Goal: Transaction & Acquisition: Obtain resource

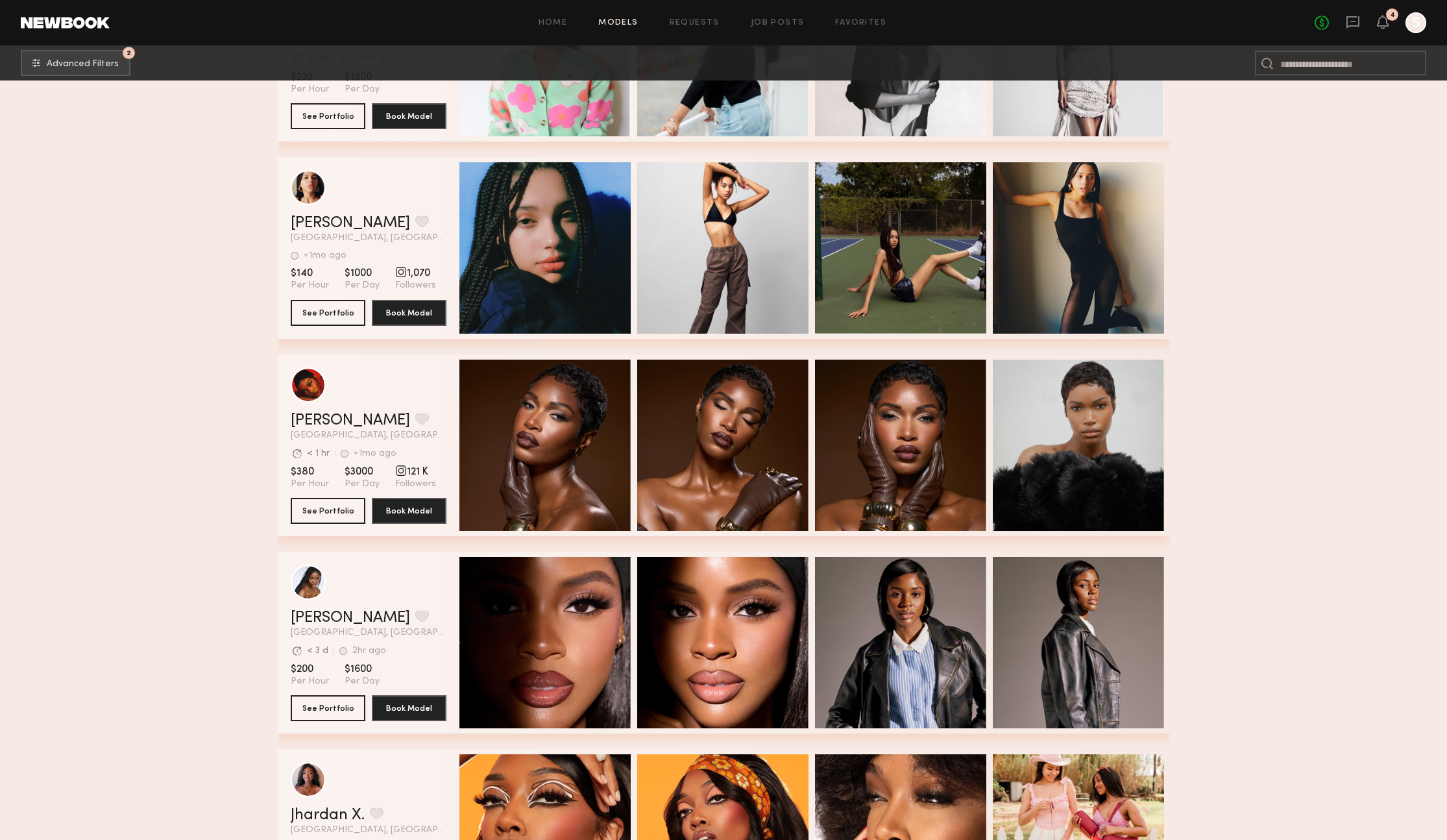
scroll to position [21657, 0]
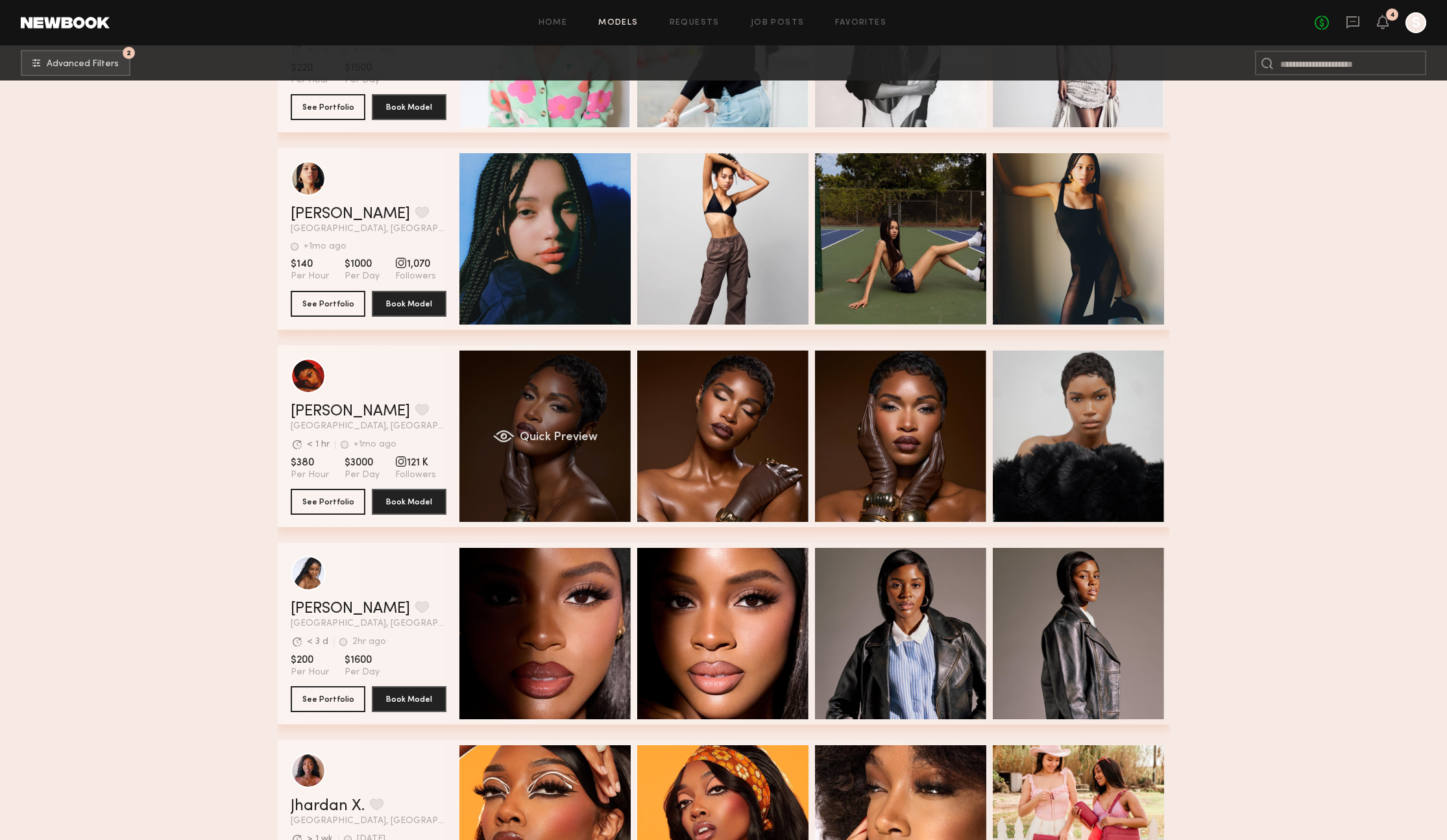
click at [590, 491] on div "Quick Preview" at bounding box center [545, 436] width 172 height 172
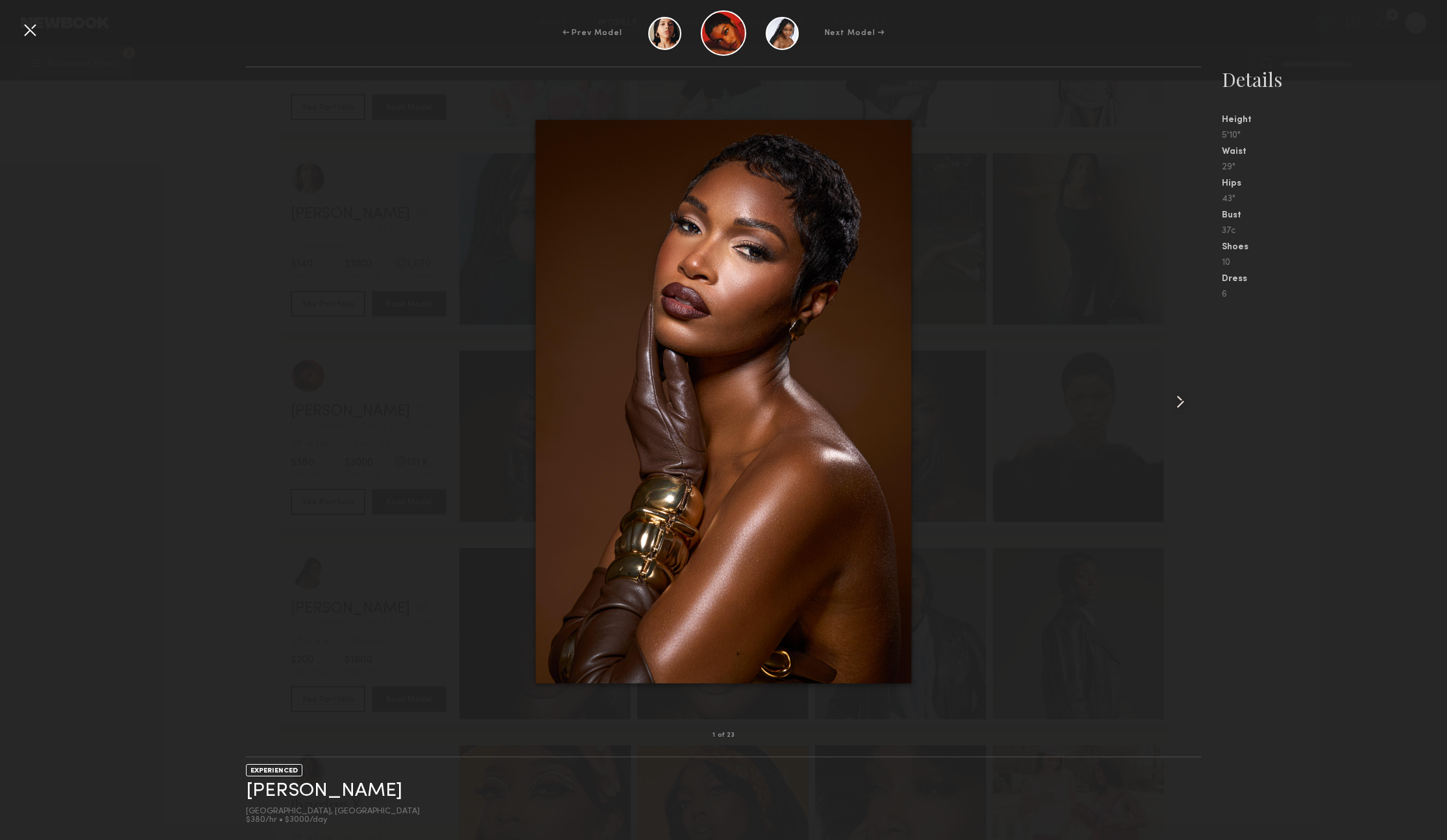
click at [1179, 398] on common-icon at bounding box center [1180, 402] width 21 height 21
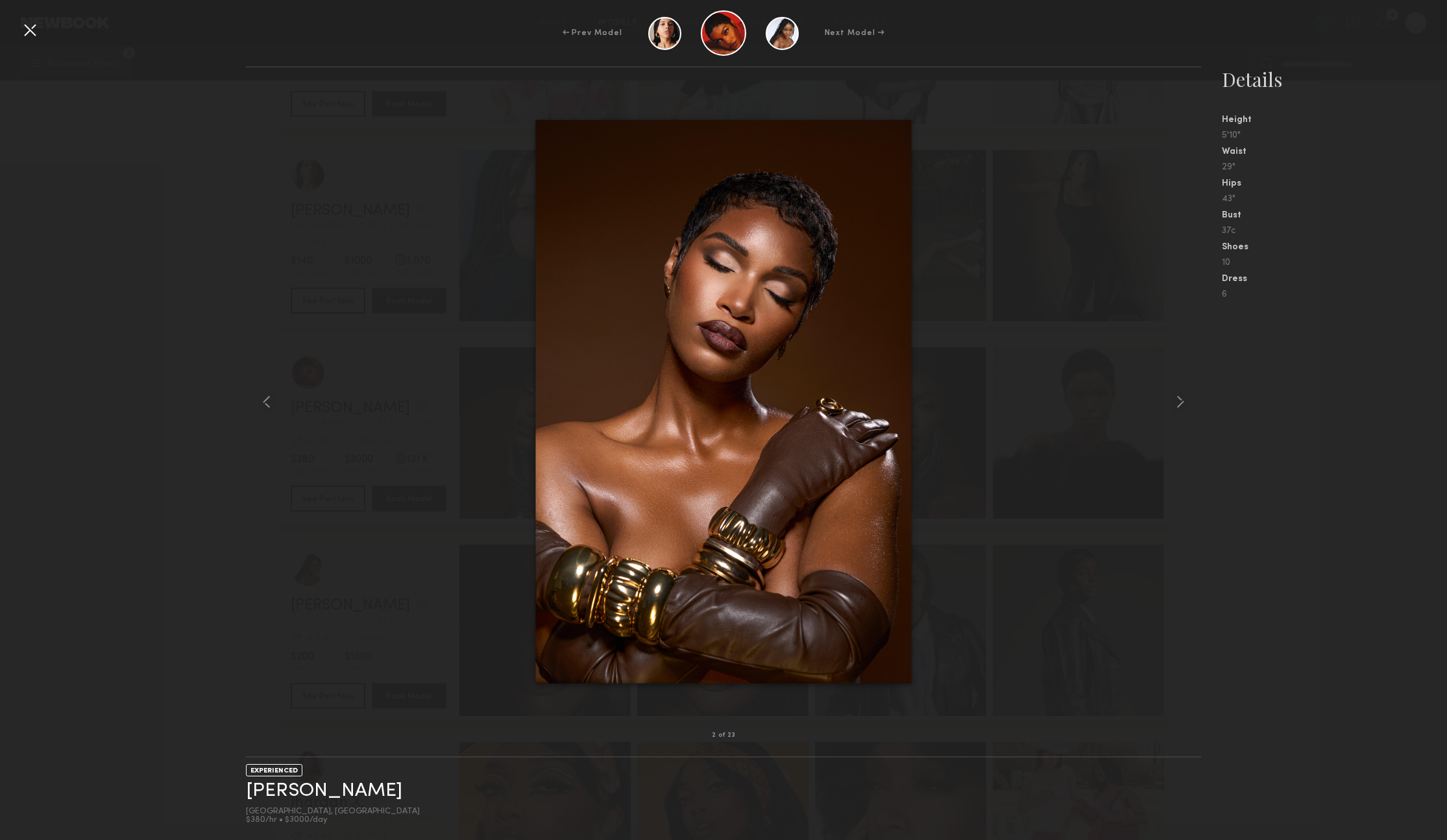
click at [1180, 400] on common-icon at bounding box center [1180, 402] width 21 height 21
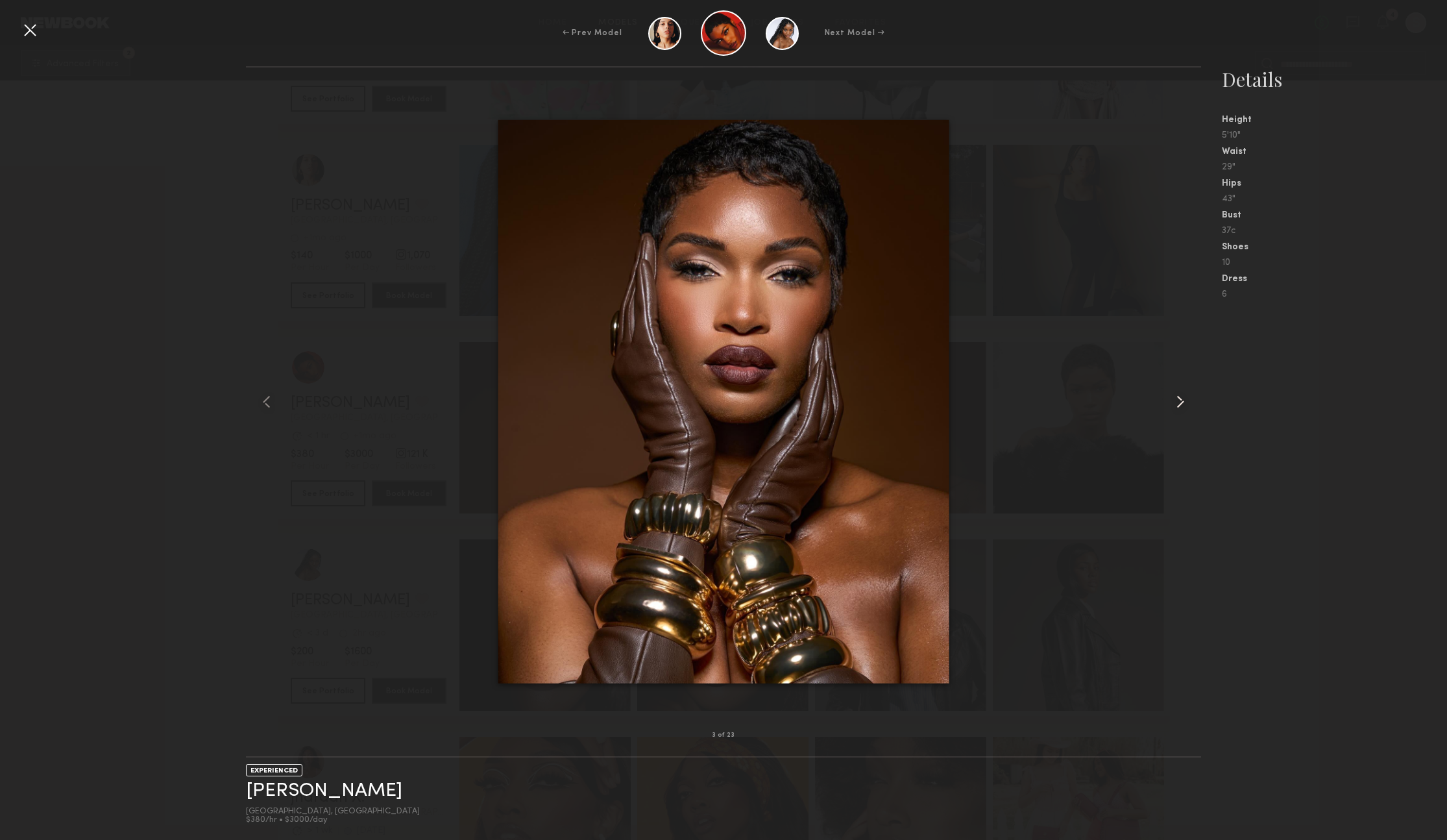
click at [1180, 400] on common-icon at bounding box center [1180, 402] width 21 height 21
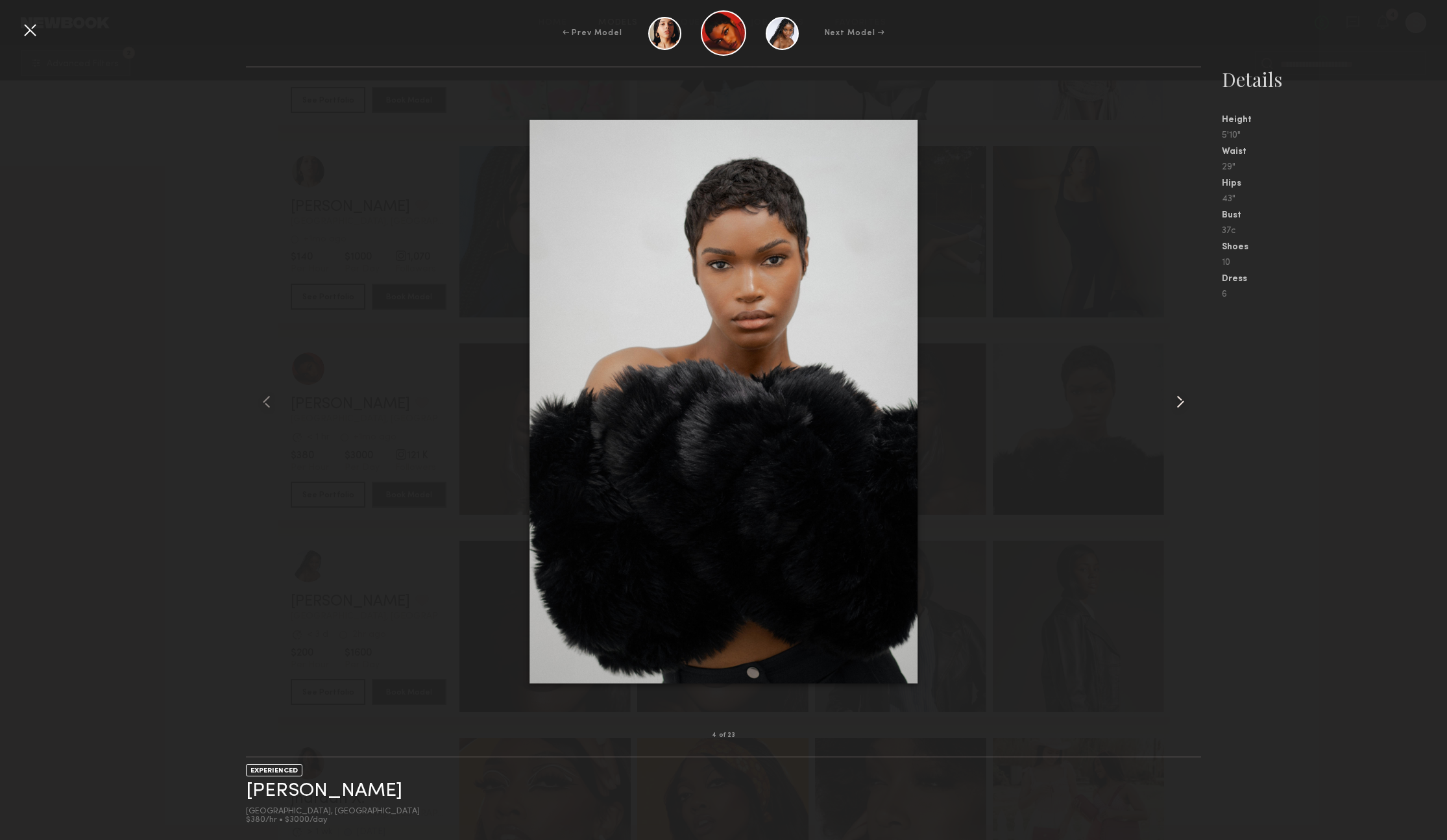
click at [1180, 403] on common-icon at bounding box center [1180, 402] width 21 height 21
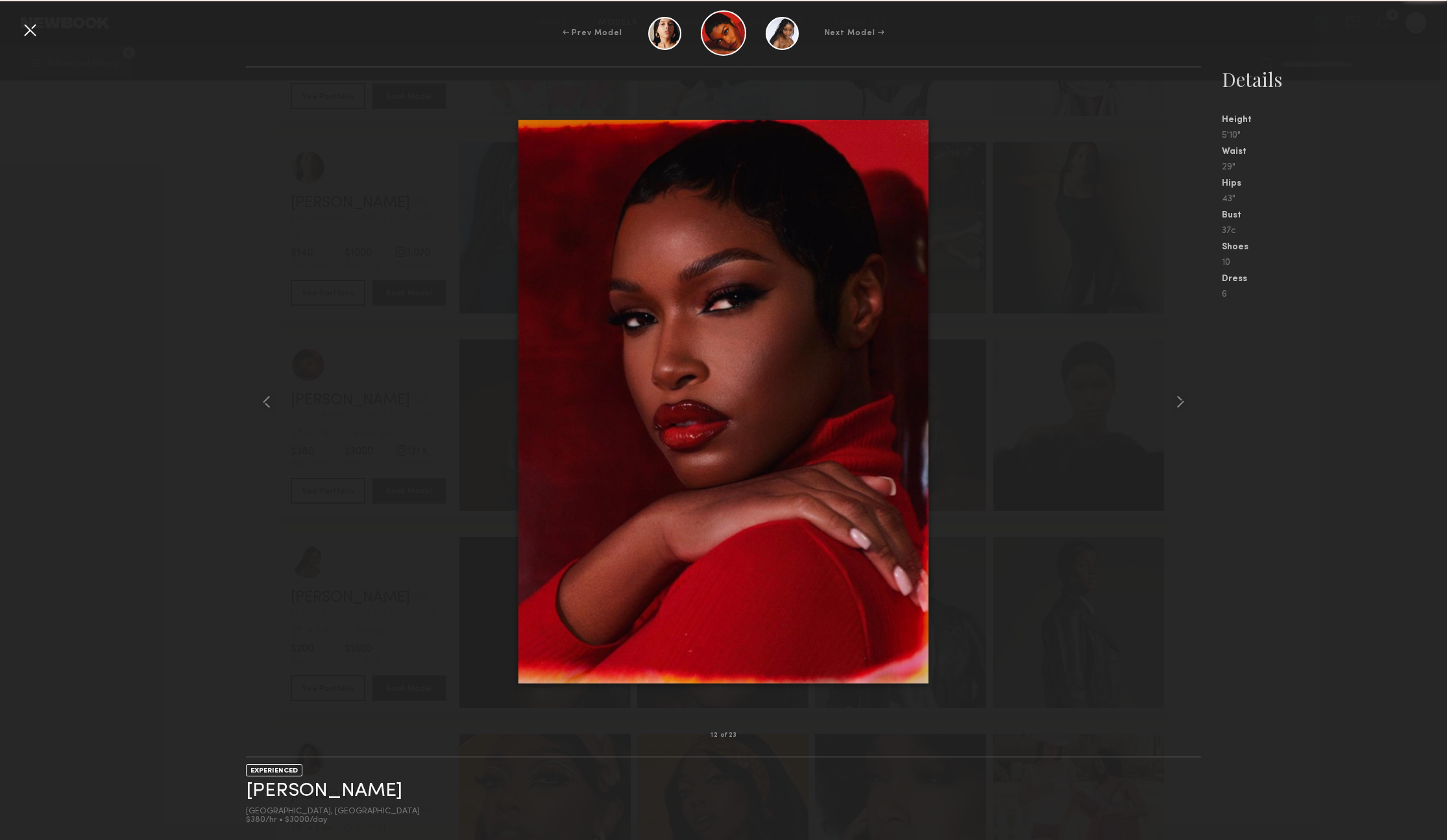
click at [1023, 444] on div at bounding box center [724, 401] width 955 height 626
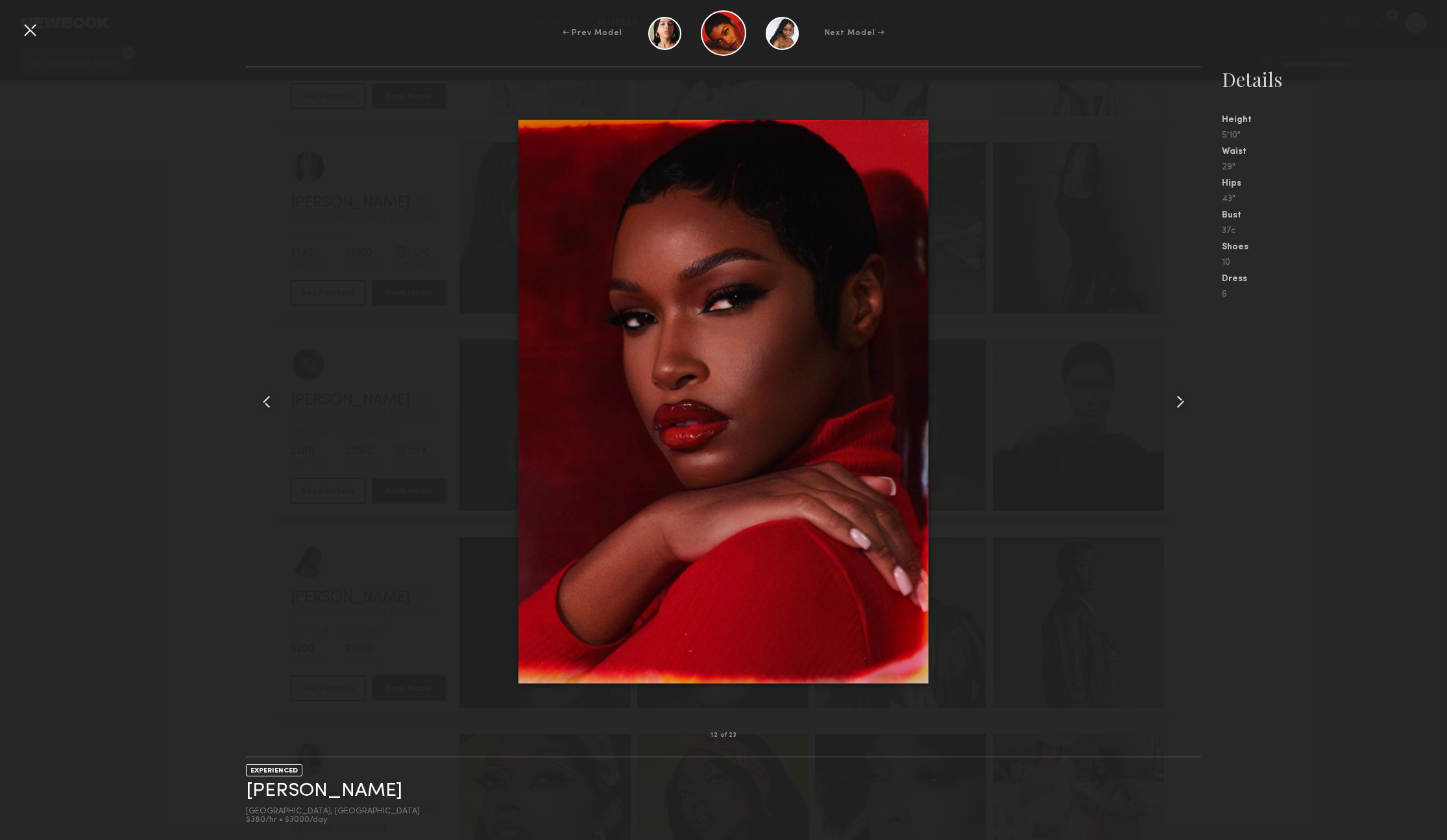
click at [33, 37] on div at bounding box center [30, 30] width 21 height 21
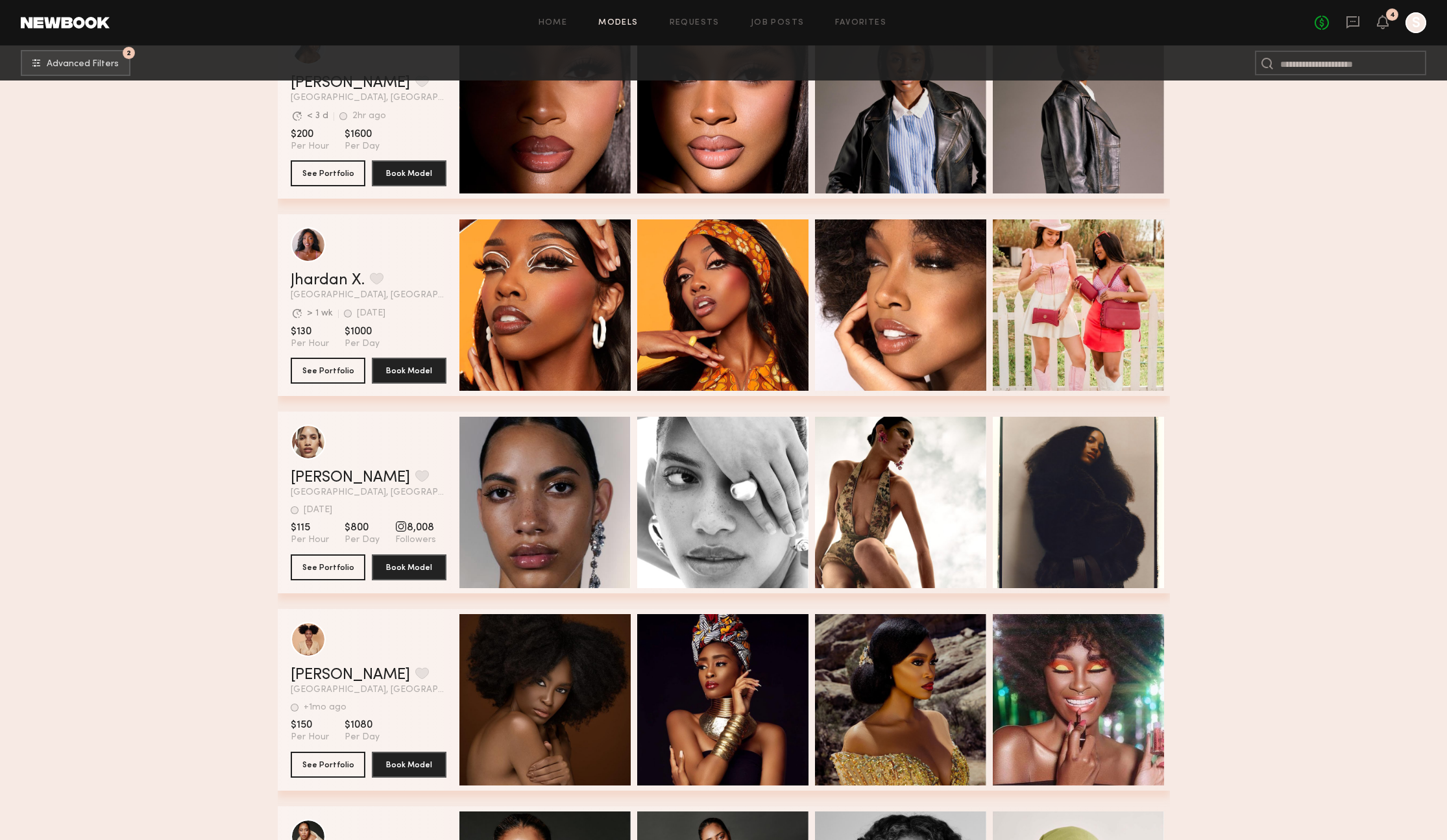
scroll to position [22298, 0]
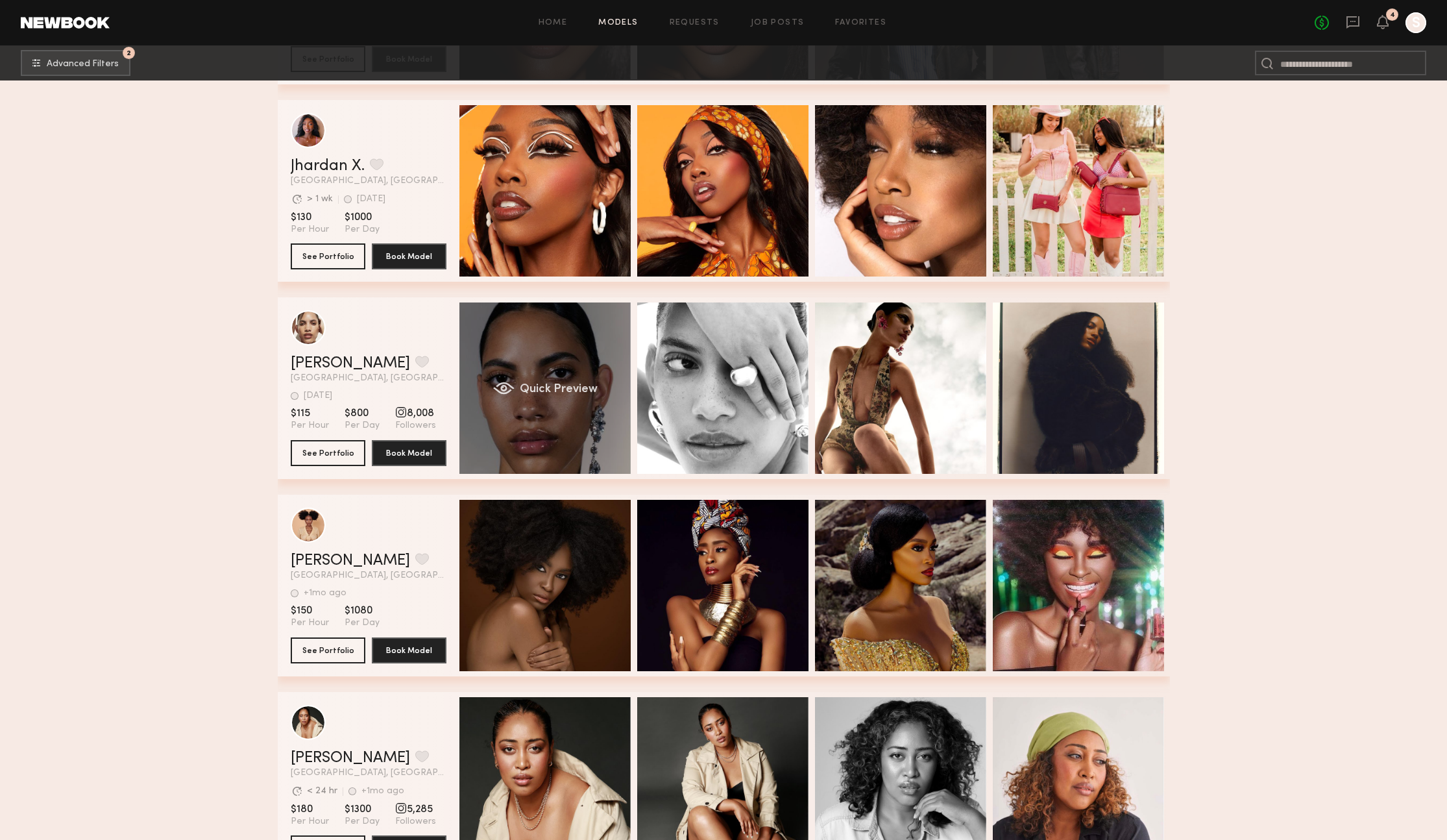
click at [531, 447] on div "Quick Preview" at bounding box center [545, 388] width 172 height 172
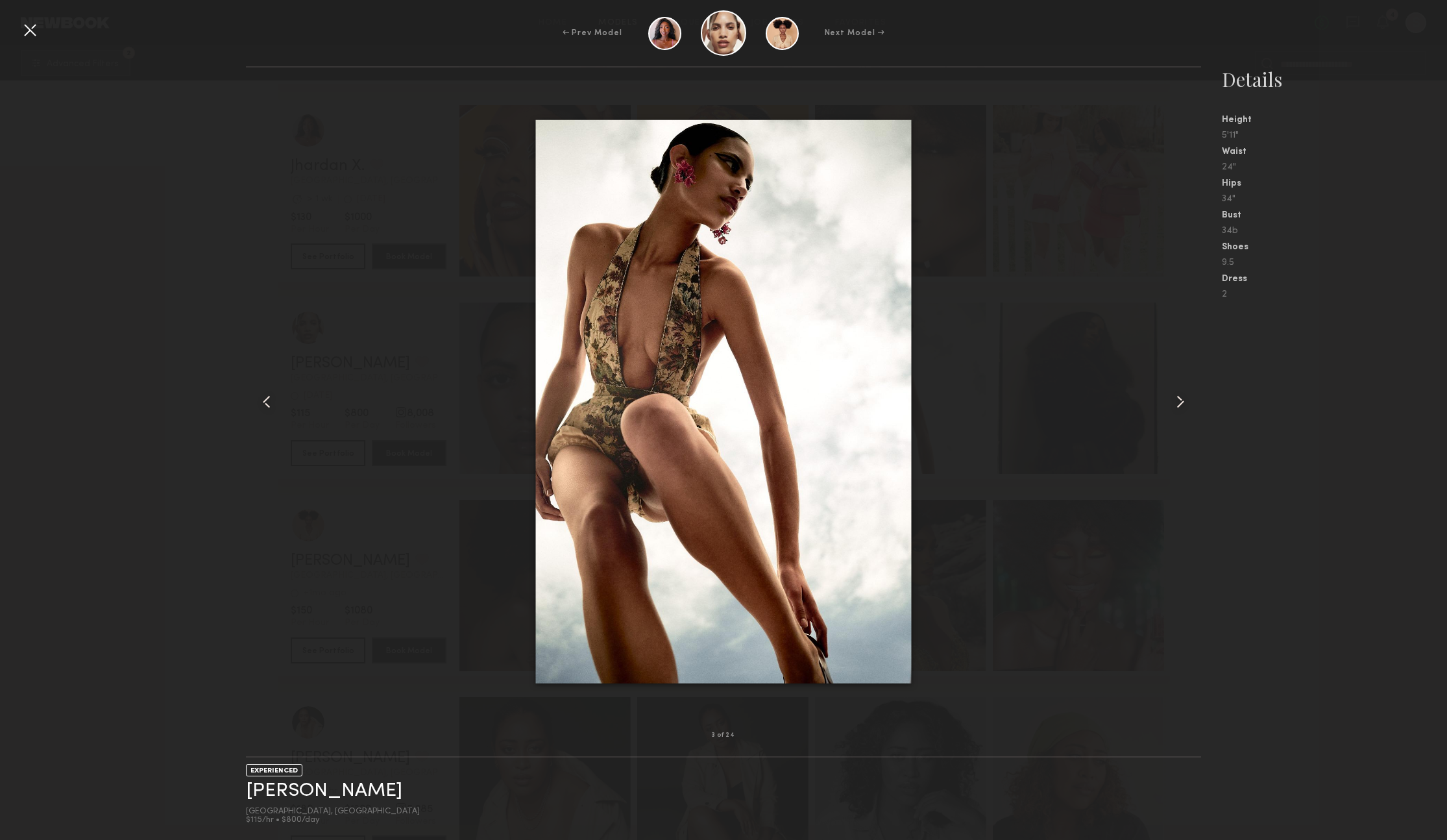
click at [326, 443] on div at bounding box center [724, 401] width 955 height 626
drag, startPoint x: 33, startPoint y: 30, endPoint x: 42, endPoint y: 67, distance: 38.1
click at [34, 30] on div at bounding box center [30, 30] width 21 height 21
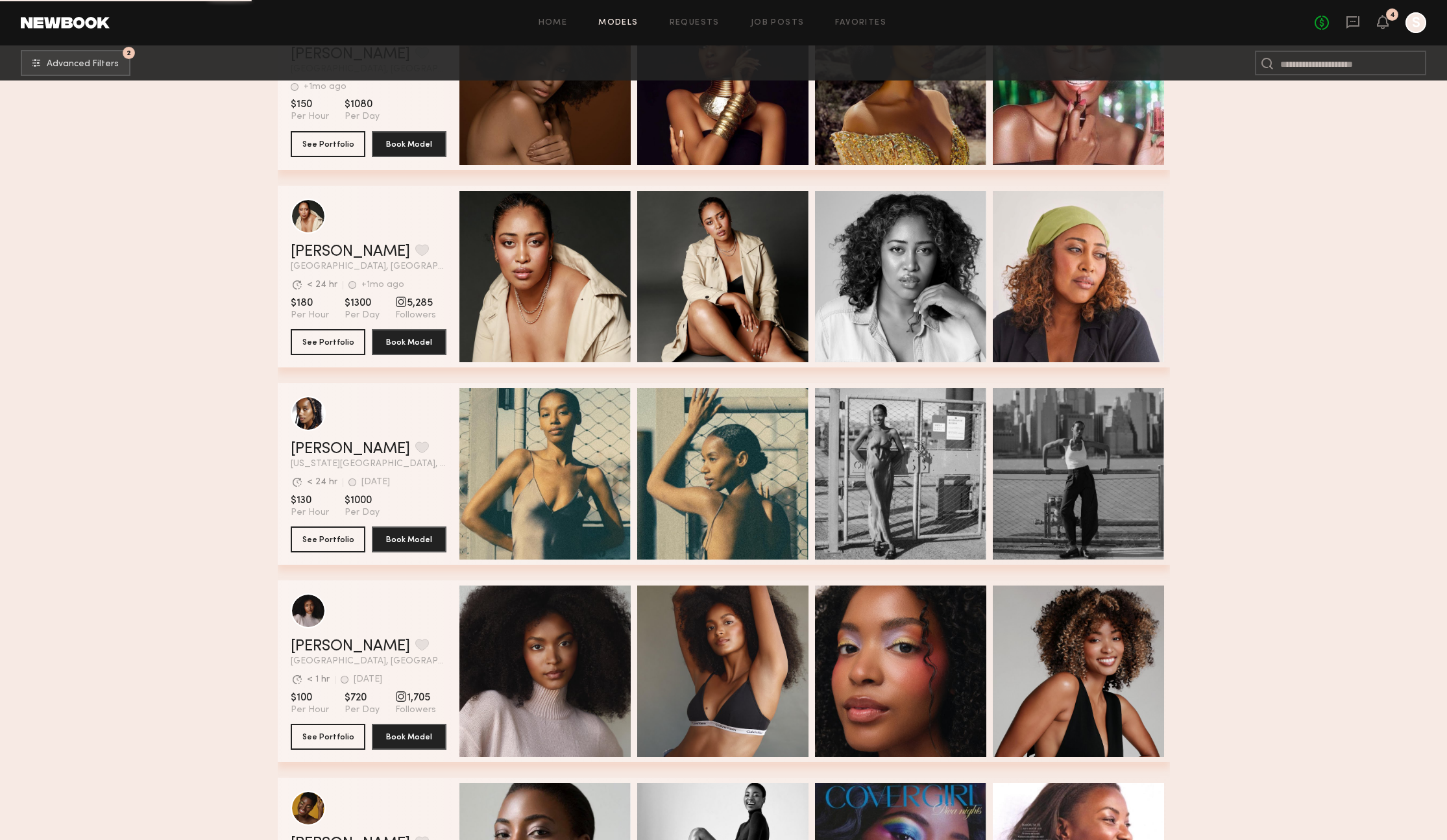
scroll to position [22829, 0]
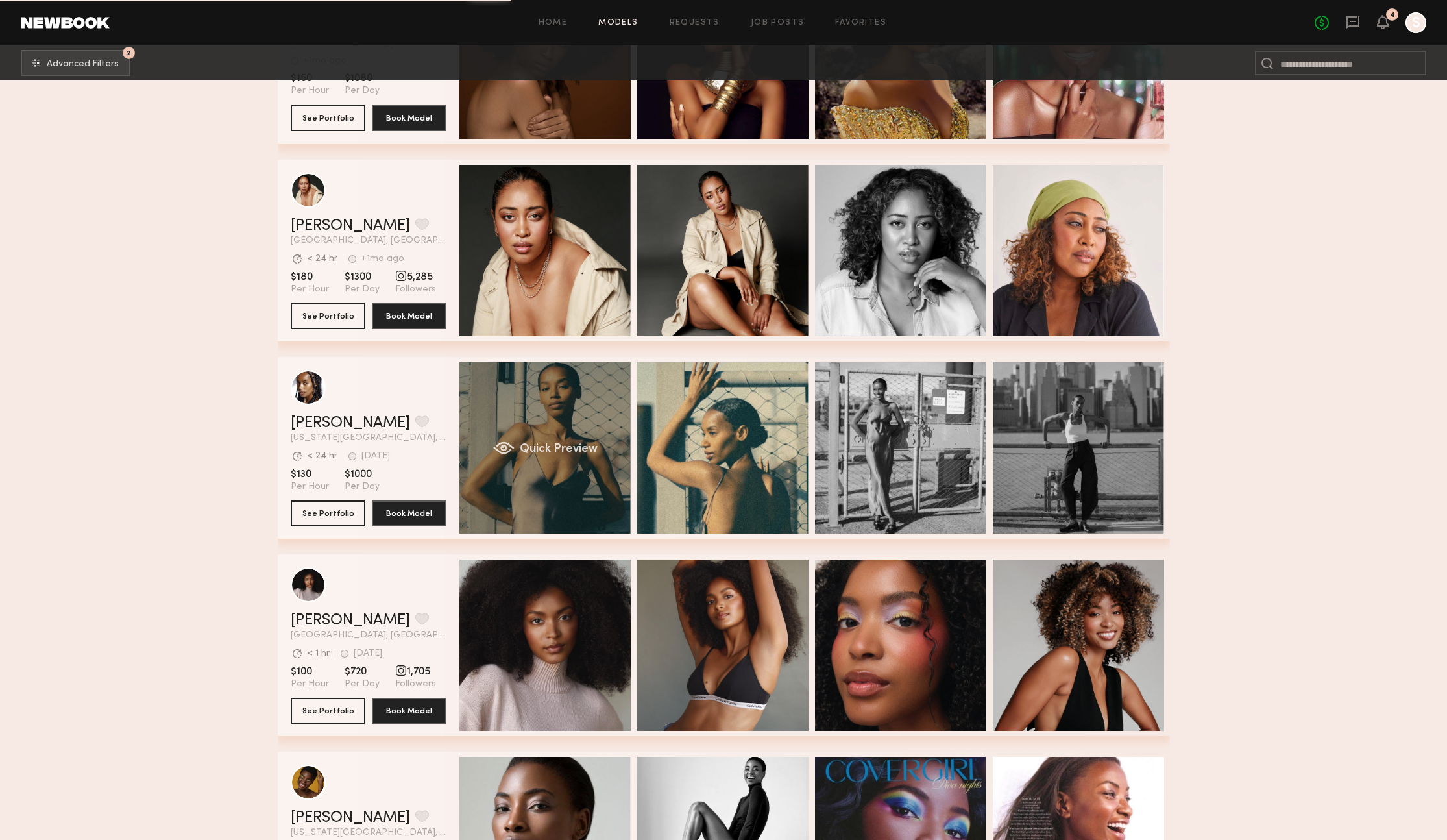
click at [507, 442] on div "grid" at bounding box center [503, 447] width 22 height 13
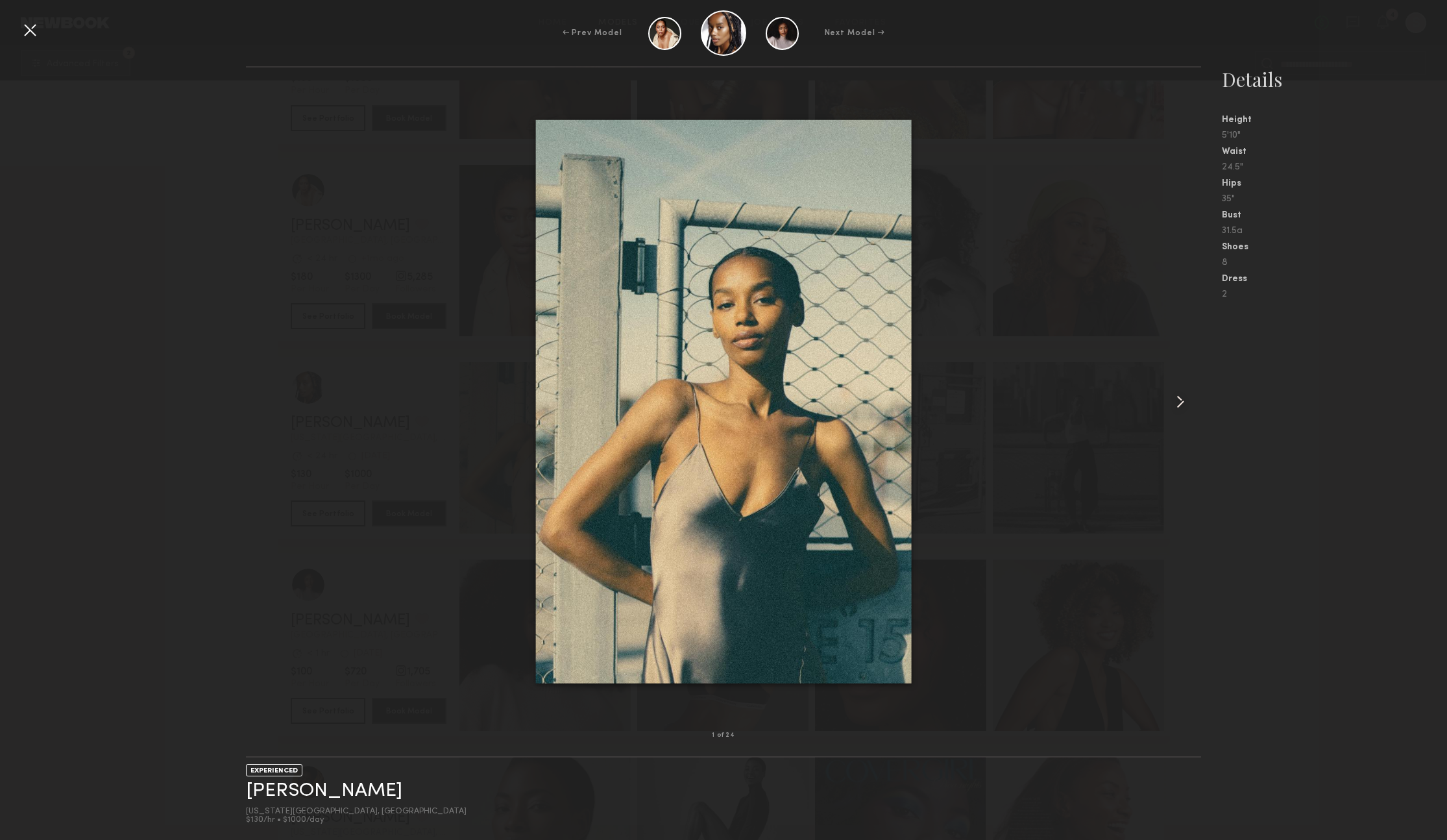
click at [1186, 400] on common-icon at bounding box center [1180, 402] width 21 height 21
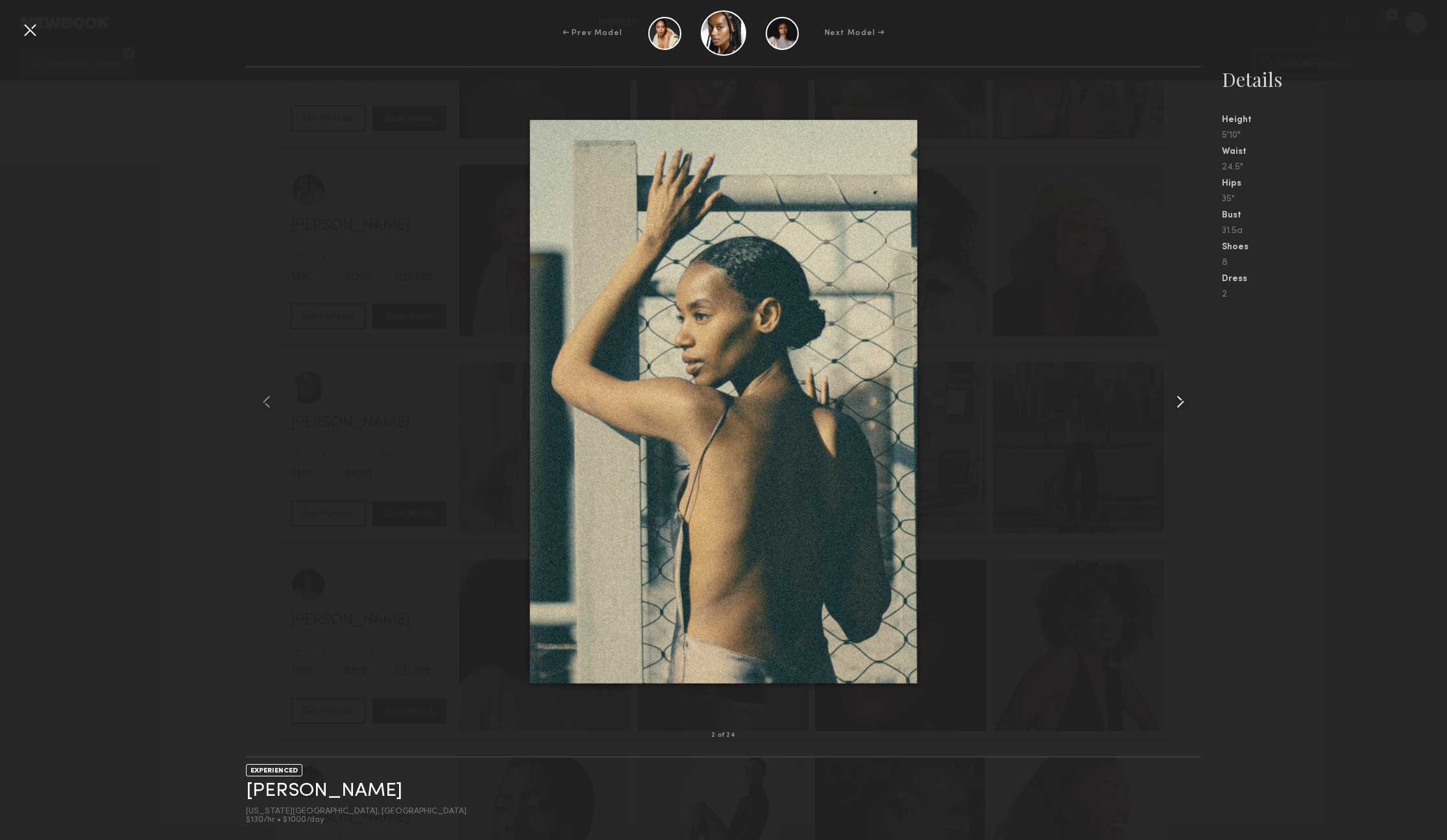
click at [1182, 399] on common-icon at bounding box center [1180, 402] width 21 height 21
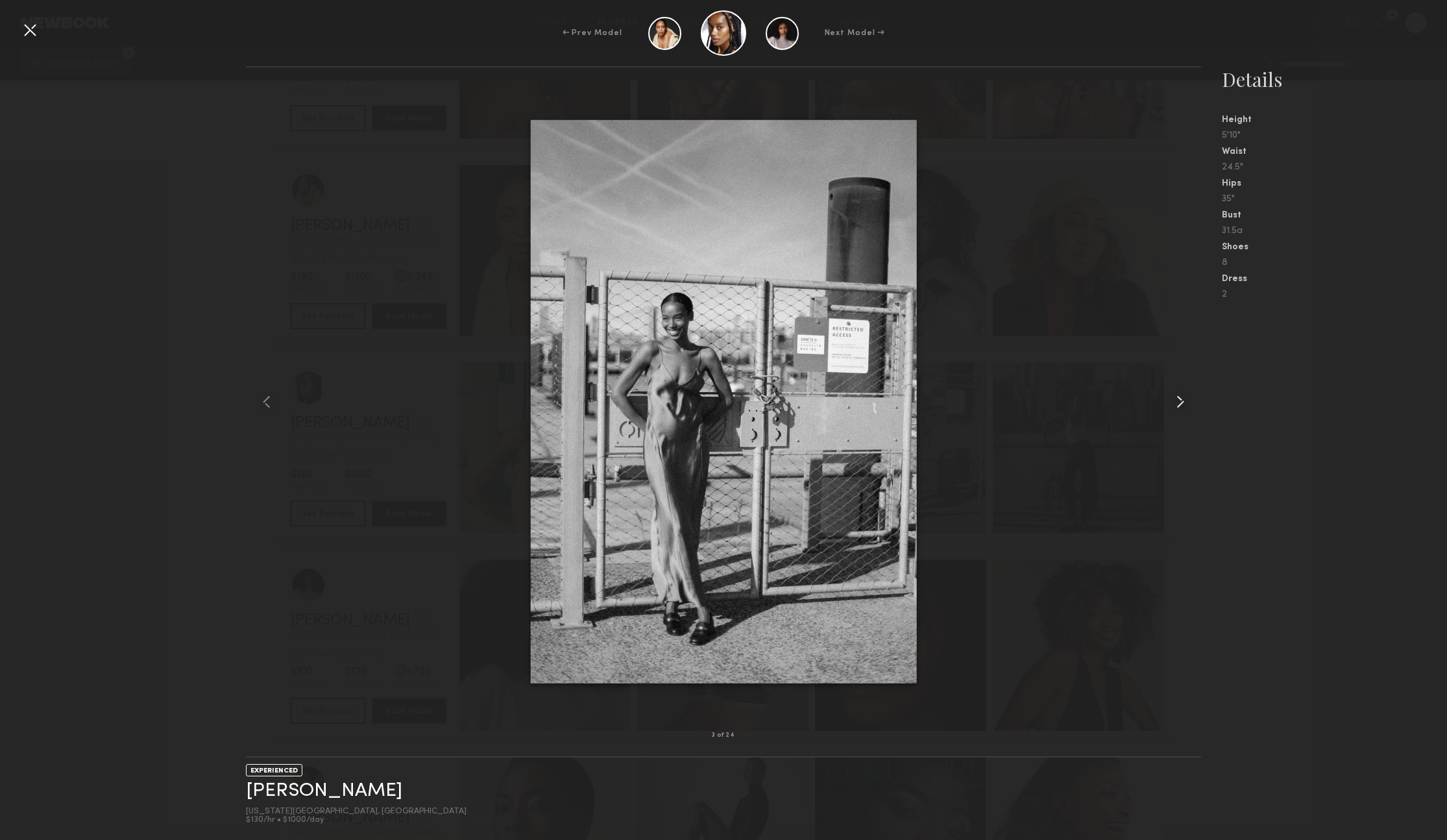
click at [1182, 399] on common-icon at bounding box center [1180, 402] width 21 height 21
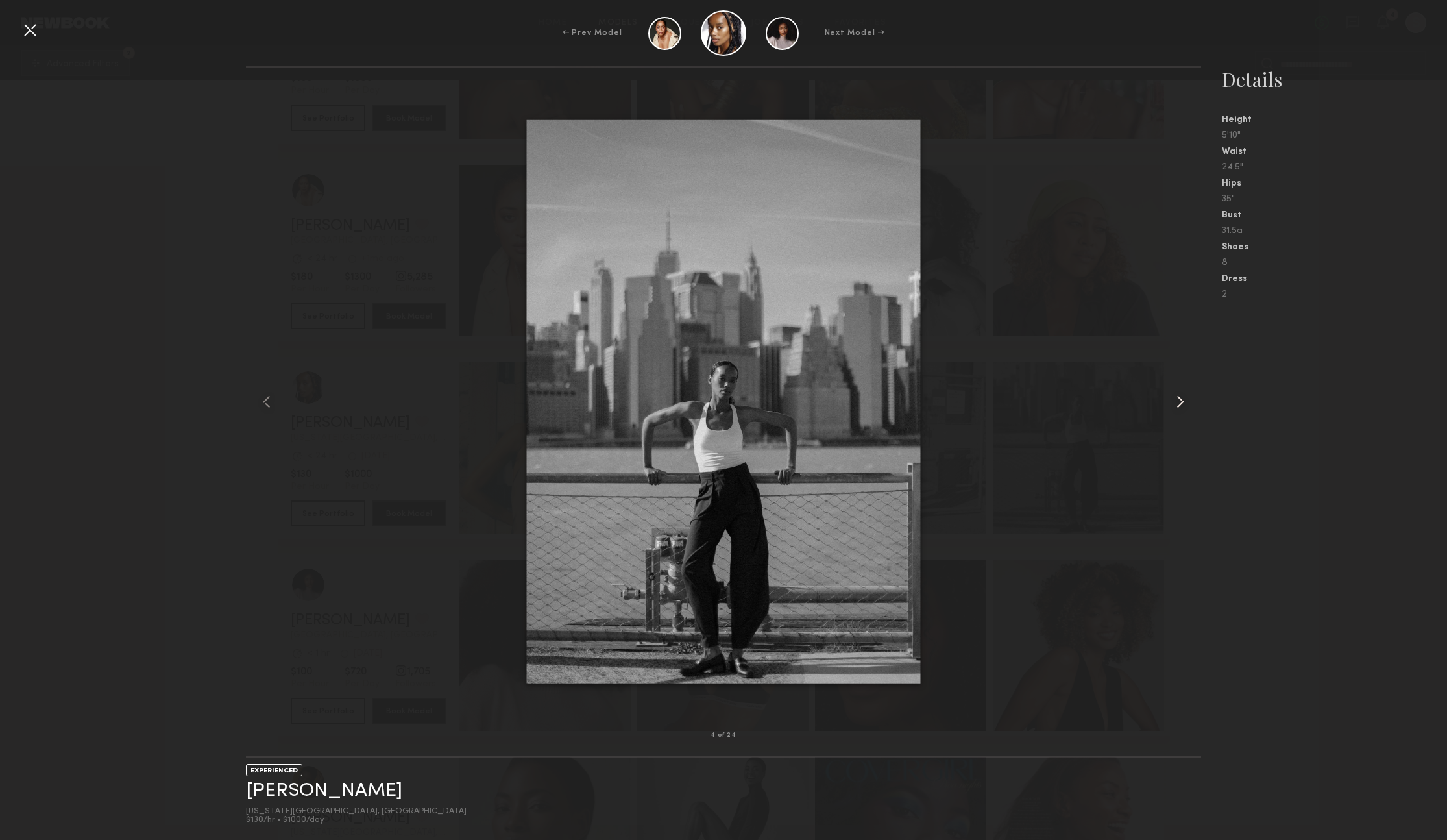
click at [1182, 399] on common-icon at bounding box center [1180, 402] width 21 height 21
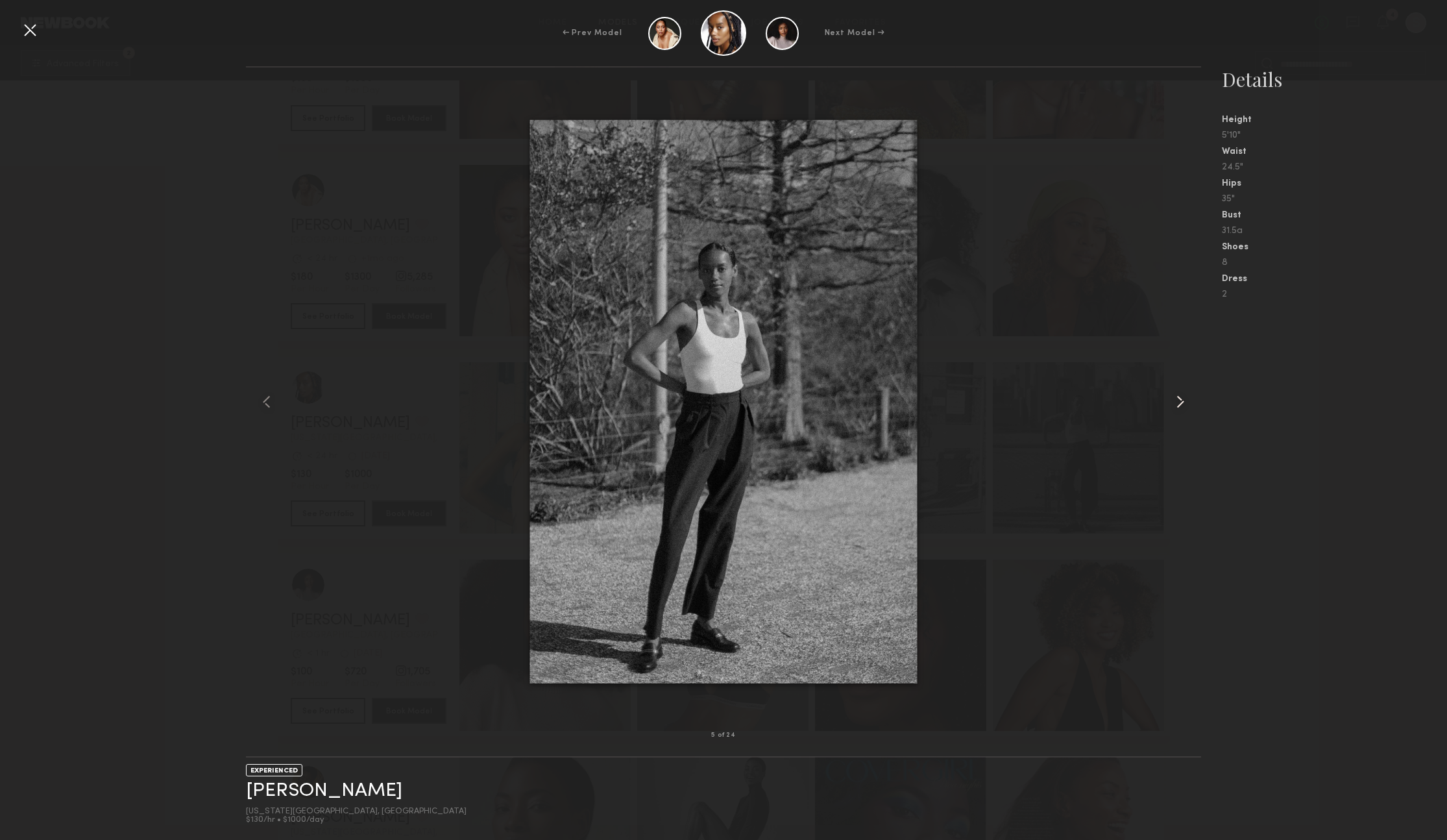
click at [1182, 399] on common-icon at bounding box center [1180, 402] width 21 height 21
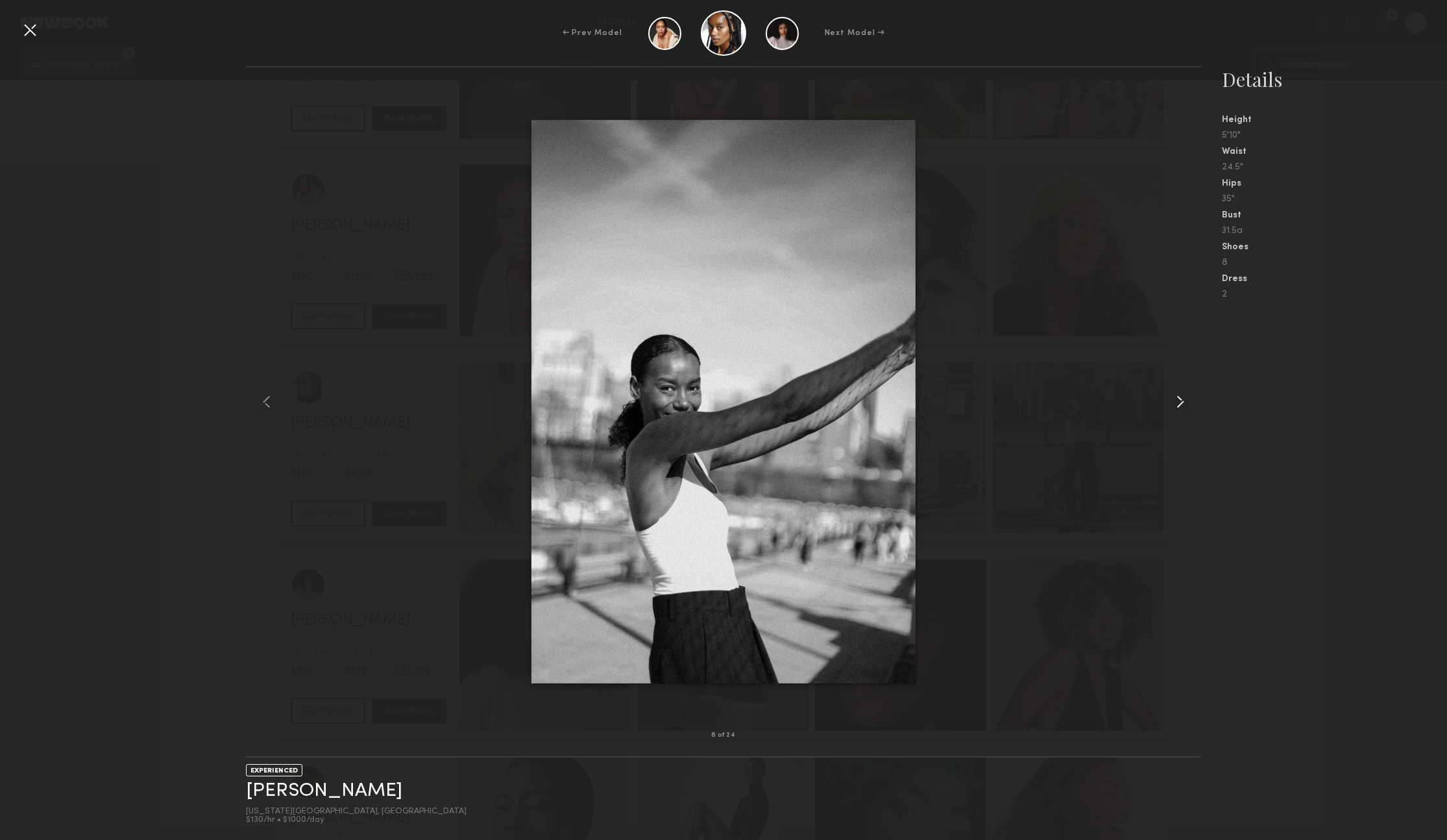
click at [1182, 399] on common-icon at bounding box center [1180, 402] width 21 height 21
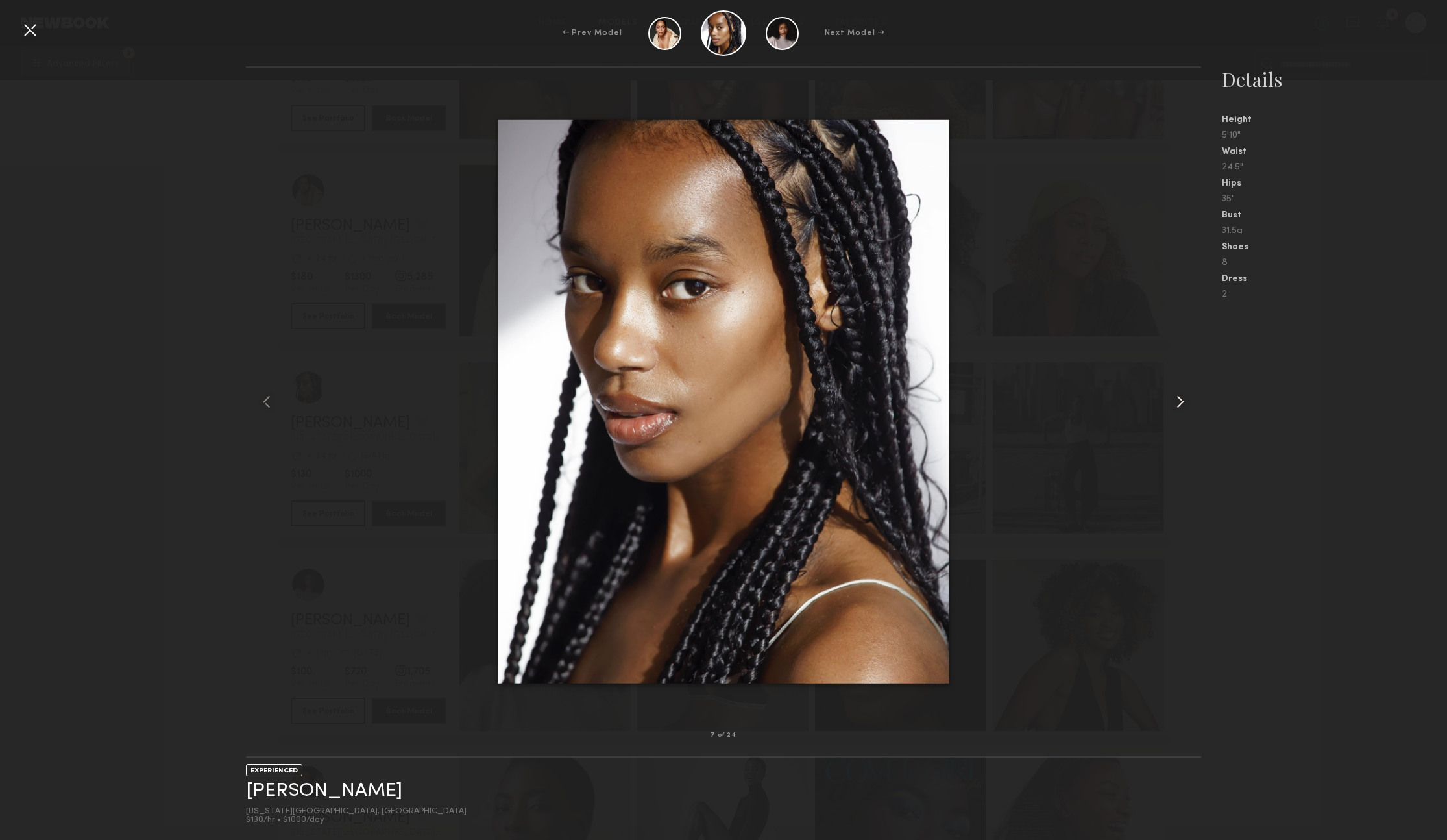
click at [1182, 399] on common-icon at bounding box center [1180, 402] width 21 height 21
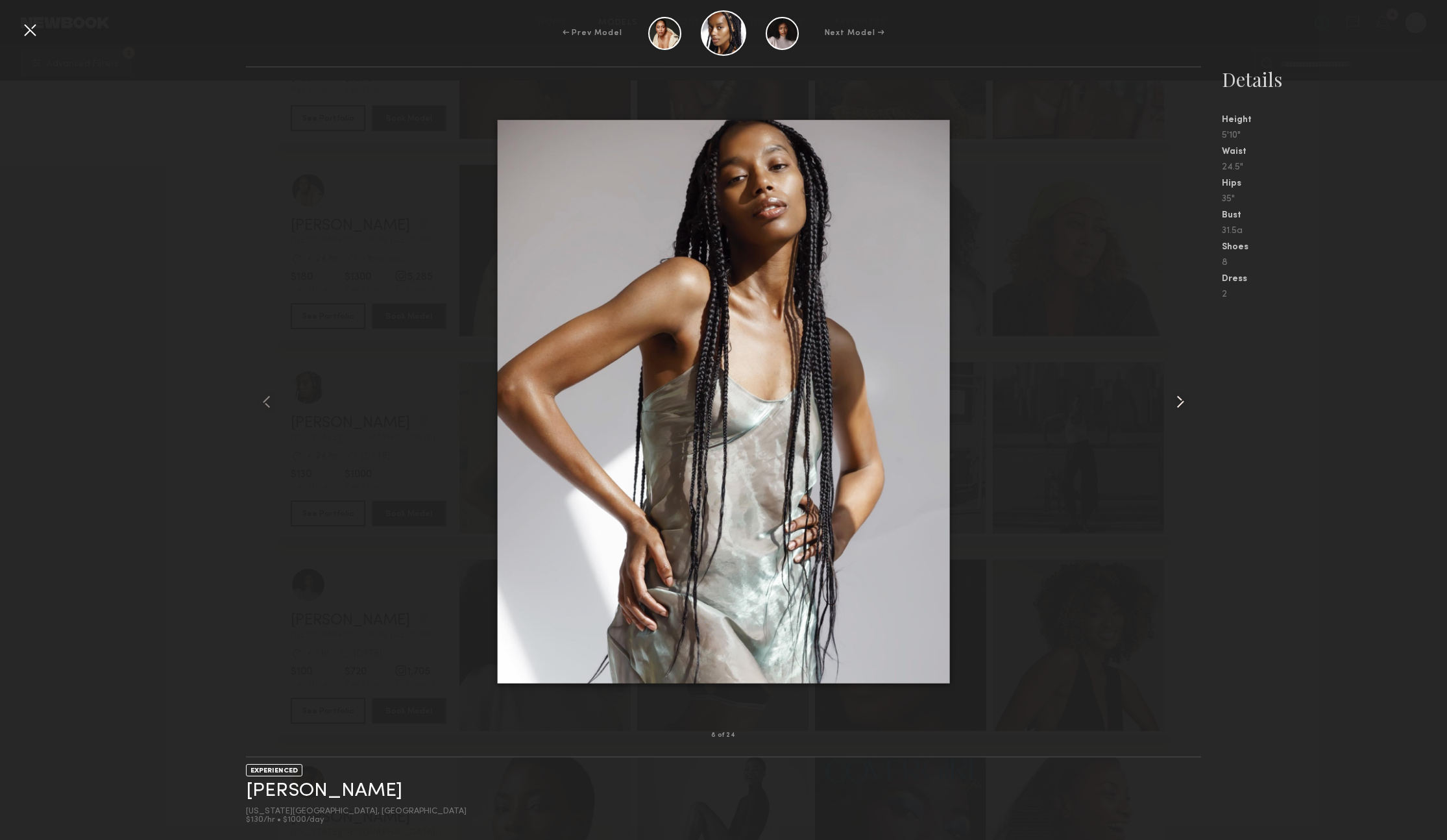
click at [1182, 399] on common-icon at bounding box center [1180, 402] width 21 height 21
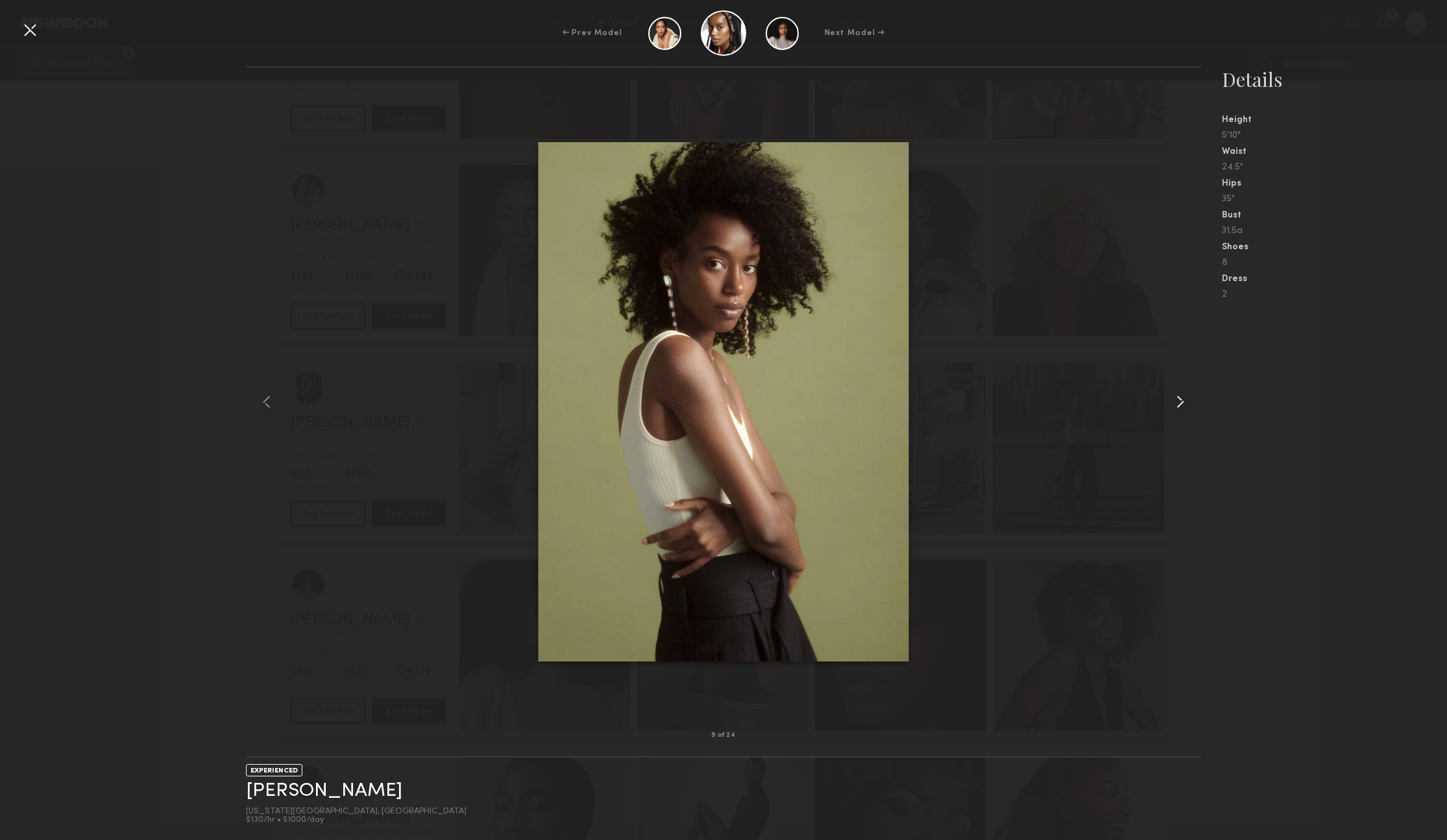
click at [1182, 399] on common-icon at bounding box center [1180, 402] width 21 height 21
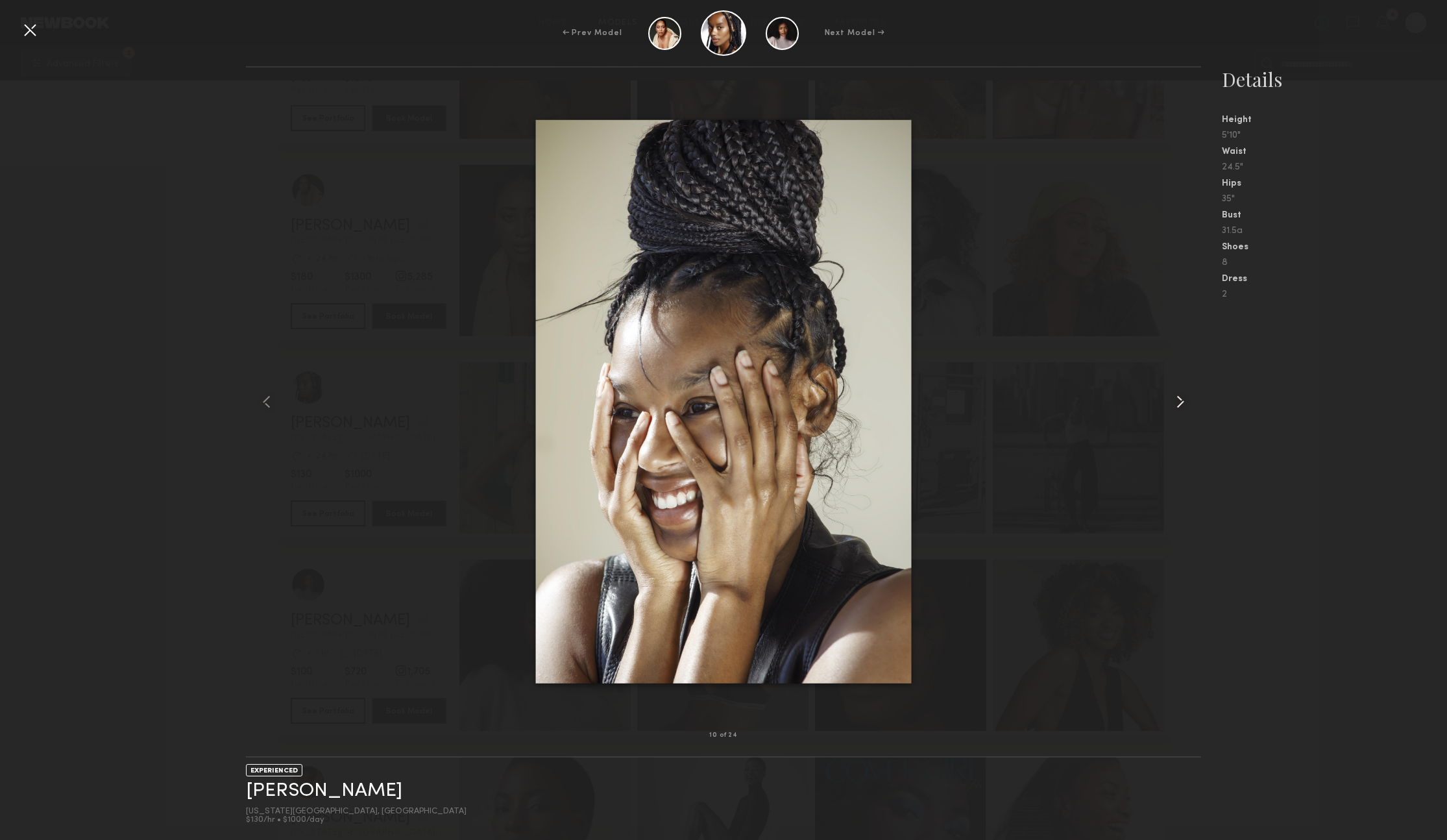
click at [1182, 399] on common-icon at bounding box center [1180, 402] width 21 height 21
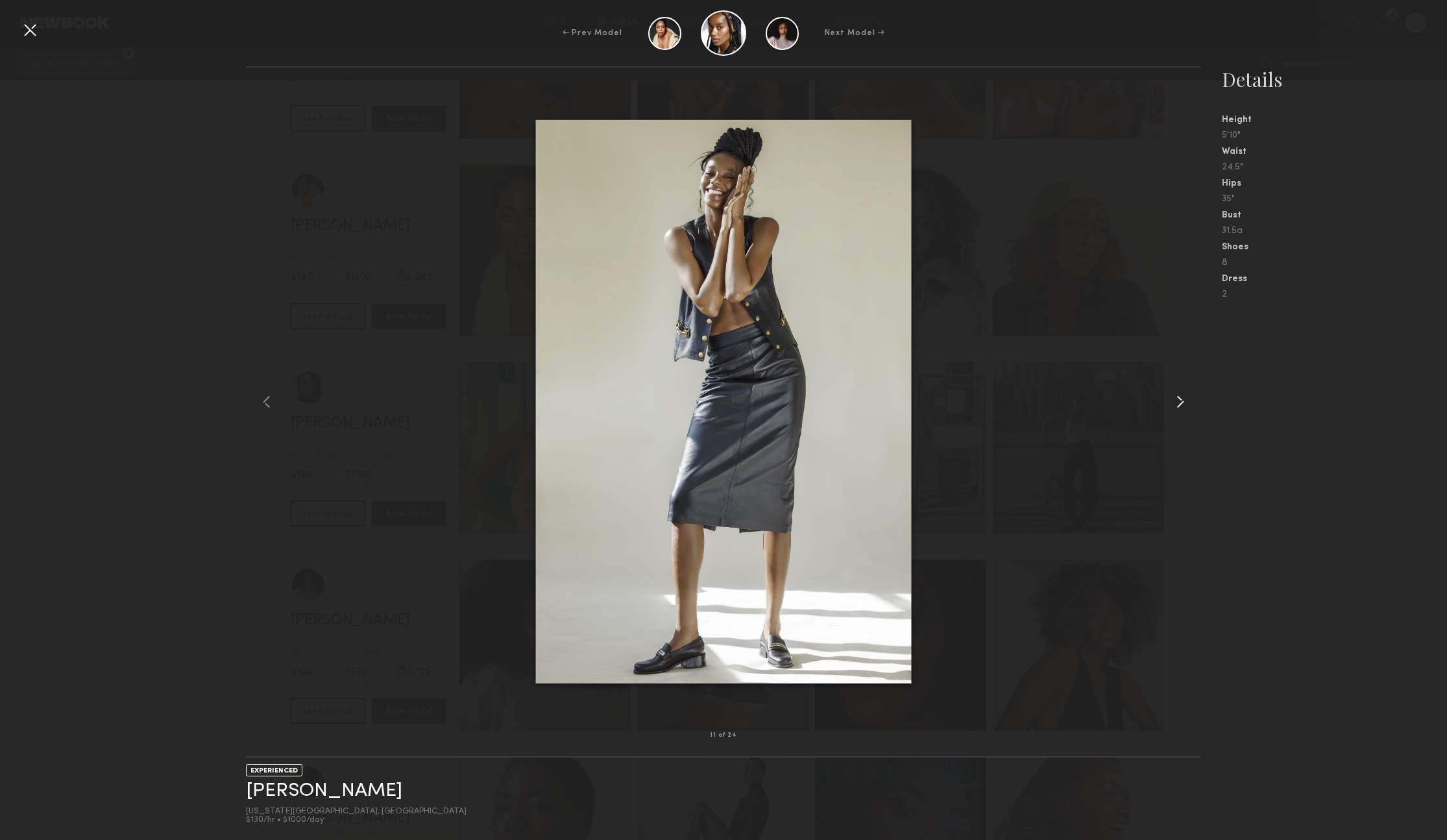
click at [1182, 399] on common-icon at bounding box center [1180, 402] width 21 height 21
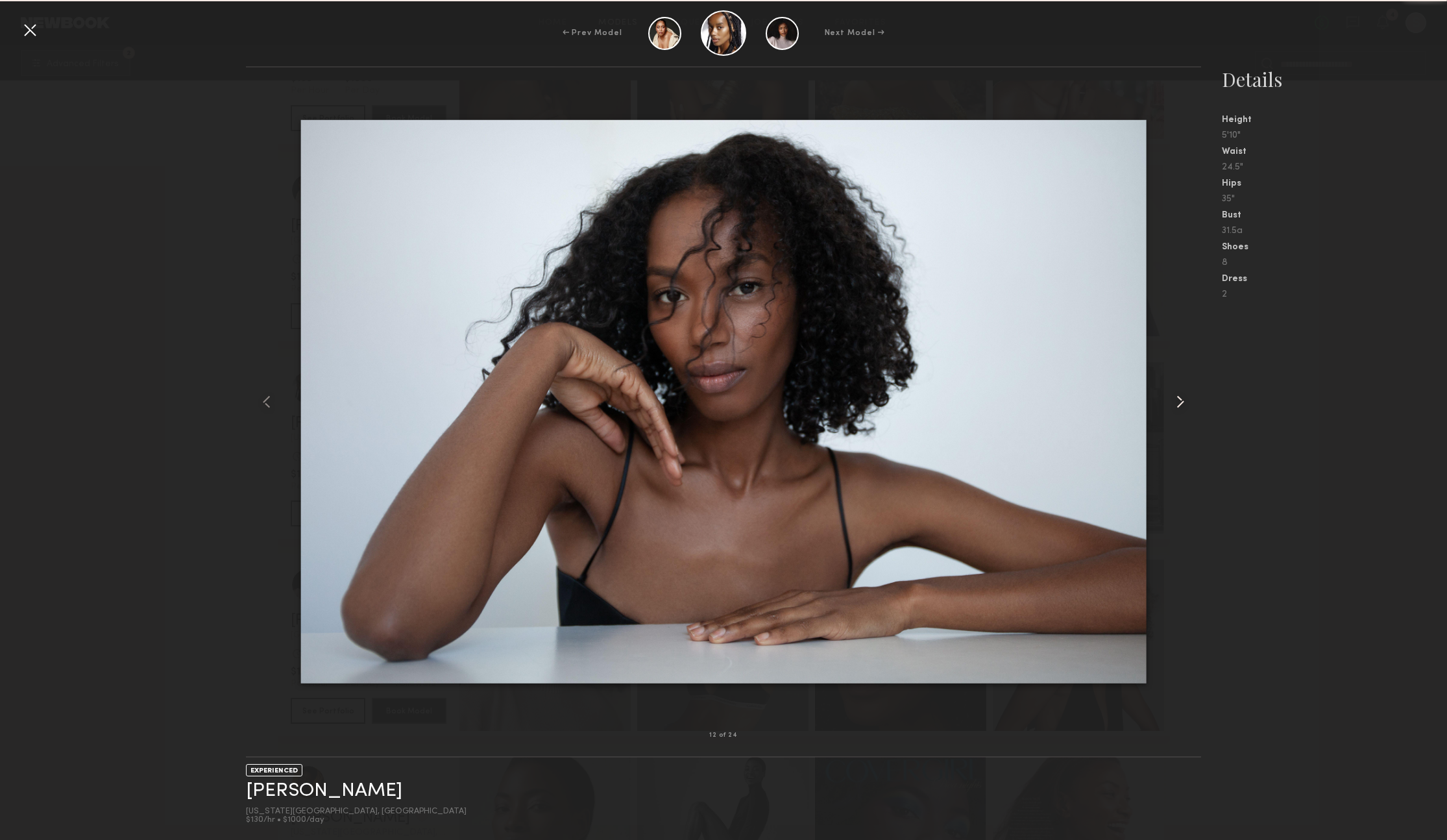
click at [1182, 399] on common-icon at bounding box center [1180, 402] width 21 height 21
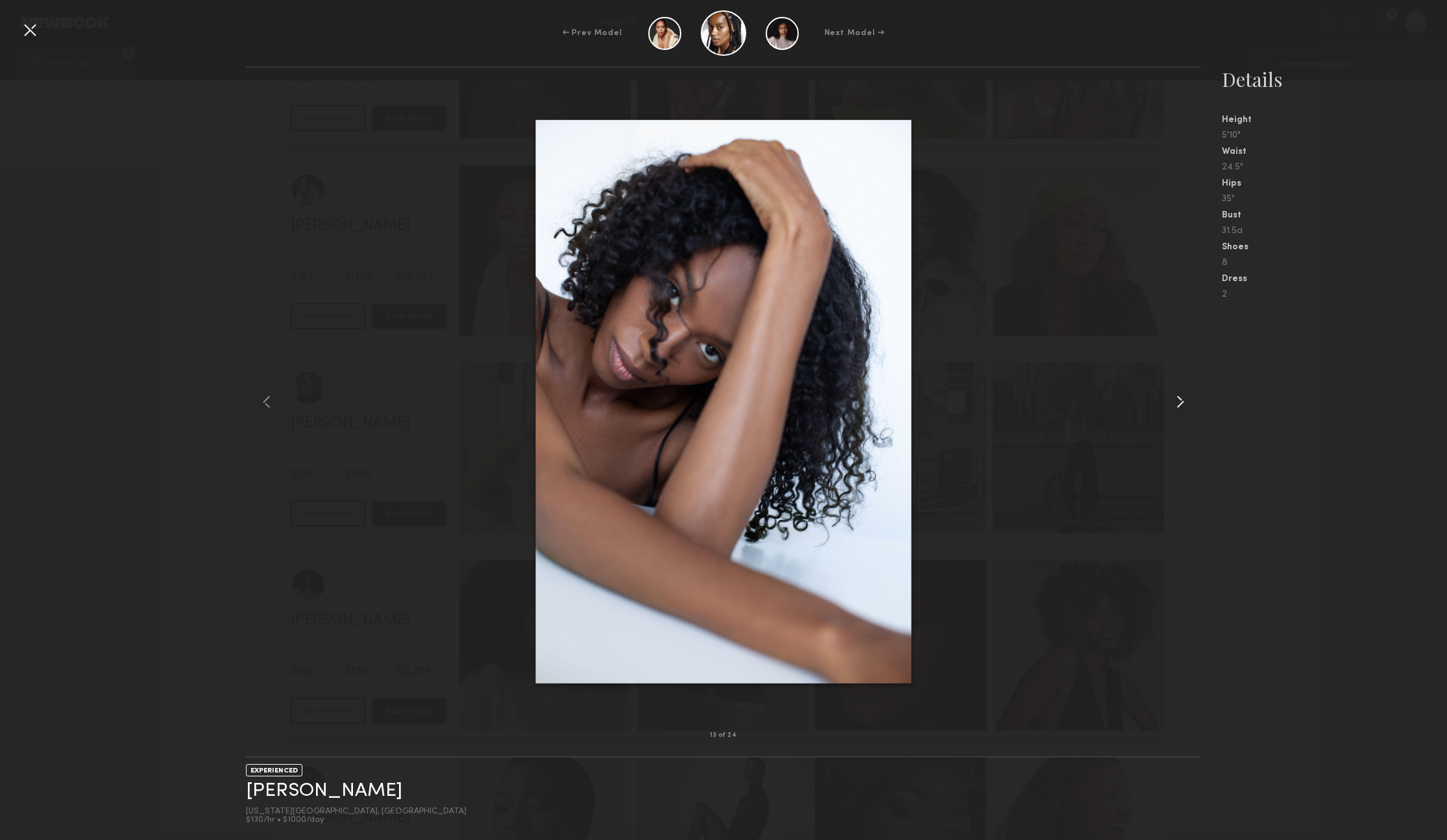
click at [1182, 399] on common-icon at bounding box center [1180, 402] width 21 height 21
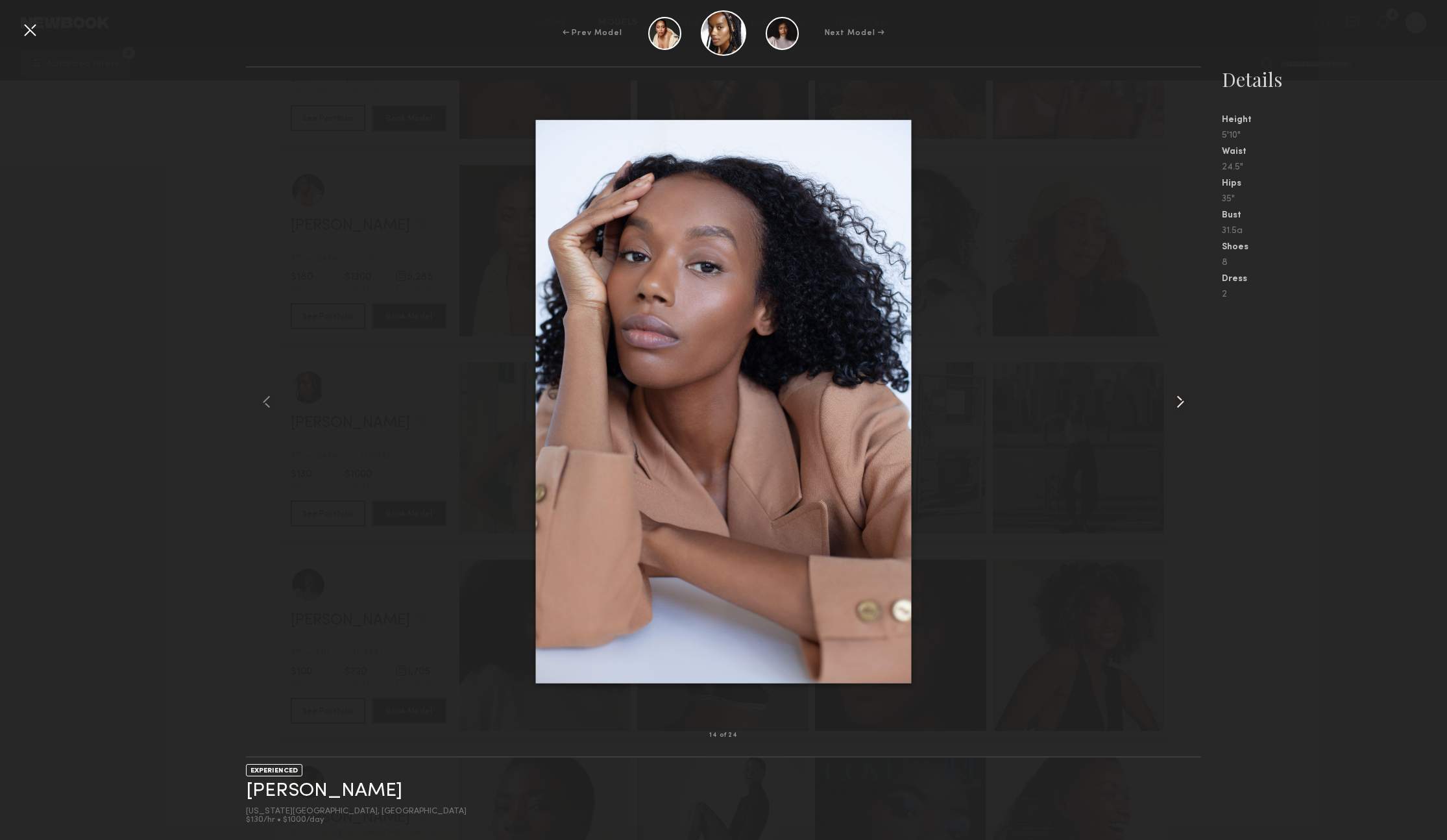
click at [1182, 399] on common-icon at bounding box center [1180, 402] width 21 height 21
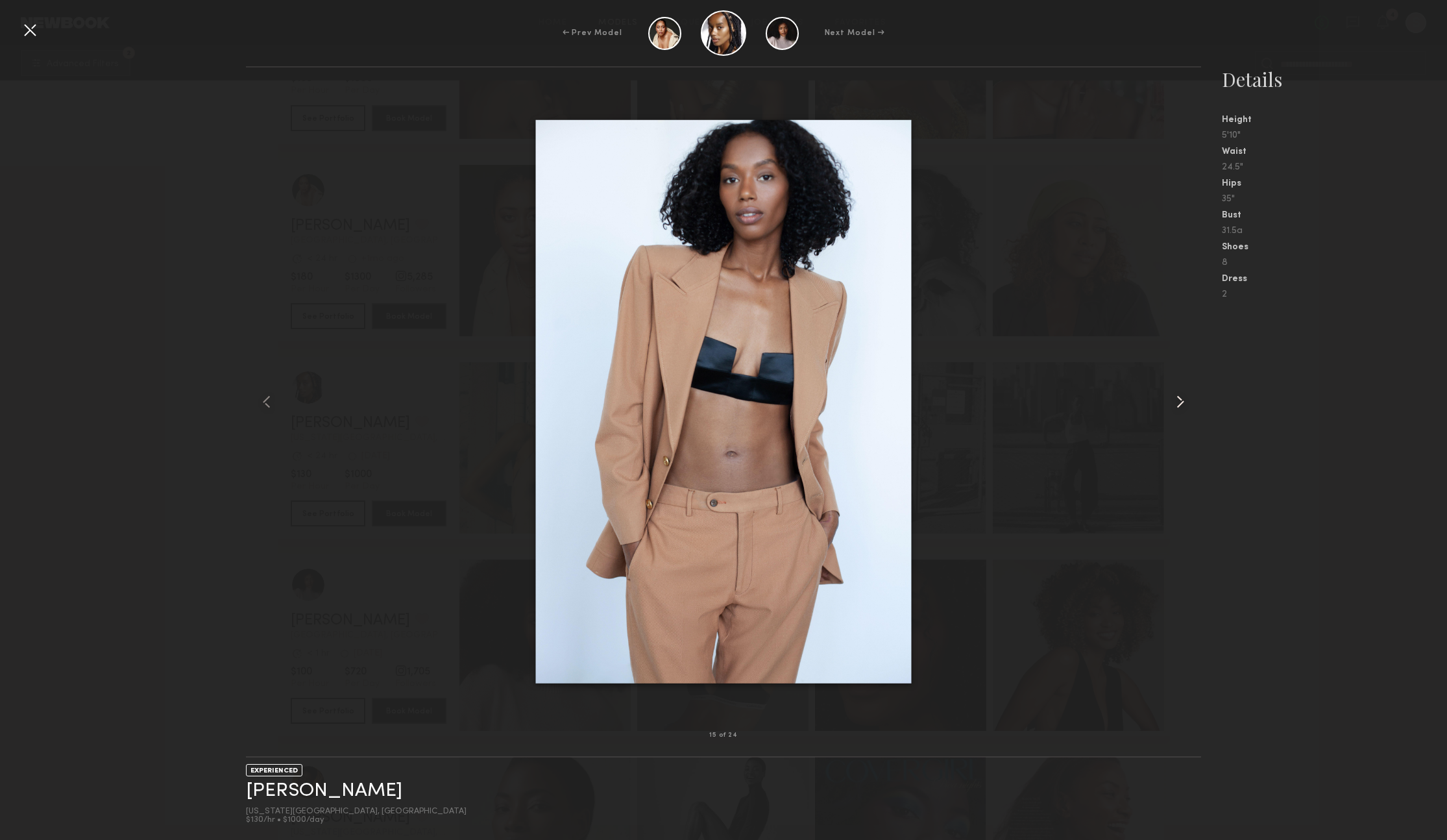
click at [1182, 399] on common-icon at bounding box center [1180, 402] width 21 height 21
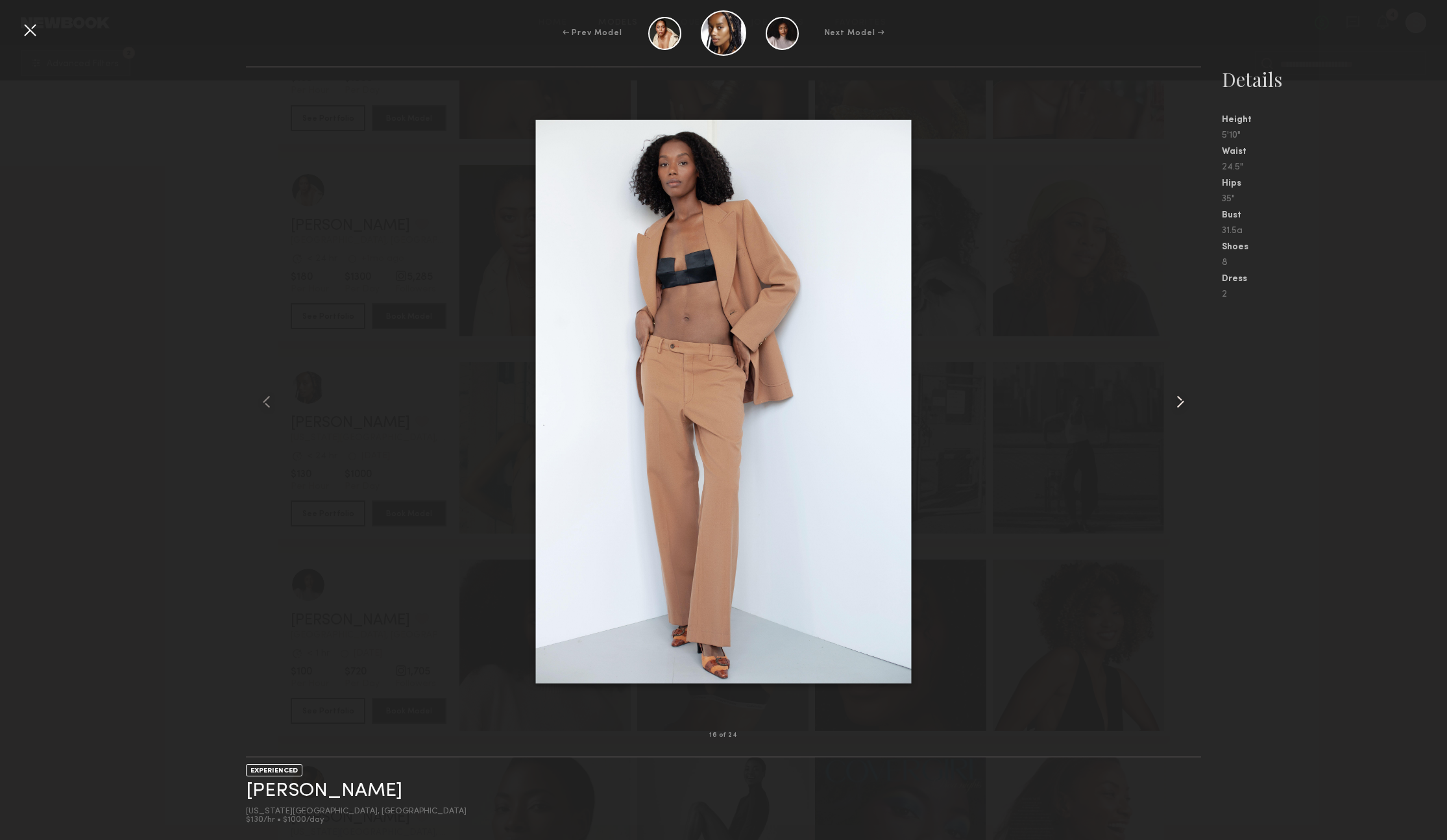
click at [1182, 399] on common-icon at bounding box center [1180, 402] width 21 height 21
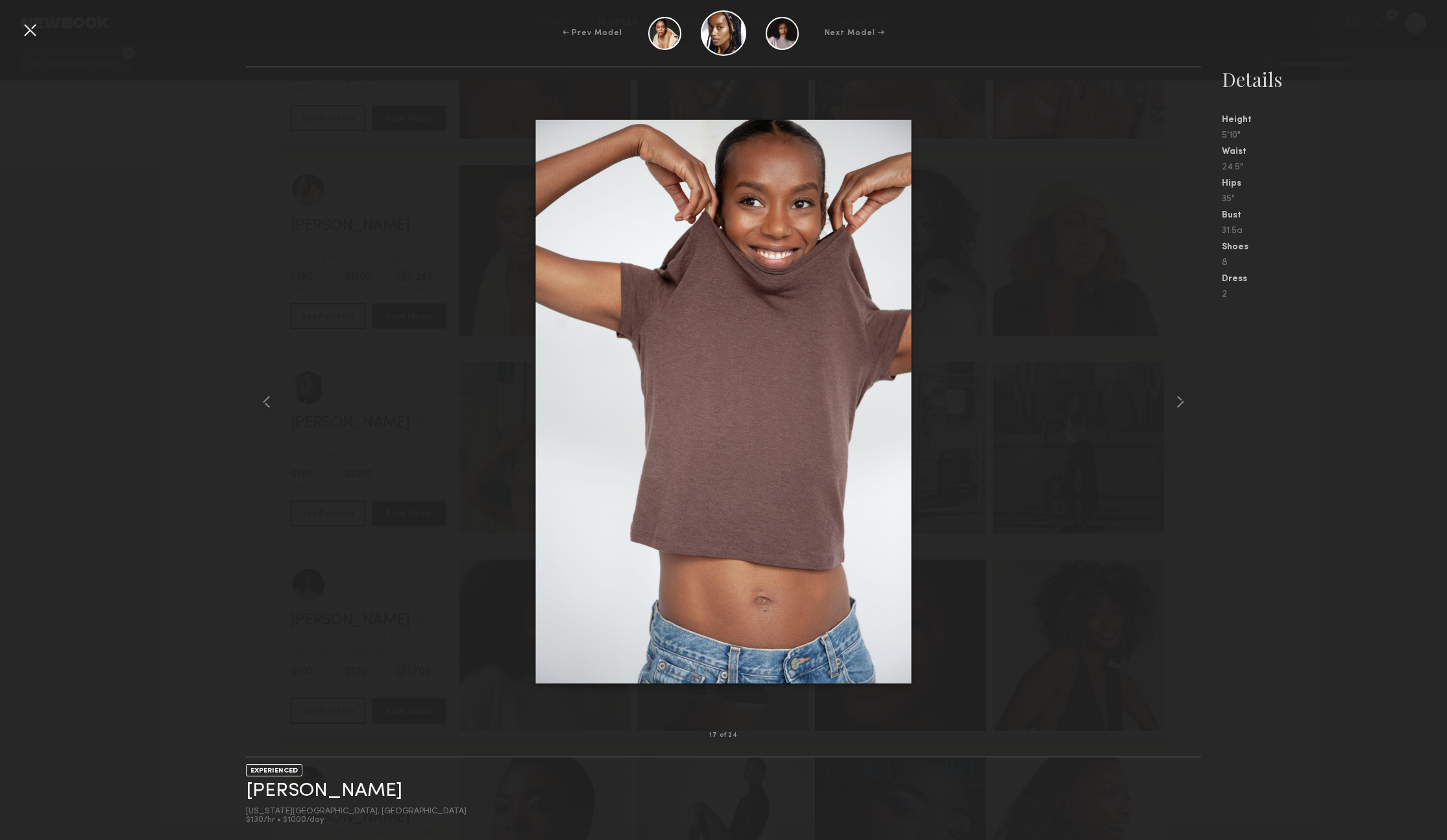
click at [1126, 458] on div at bounding box center [724, 401] width 955 height 626
click at [1179, 399] on common-icon at bounding box center [1180, 402] width 21 height 21
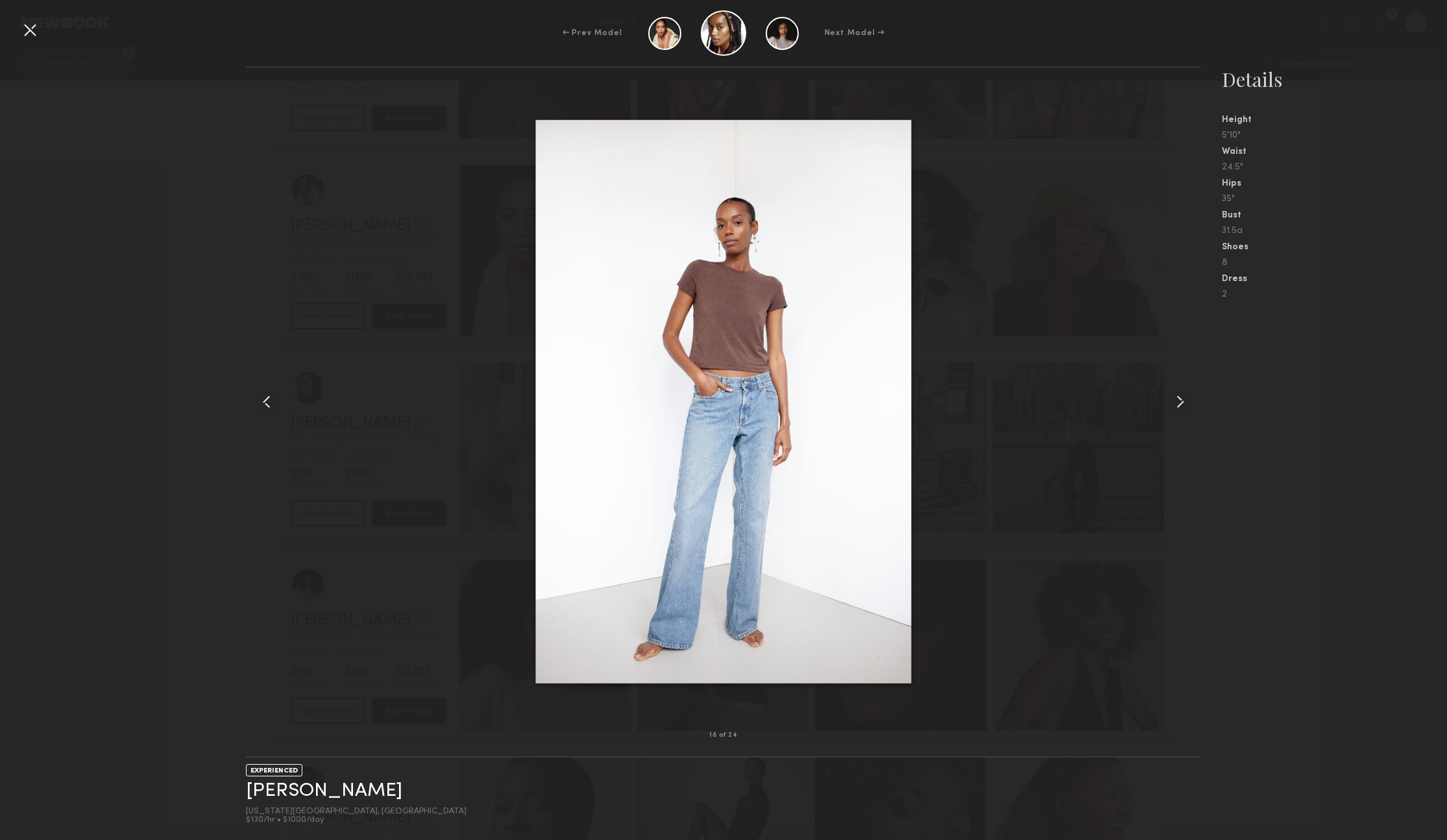
click at [1179, 399] on common-icon at bounding box center [1180, 402] width 21 height 21
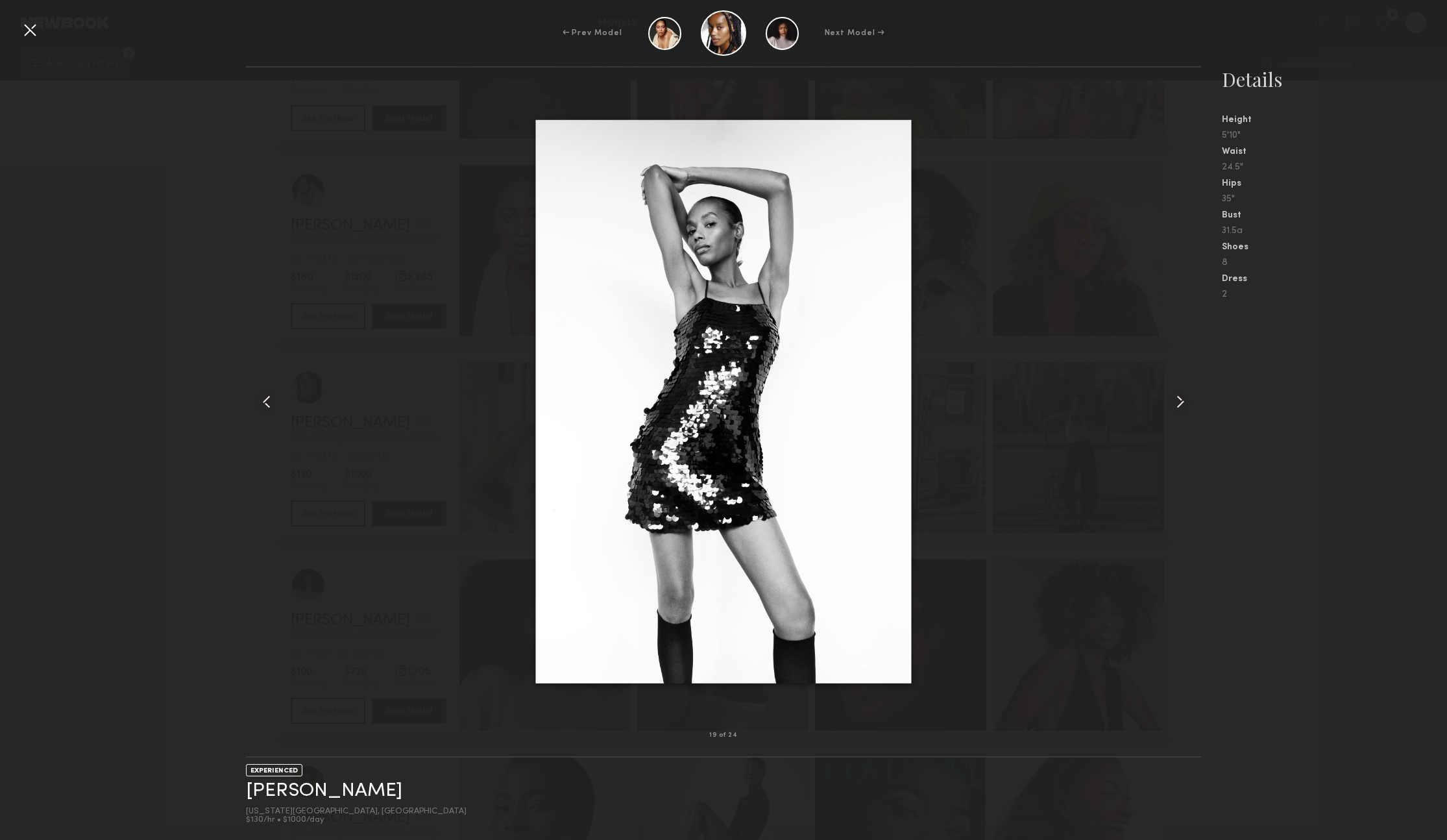
click at [1179, 399] on common-icon at bounding box center [1180, 402] width 21 height 21
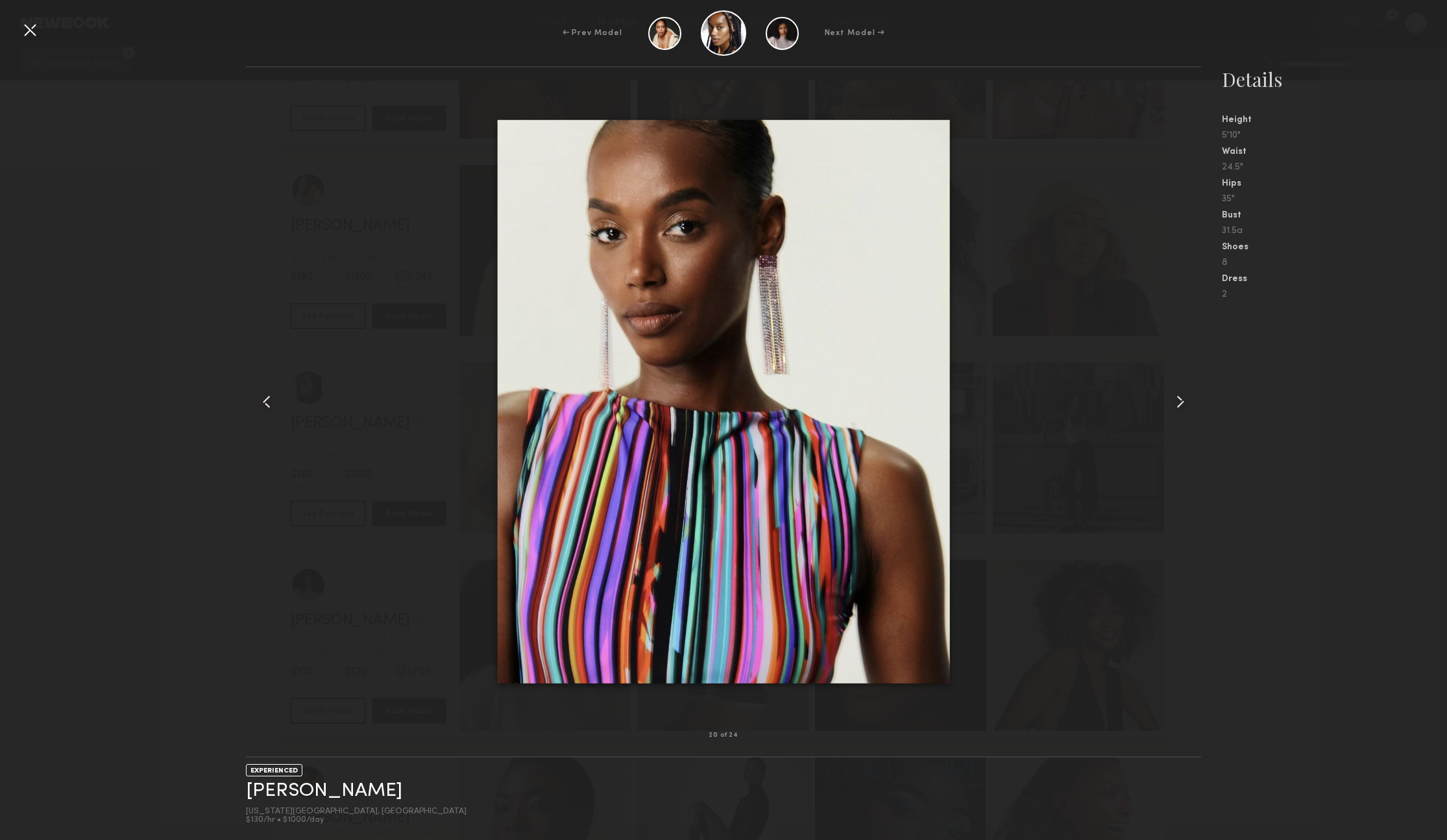
click at [1179, 399] on common-icon at bounding box center [1180, 402] width 21 height 21
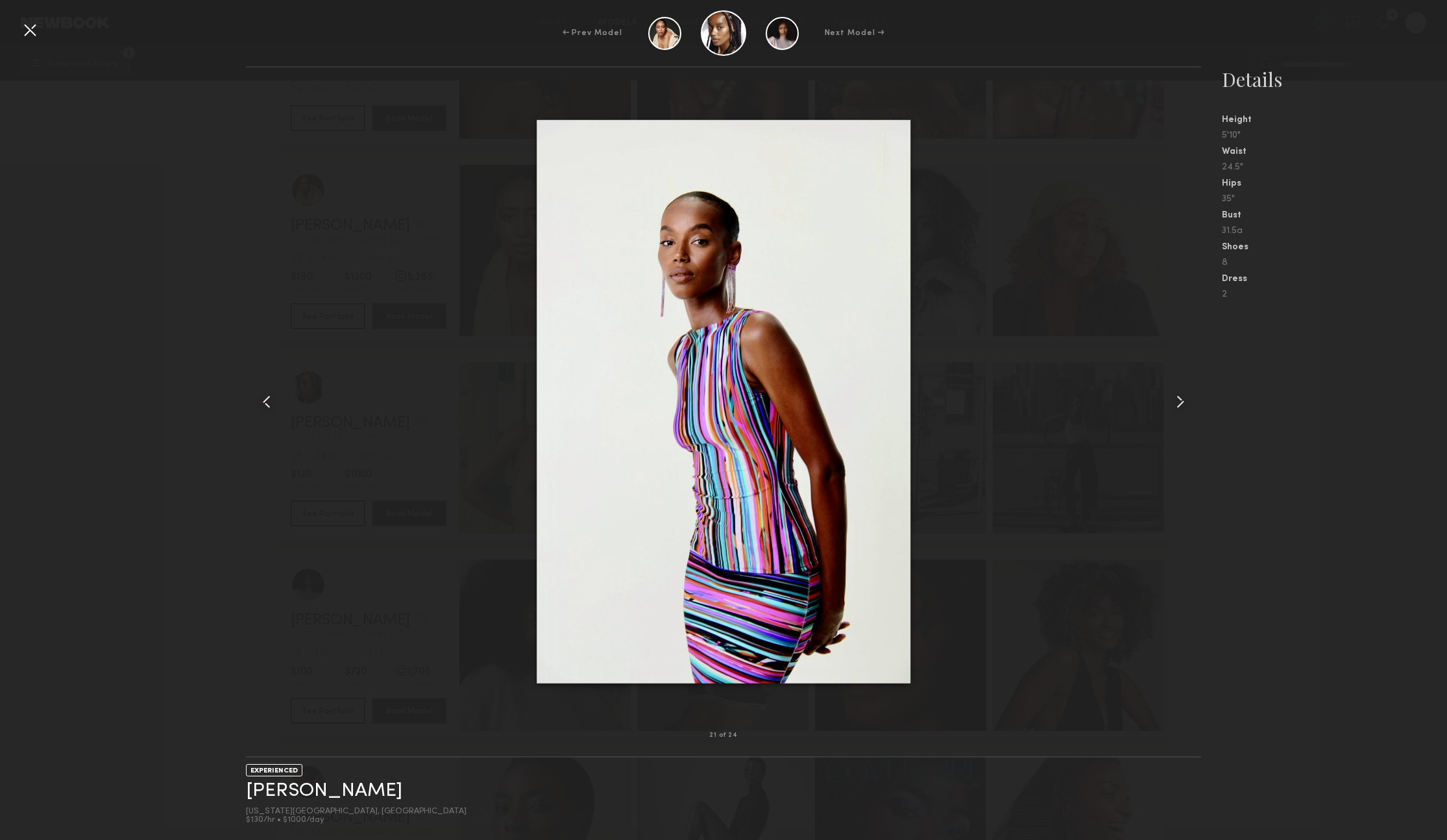
click at [1179, 399] on common-icon at bounding box center [1180, 402] width 21 height 21
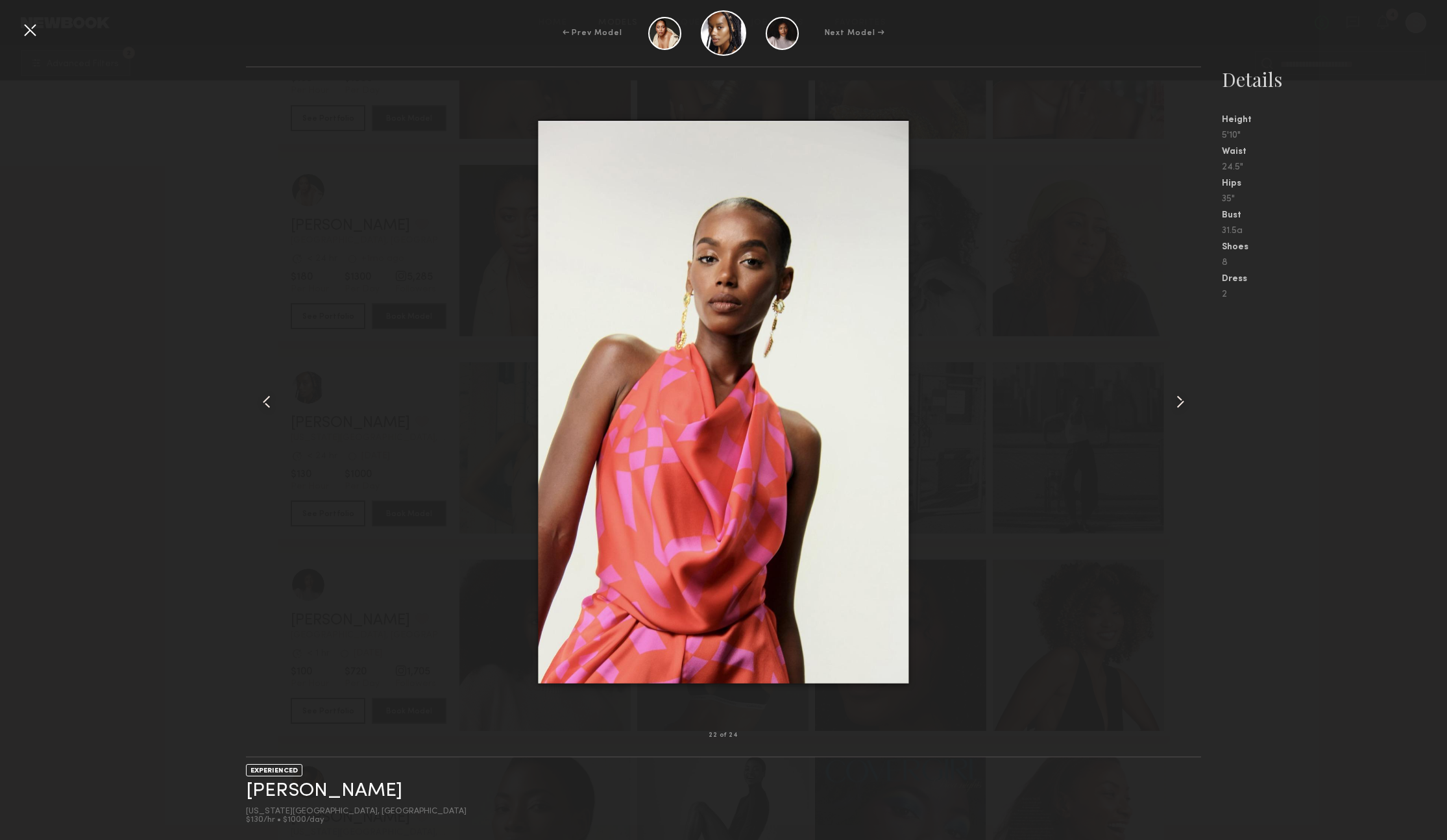
click at [1179, 399] on common-icon at bounding box center [1180, 402] width 21 height 21
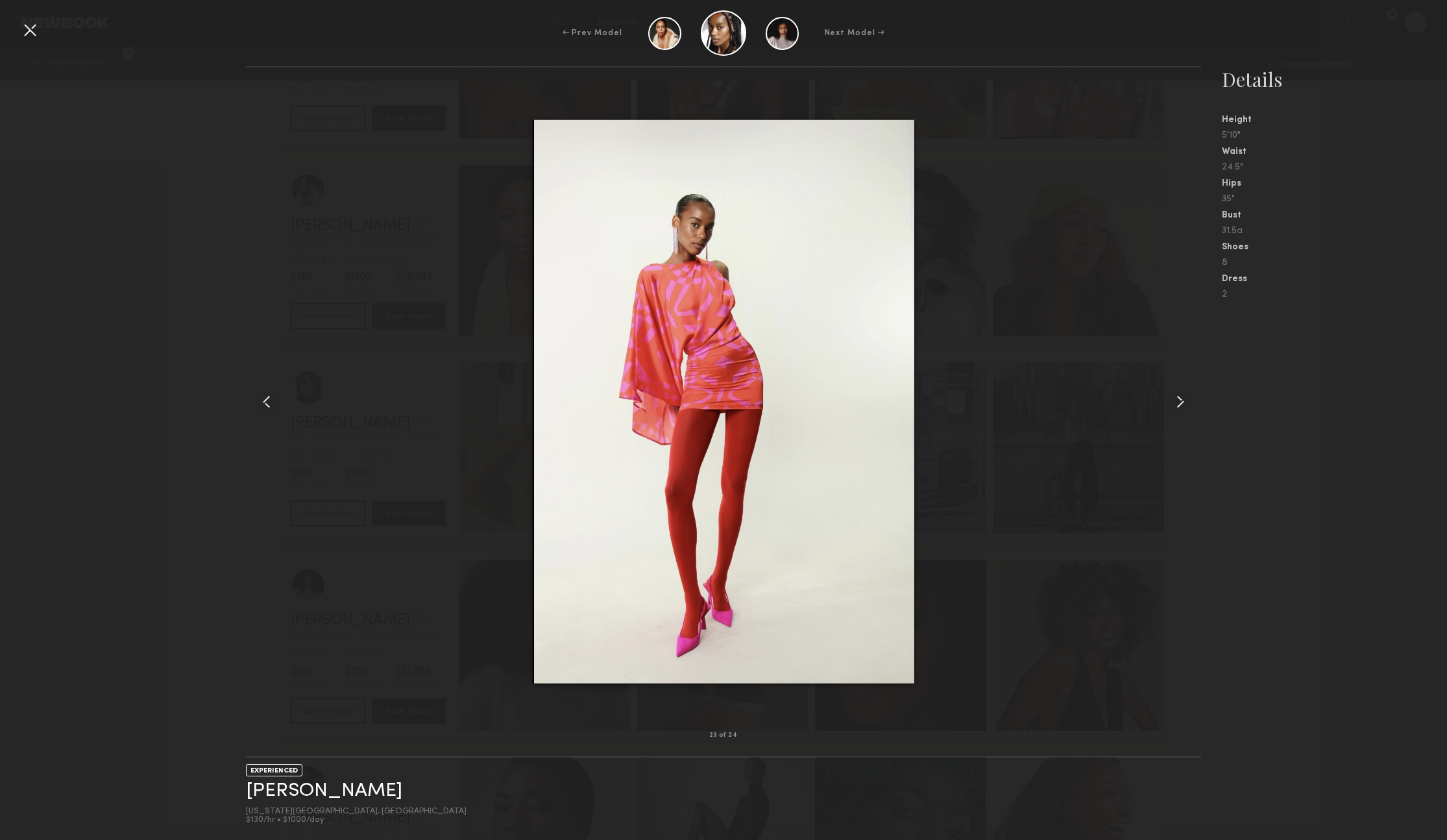
click at [261, 394] on common-icon at bounding box center [267, 402] width 21 height 21
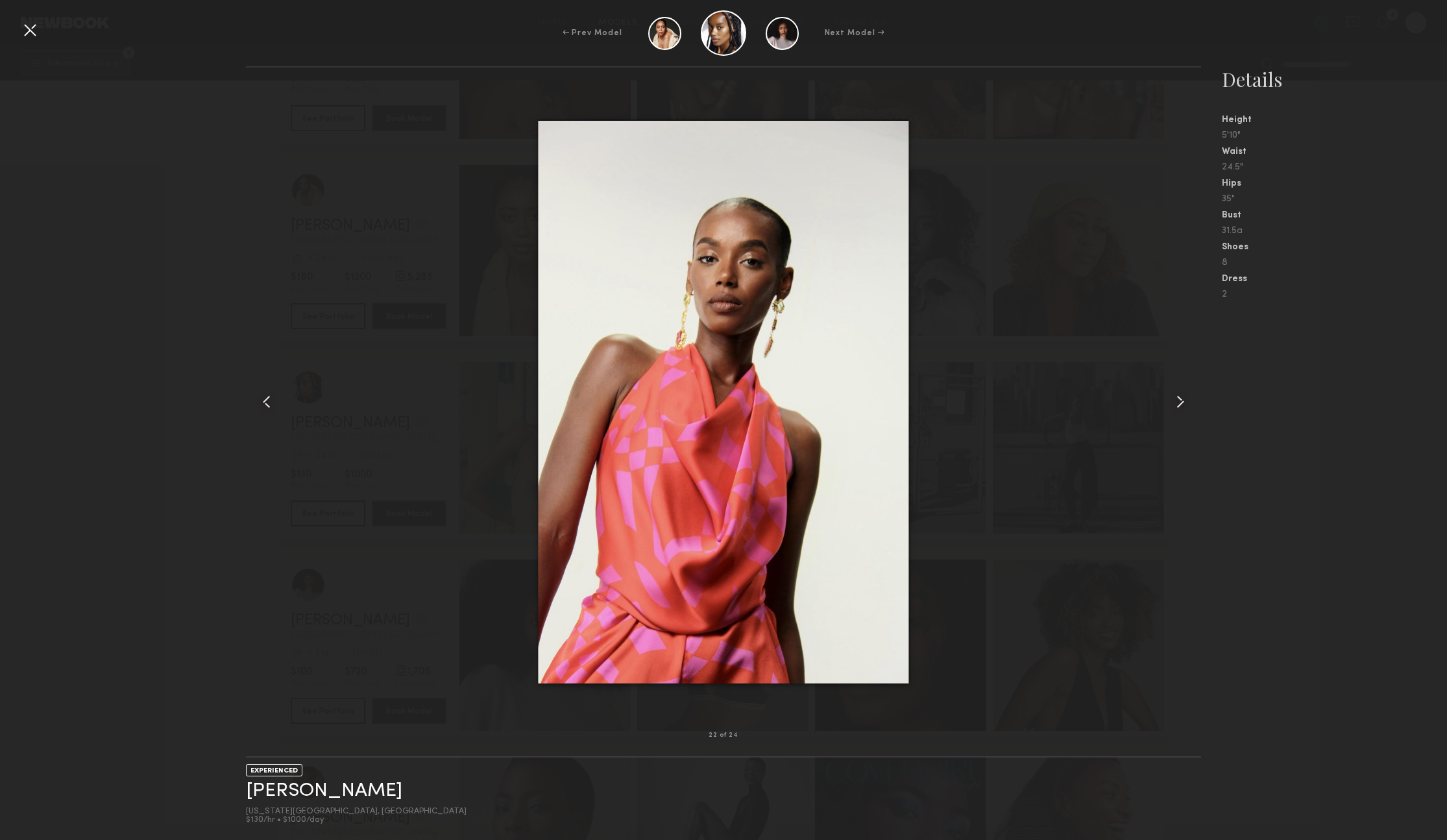
click at [261, 394] on common-icon at bounding box center [267, 402] width 21 height 21
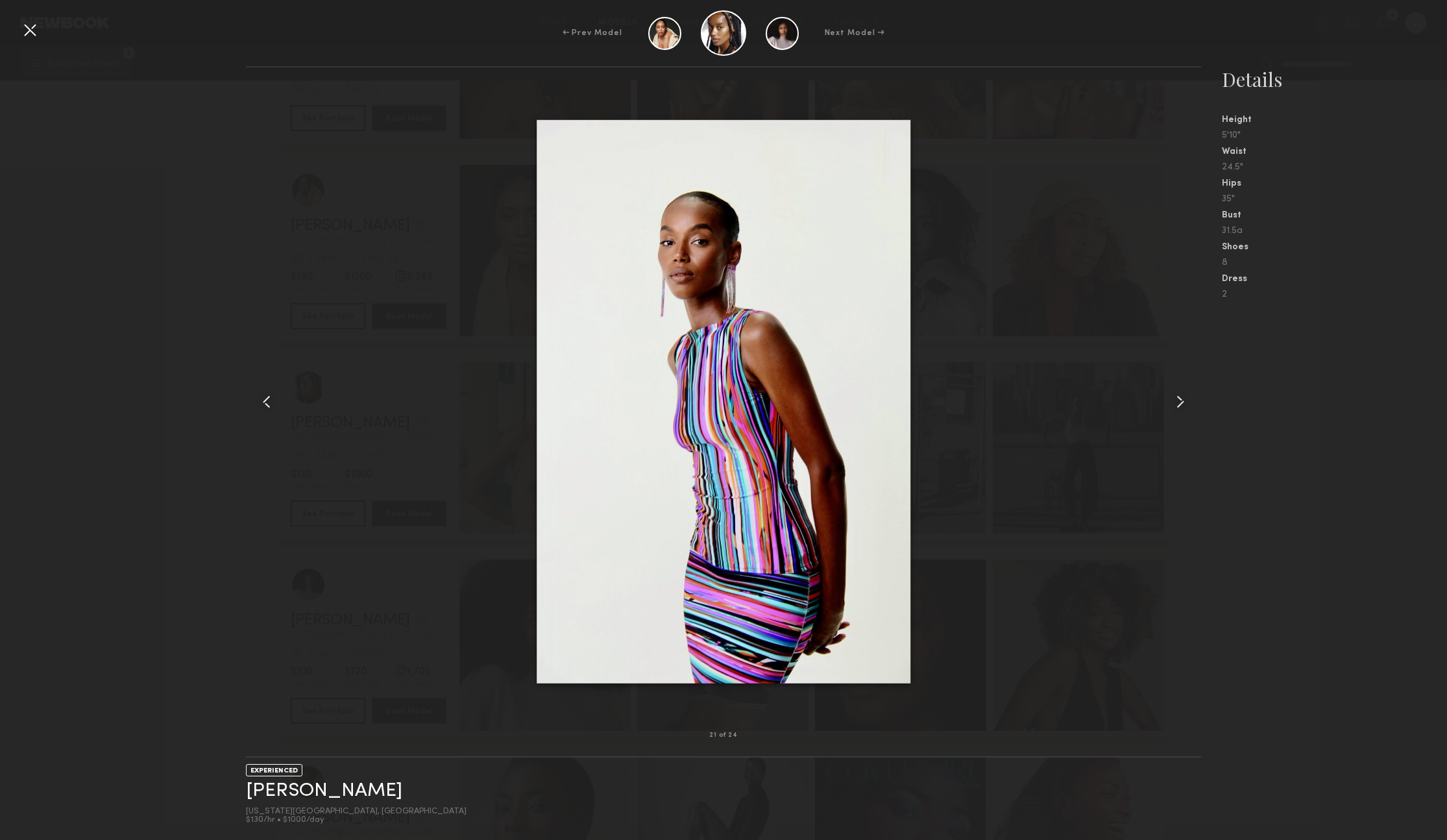
click at [261, 394] on common-icon at bounding box center [267, 402] width 21 height 21
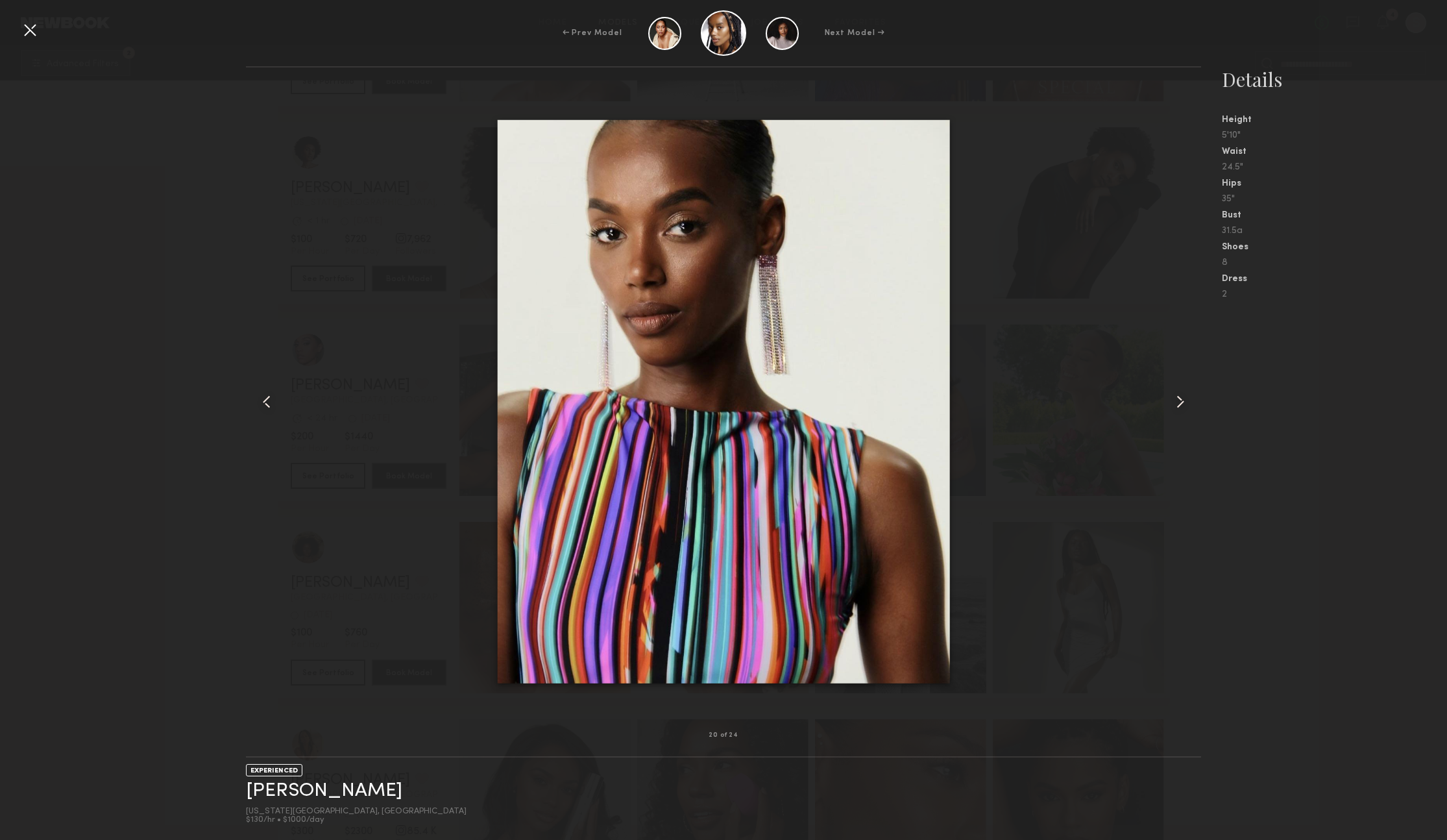
click at [1177, 403] on common-icon at bounding box center [1180, 402] width 21 height 21
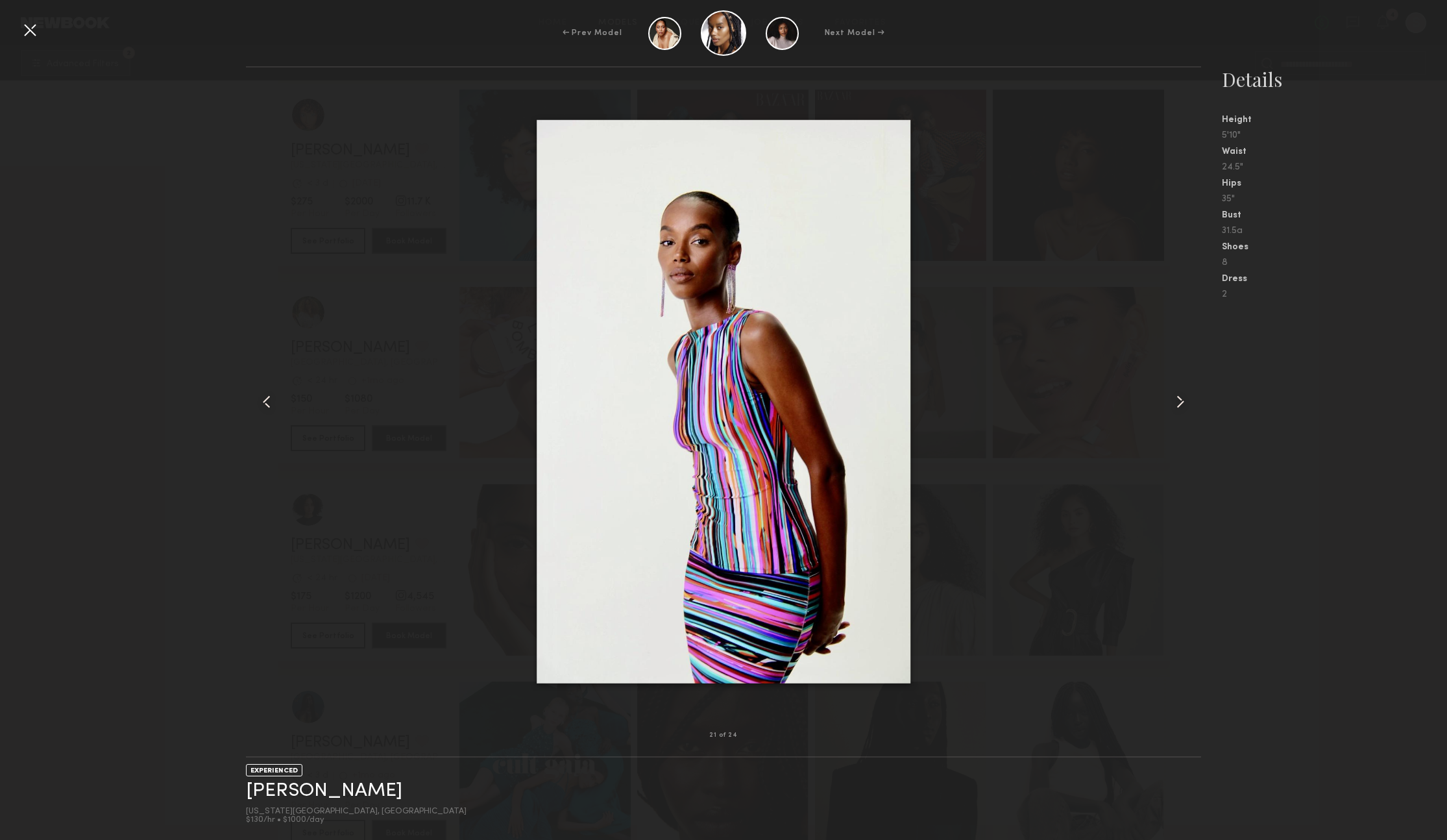
click at [1177, 403] on common-icon at bounding box center [1180, 402] width 21 height 21
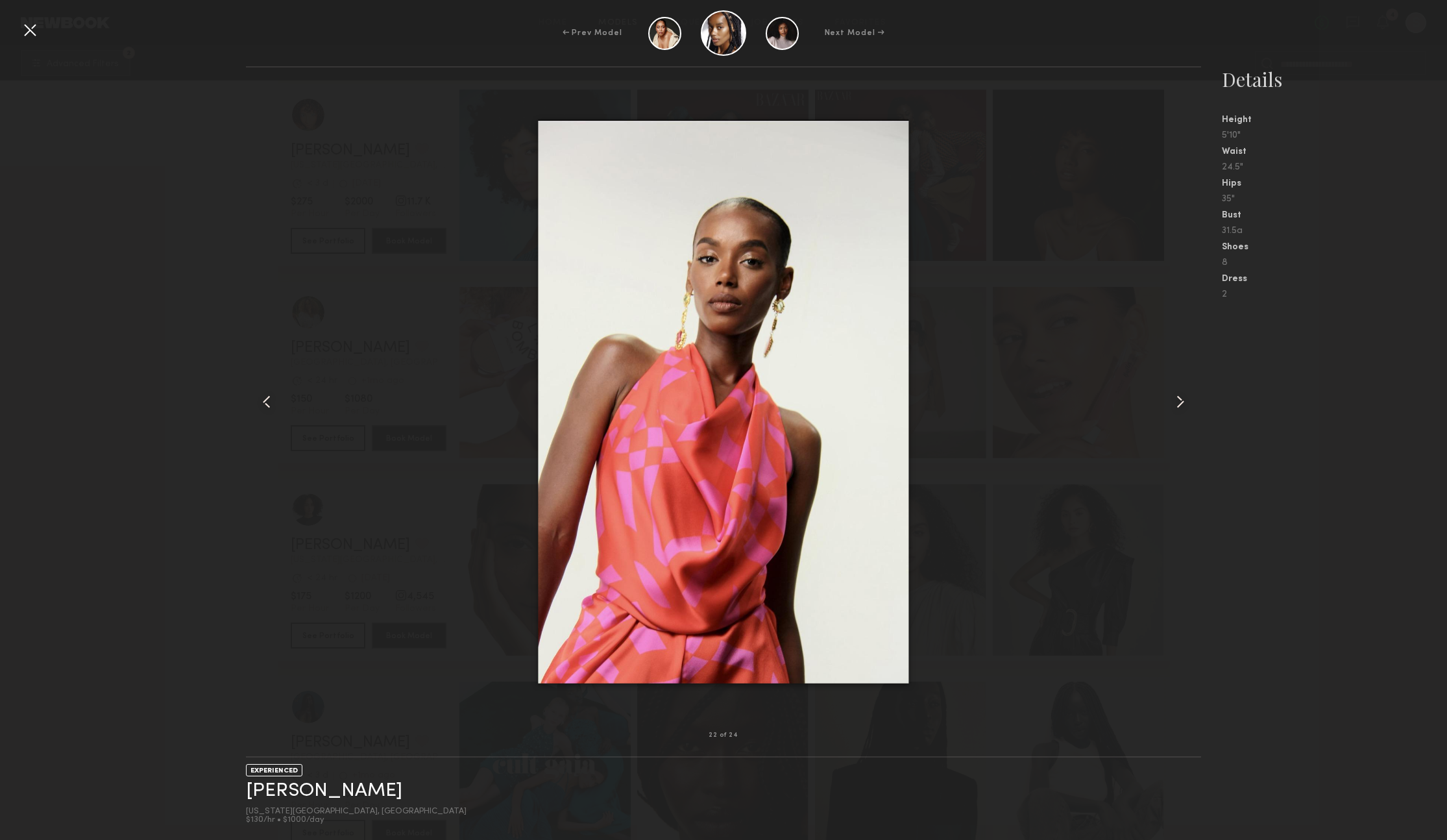
click at [1177, 403] on common-icon at bounding box center [1180, 402] width 21 height 21
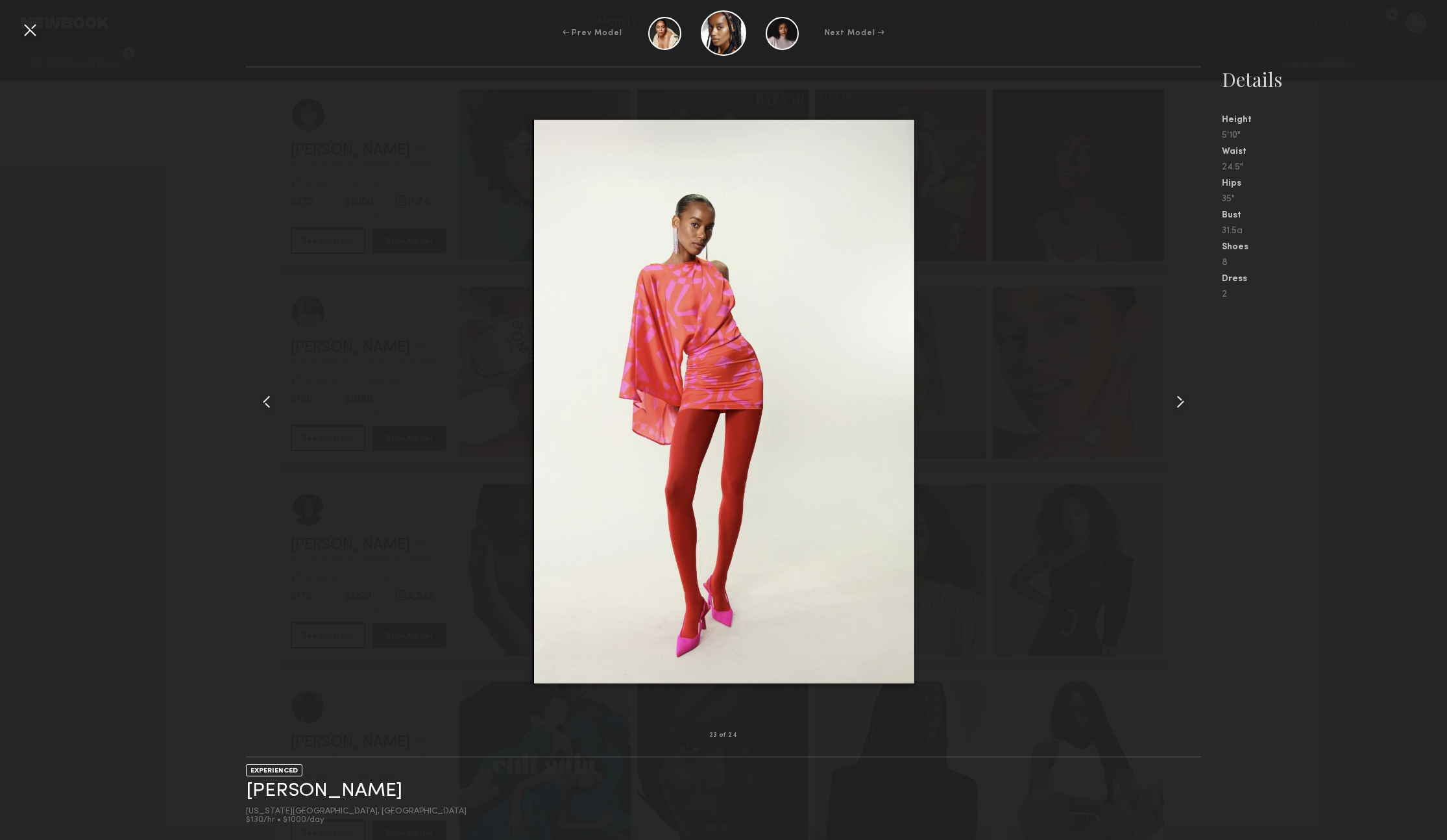
click at [1177, 403] on common-icon at bounding box center [1180, 402] width 21 height 21
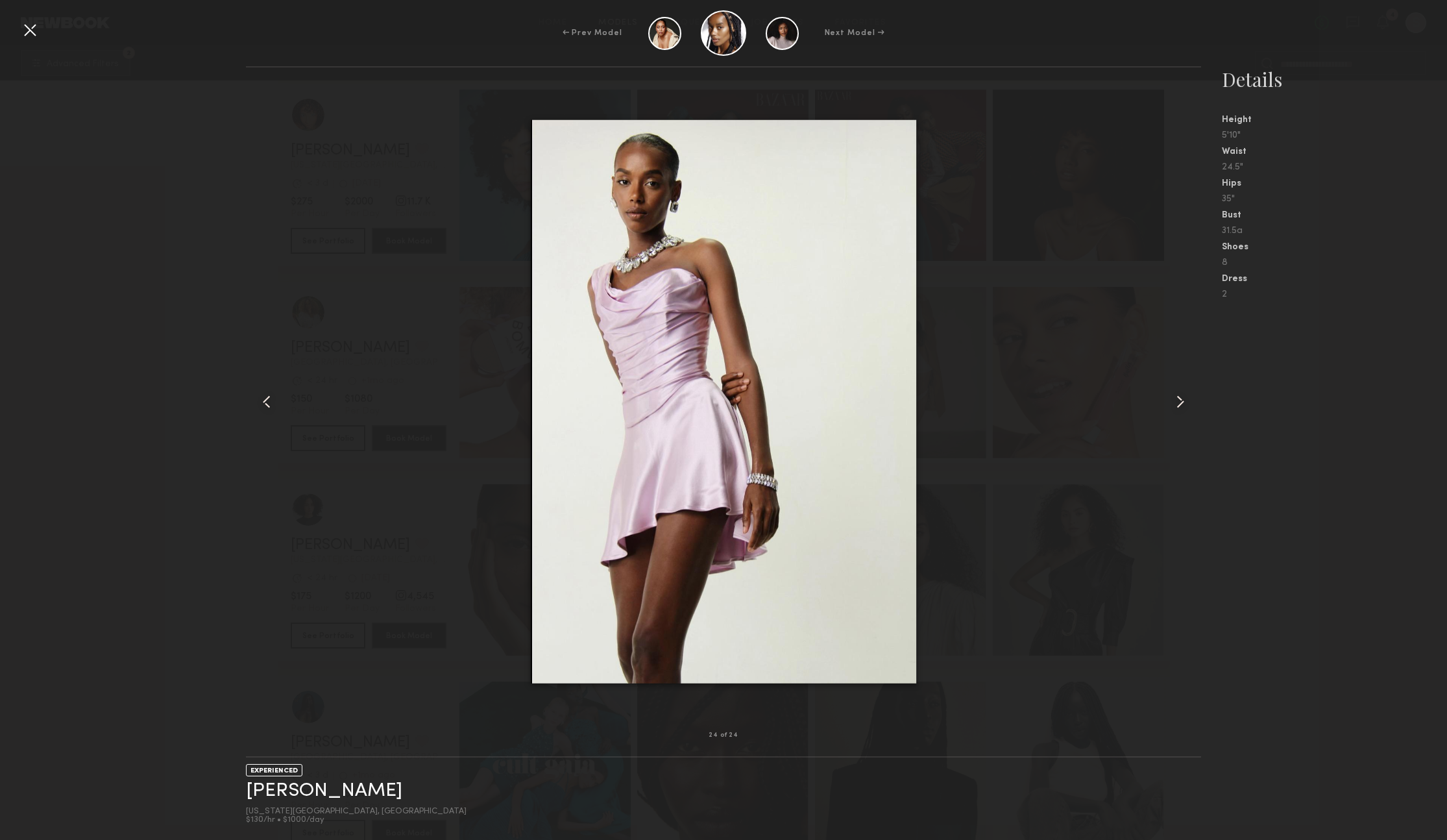
click at [1177, 403] on common-icon at bounding box center [1180, 402] width 21 height 21
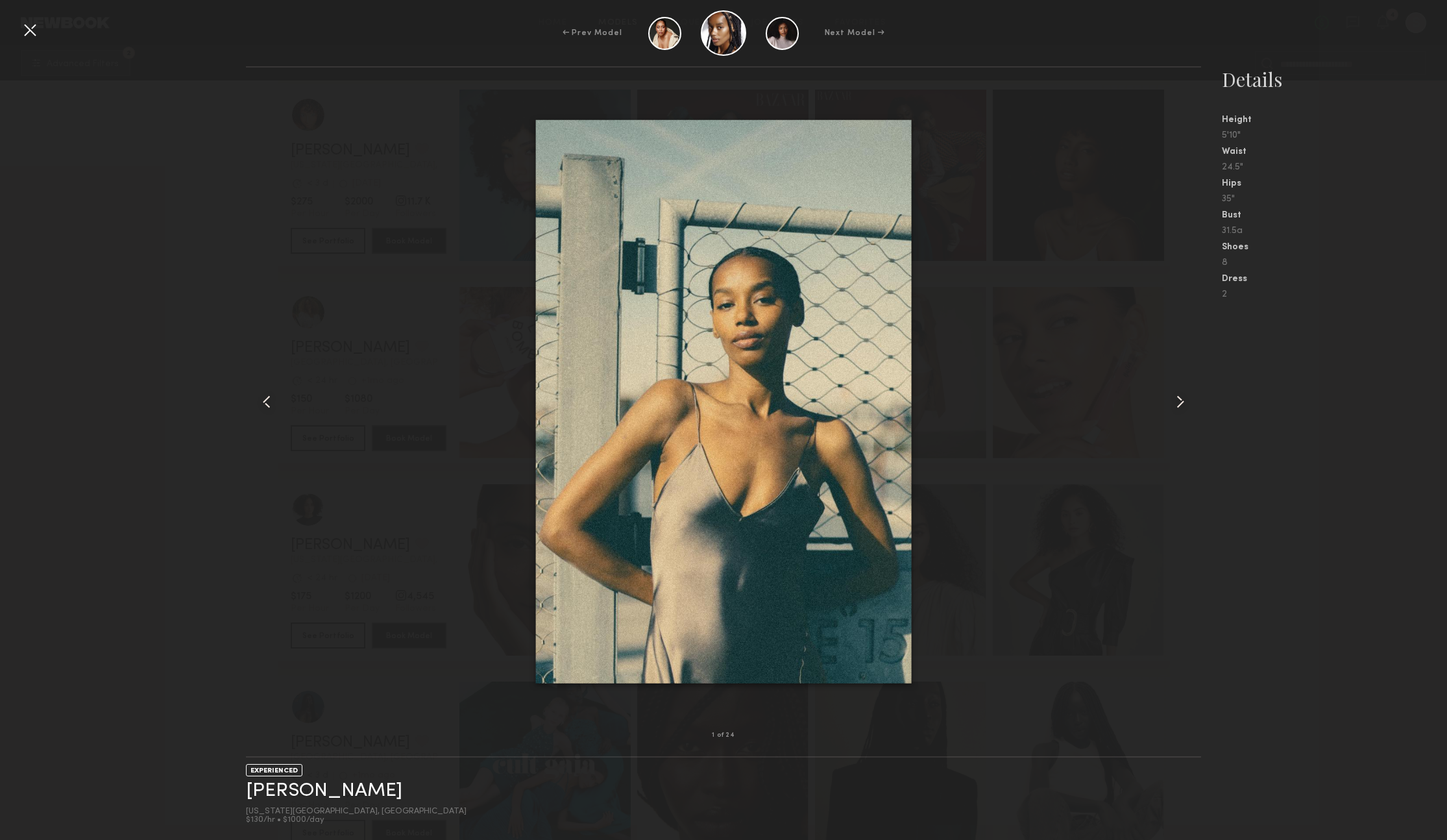
click at [1177, 403] on common-icon at bounding box center [1180, 402] width 21 height 21
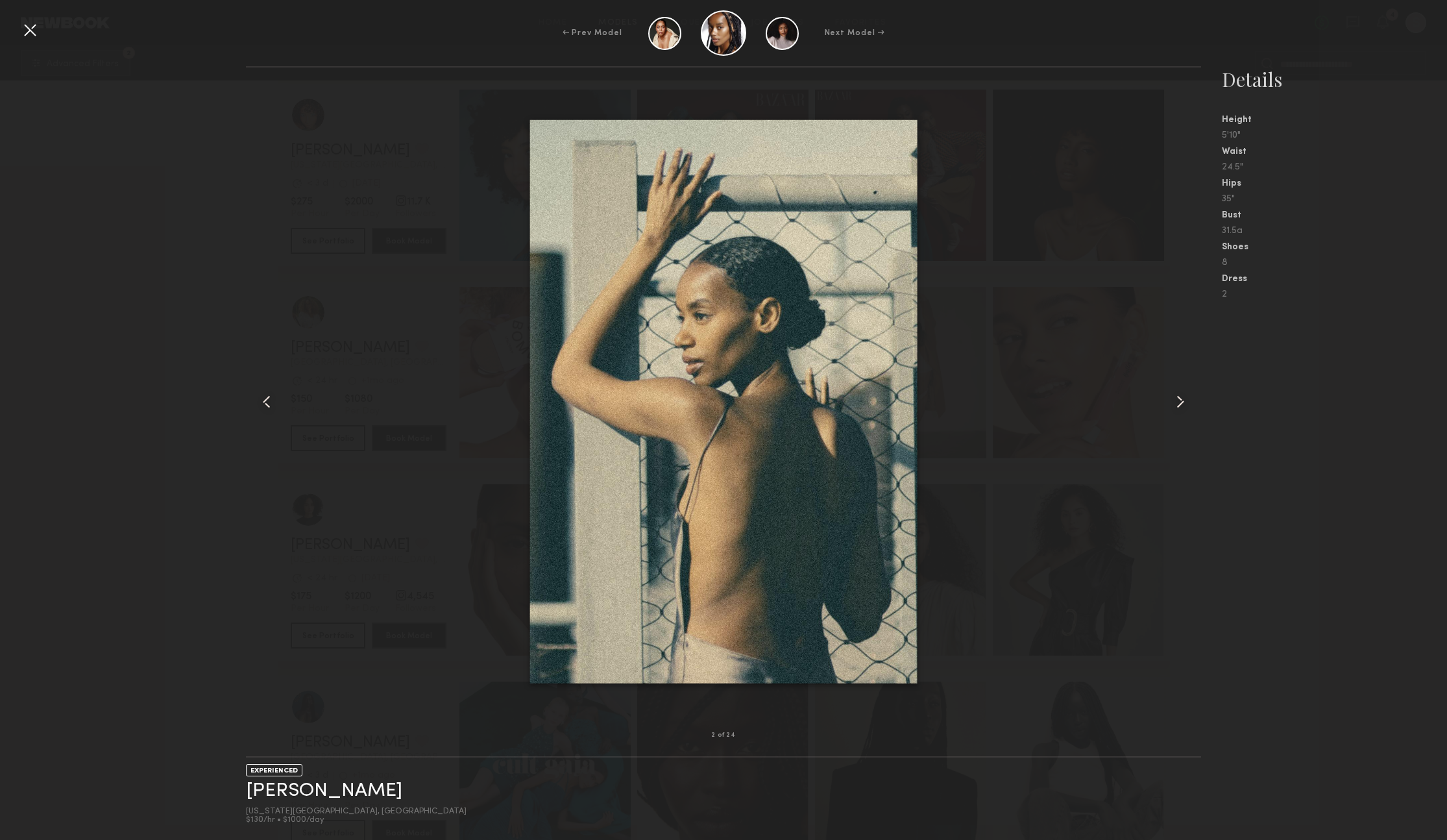
drag, startPoint x: 23, startPoint y: 25, endPoint x: 44, endPoint y: 51, distance: 33.4
click at [23, 25] on div at bounding box center [30, 30] width 21 height 21
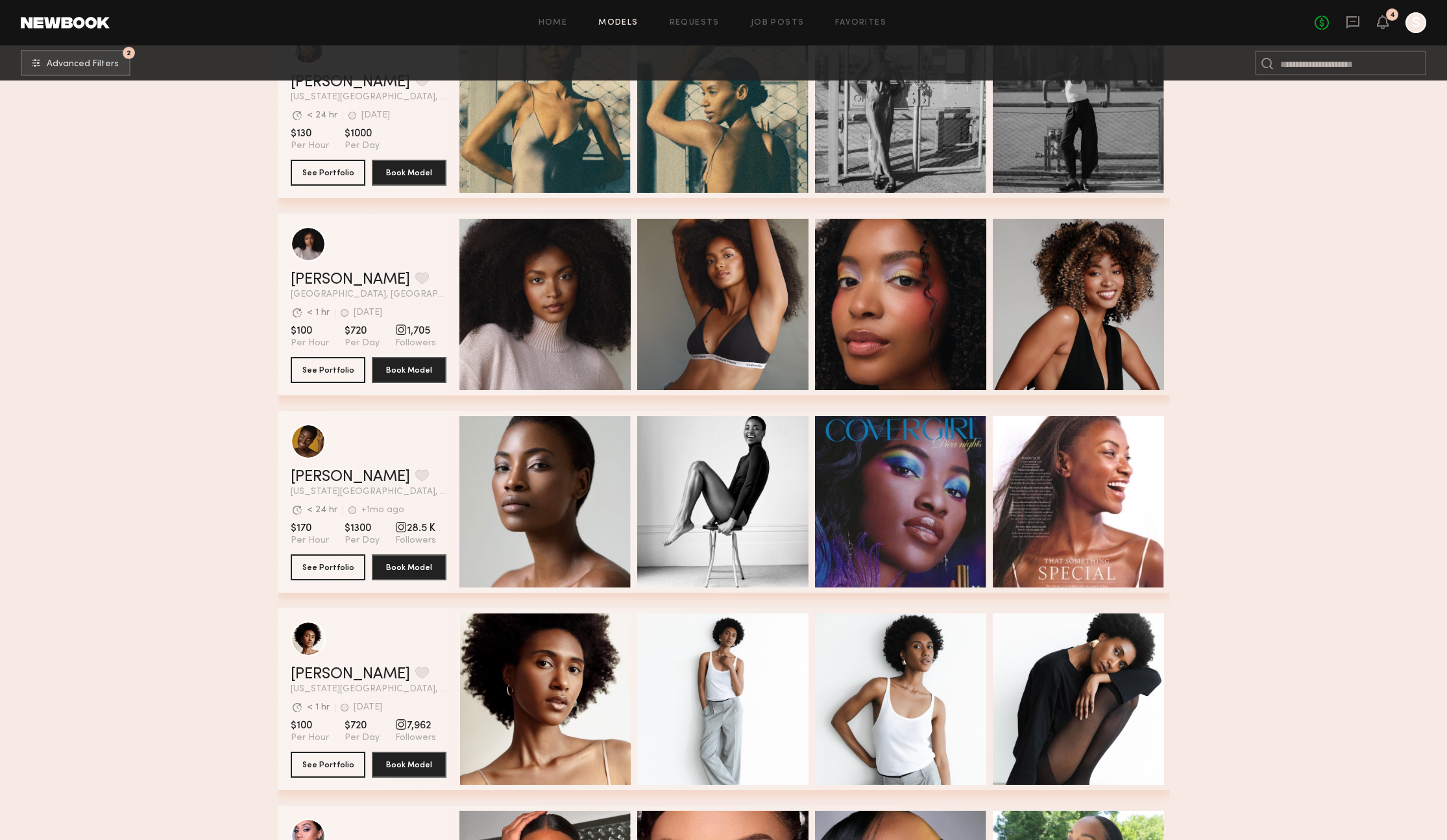
scroll to position [23130, 0]
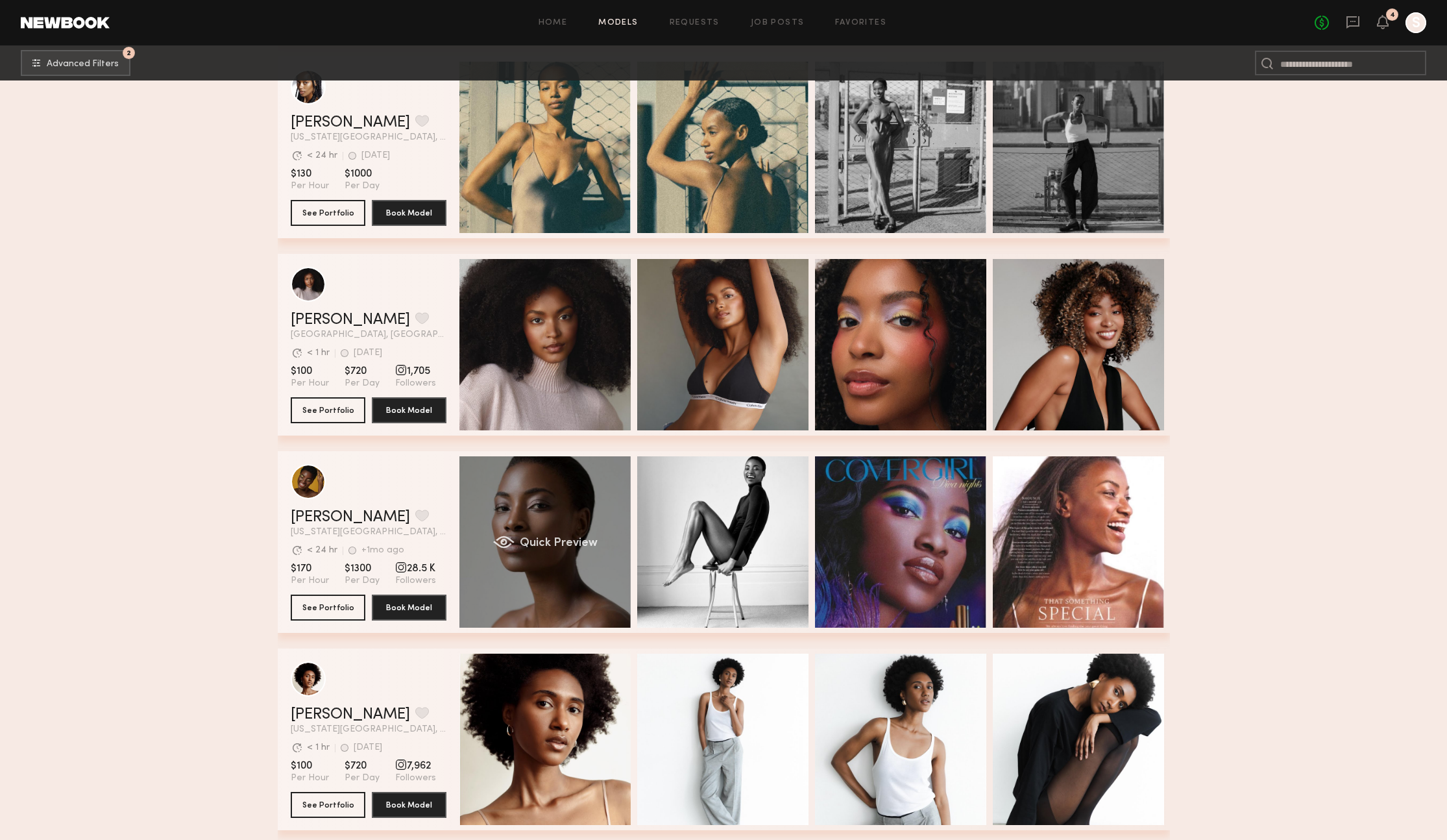
click at [532, 547] on span "Quick Preview" at bounding box center [558, 543] width 78 height 12
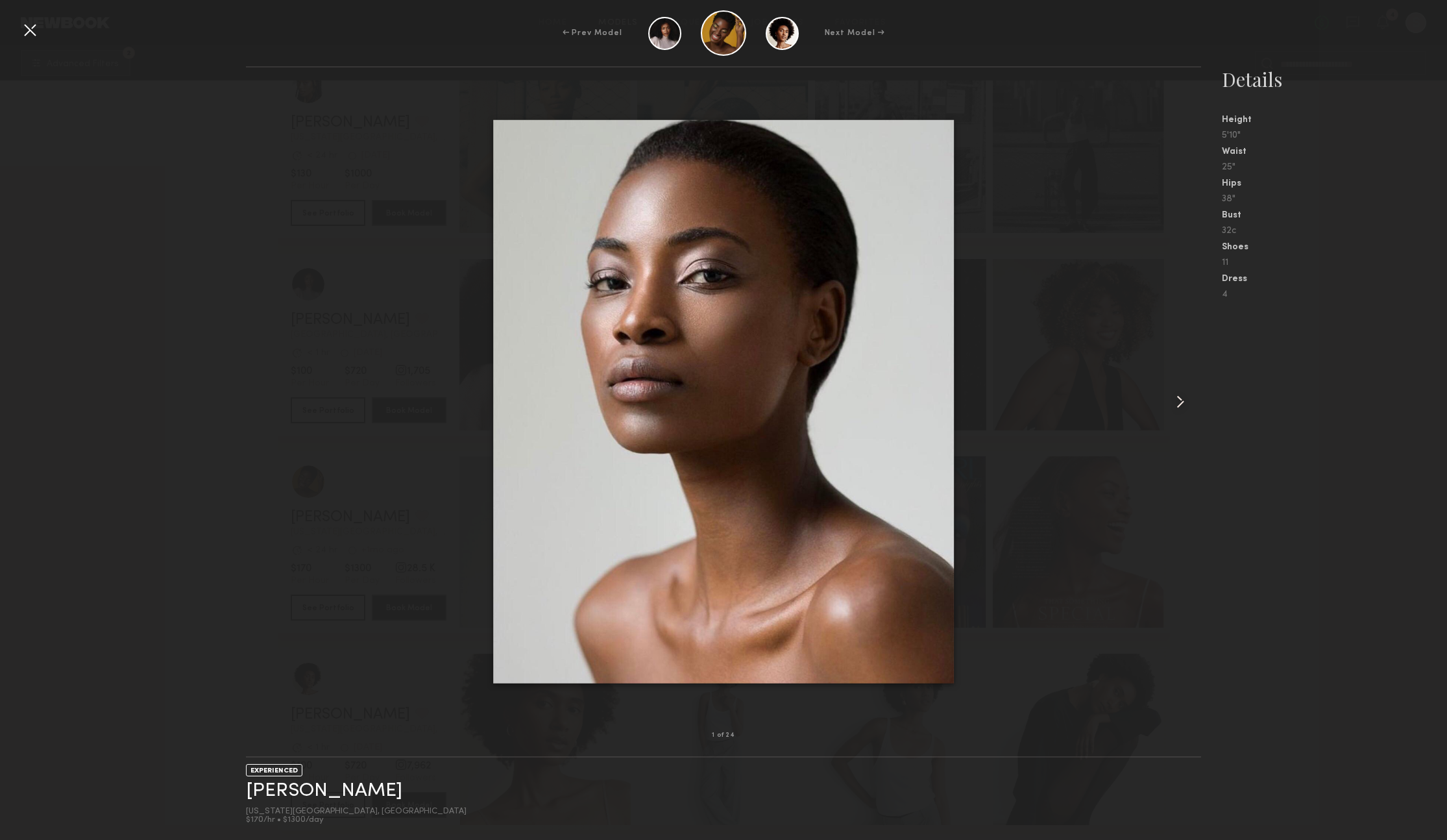
click at [1179, 400] on common-icon at bounding box center [1180, 402] width 21 height 21
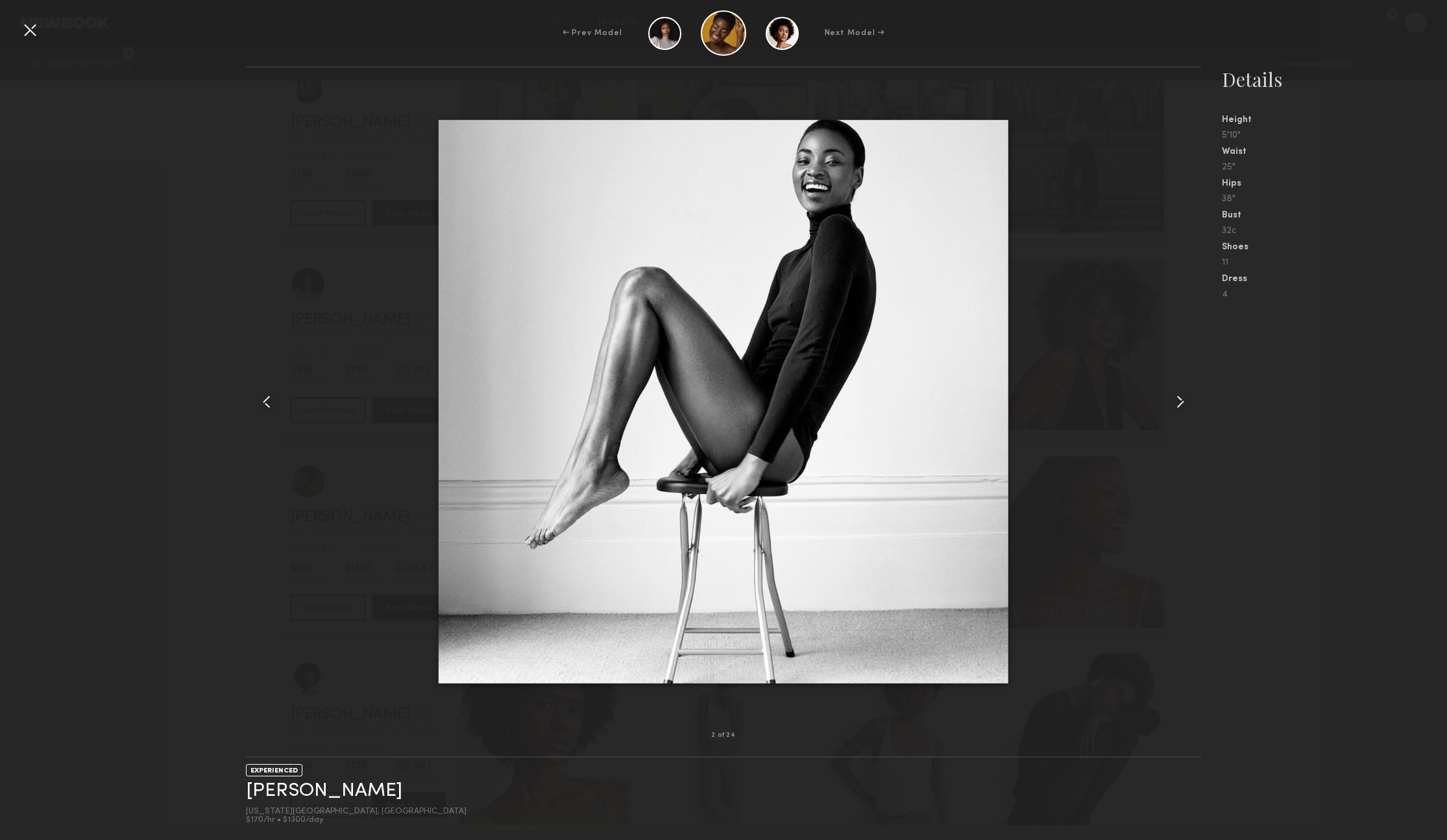
click at [1179, 400] on common-icon at bounding box center [1180, 402] width 21 height 21
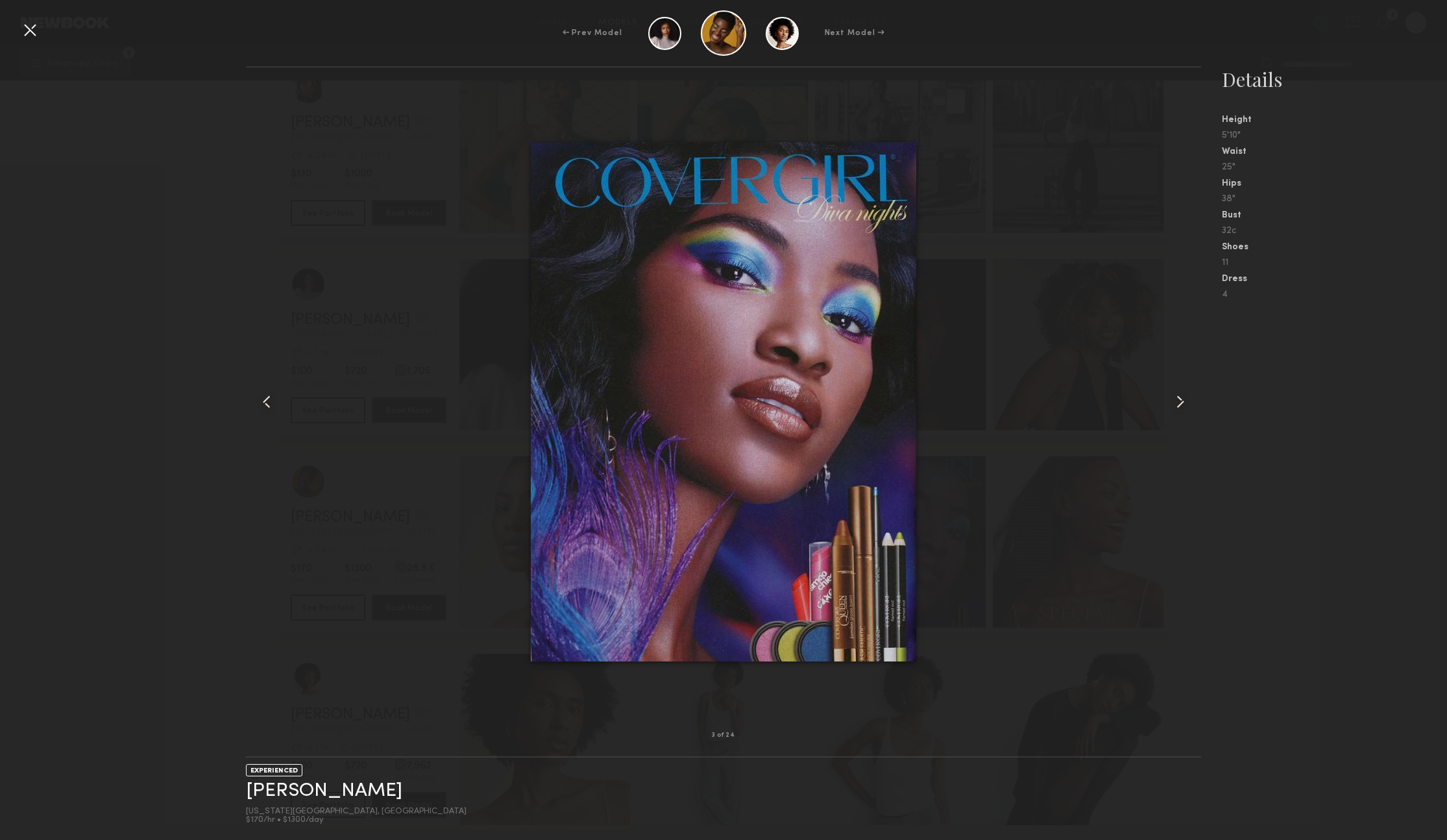
click at [1179, 400] on common-icon at bounding box center [1180, 402] width 21 height 21
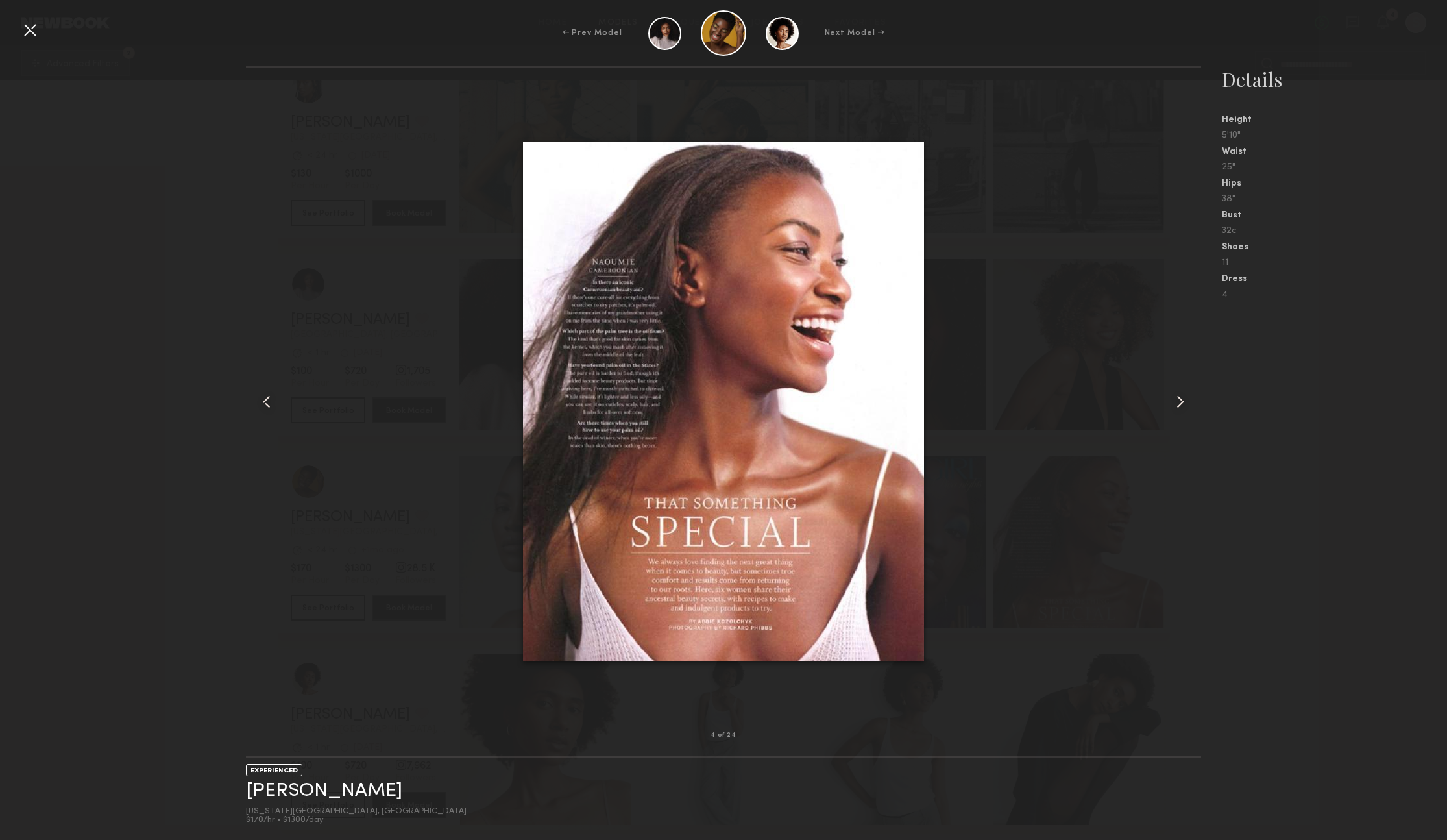
click at [1179, 400] on common-icon at bounding box center [1180, 402] width 21 height 21
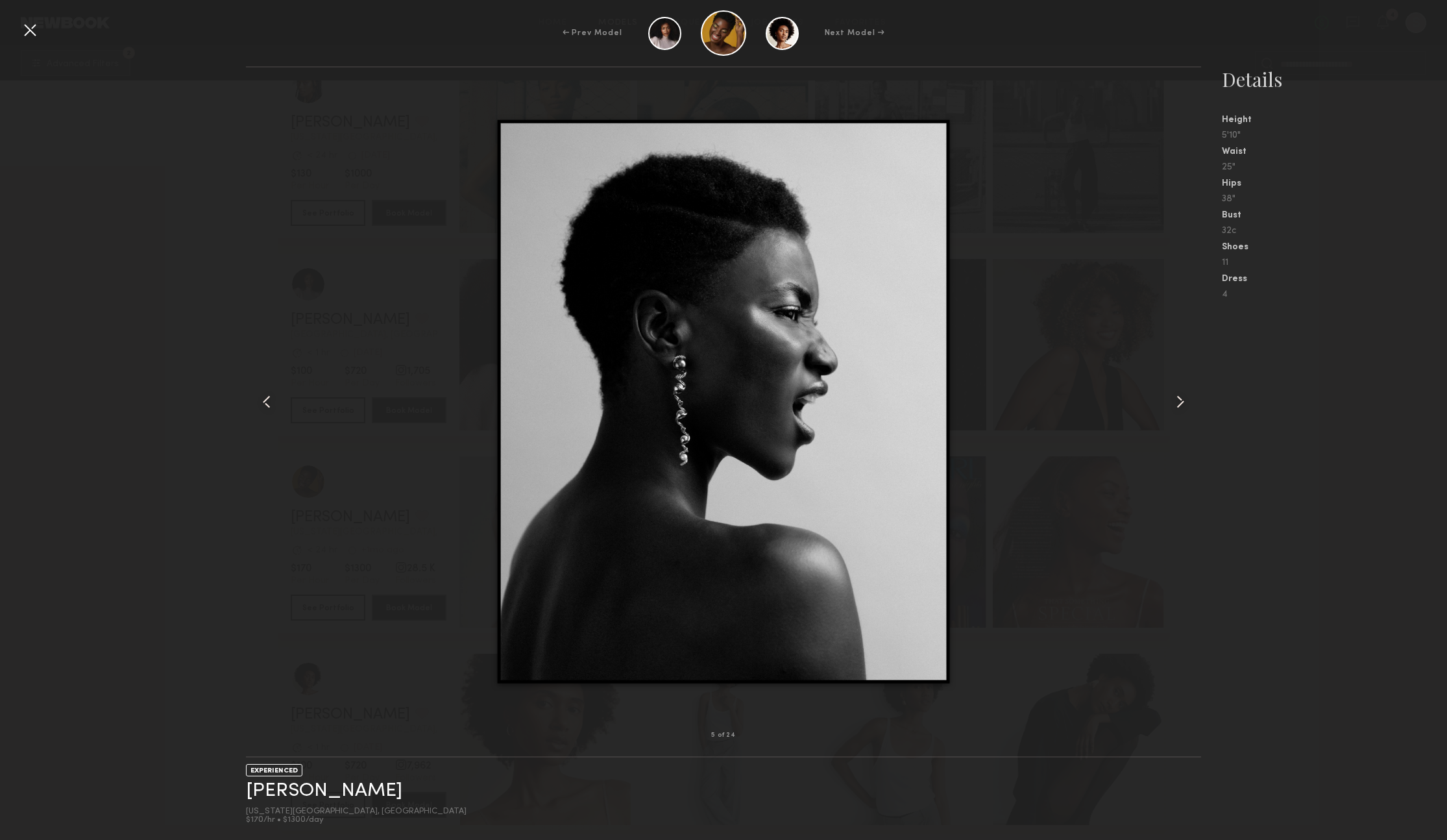
click at [1179, 400] on common-icon at bounding box center [1180, 402] width 21 height 21
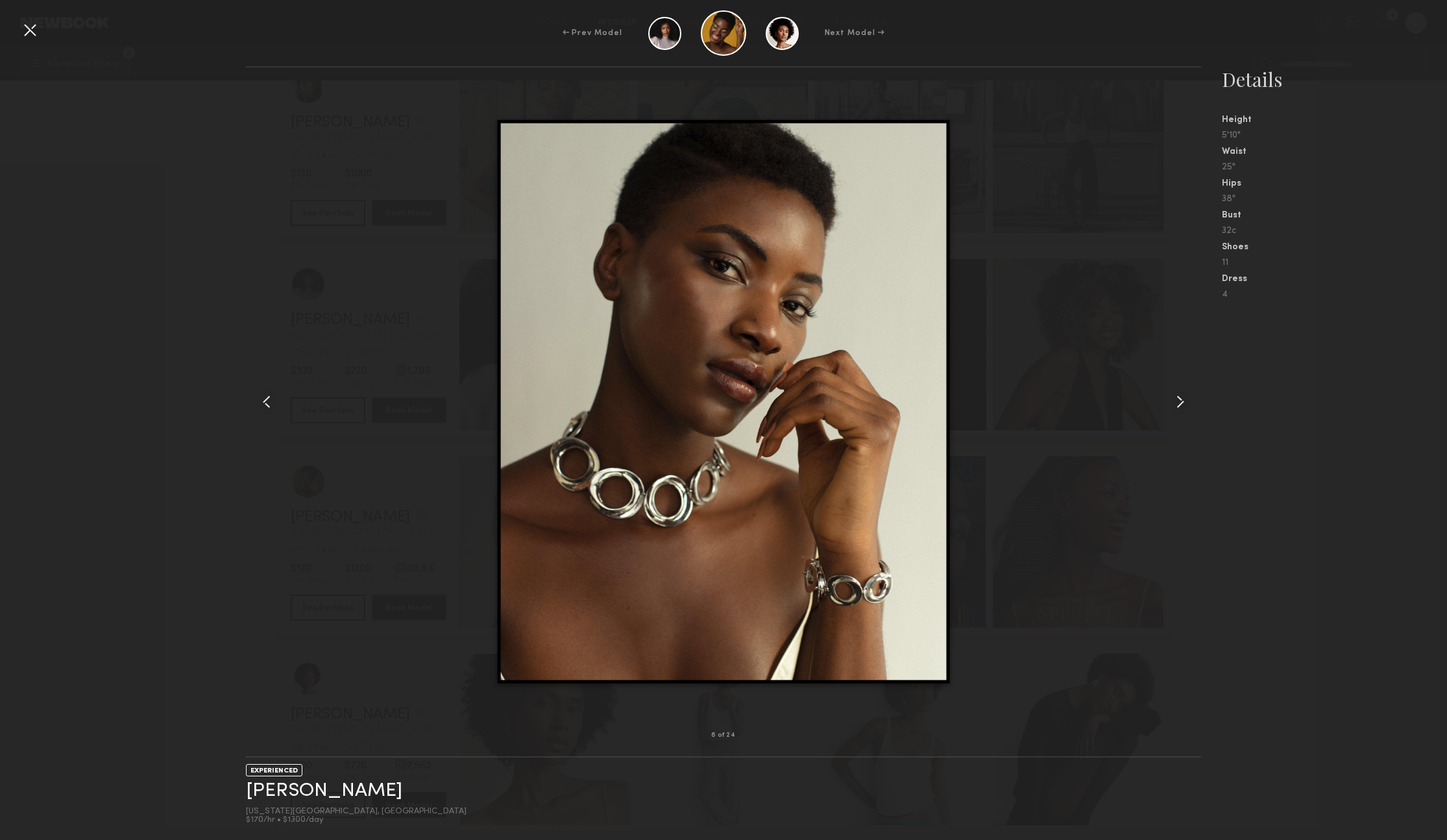
click at [1179, 400] on common-icon at bounding box center [1180, 402] width 21 height 21
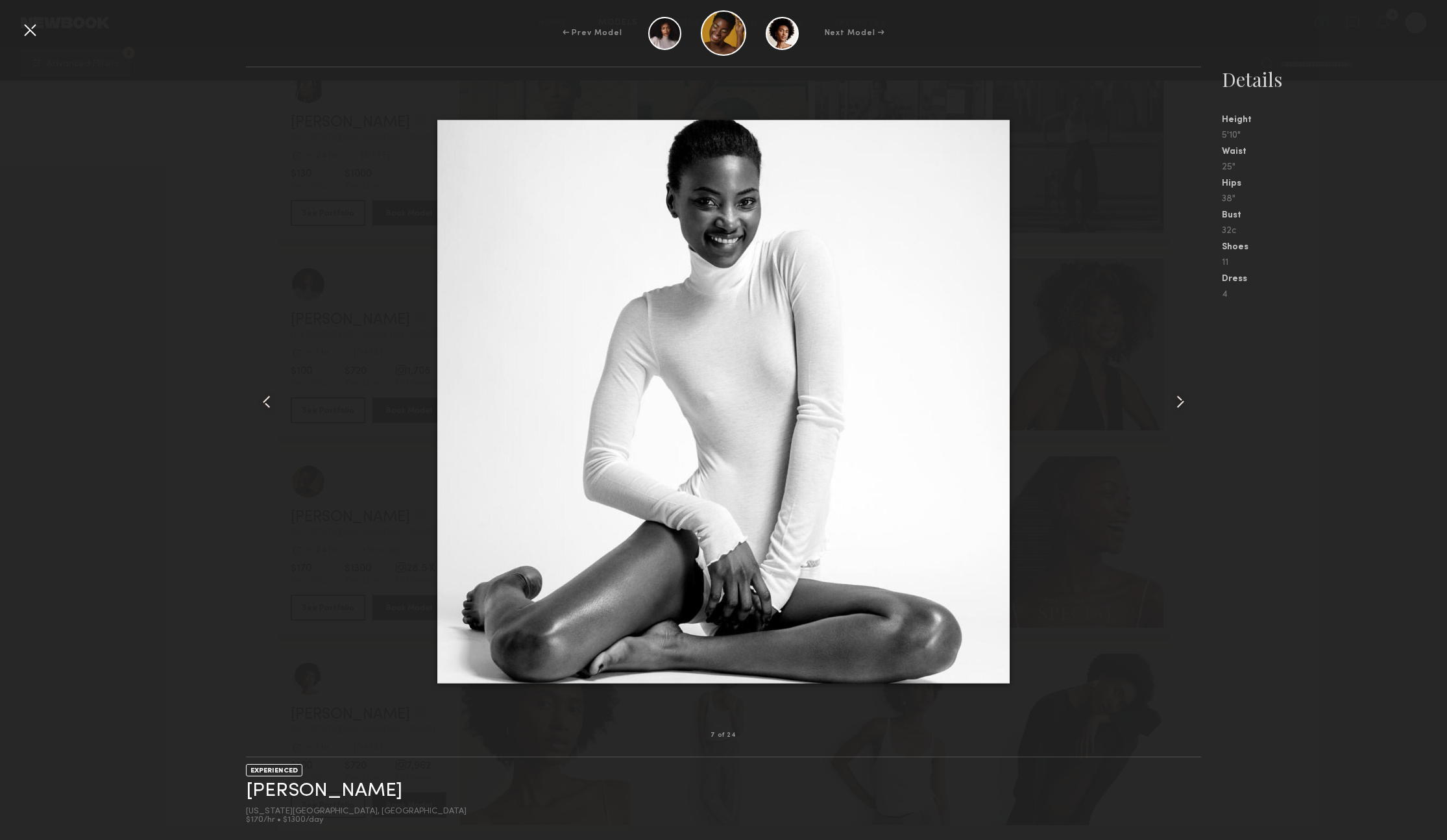
click at [1179, 400] on common-icon at bounding box center [1180, 402] width 21 height 21
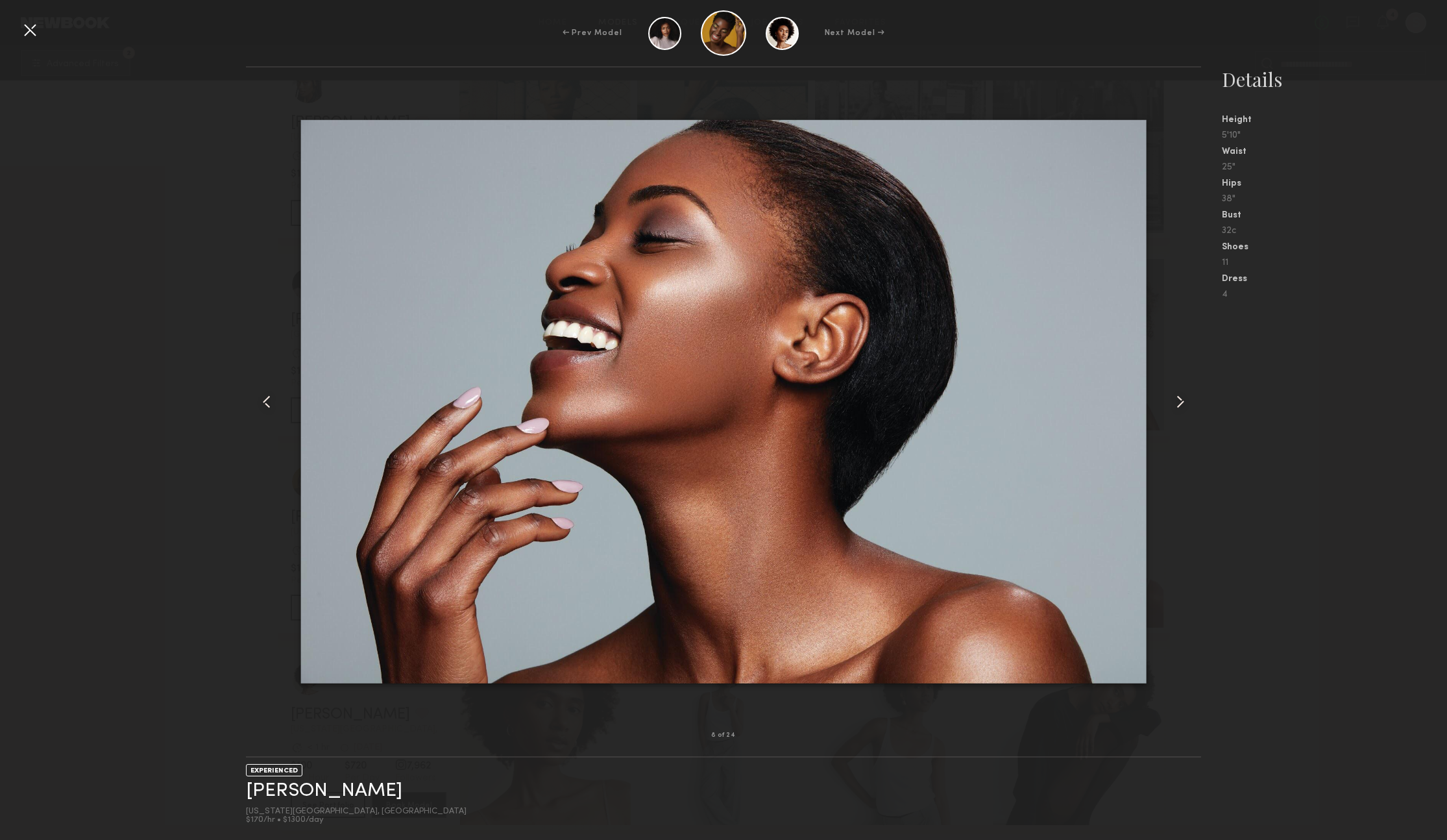
click at [1179, 400] on common-icon at bounding box center [1180, 402] width 21 height 21
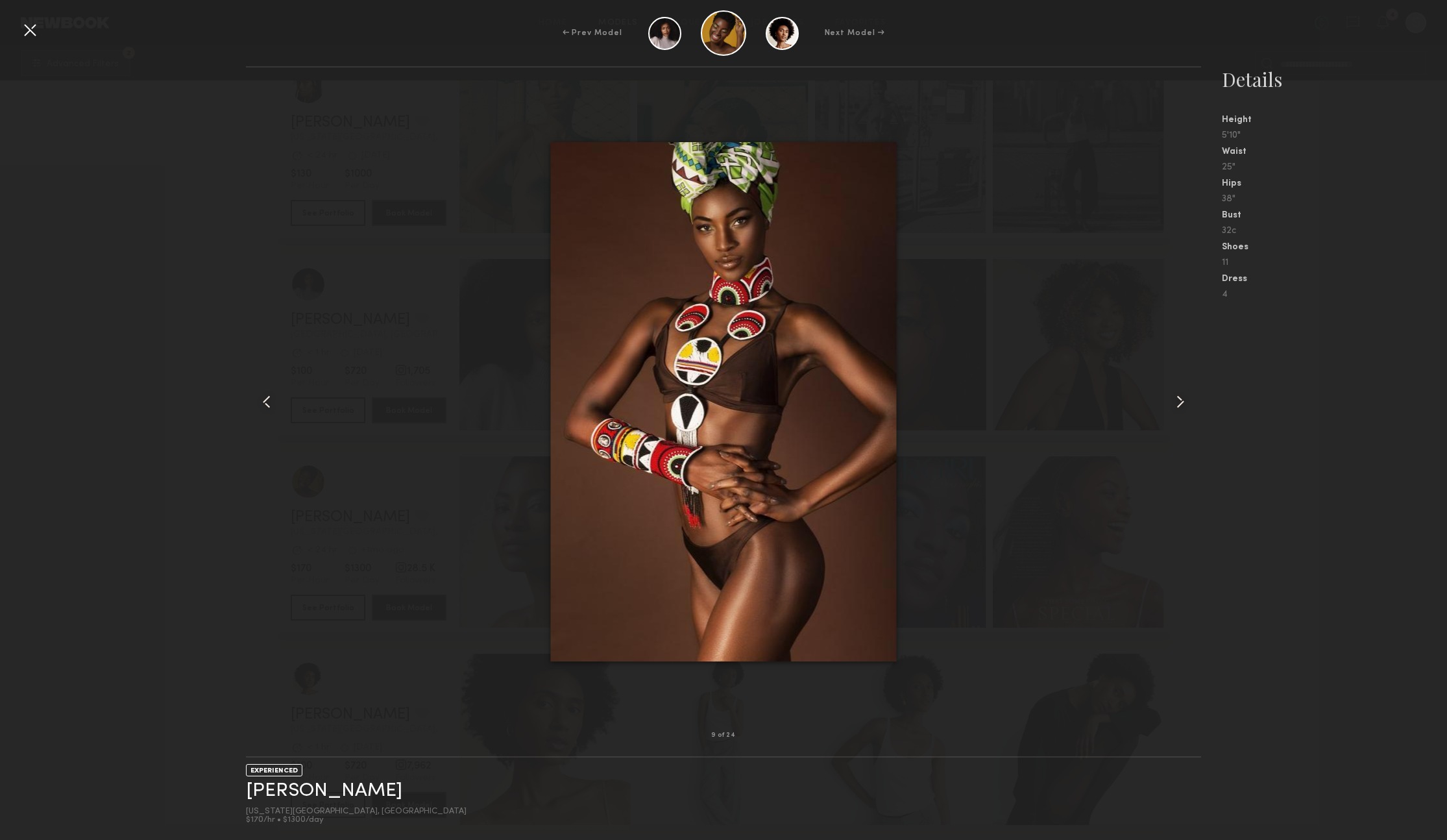
click at [1179, 400] on common-icon at bounding box center [1180, 402] width 21 height 21
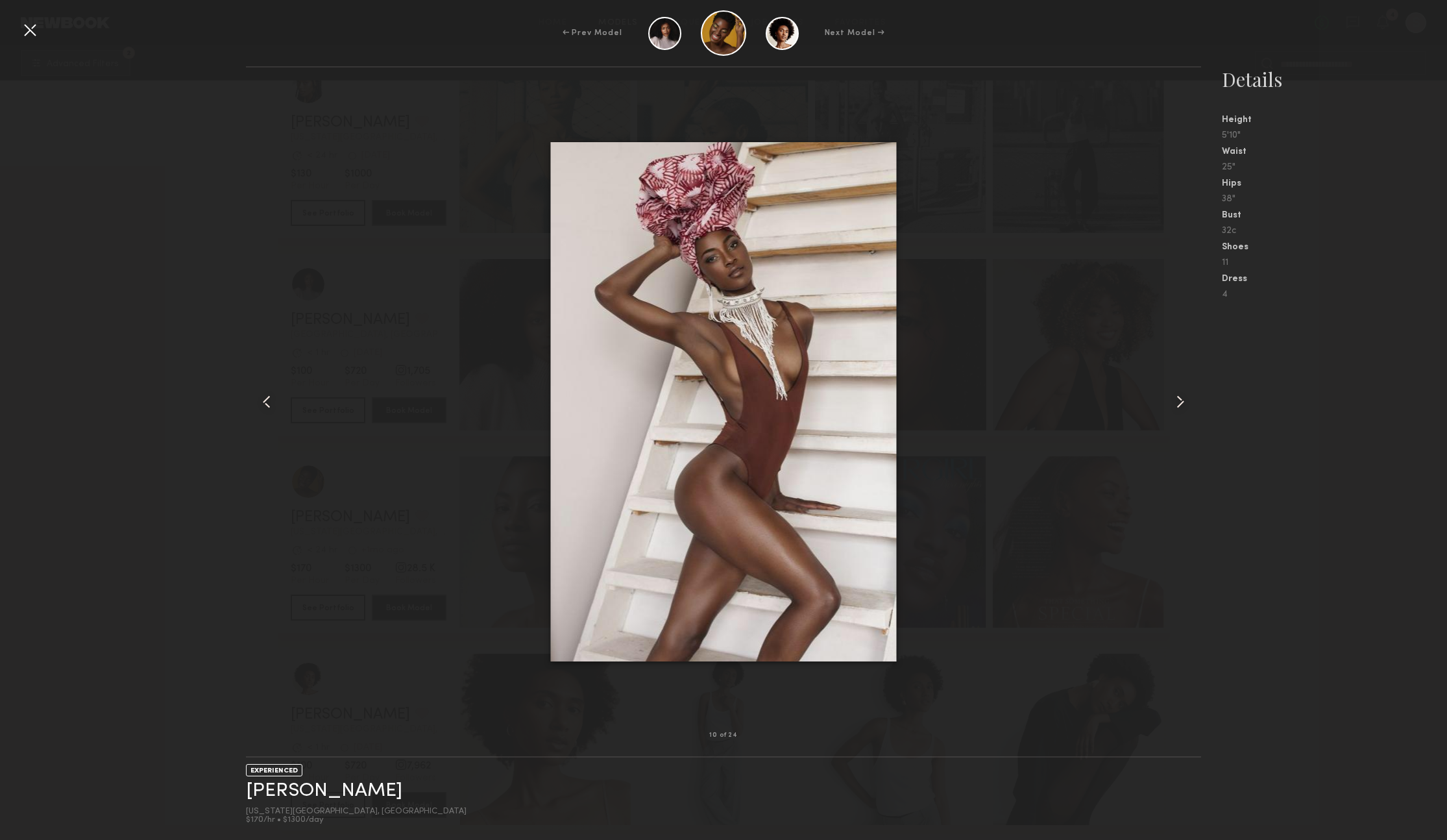
click at [1179, 400] on common-icon at bounding box center [1180, 402] width 21 height 21
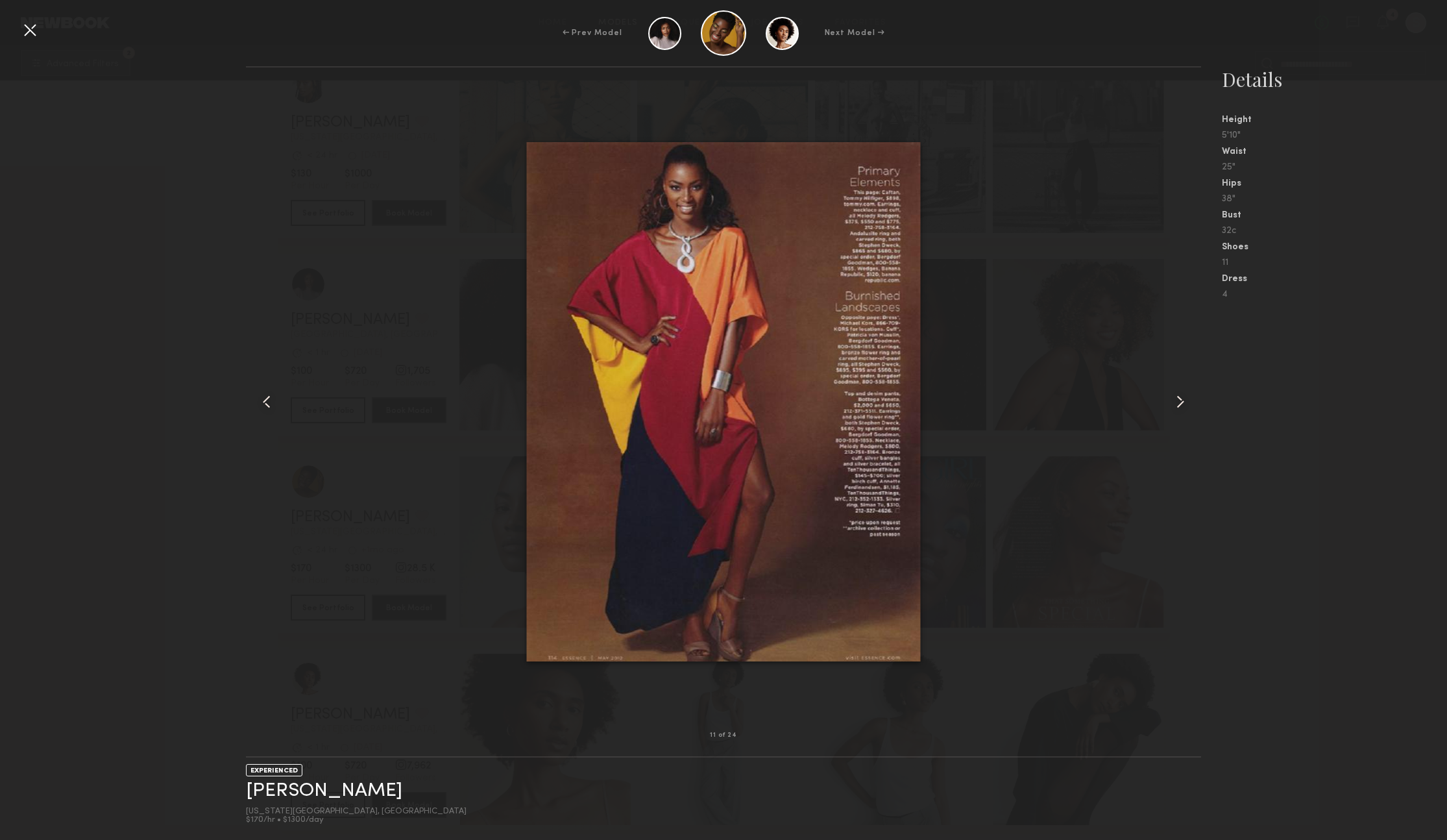
click at [1179, 400] on common-icon at bounding box center [1180, 402] width 21 height 21
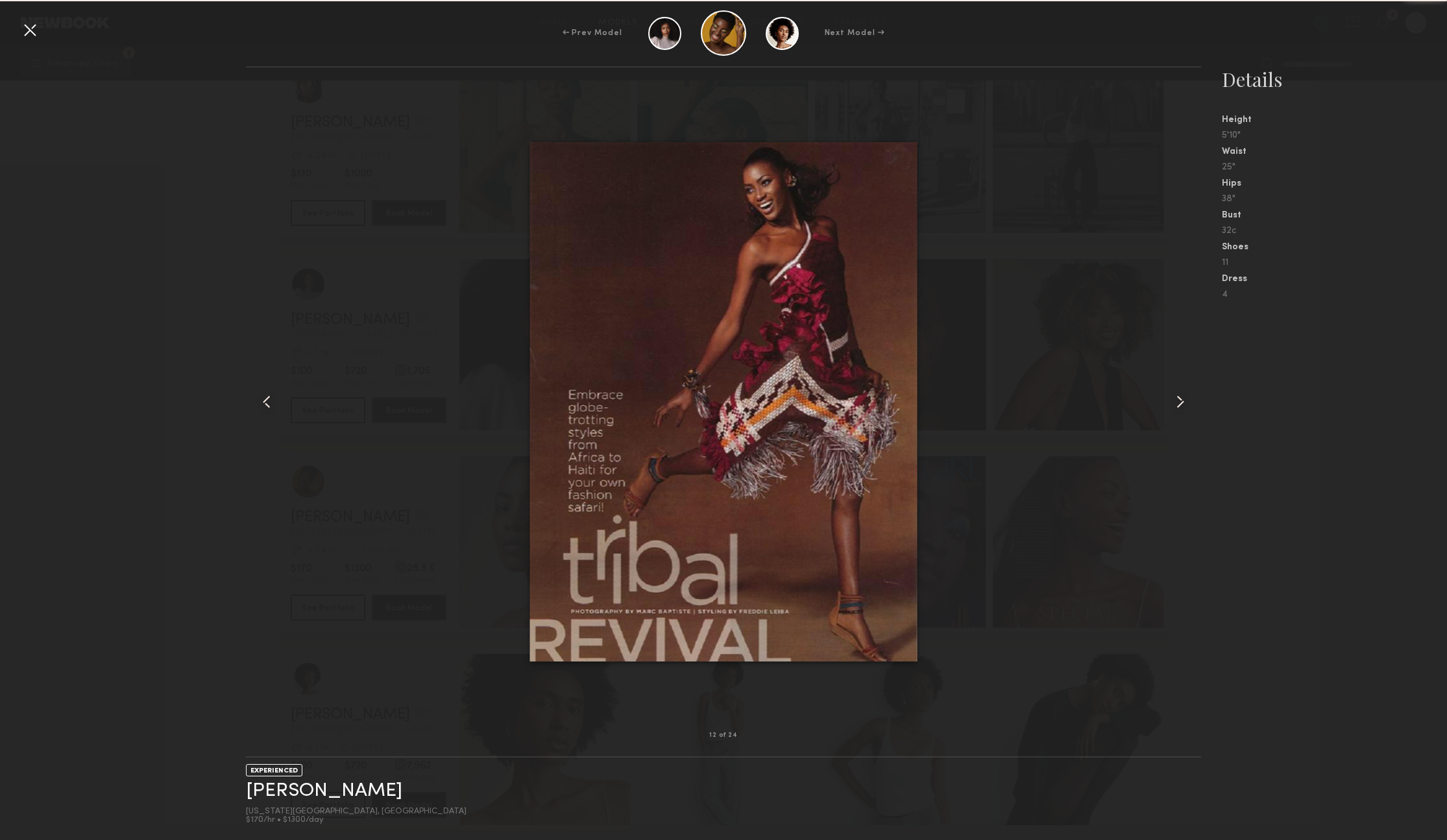
click at [1179, 400] on common-icon at bounding box center [1180, 402] width 21 height 21
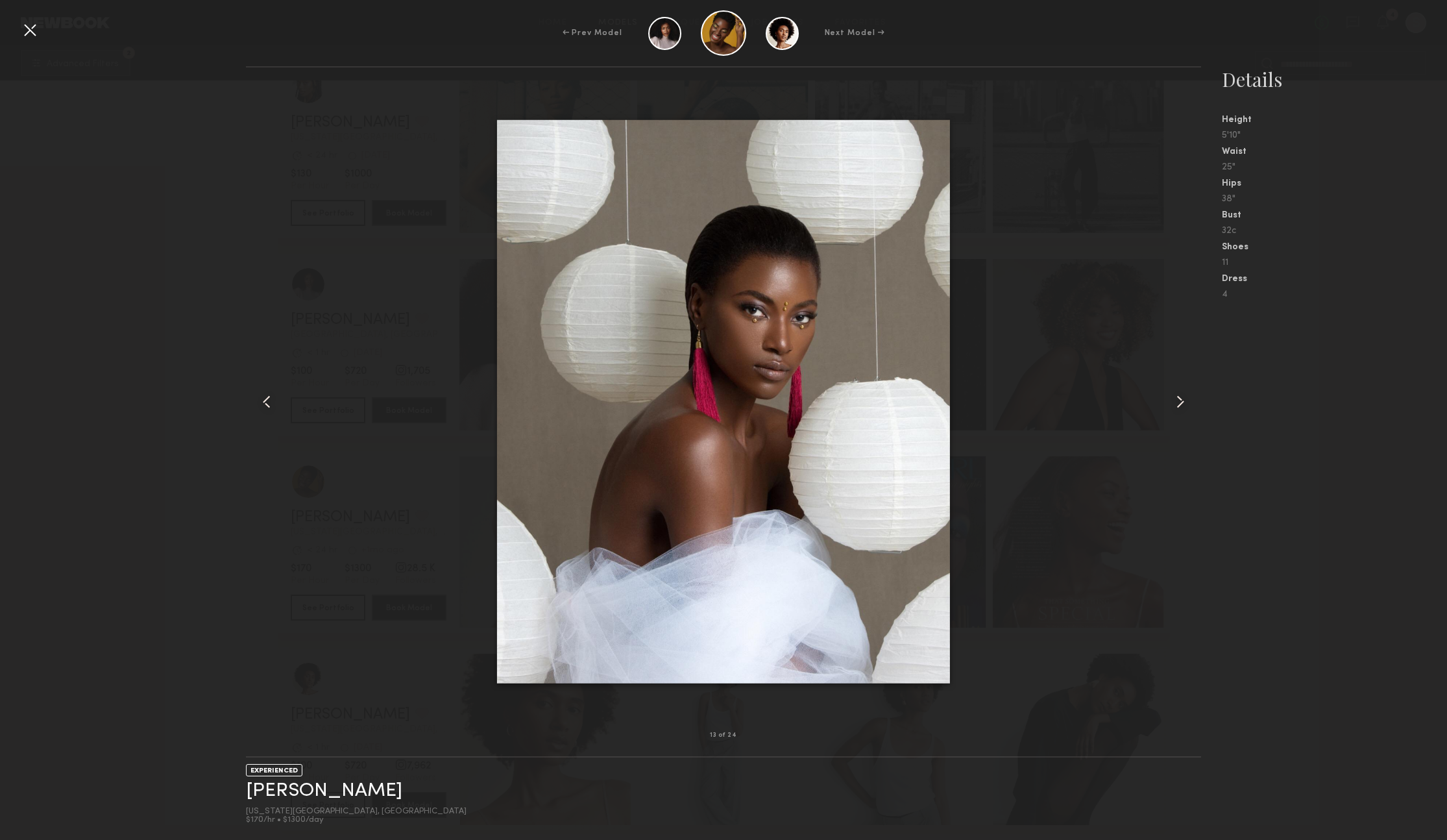
click at [1179, 400] on common-icon at bounding box center [1180, 402] width 21 height 21
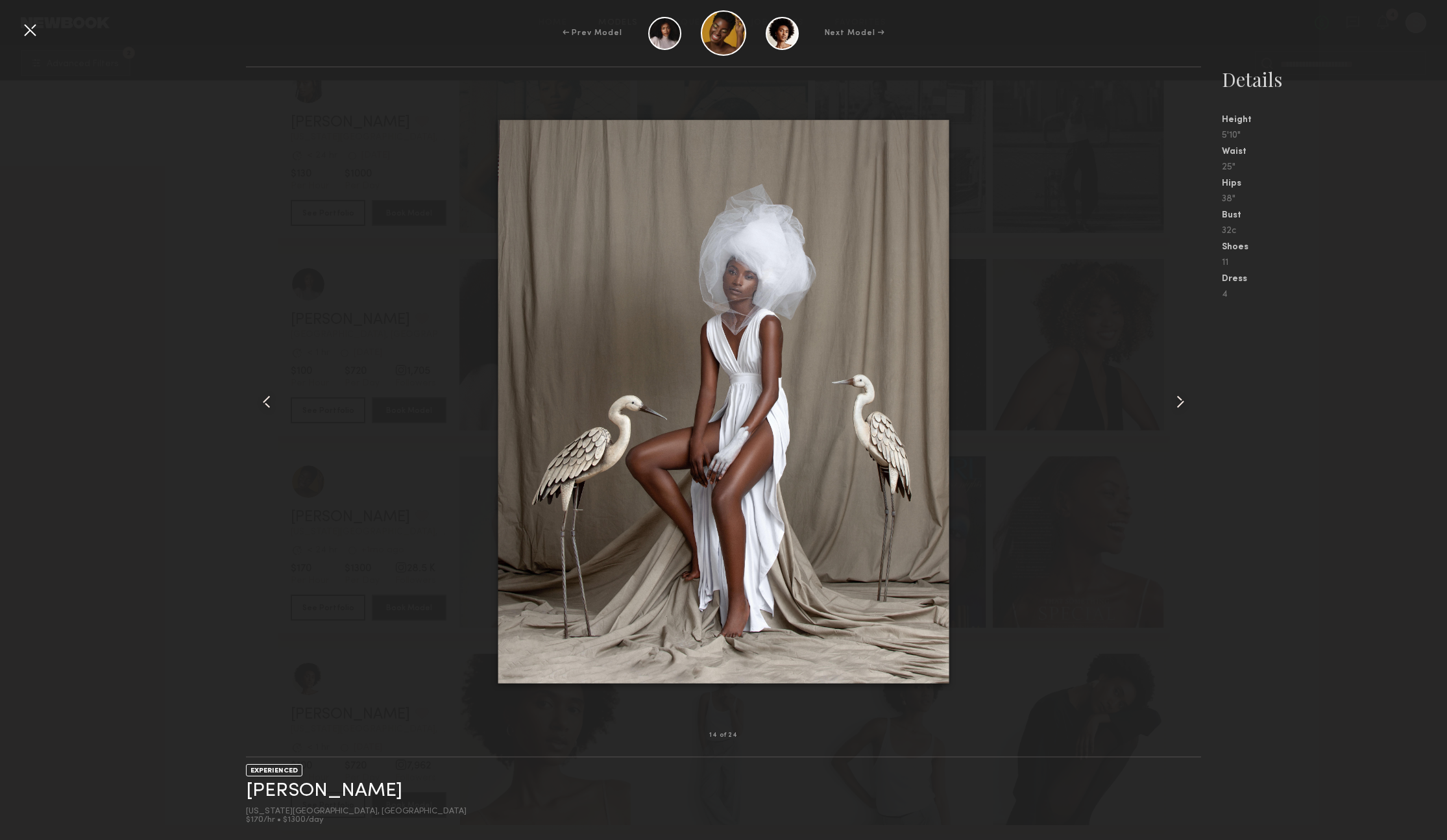
click at [1179, 400] on common-icon at bounding box center [1180, 402] width 21 height 21
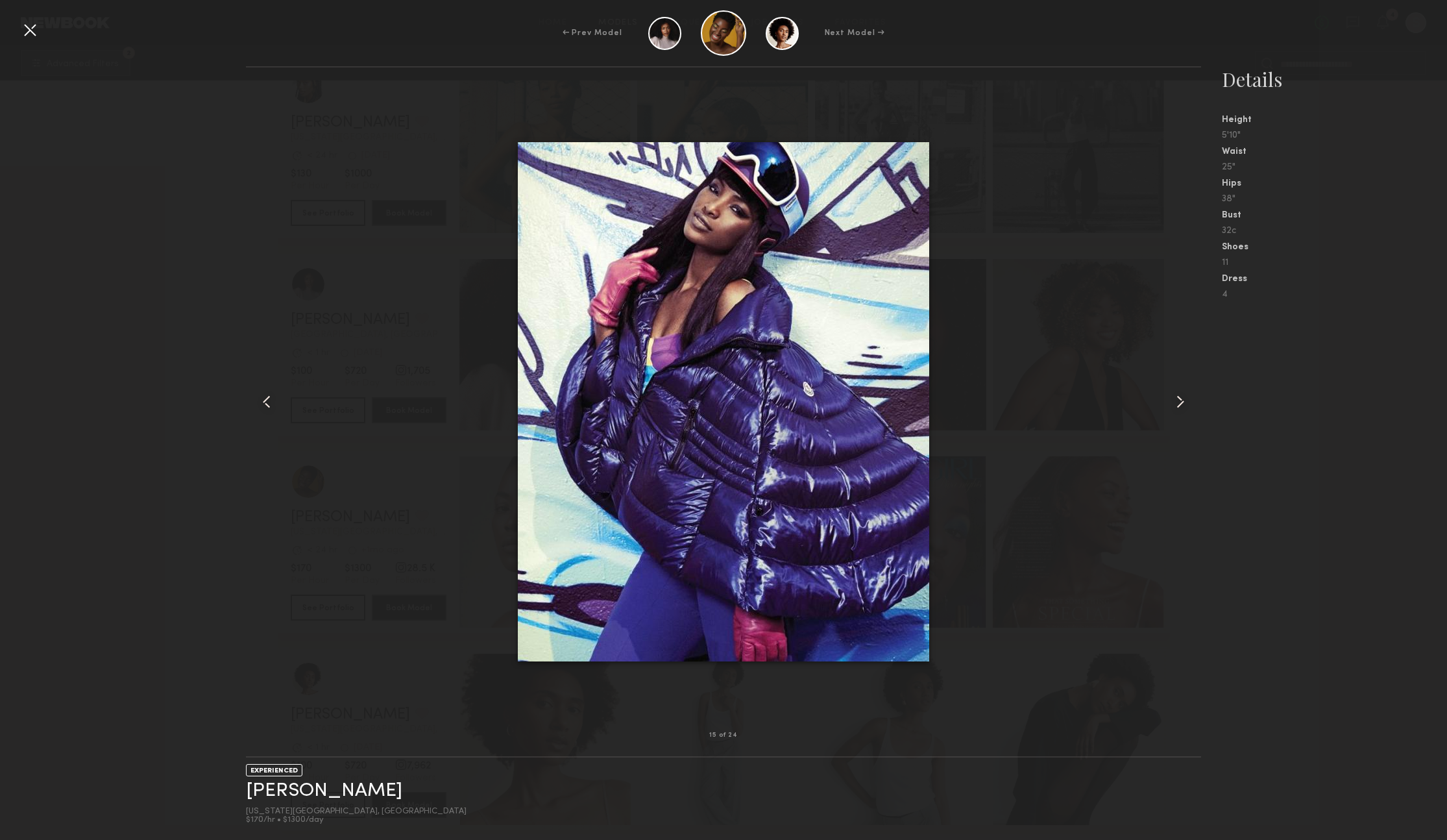
click at [1179, 400] on common-icon at bounding box center [1180, 402] width 21 height 21
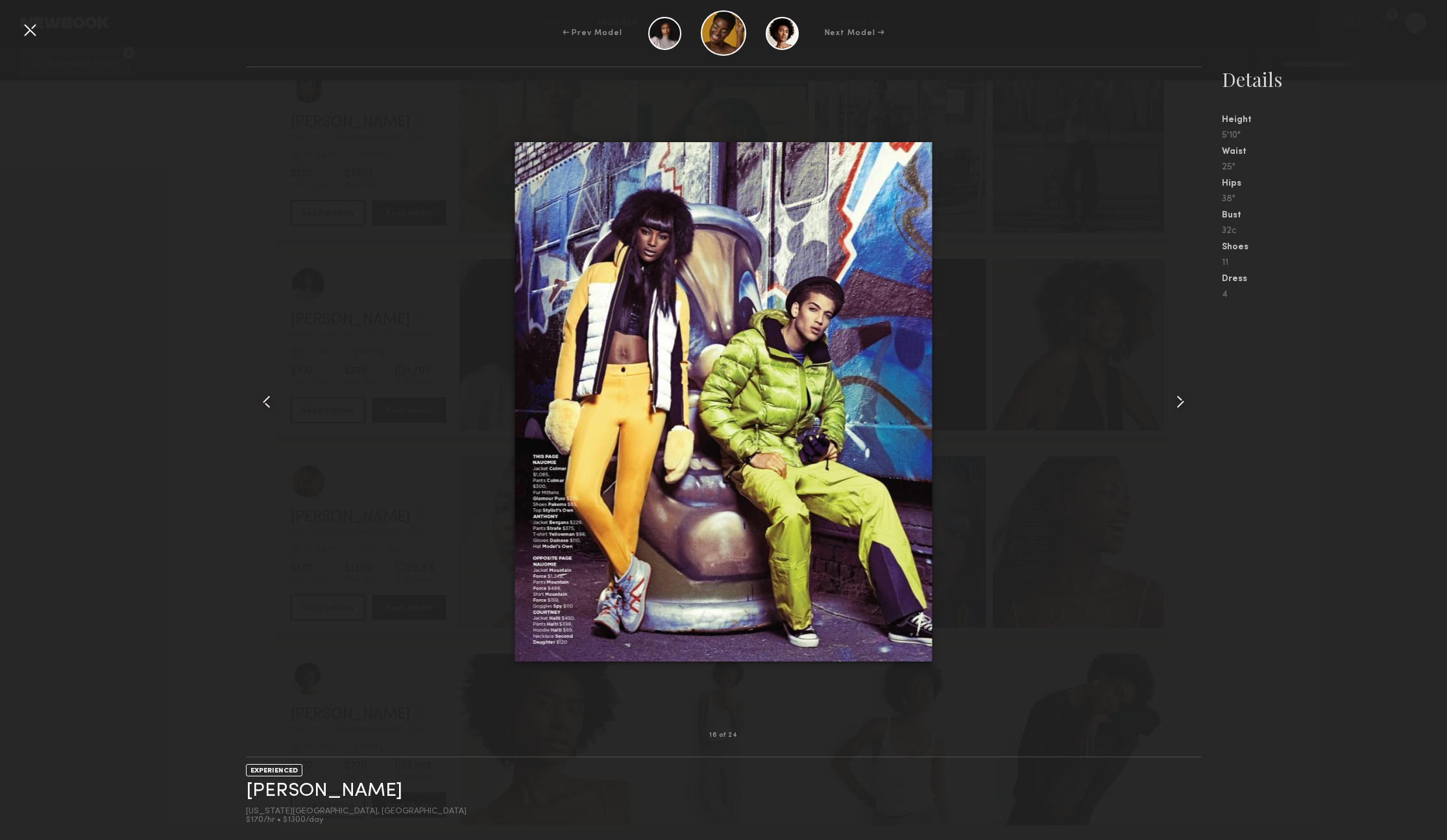
click at [1179, 400] on common-icon at bounding box center [1180, 402] width 21 height 21
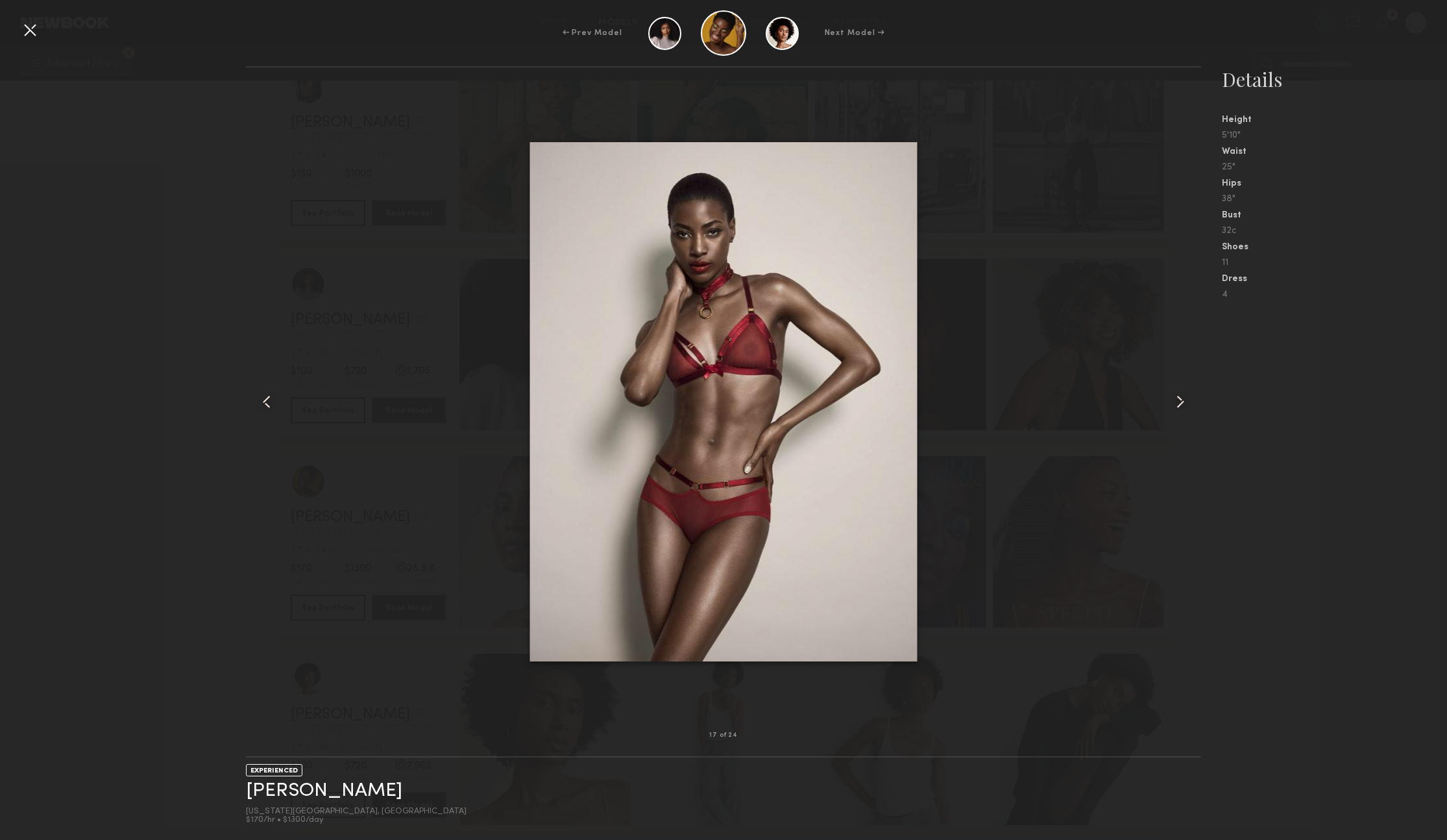
click at [1179, 400] on common-icon at bounding box center [1180, 402] width 21 height 21
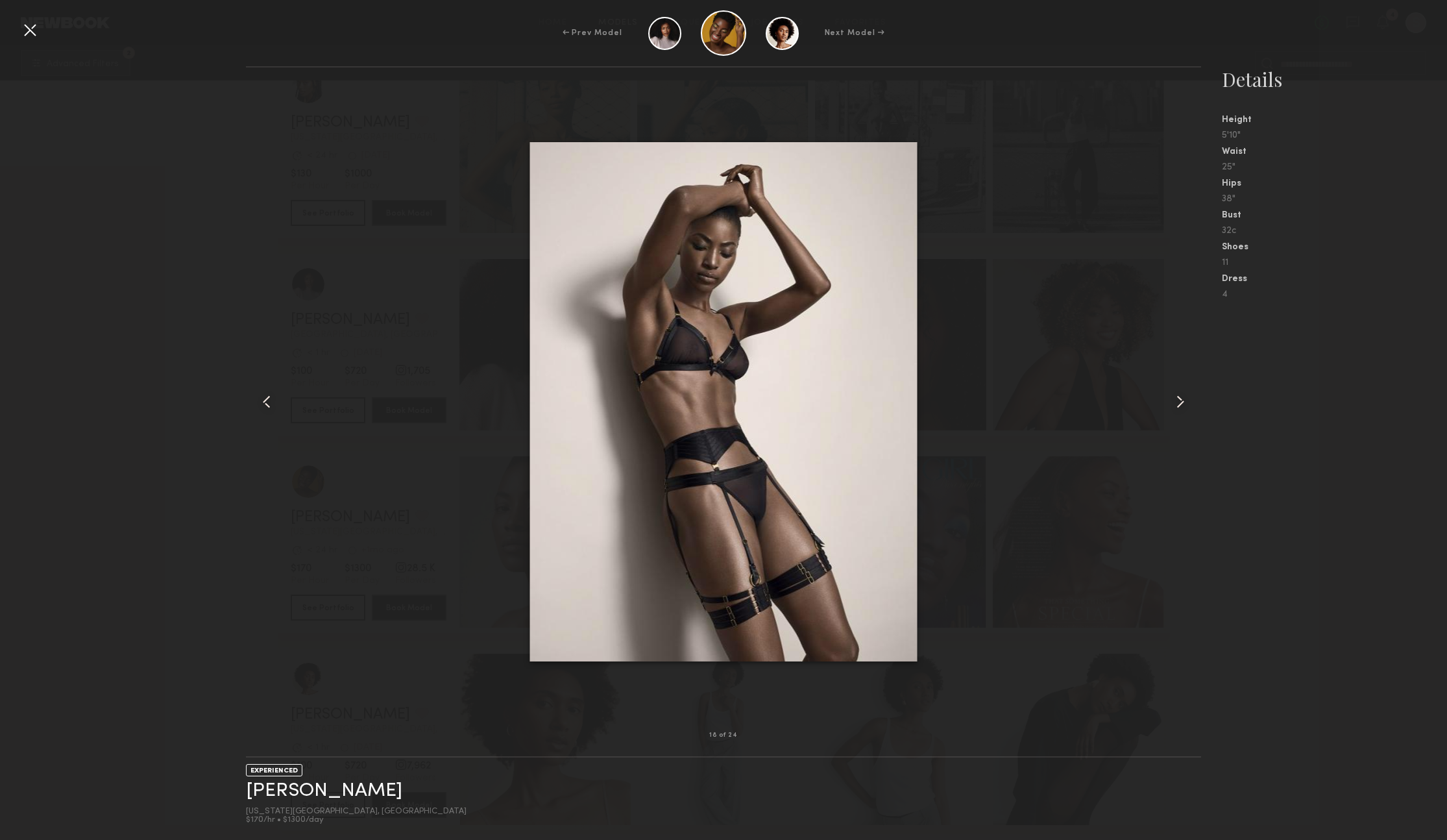
click at [1179, 400] on common-icon at bounding box center [1180, 402] width 21 height 21
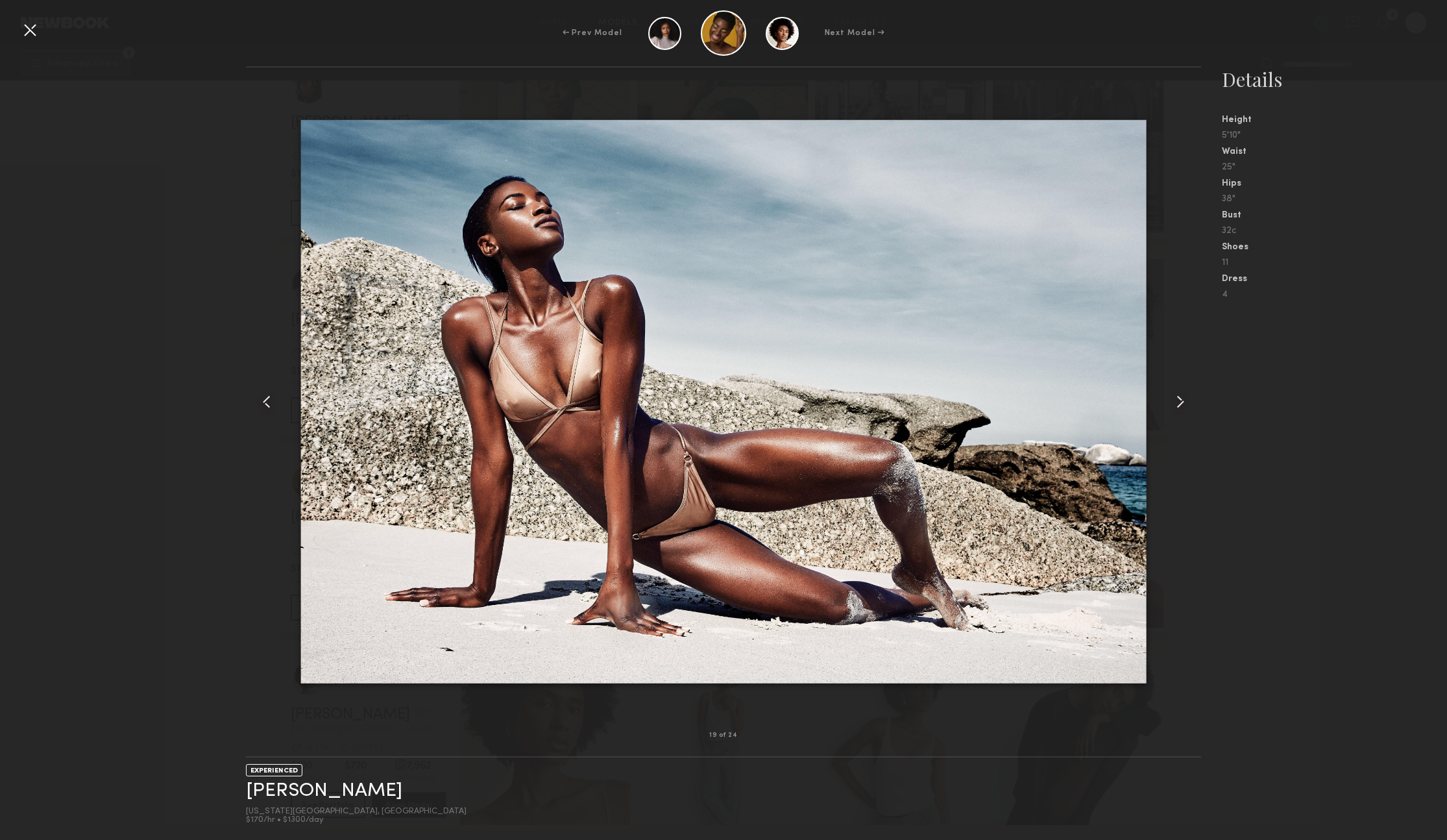
click at [1179, 400] on common-icon at bounding box center [1180, 402] width 21 height 21
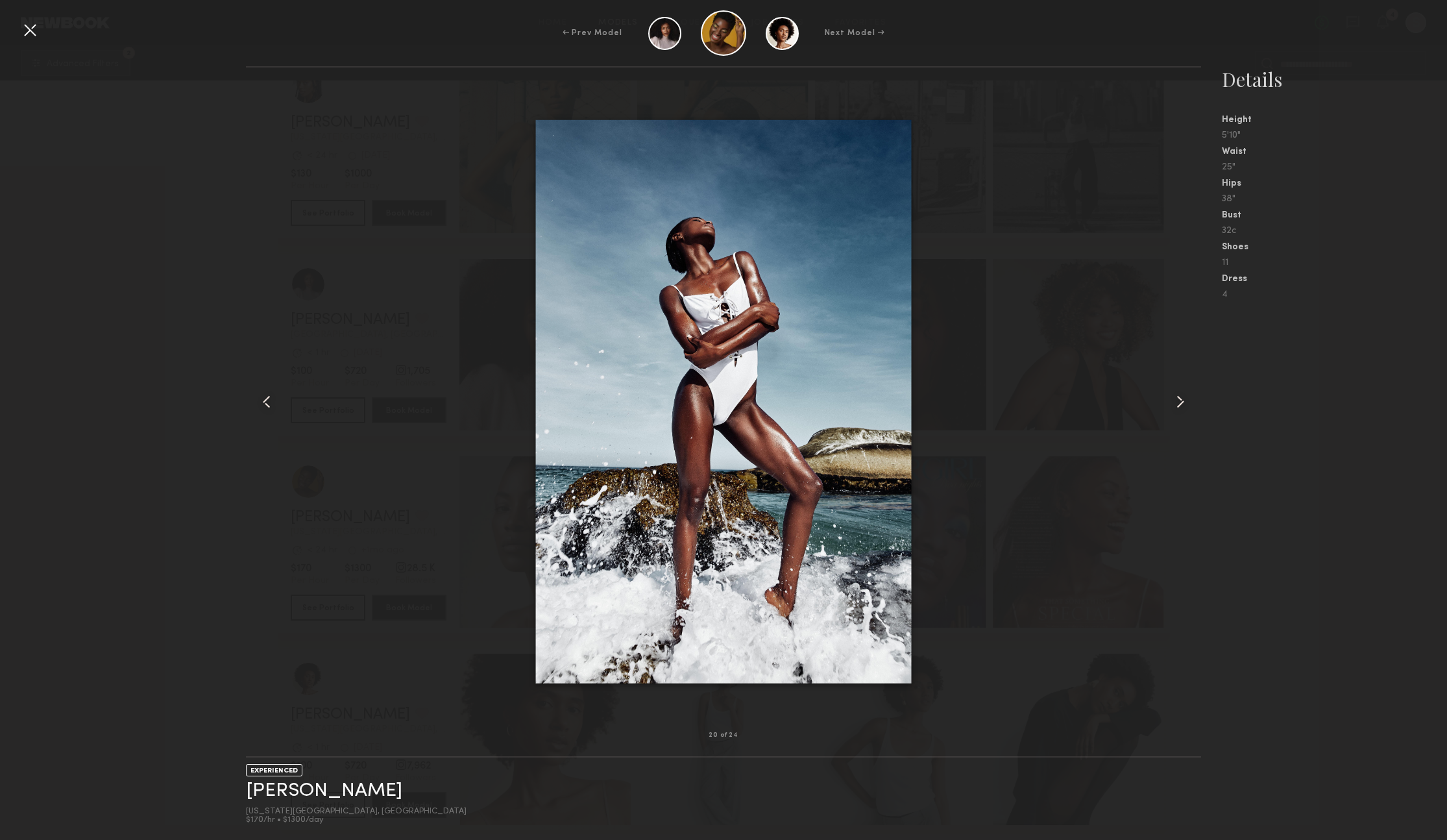
click at [1179, 400] on common-icon at bounding box center [1180, 402] width 21 height 21
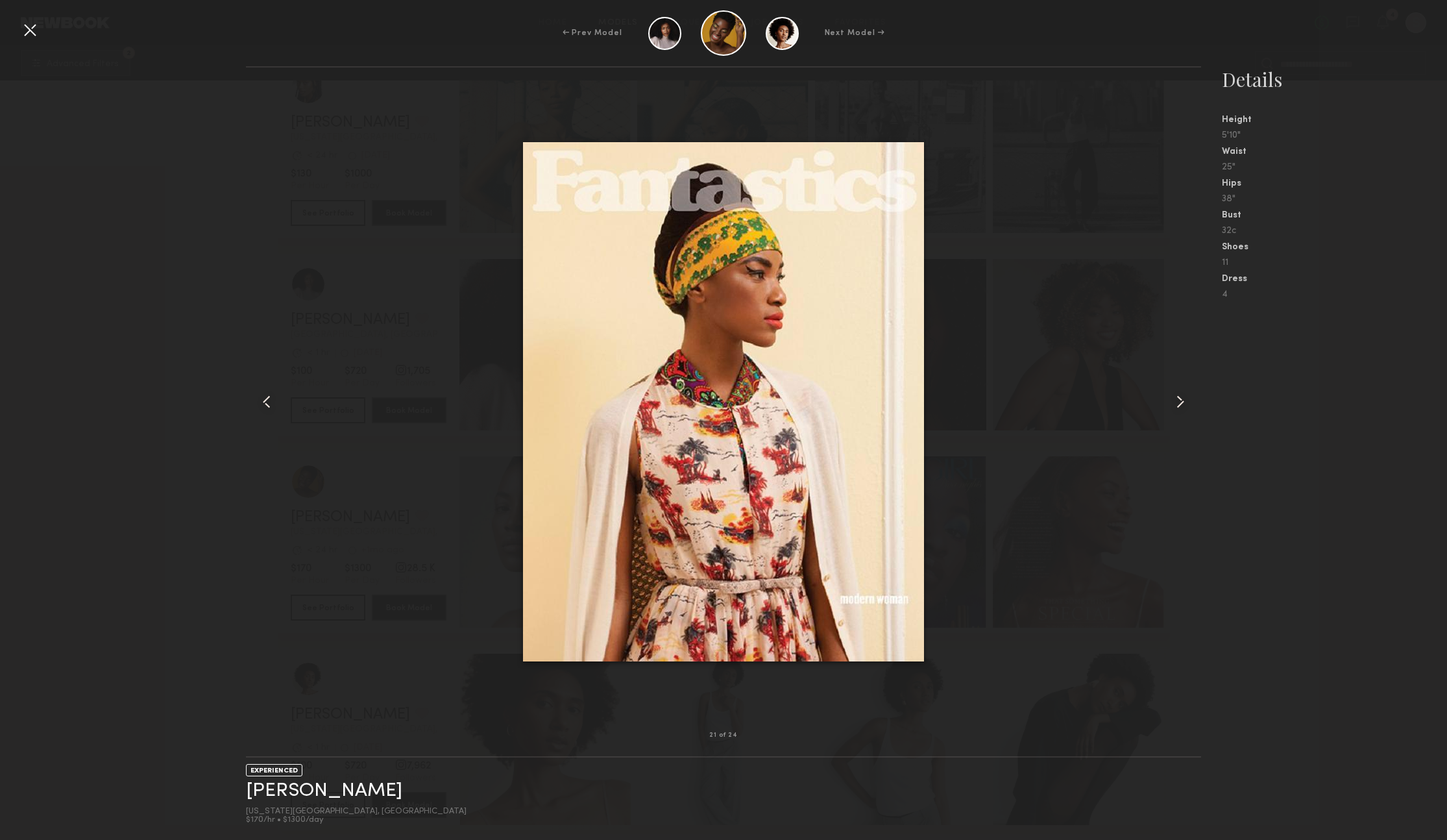
click at [1179, 400] on common-icon at bounding box center [1180, 402] width 21 height 21
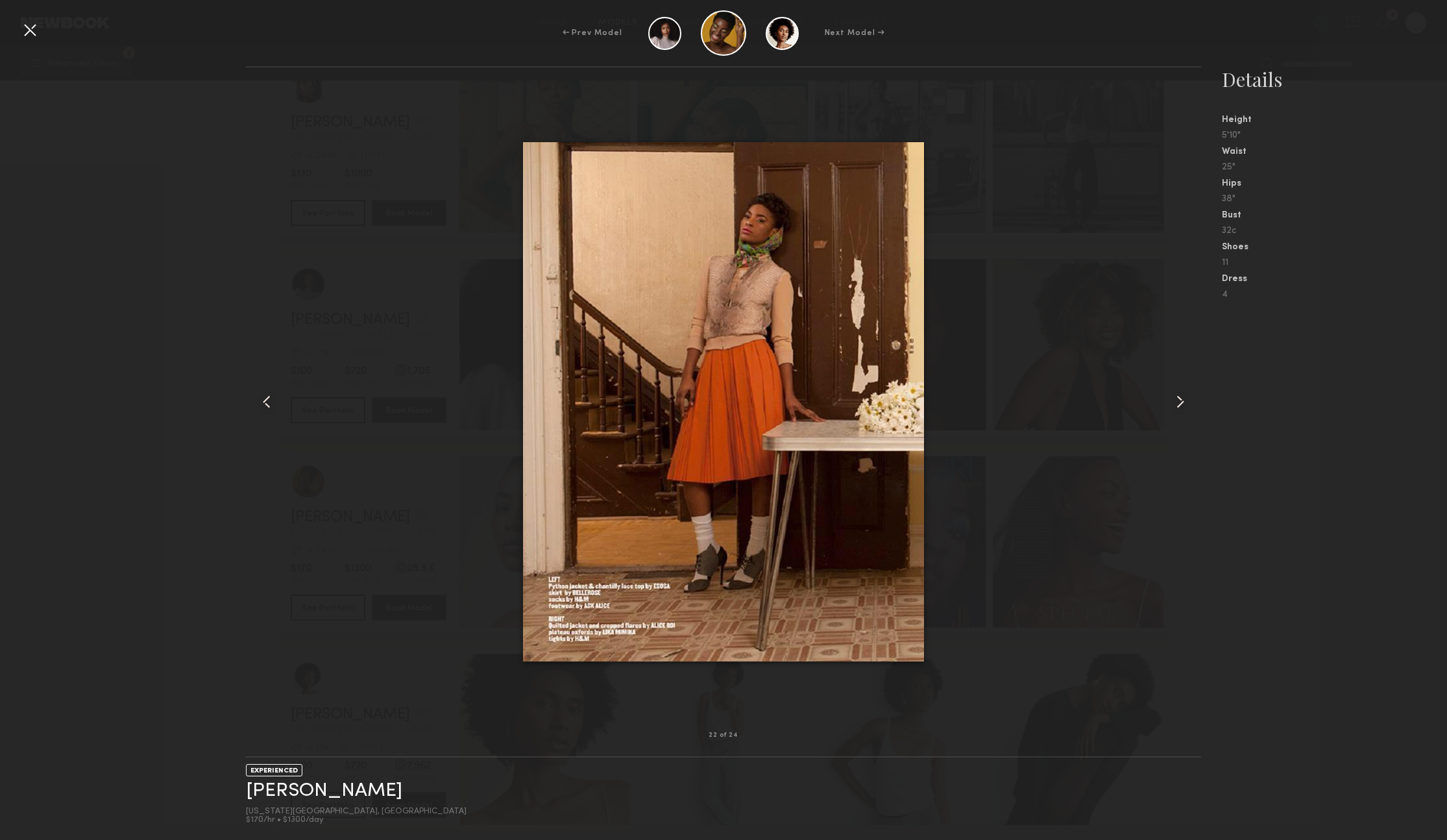
click at [27, 37] on div at bounding box center [30, 30] width 21 height 21
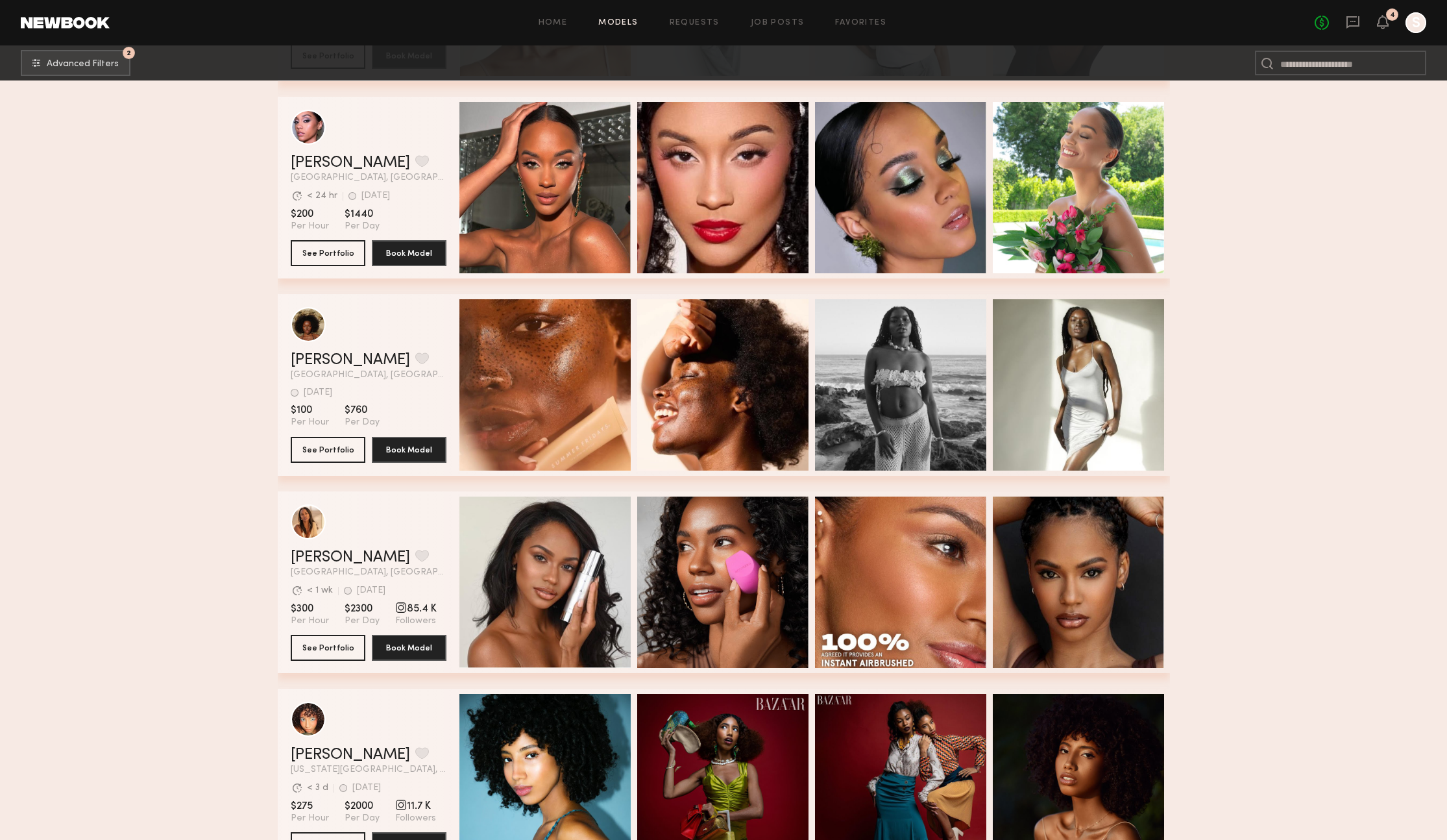
scroll to position [23917, 0]
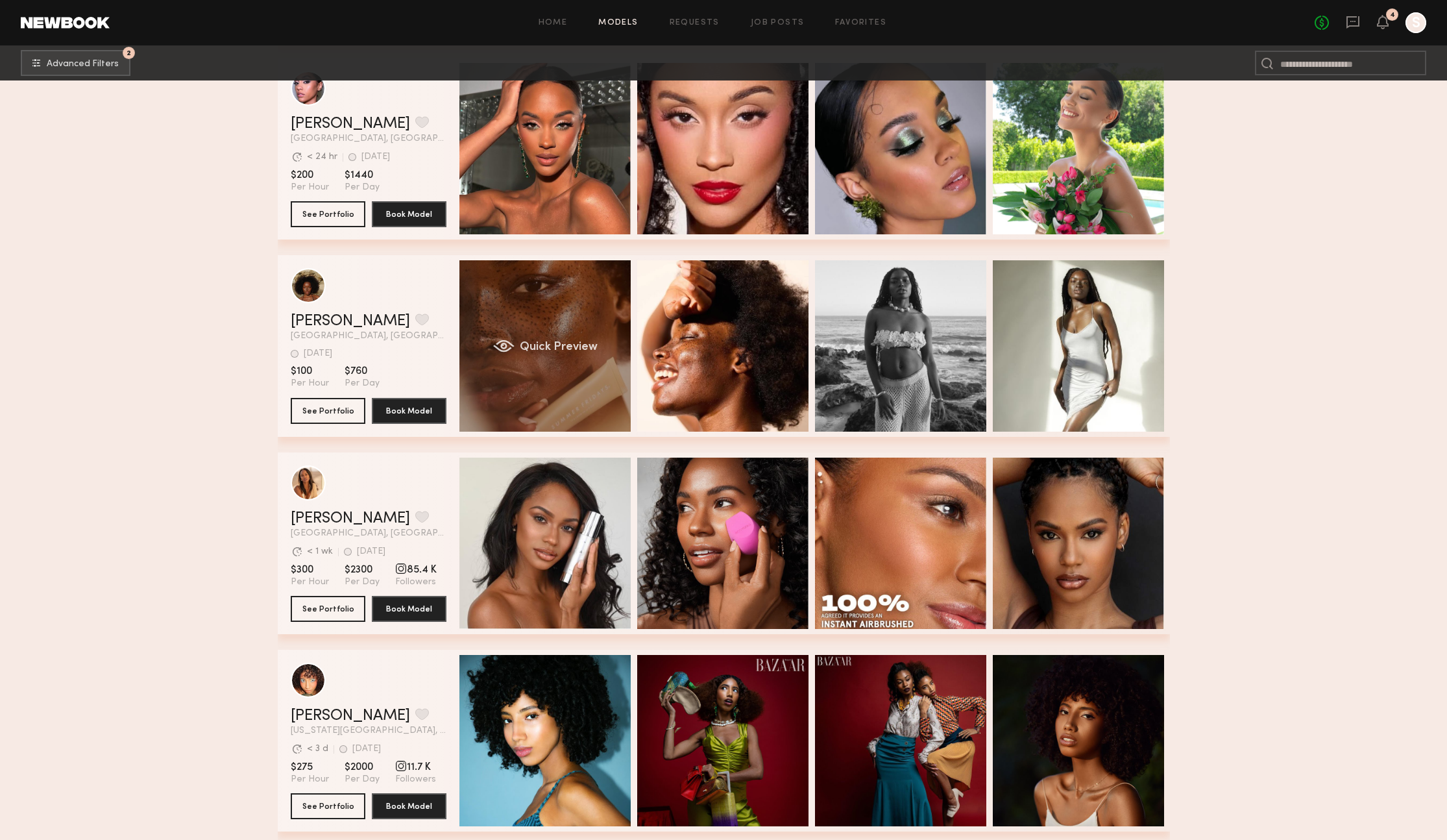
click at [539, 406] on div "Quick Preview" at bounding box center [545, 345] width 172 height 172
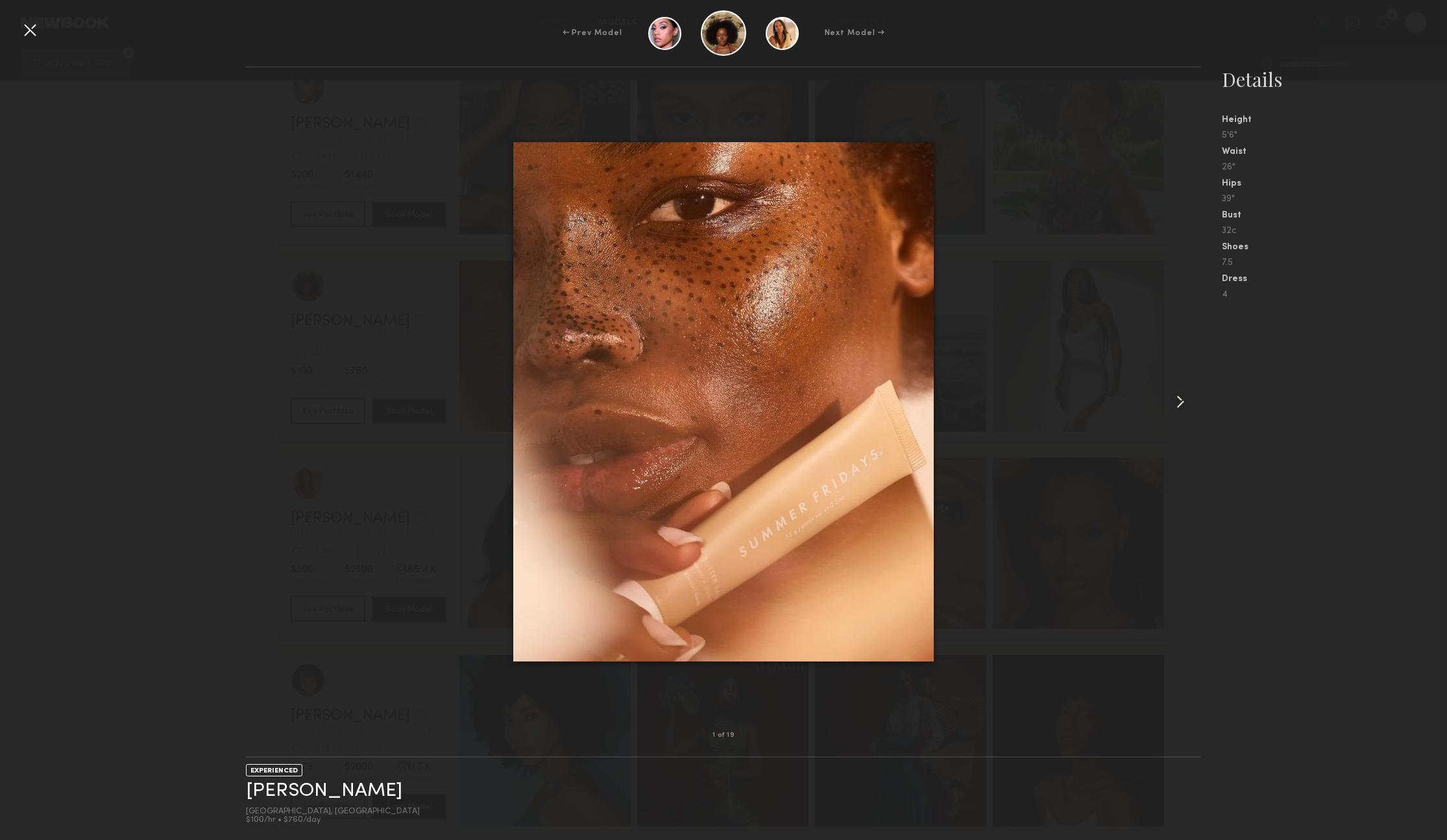
click at [1183, 405] on common-icon at bounding box center [1180, 402] width 21 height 21
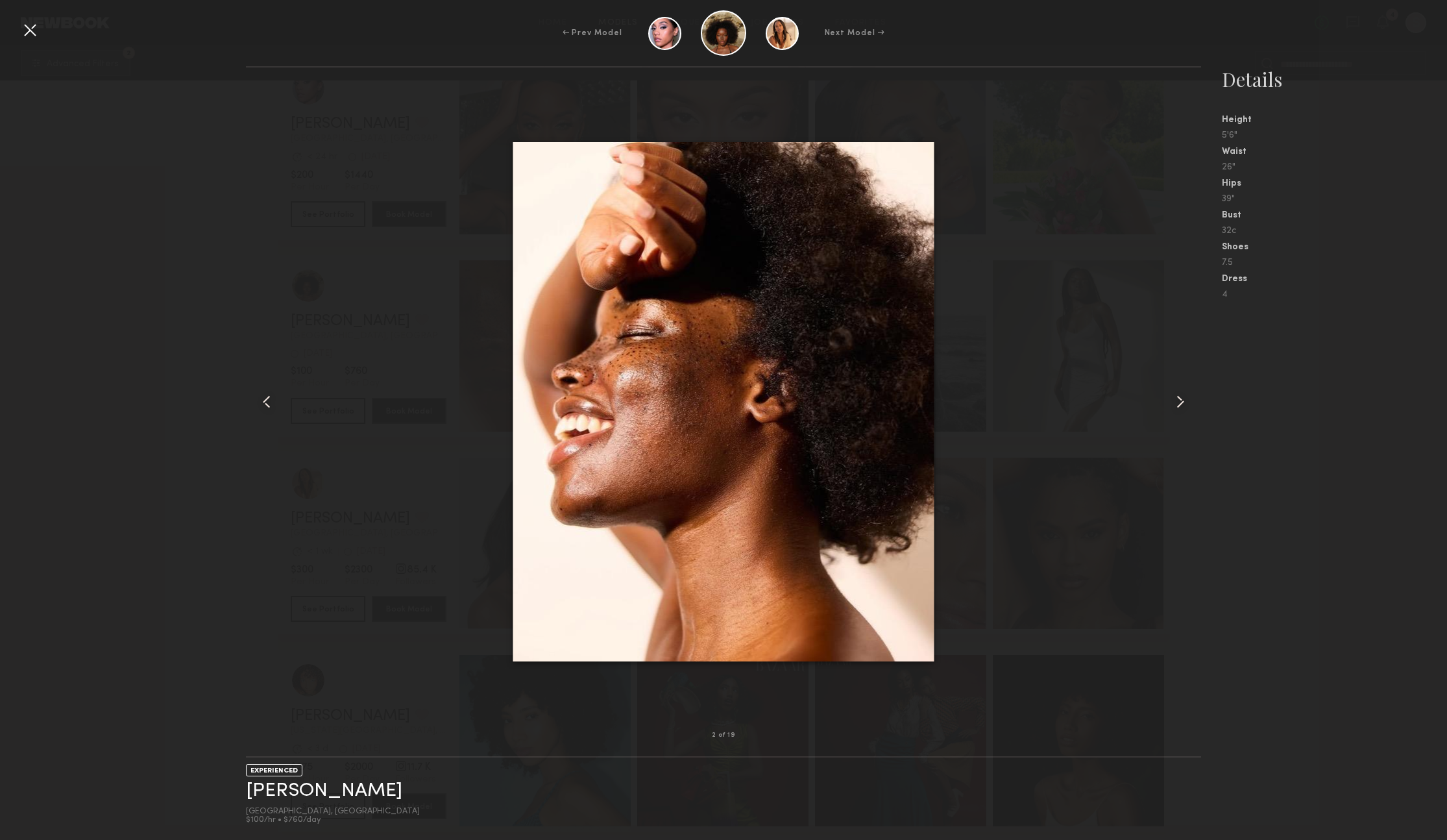
click at [1183, 405] on common-icon at bounding box center [1180, 402] width 21 height 21
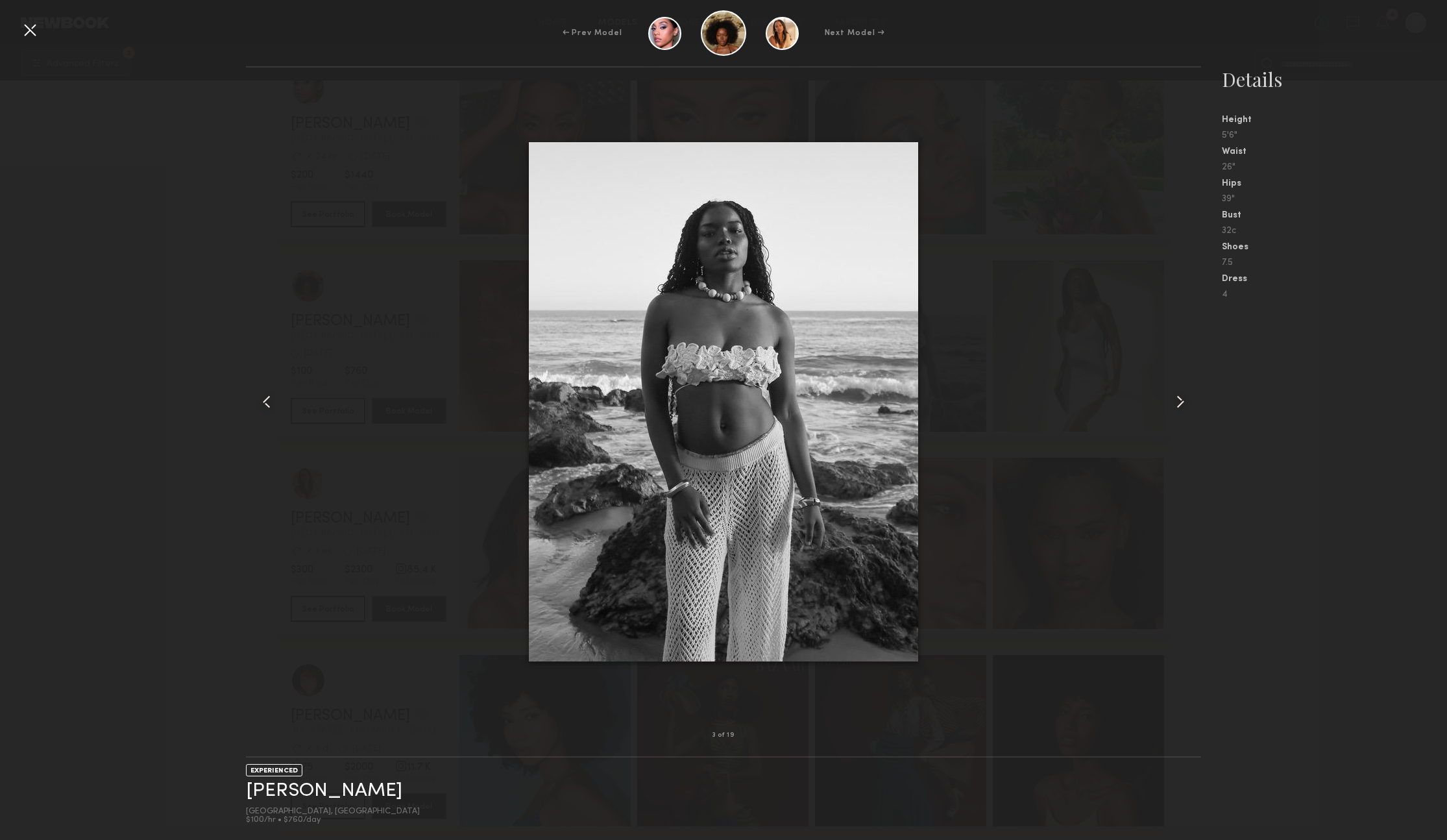
click at [1183, 405] on common-icon at bounding box center [1180, 402] width 21 height 21
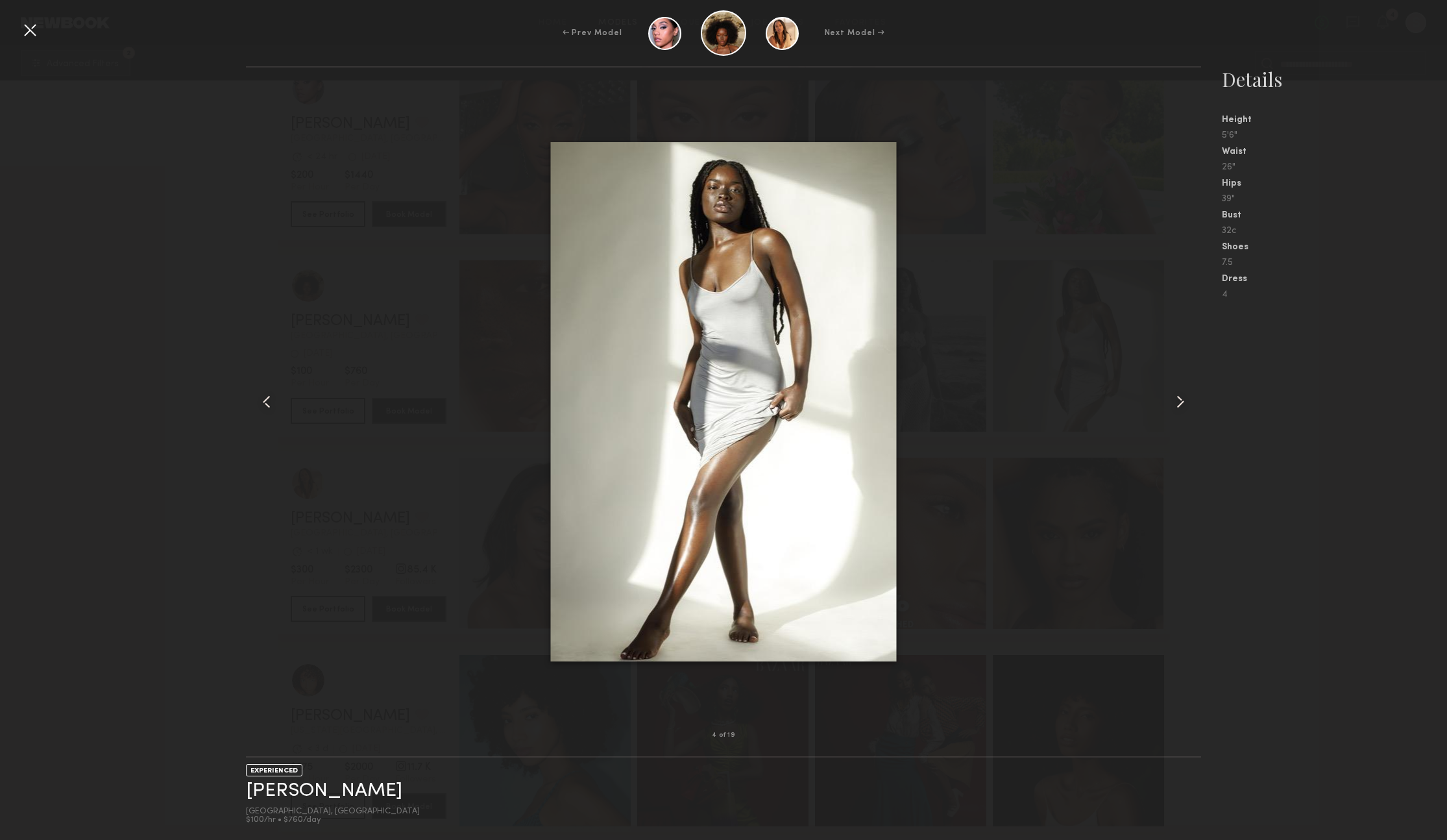
click at [1183, 405] on common-icon at bounding box center [1180, 402] width 21 height 21
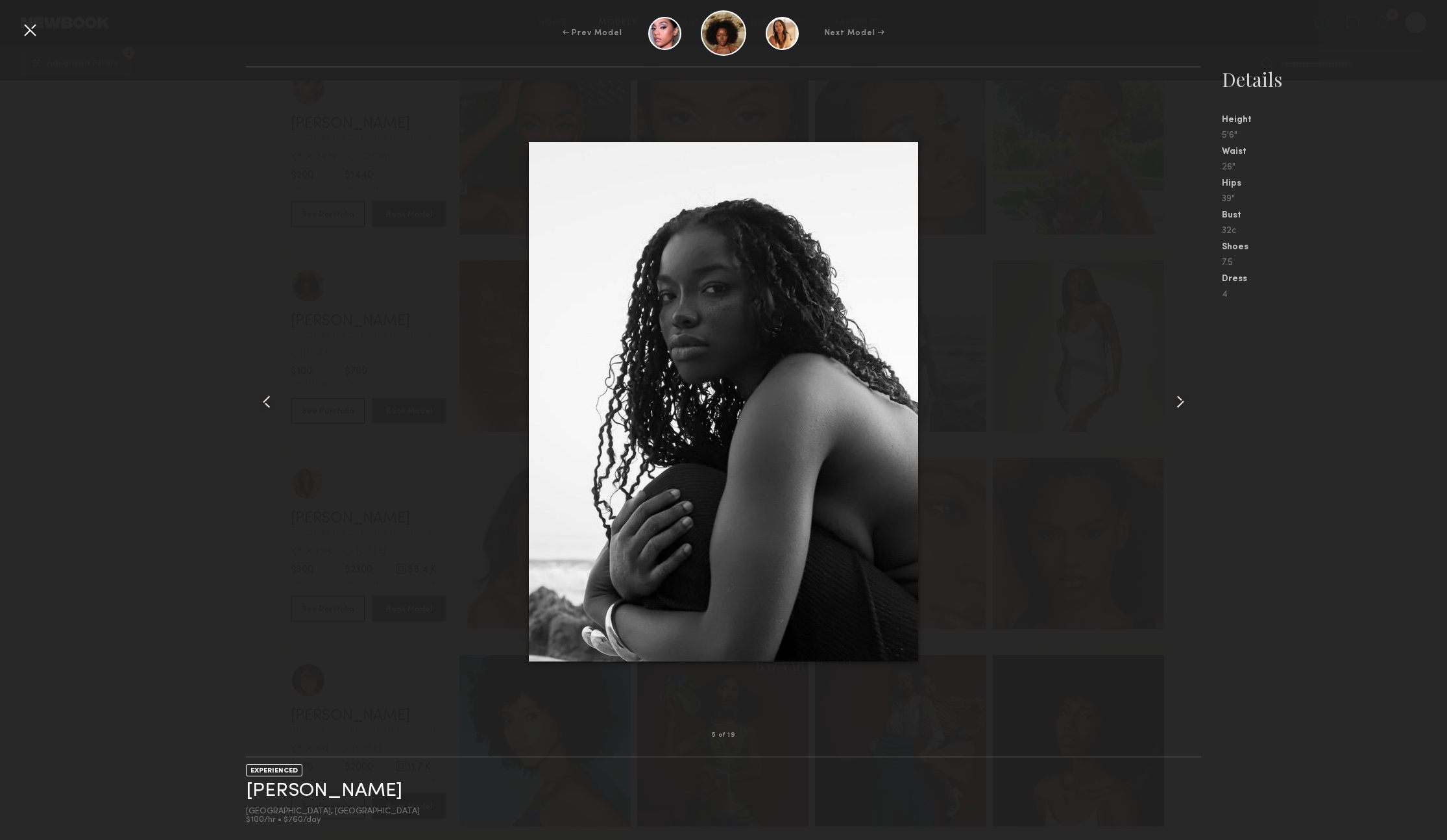
click at [1183, 405] on common-icon at bounding box center [1180, 402] width 21 height 21
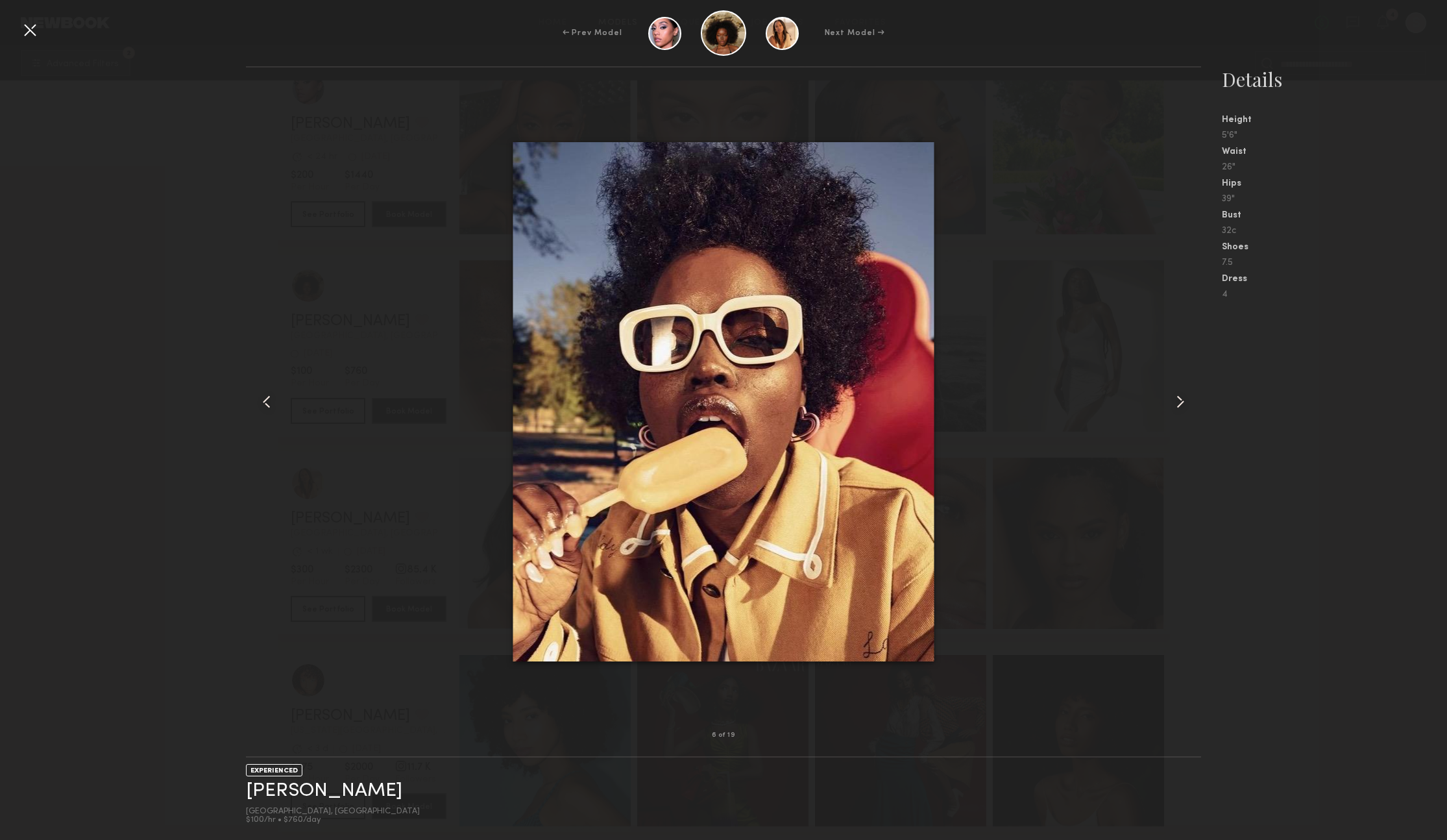
click at [1183, 405] on common-icon at bounding box center [1180, 402] width 21 height 21
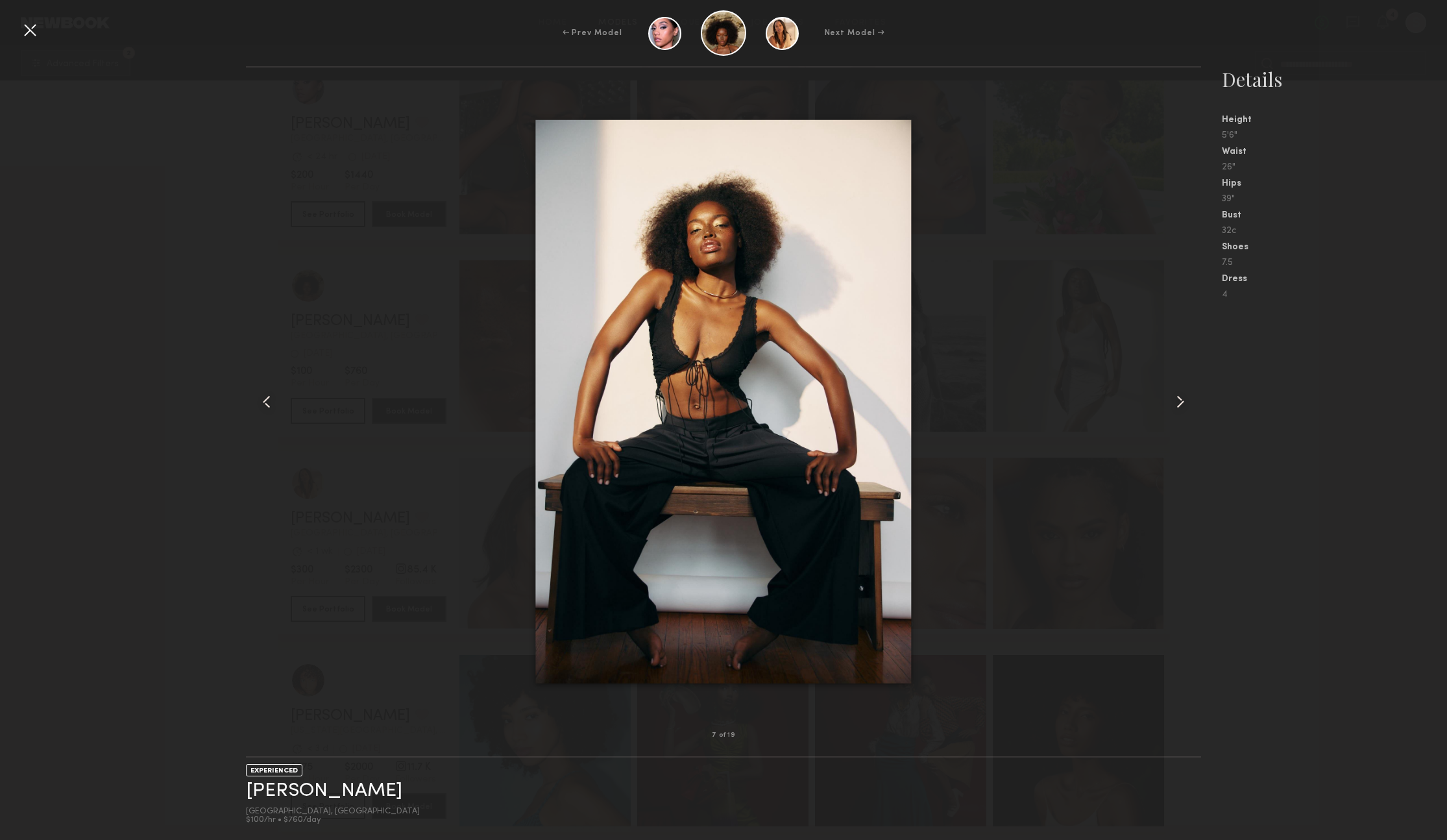
click at [1183, 405] on common-icon at bounding box center [1180, 402] width 21 height 21
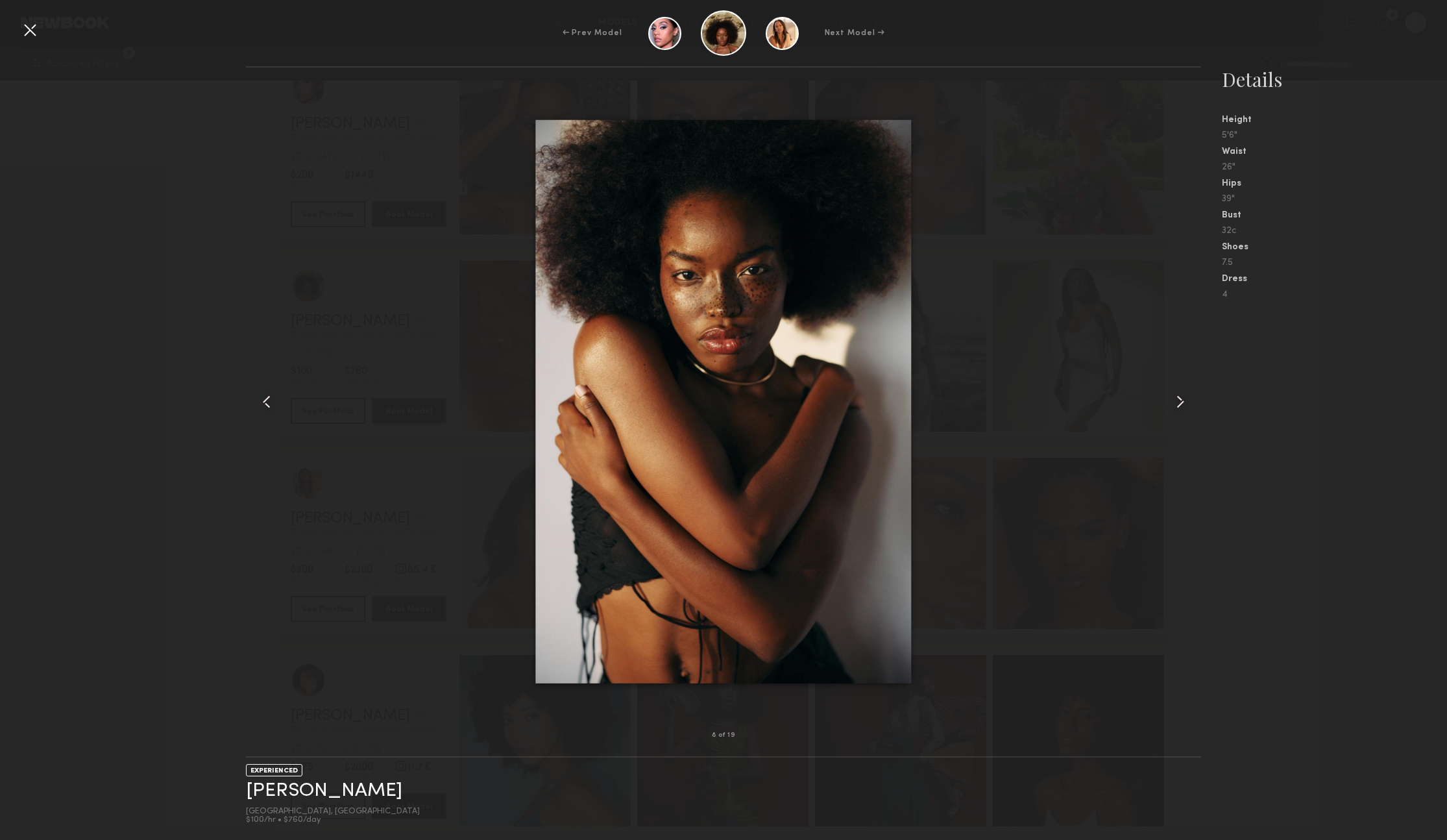
click at [1183, 405] on common-icon at bounding box center [1180, 402] width 21 height 21
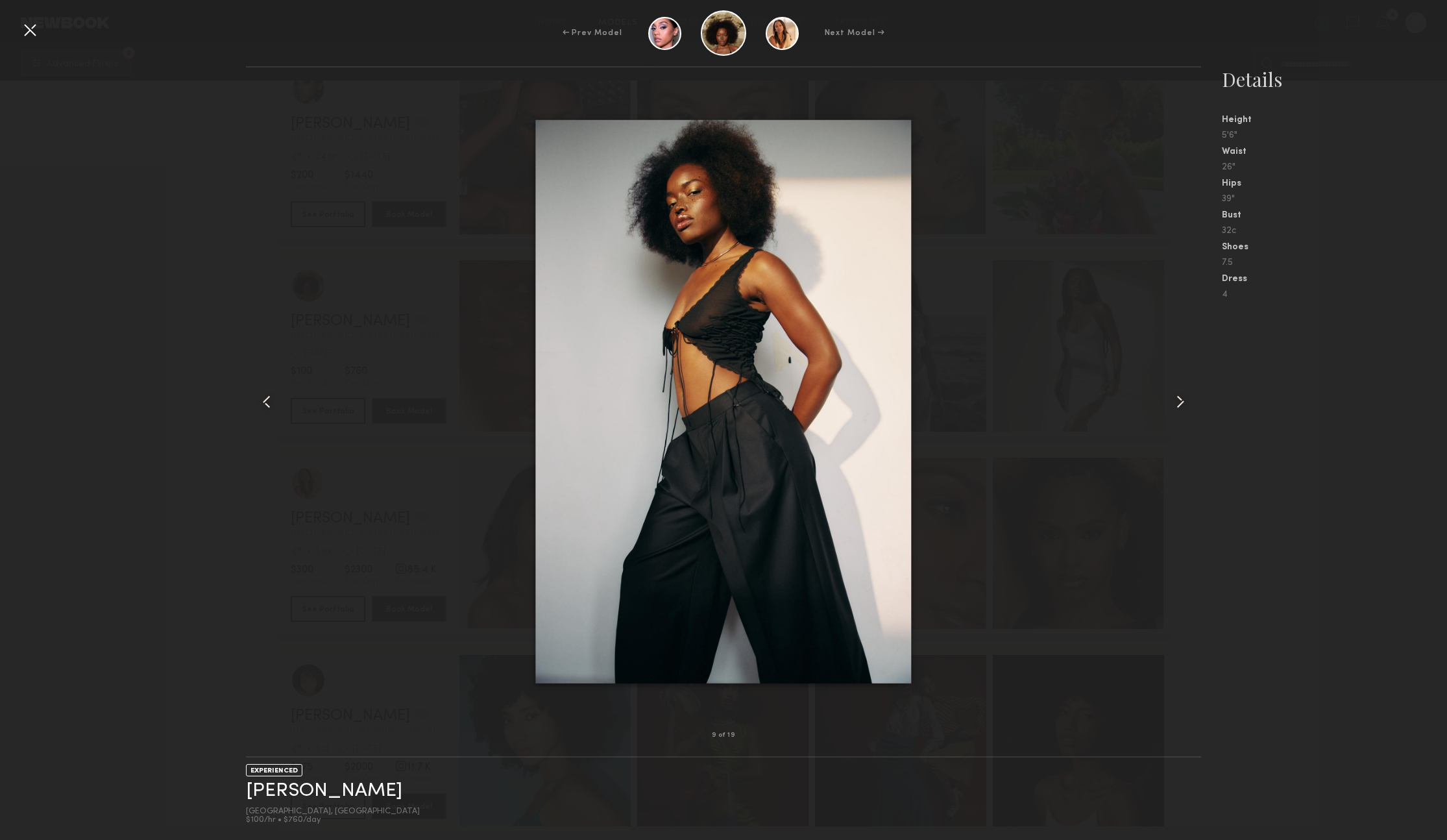
click at [1183, 405] on common-icon at bounding box center [1180, 402] width 21 height 21
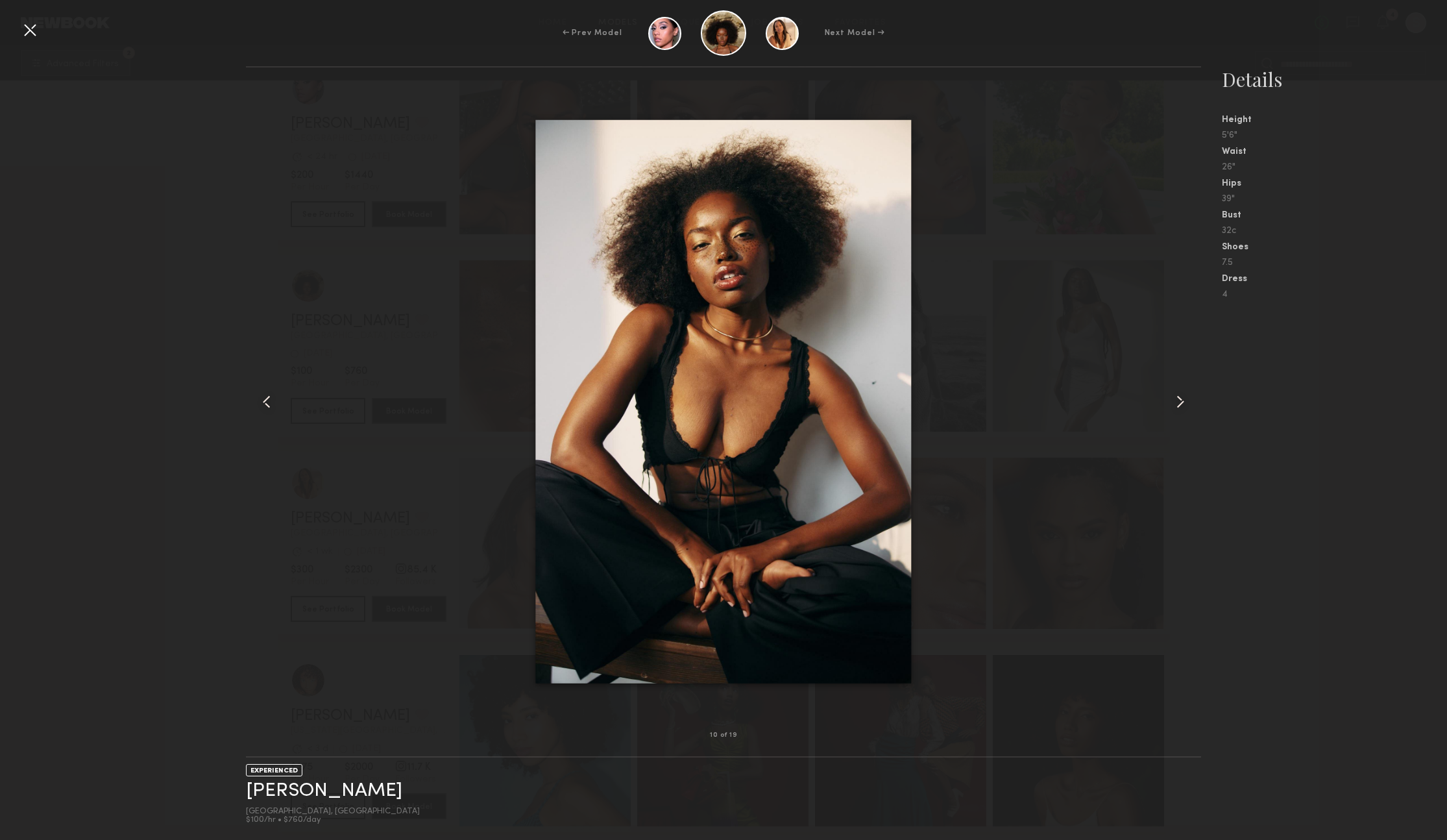
click at [1183, 405] on common-icon at bounding box center [1180, 402] width 21 height 21
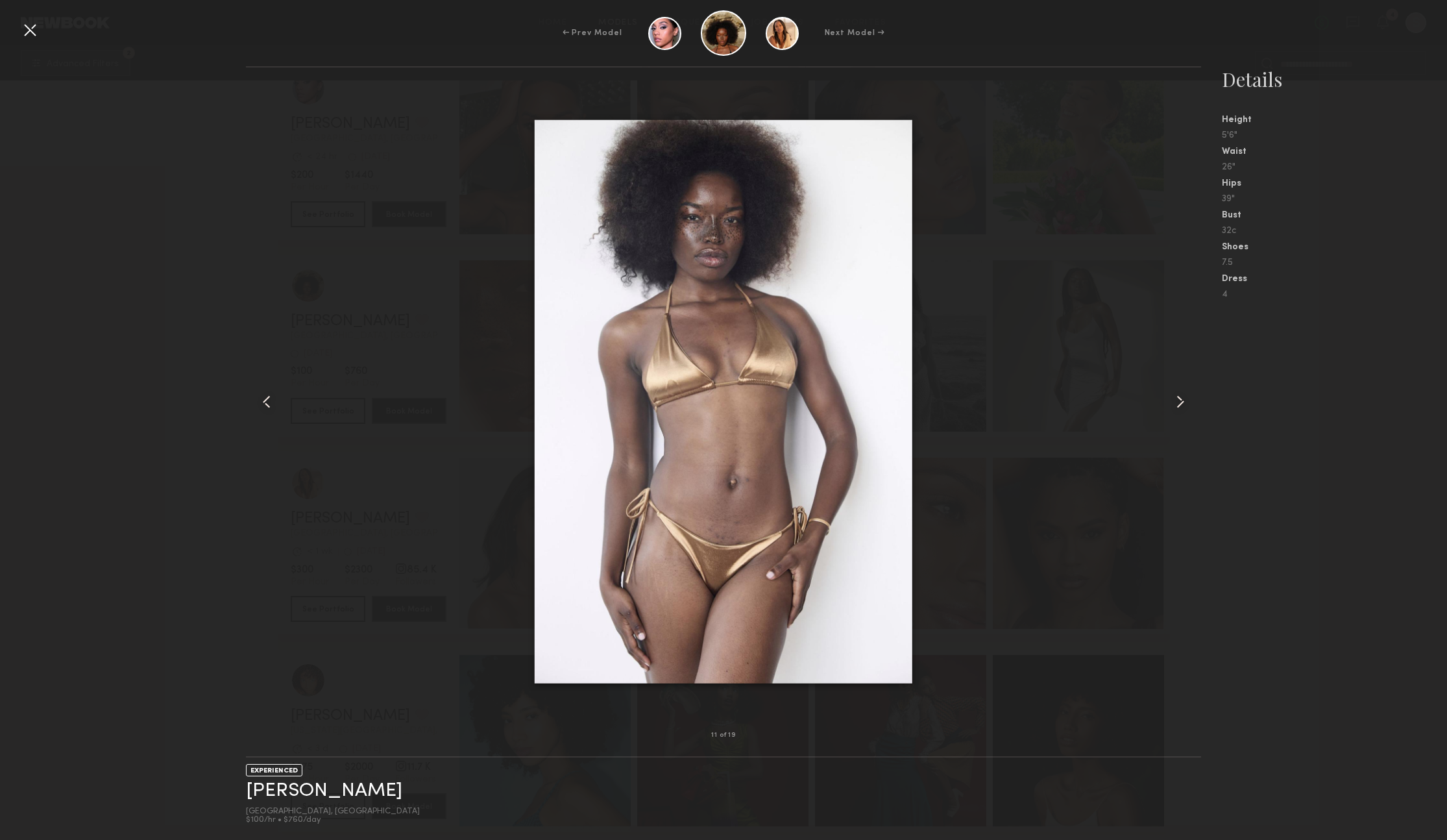
click at [1183, 405] on common-icon at bounding box center [1180, 402] width 21 height 21
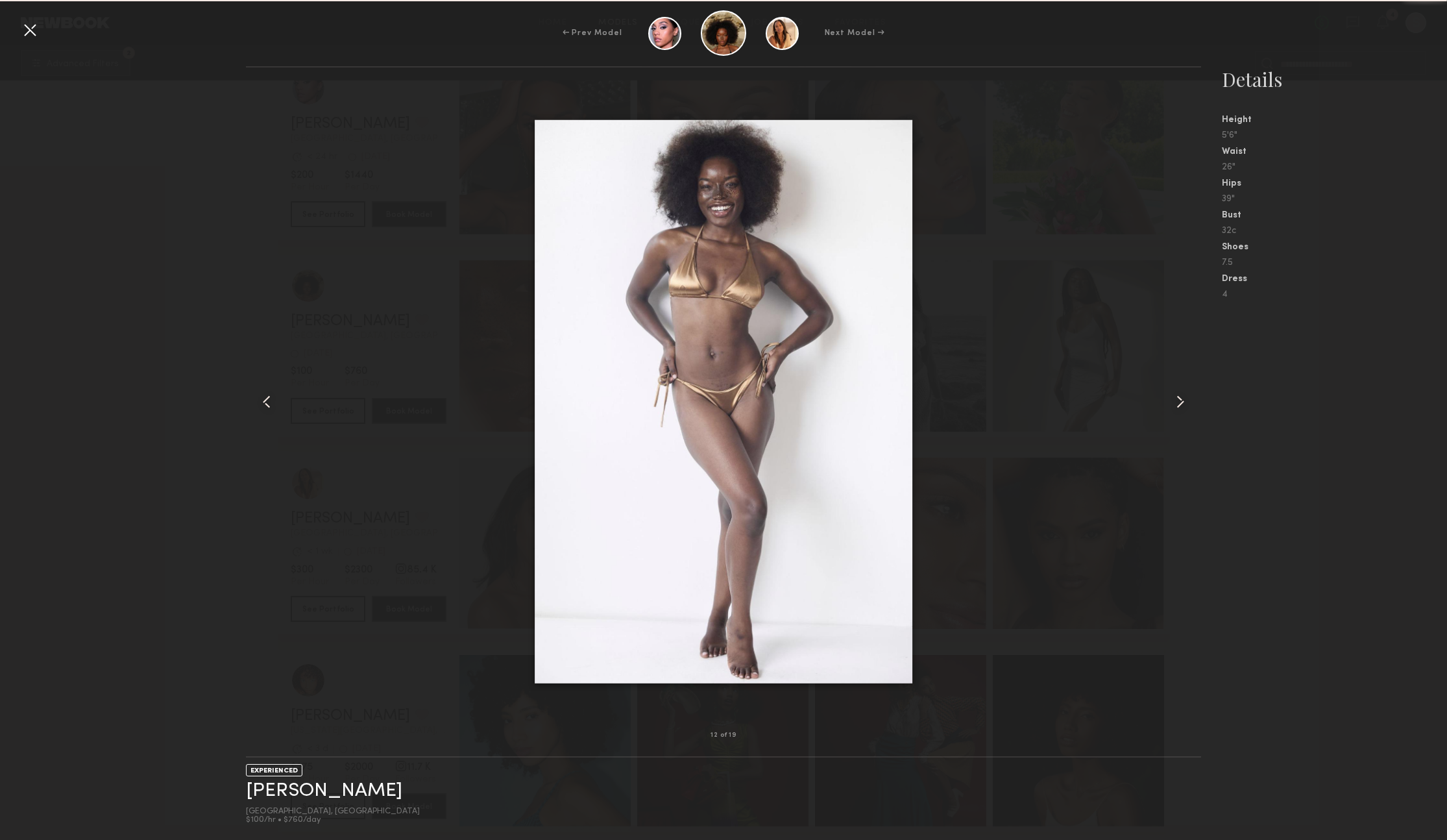
click at [1183, 405] on common-icon at bounding box center [1180, 402] width 21 height 21
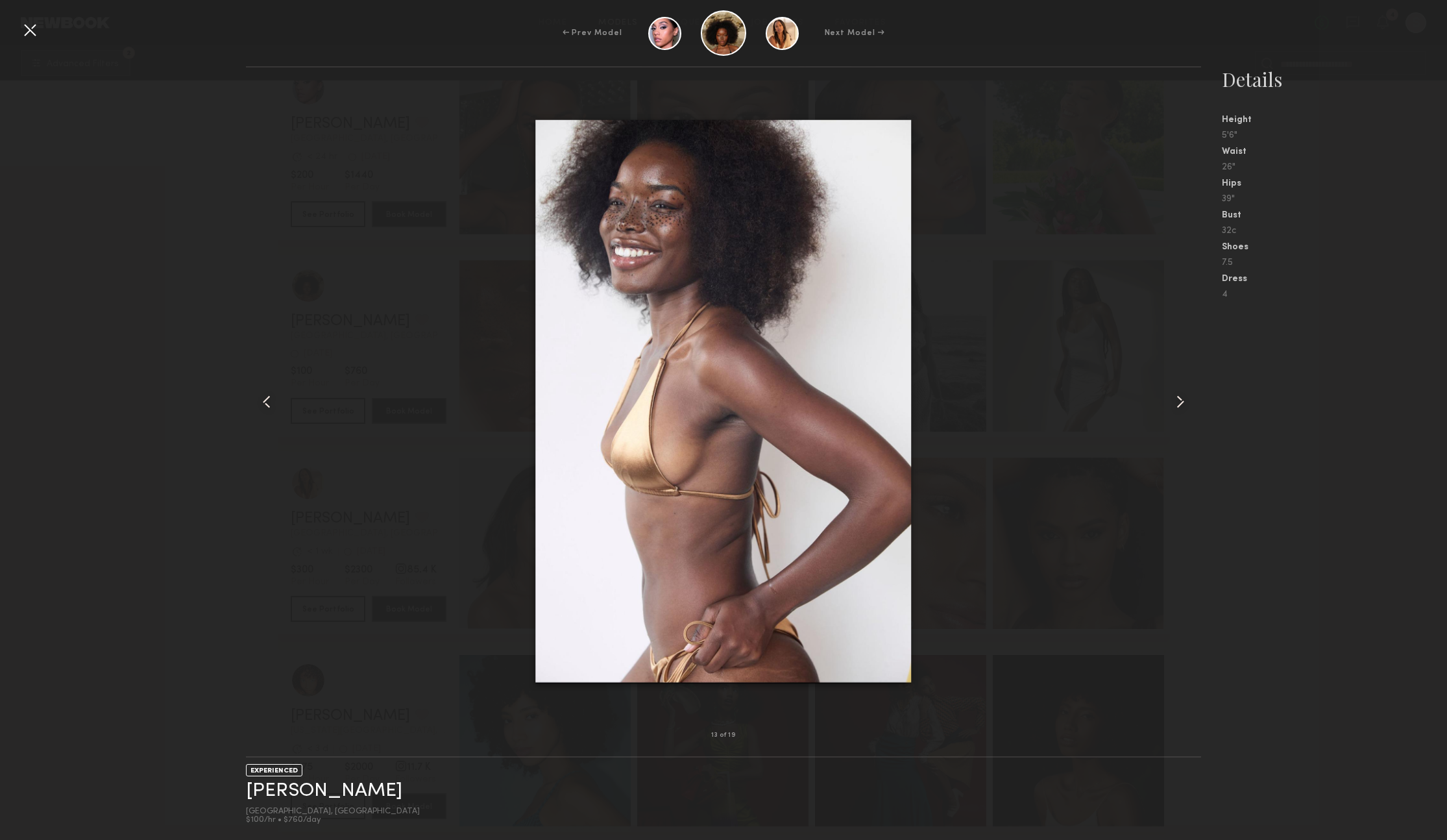
click at [1183, 405] on common-icon at bounding box center [1180, 402] width 21 height 21
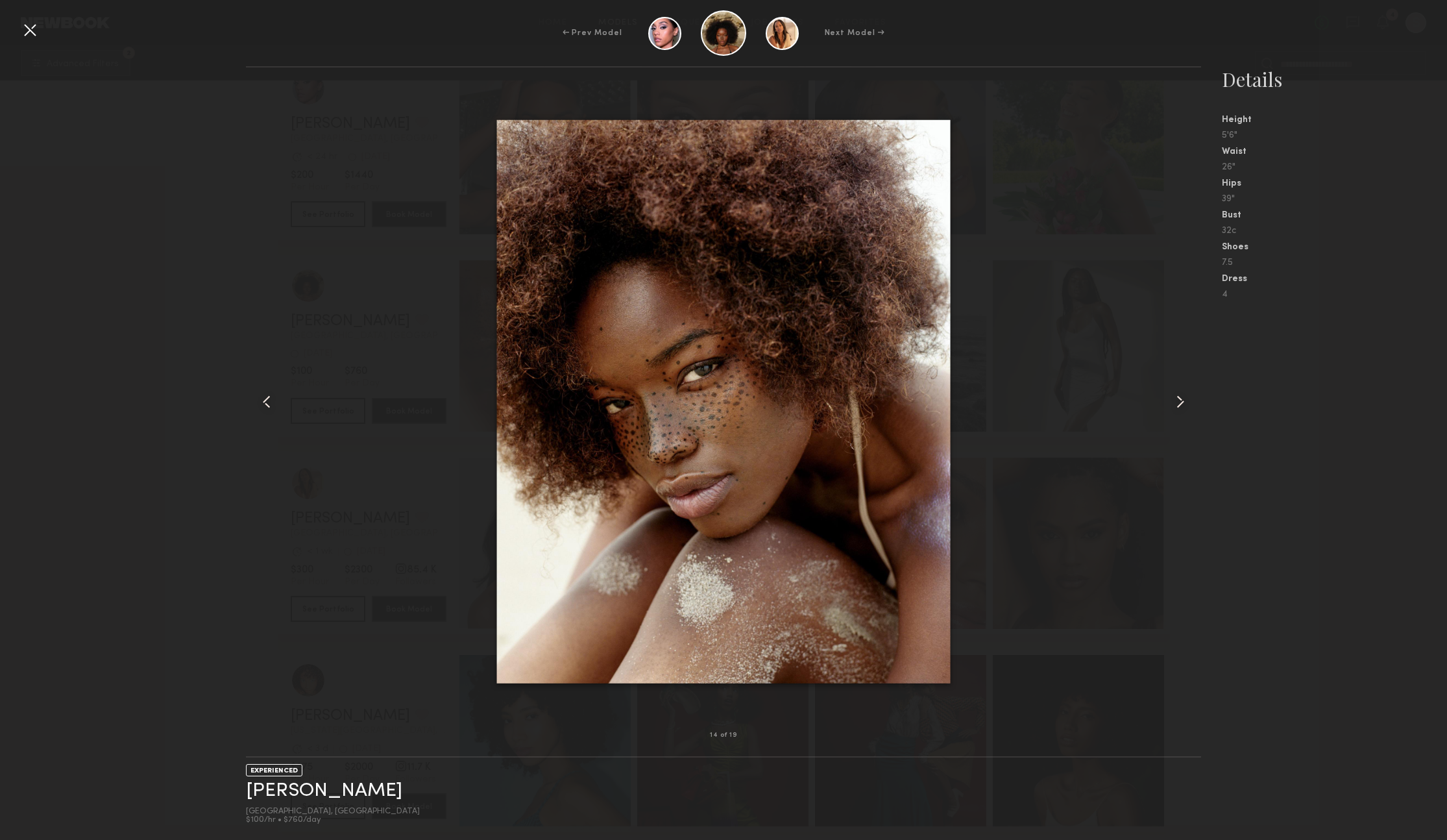
click at [1183, 405] on common-icon at bounding box center [1180, 402] width 21 height 21
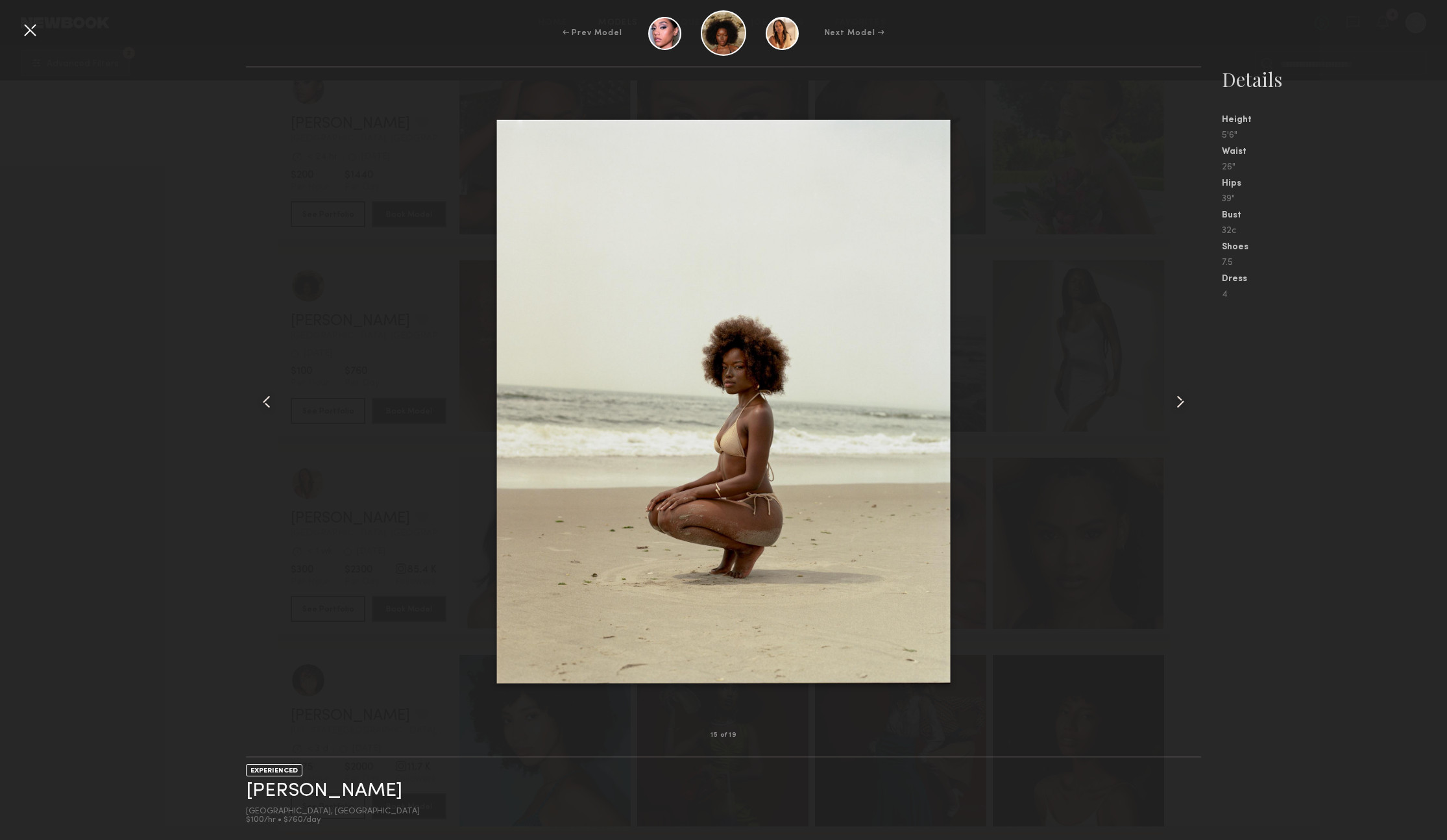
click at [1183, 405] on common-icon at bounding box center [1180, 402] width 21 height 21
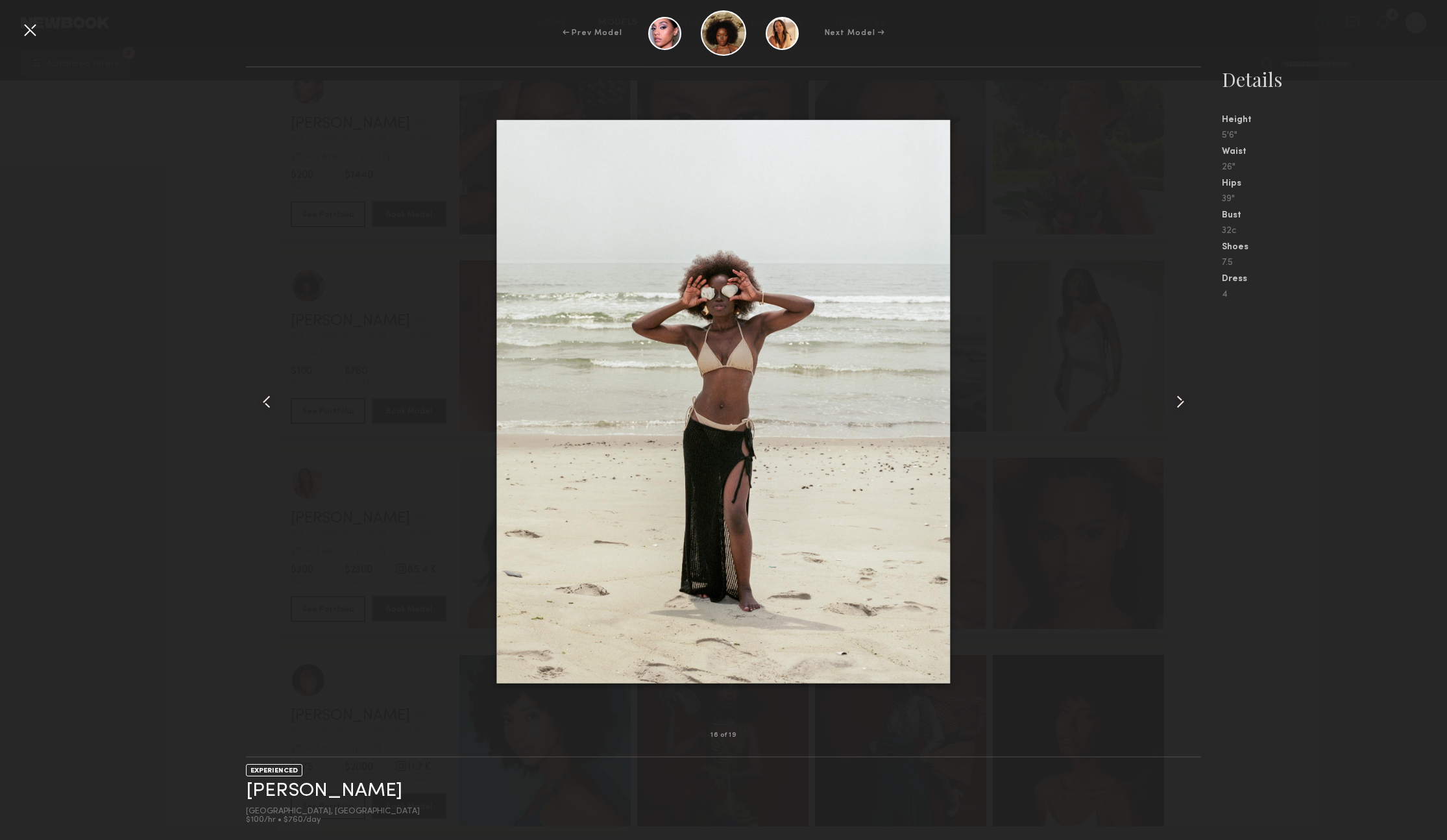
click at [1183, 405] on common-icon at bounding box center [1180, 402] width 21 height 21
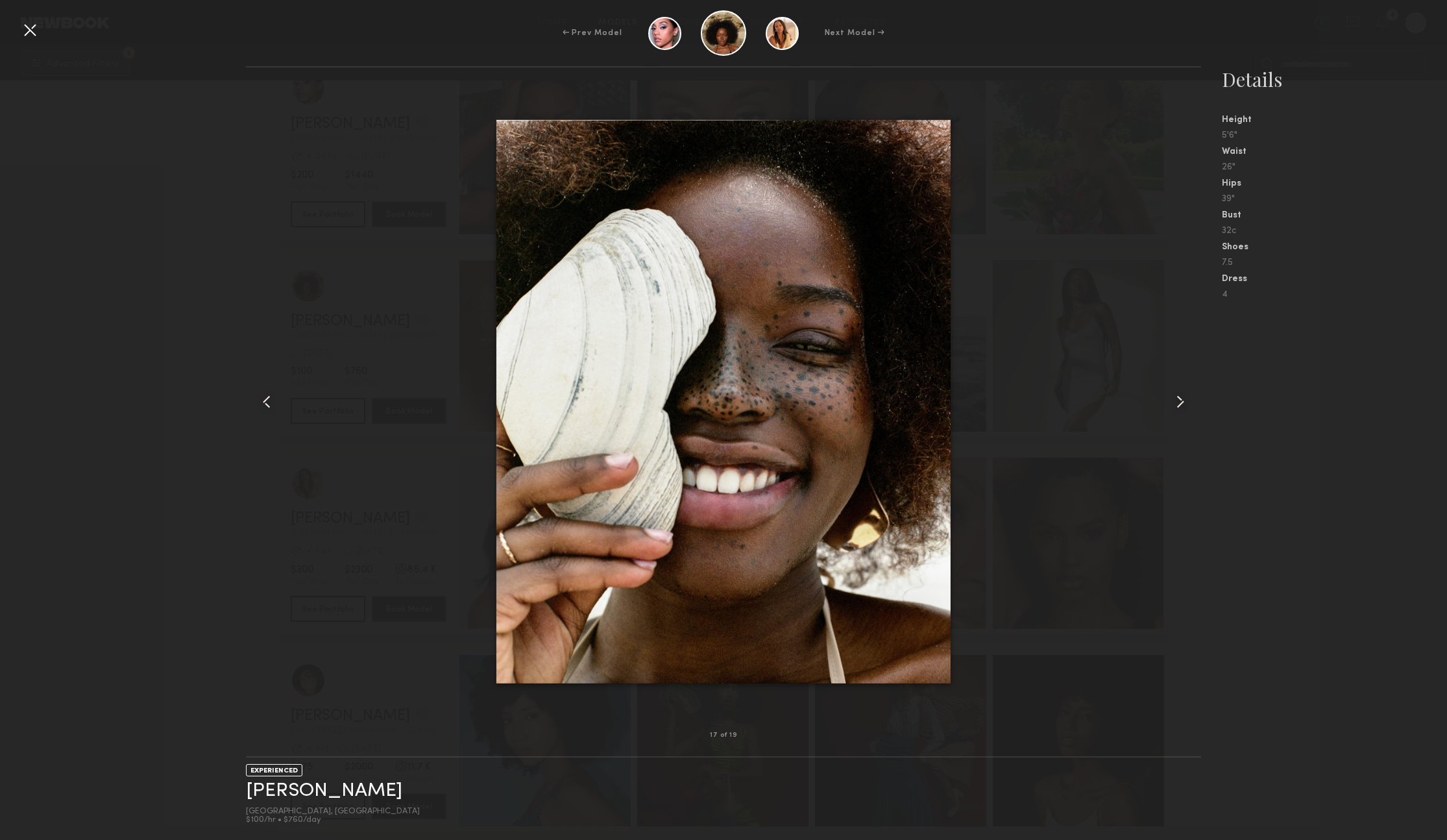
click at [1183, 405] on common-icon at bounding box center [1180, 402] width 21 height 21
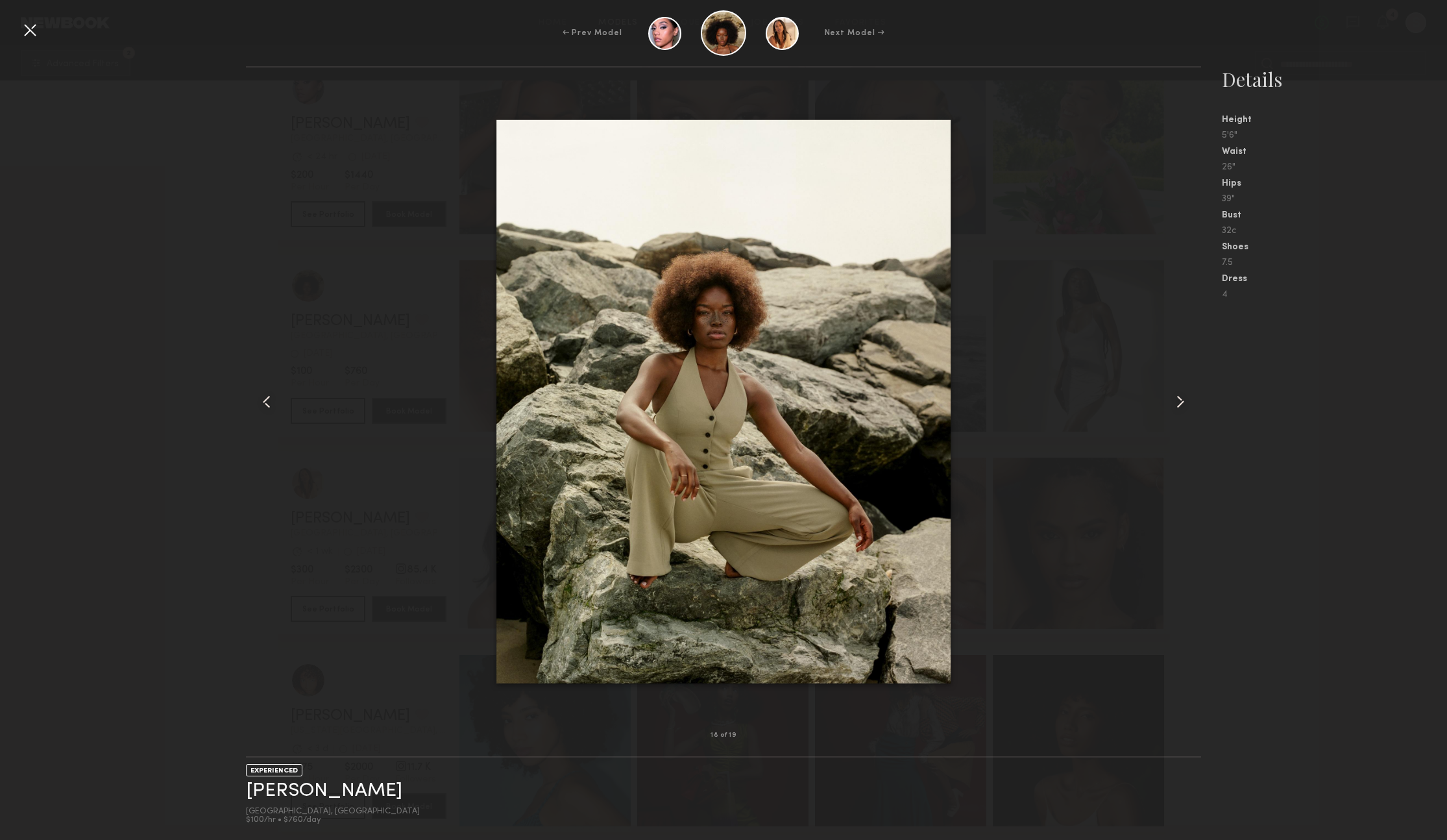
click at [1183, 405] on common-icon at bounding box center [1180, 402] width 21 height 21
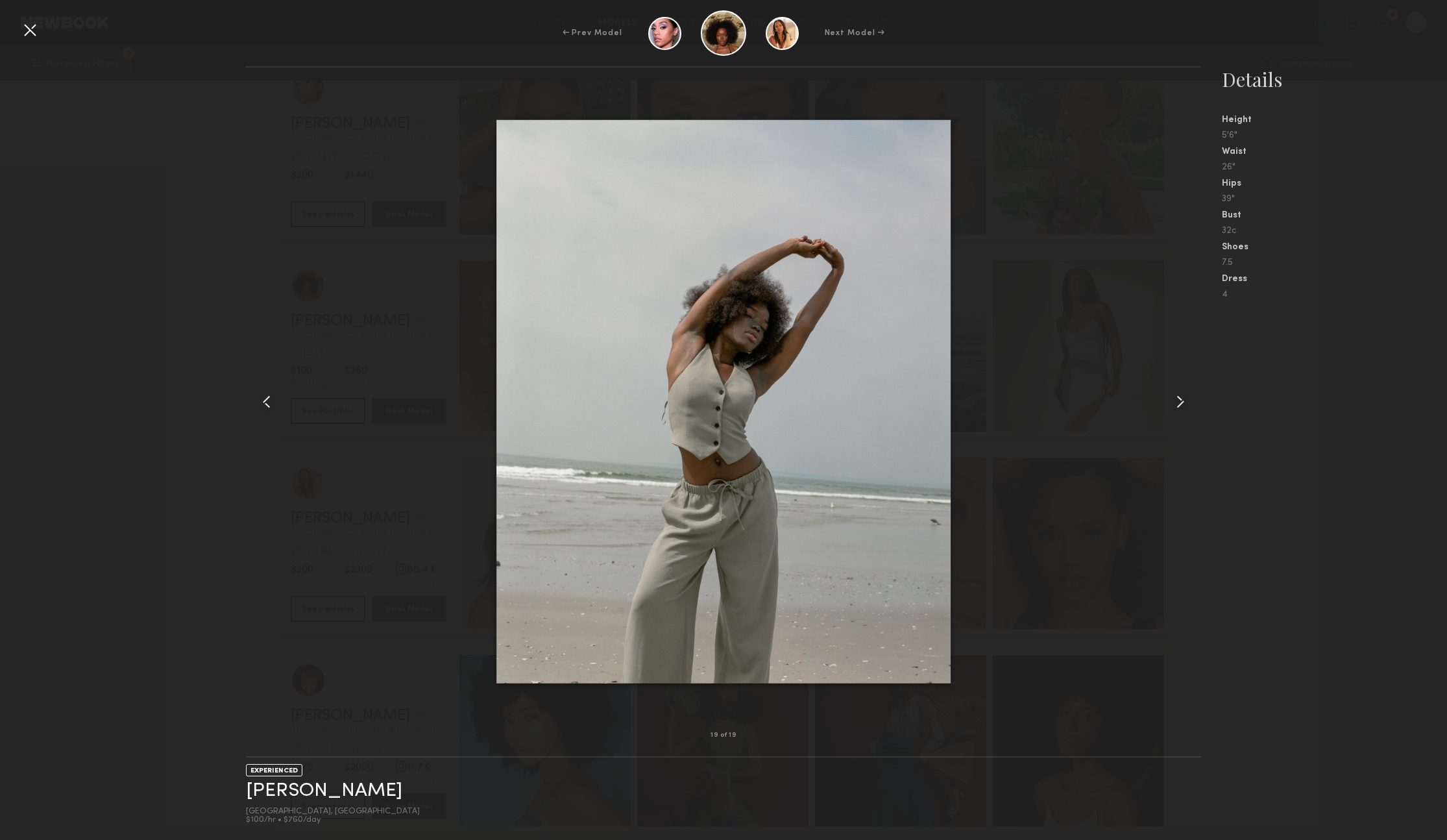
click at [1183, 405] on common-icon at bounding box center [1180, 402] width 21 height 21
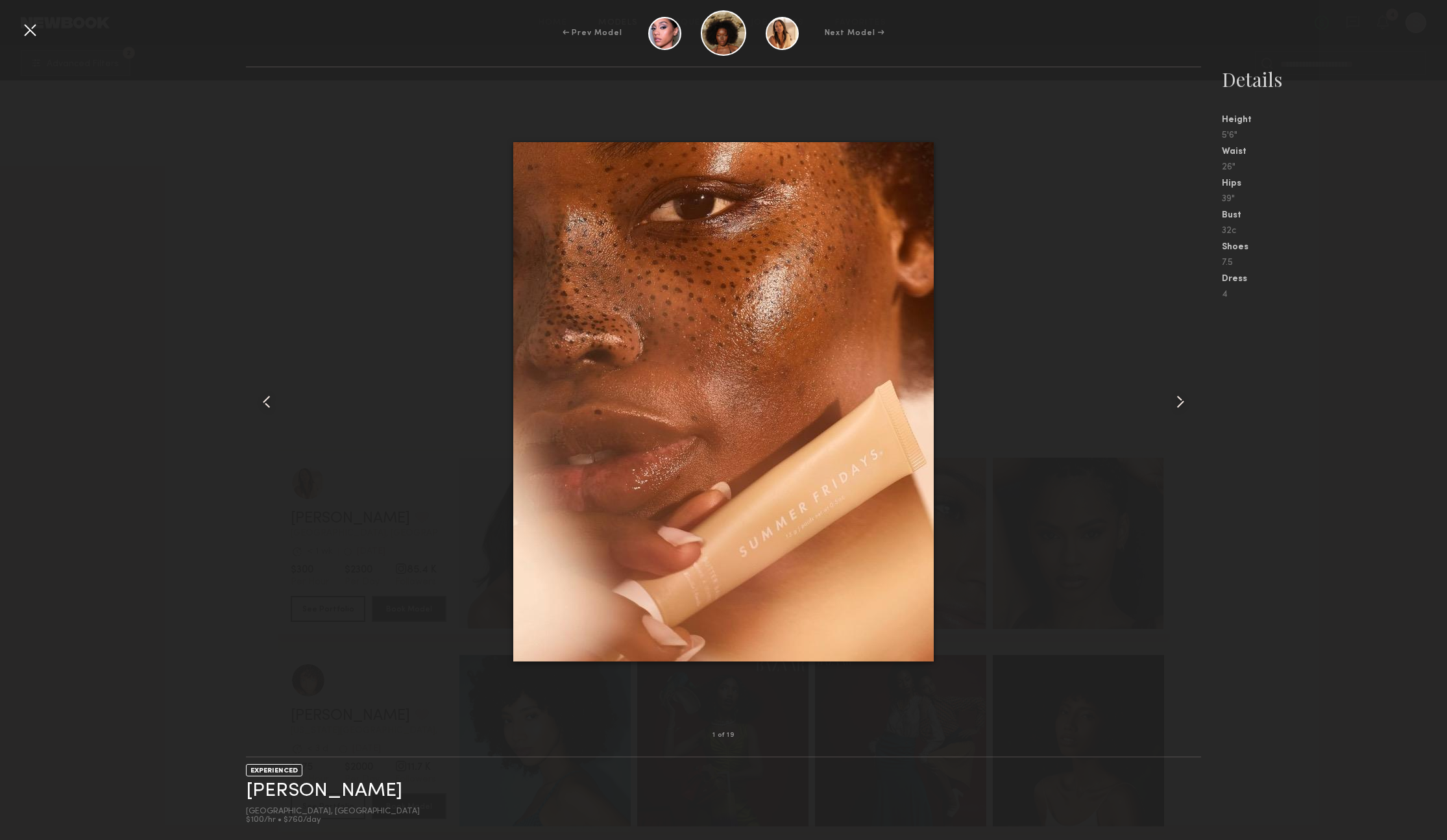
scroll to position [24744, 0]
click at [34, 33] on div at bounding box center [30, 30] width 21 height 21
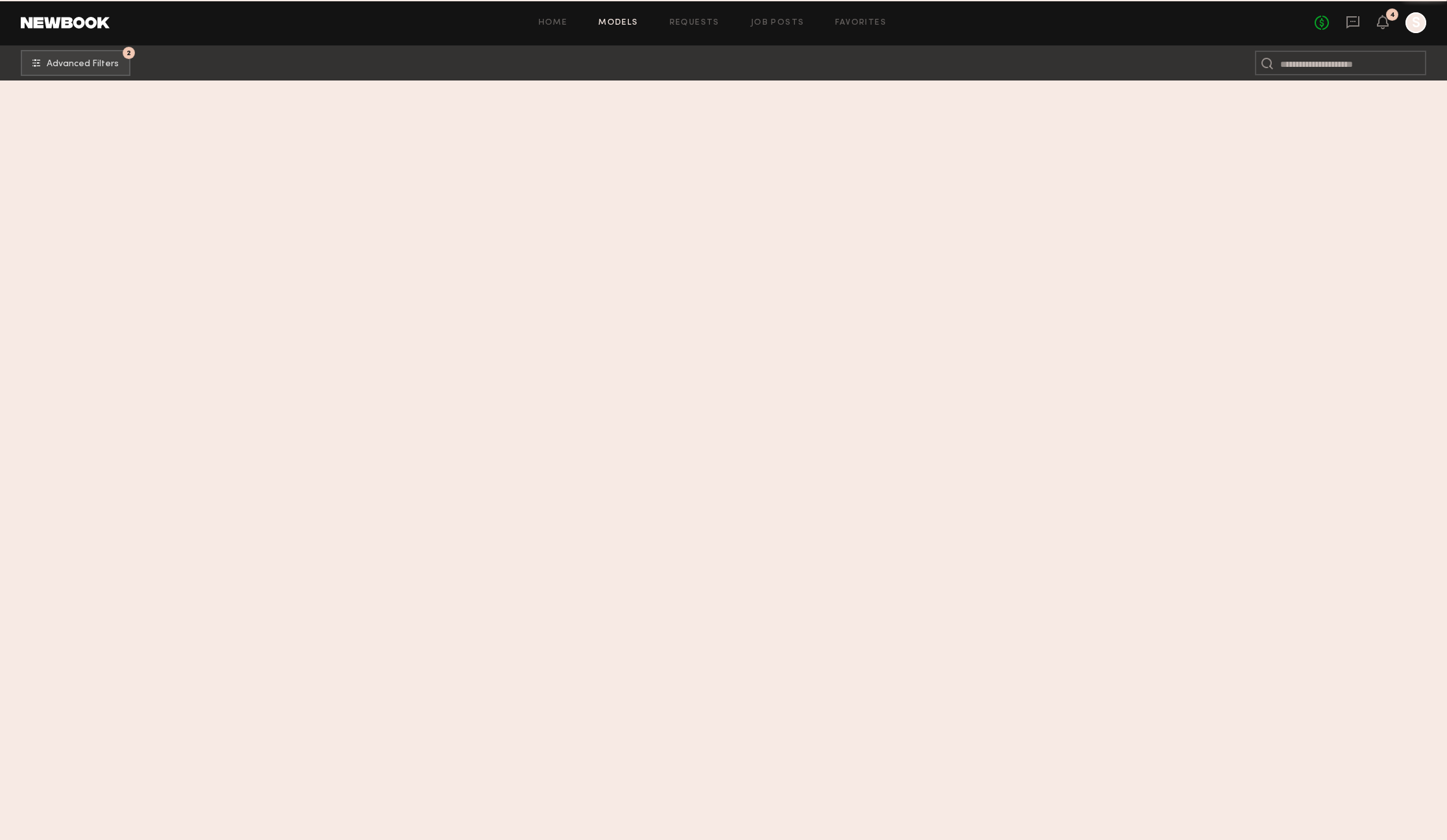
scroll to position [37374, 0]
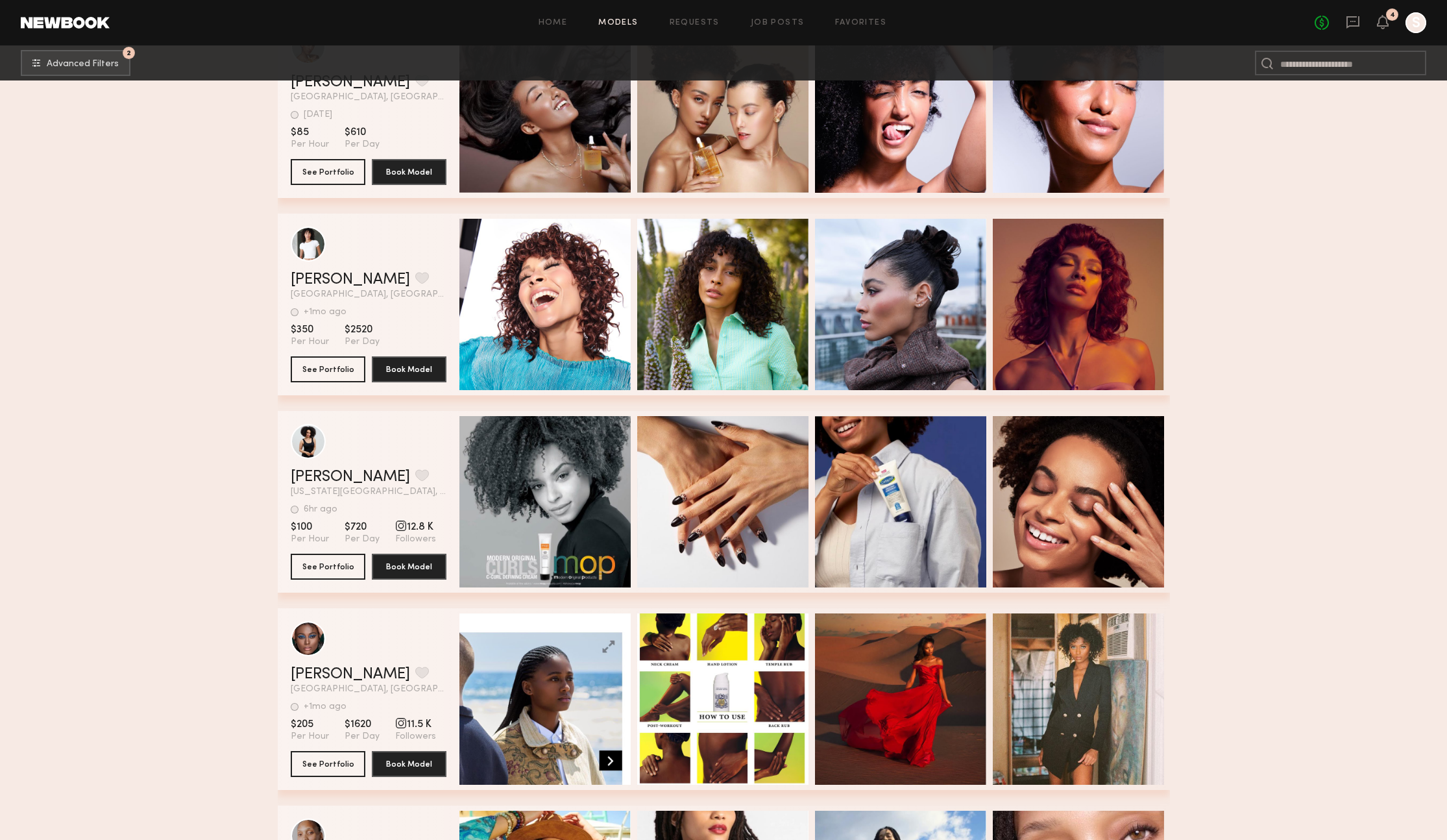
click at [1361, 24] on div "No fees up to $5,000 4 S" at bounding box center [1370, 23] width 111 height 21
click at [879, 22] on link "Favorites" at bounding box center [860, 22] width 51 height 8
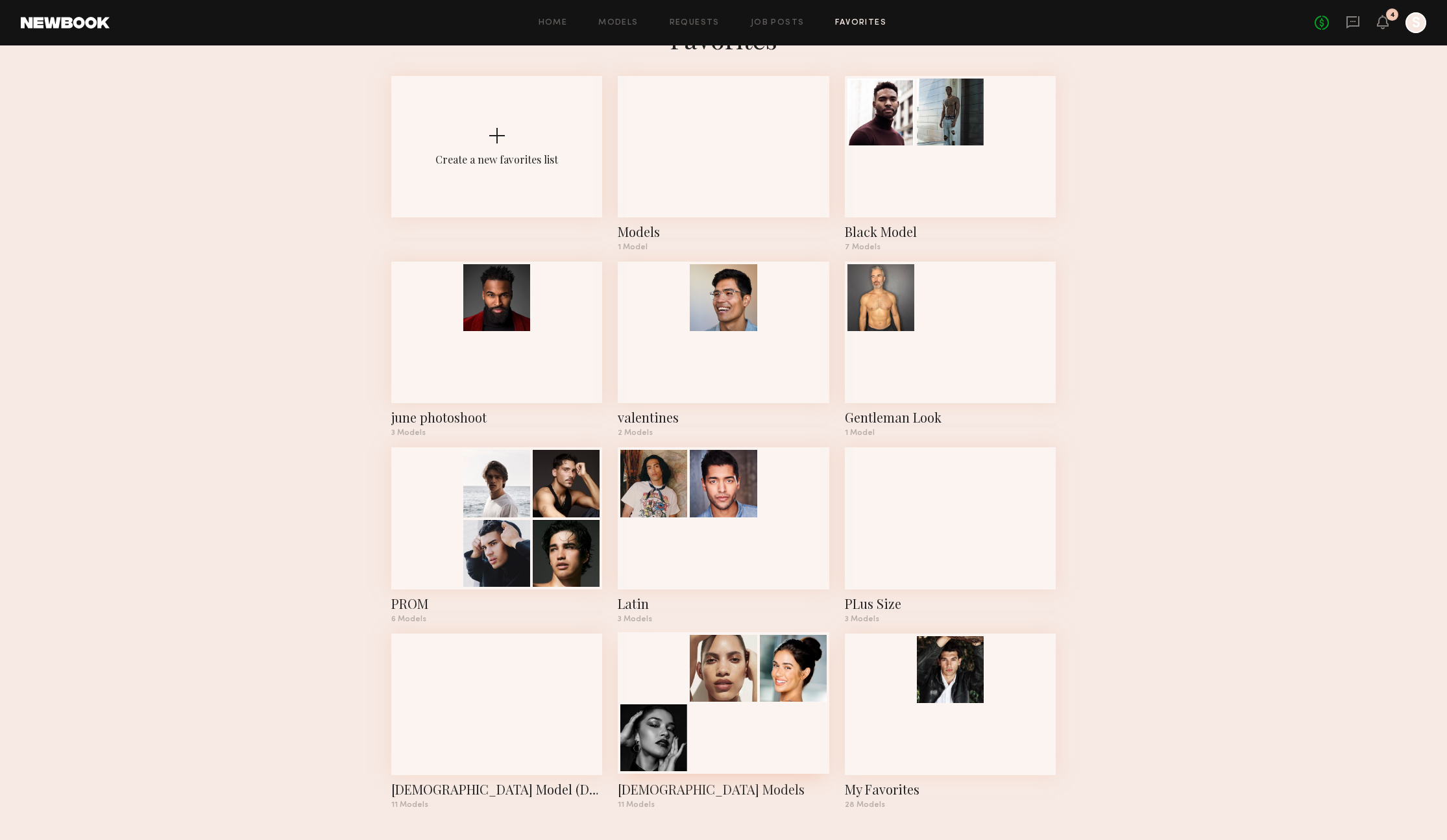
scroll to position [45, 0]
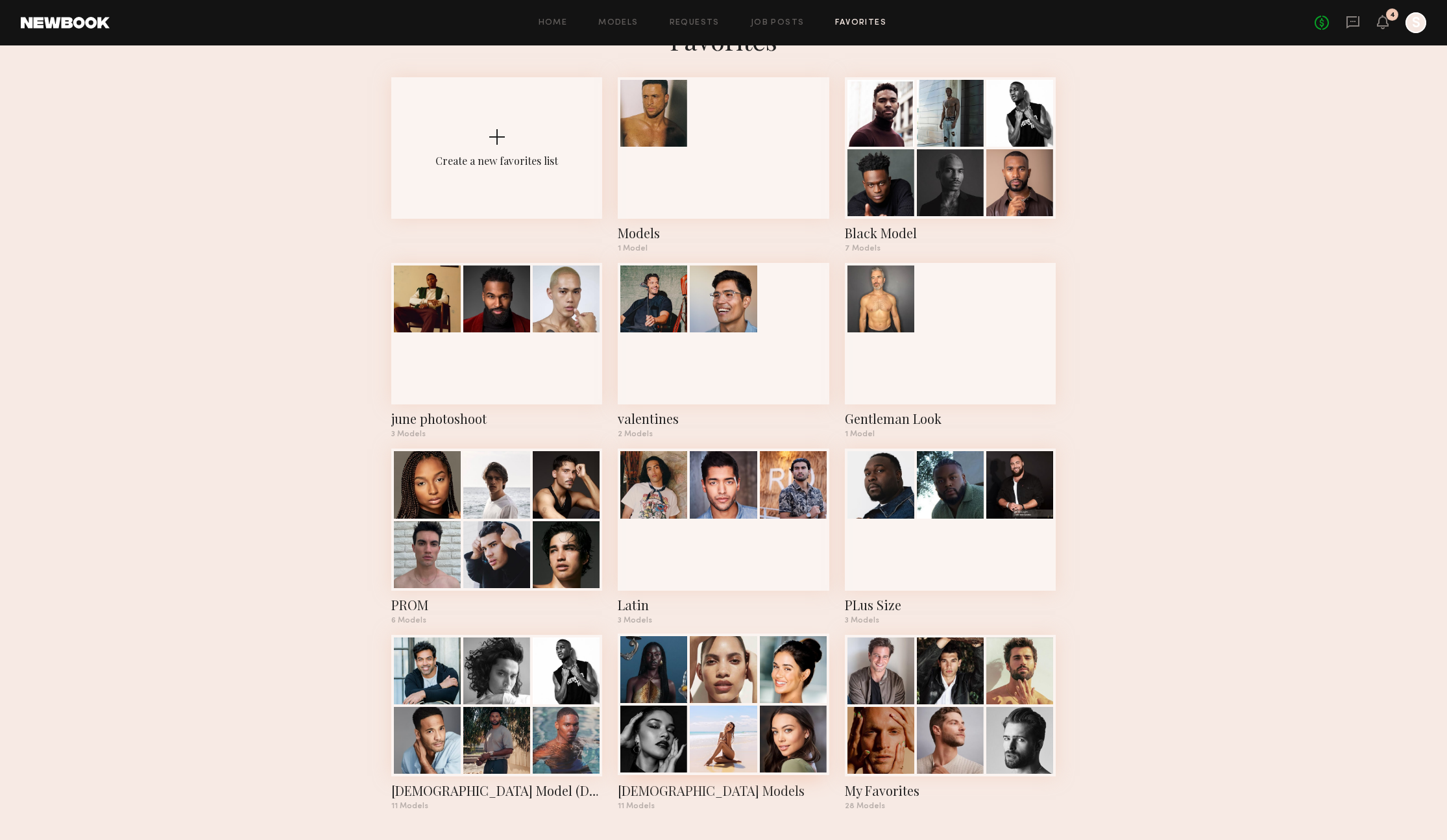
click at [706, 691] on div at bounding box center [724, 669] width 67 height 67
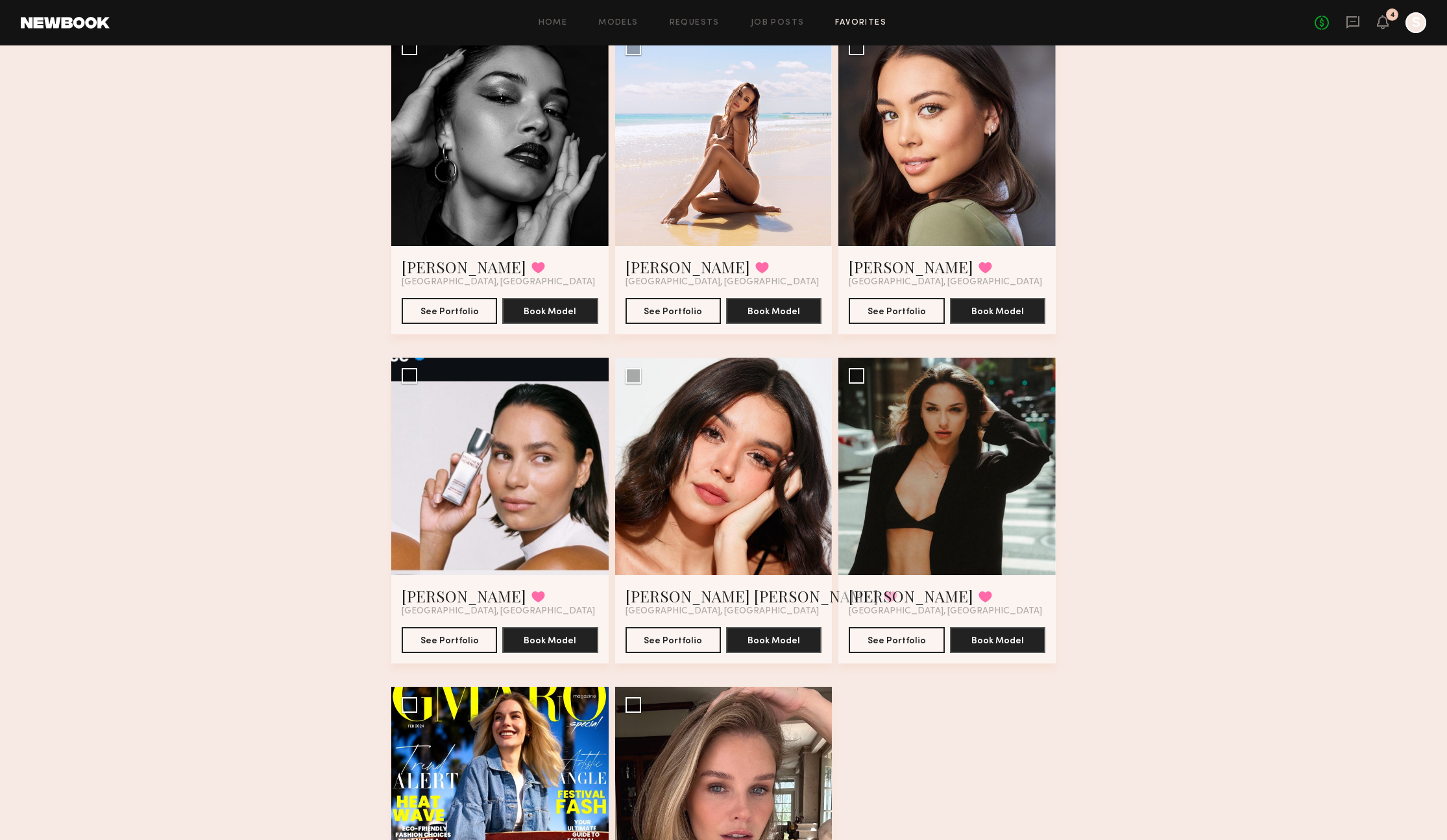
scroll to position [646, 0]
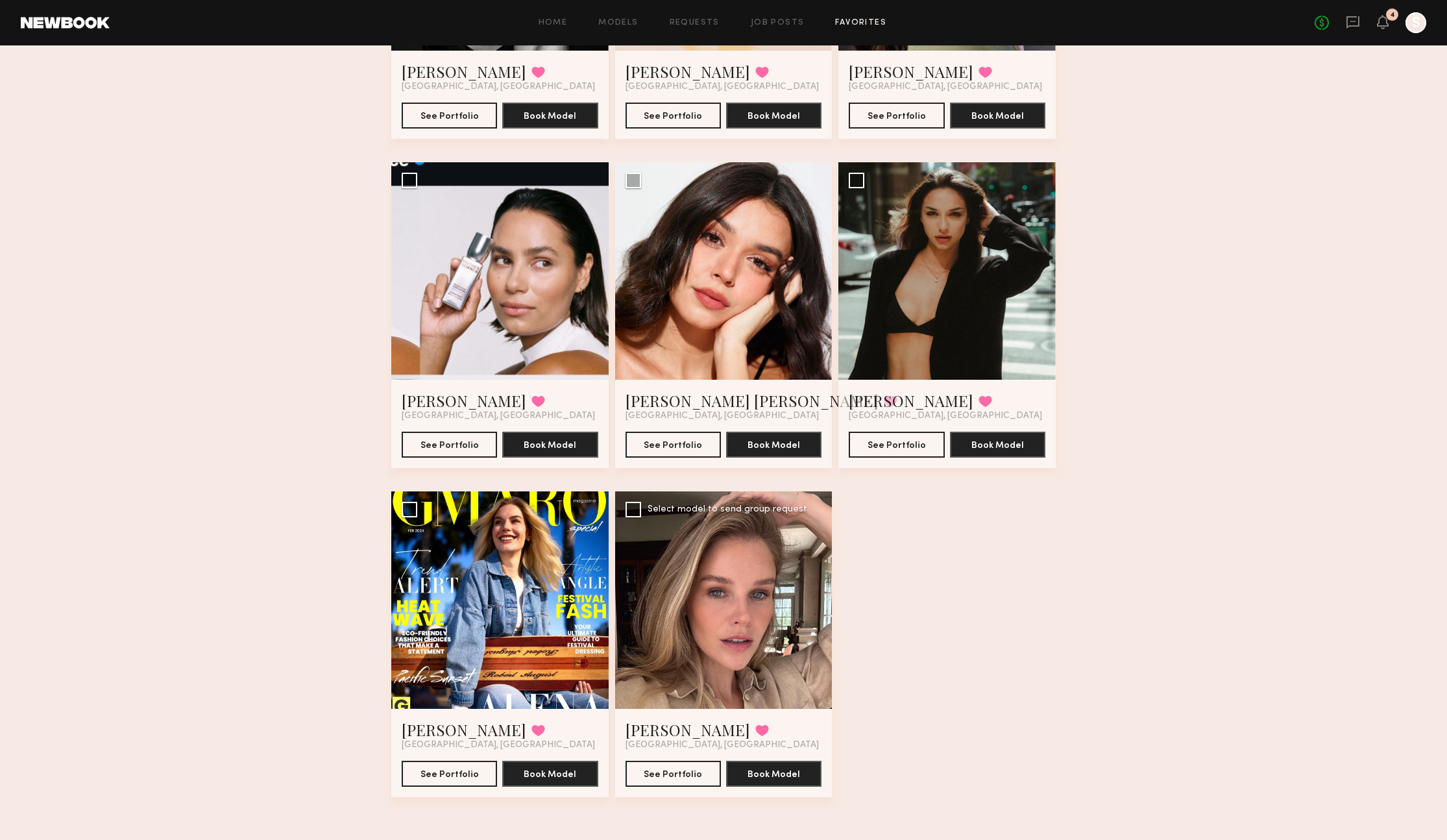
click at [744, 654] on div at bounding box center [724, 599] width 218 height 218
click at [664, 729] on link "Masha B." at bounding box center [688, 729] width 125 height 21
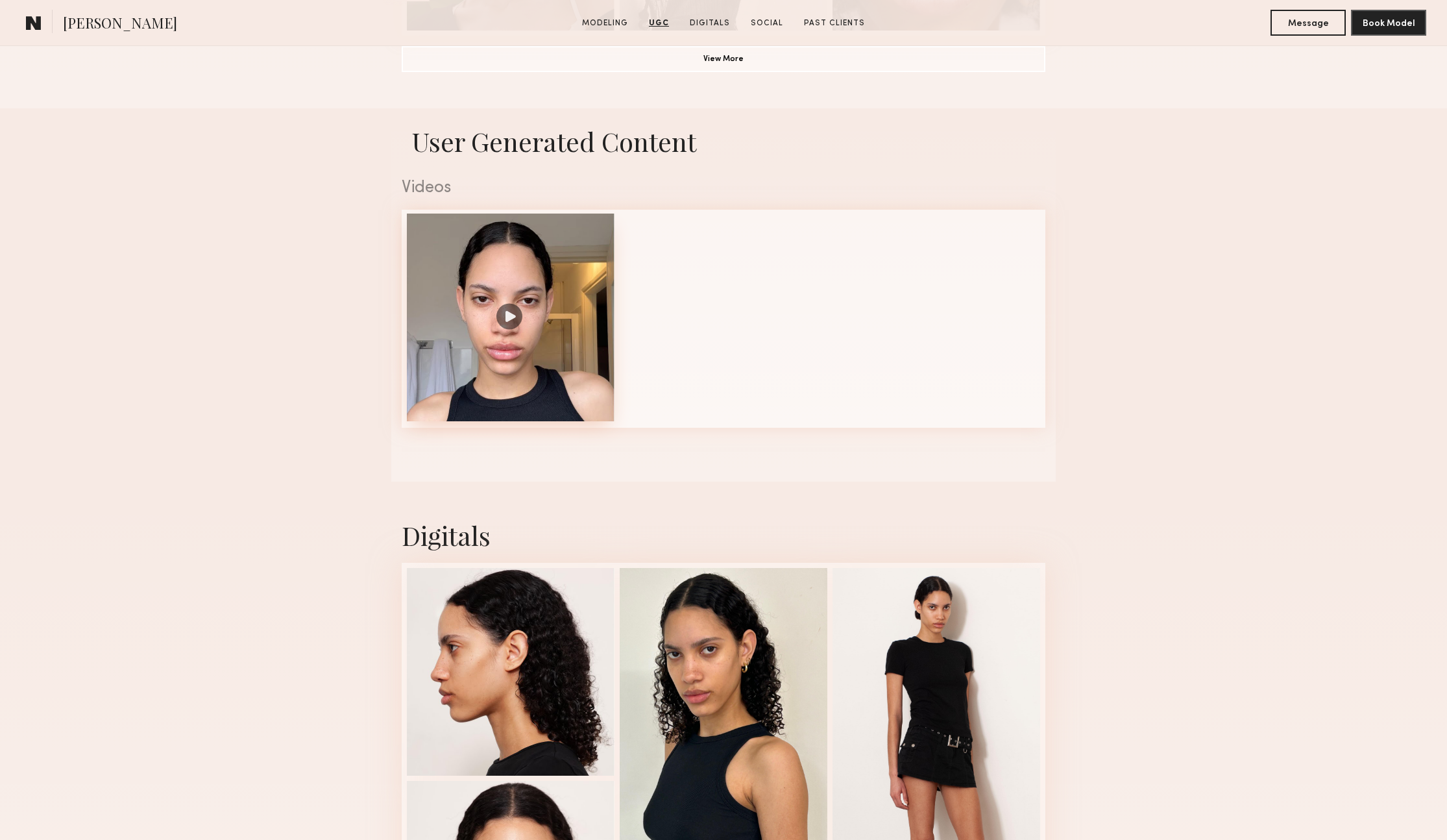
scroll to position [1201, 0]
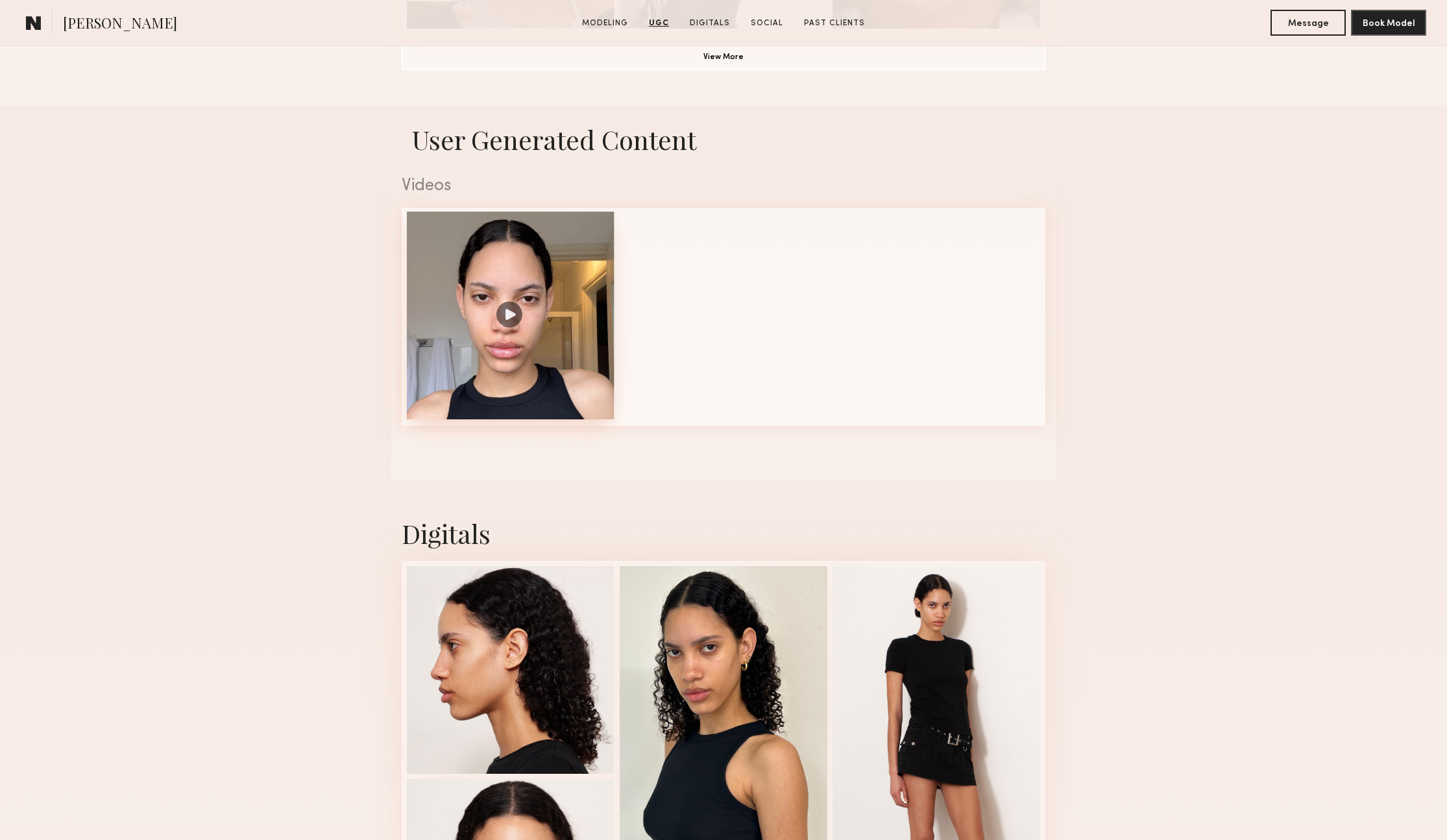
click at [578, 343] on div at bounding box center [511, 316] width 208 height 208
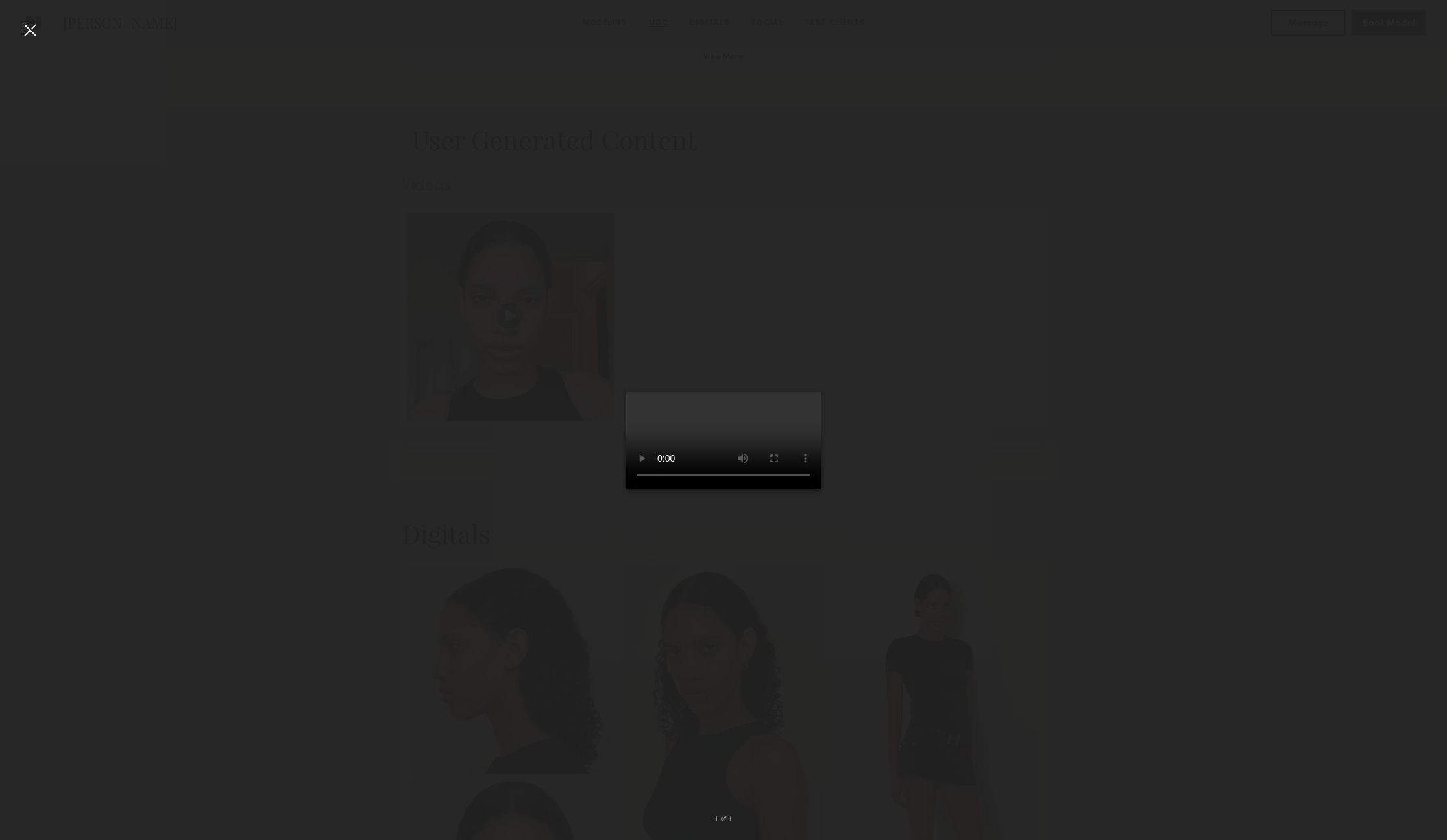
click at [33, 32] on div at bounding box center [30, 30] width 21 height 21
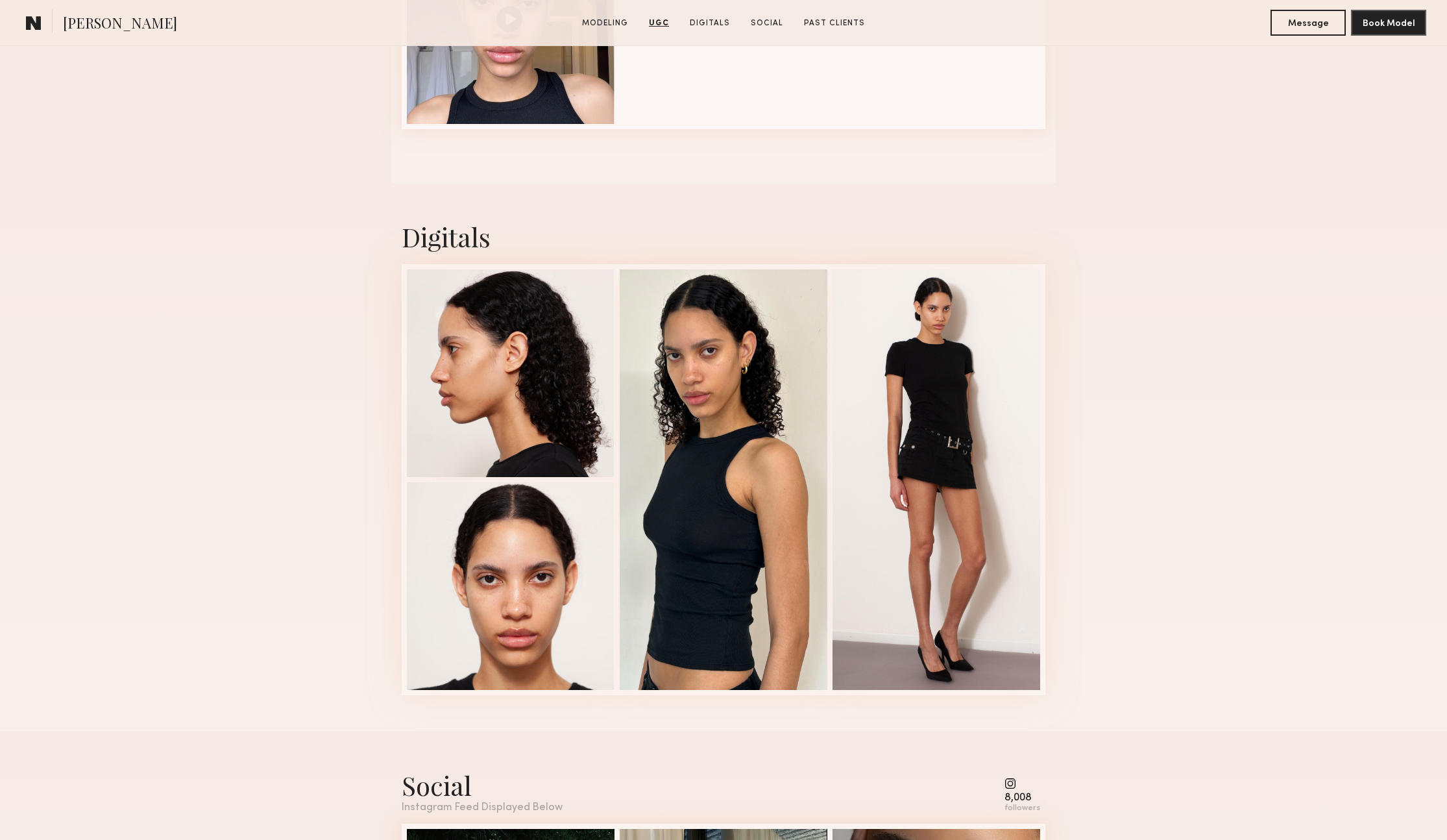
scroll to position [1508, 0]
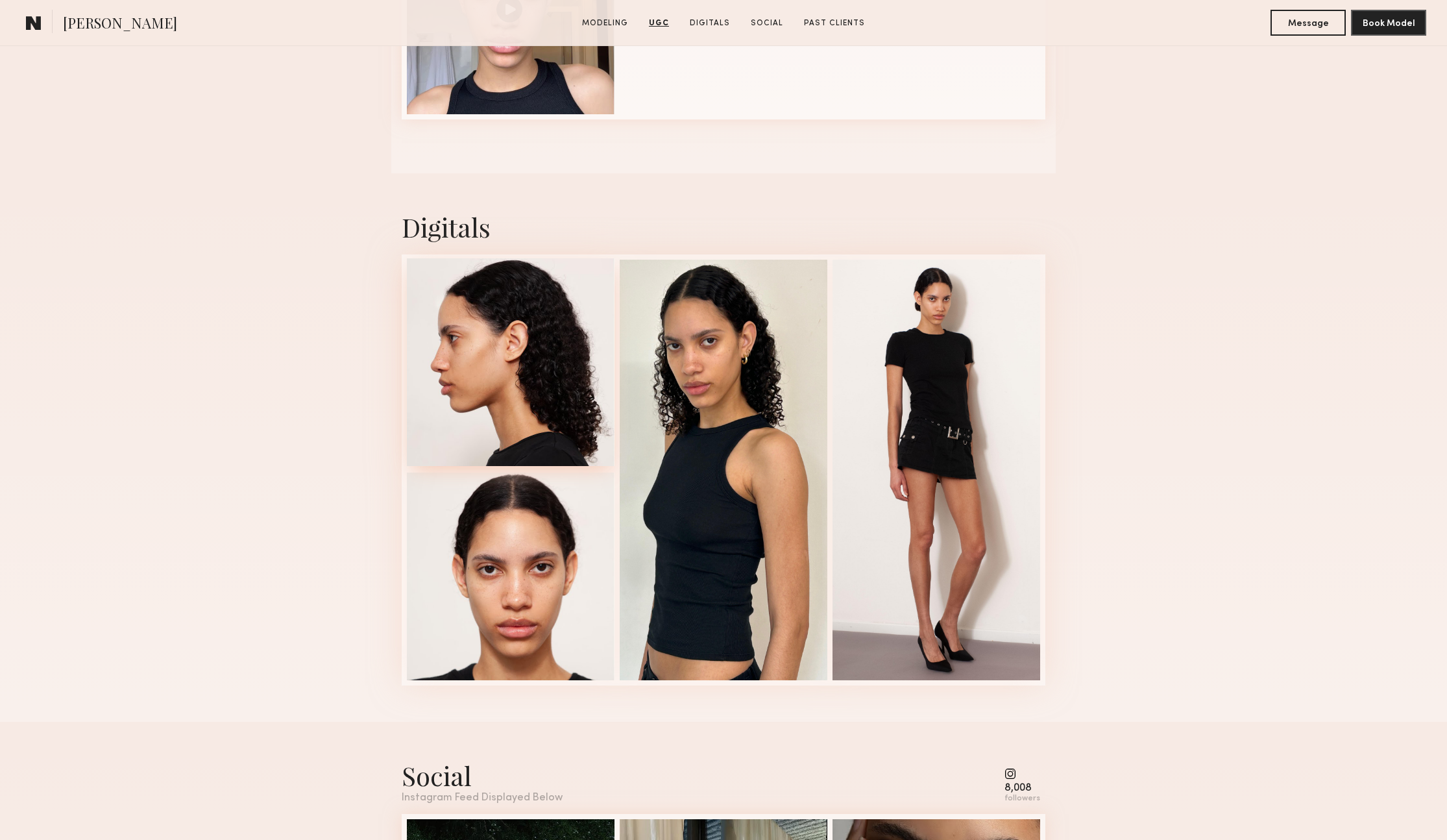
click at [562, 394] on div at bounding box center [511, 362] width 208 height 208
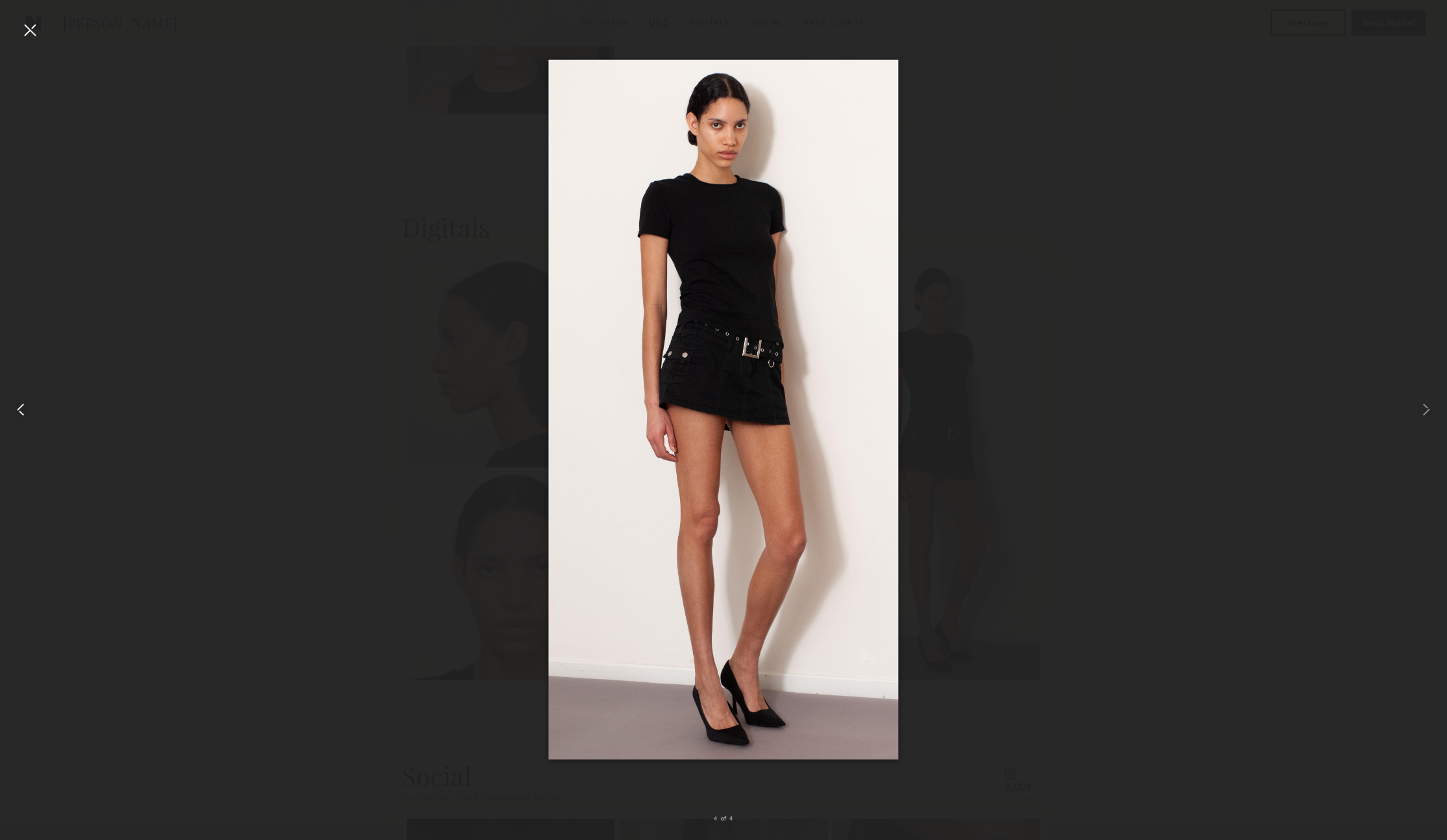
click at [30, 33] on div at bounding box center [30, 30] width 21 height 21
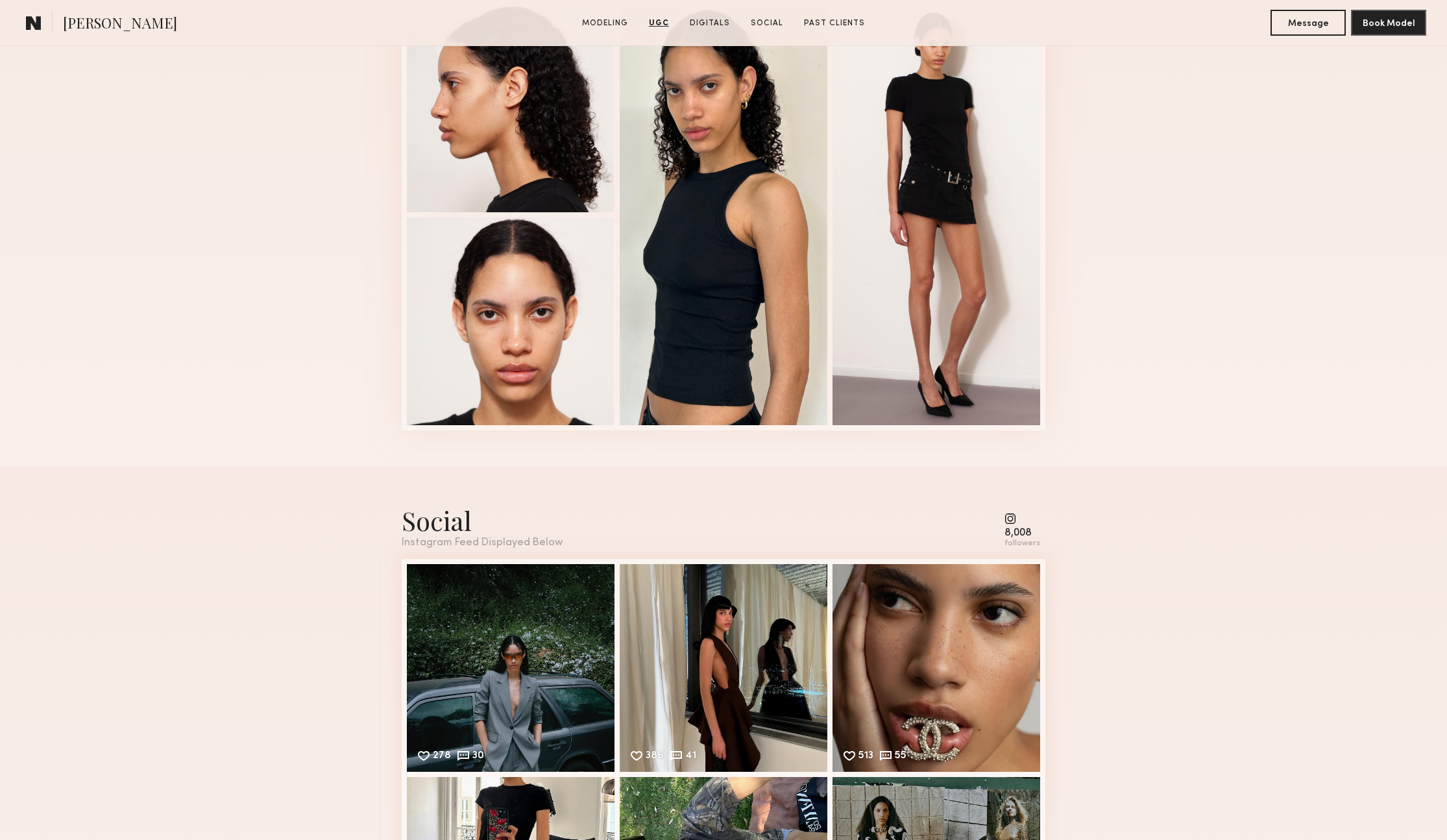
scroll to position [2013, 0]
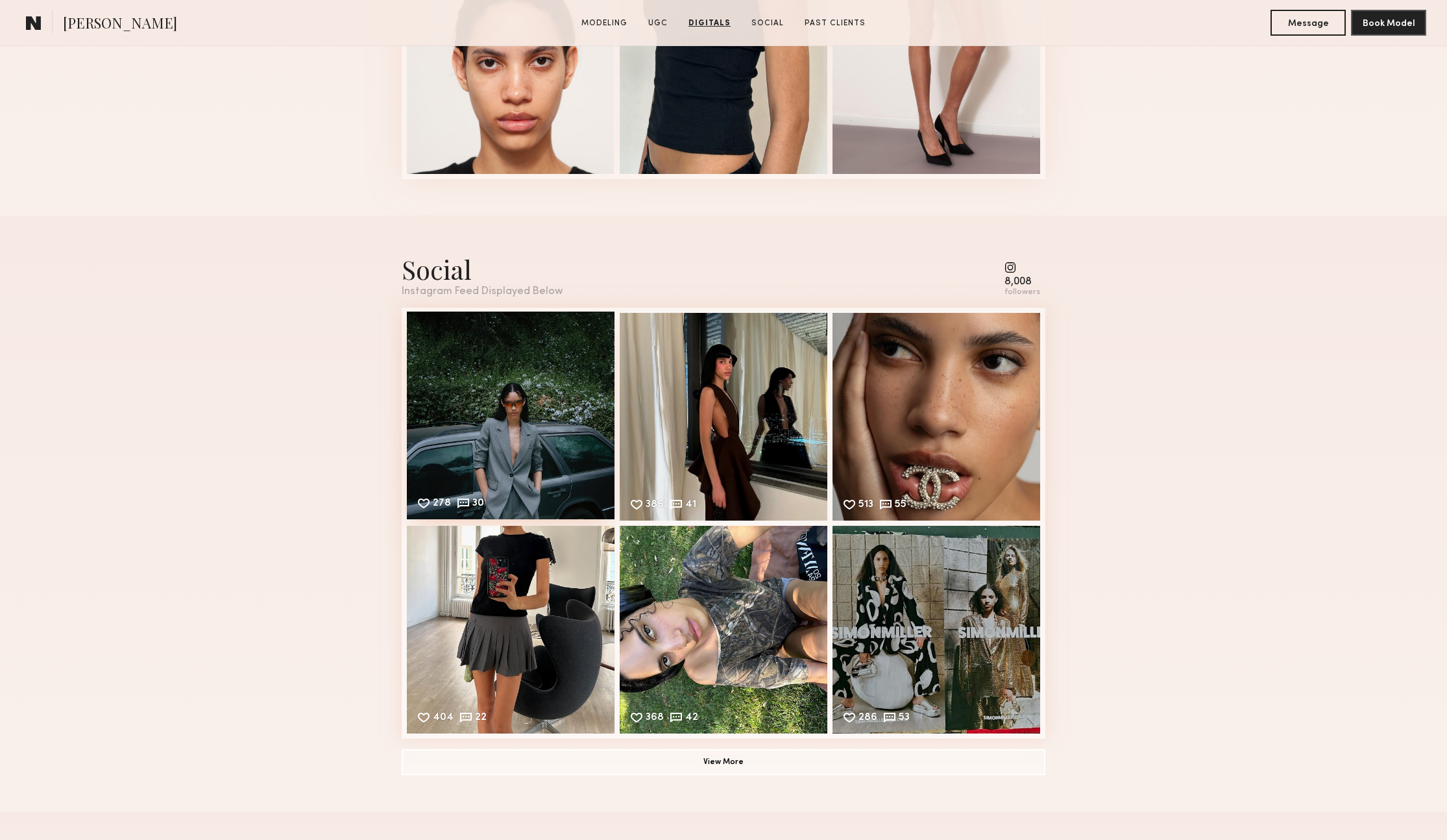
click at [541, 429] on div "278 30 Likes & comments displayed to show model’s engagement" at bounding box center [511, 415] width 208 height 208
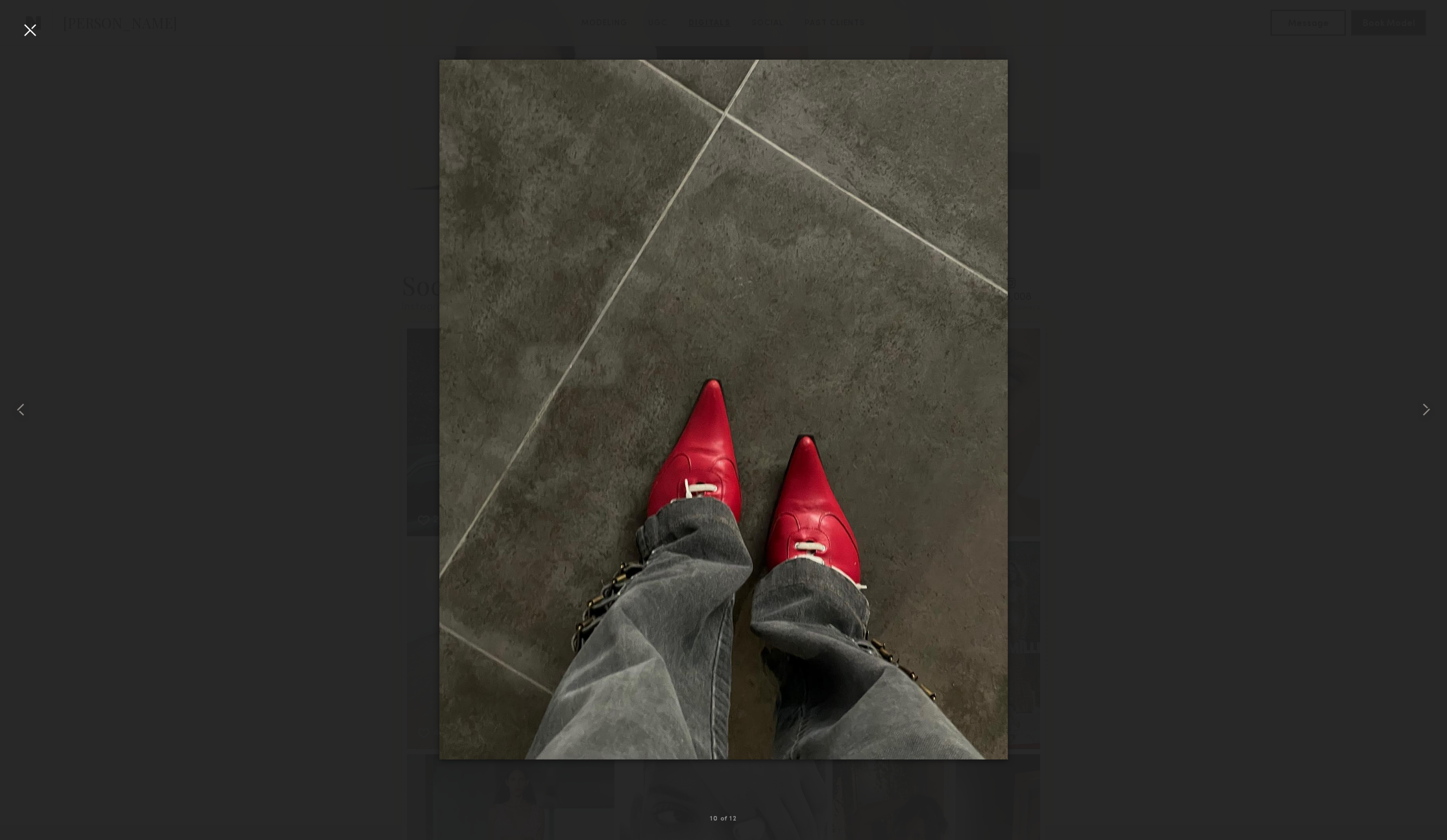
scroll to position [2819, 0]
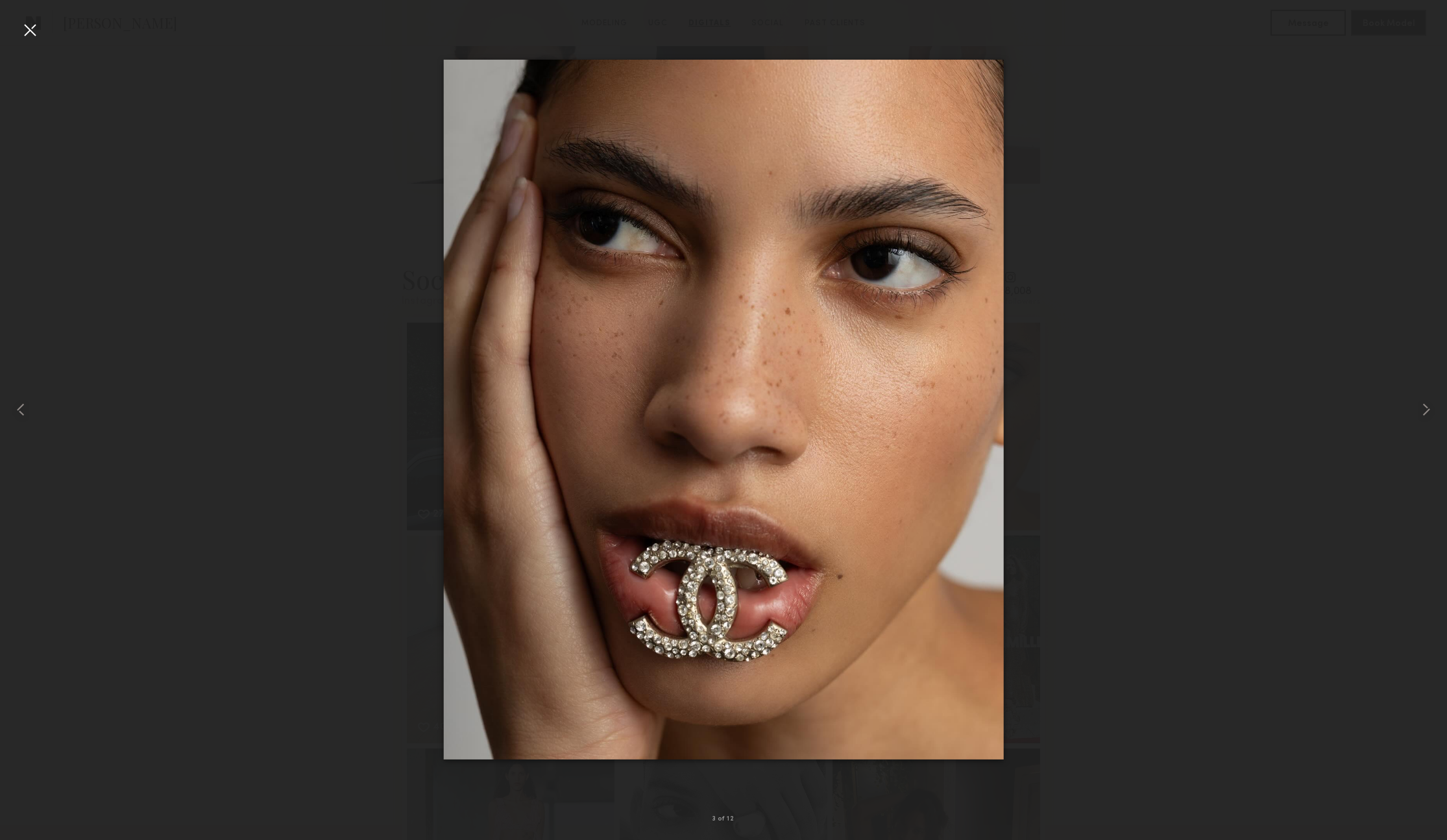
click at [22, 27] on div at bounding box center [30, 30] width 21 height 21
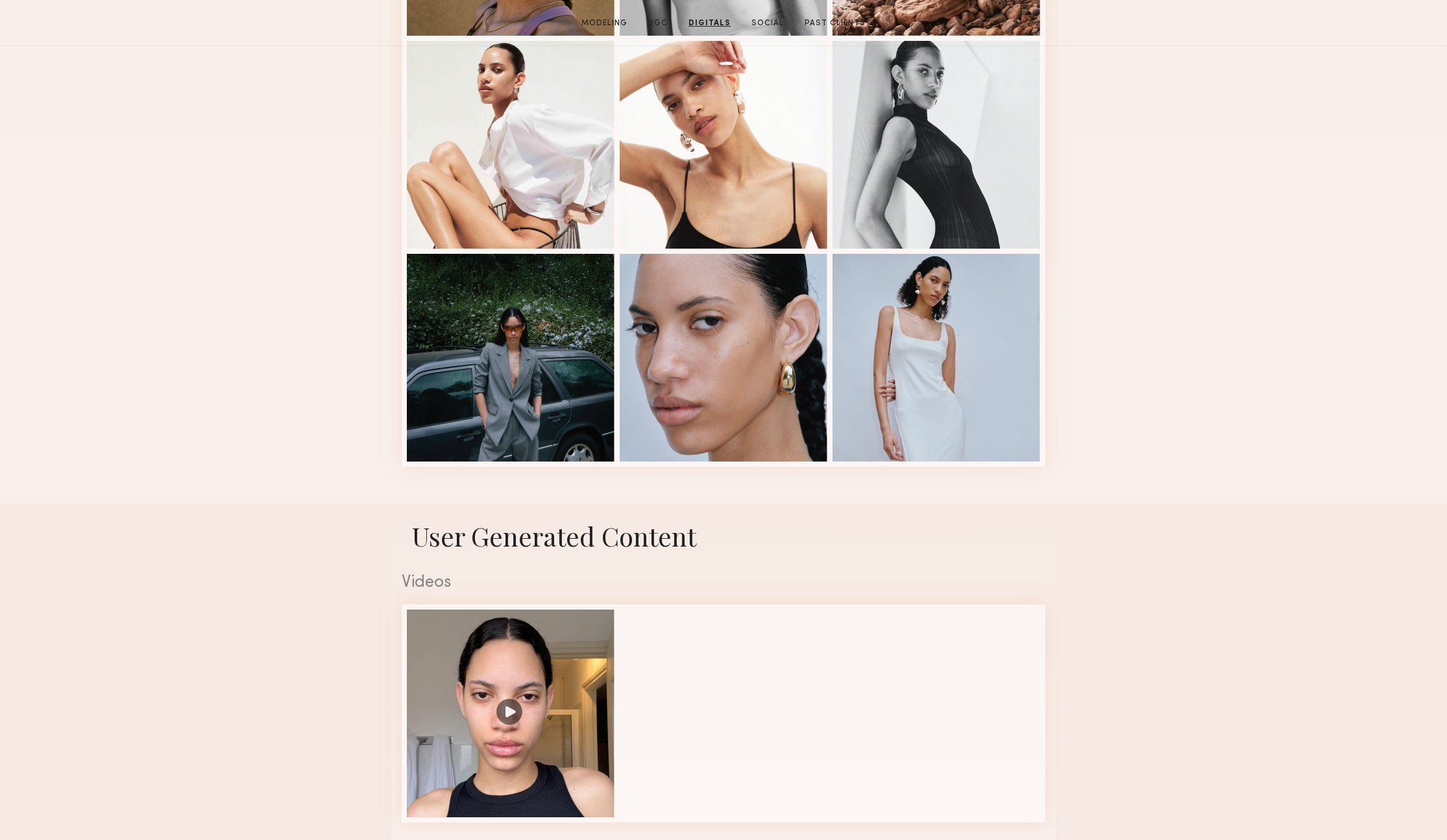
scroll to position [0, 0]
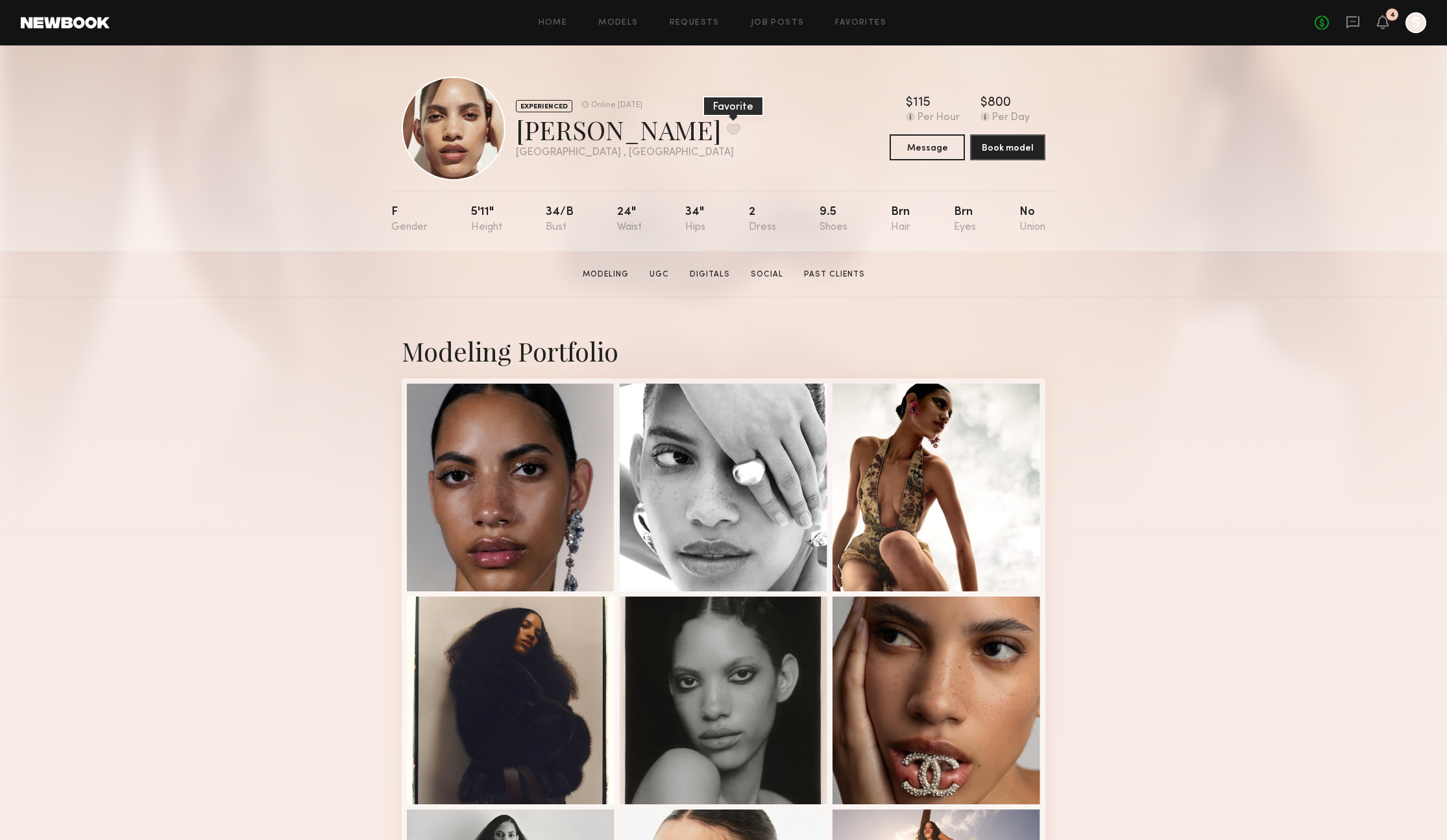
click at [727, 129] on button at bounding box center [734, 129] width 13 height 12
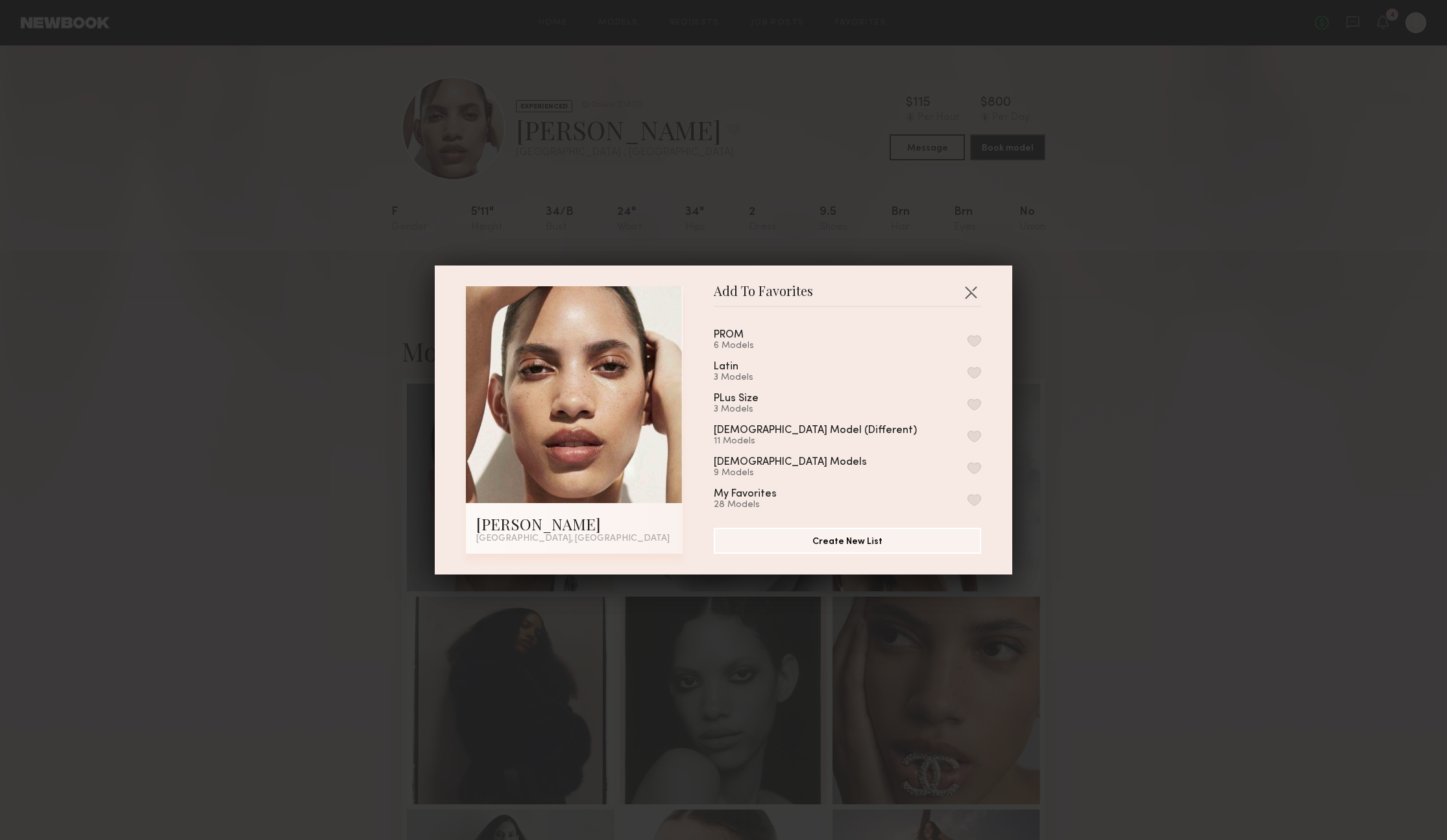
scroll to position [163, 0]
click at [983, 457] on div "Models 1 Model Black Model 7 Models june photoshoot 3 Models valentines 2 Model…" at bounding box center [853, 411] width 280 height 189
click at [975, 458] on button "button" at bounding box center [975, 461] width 13 height 12
drag, startPoint x: 967, startPoint y: 290, endPoint x: 979, endPoint y: 290, distance: 12.0
click at [967, 290] on button "button" at bounding box center [971, 292] width 21 height 21
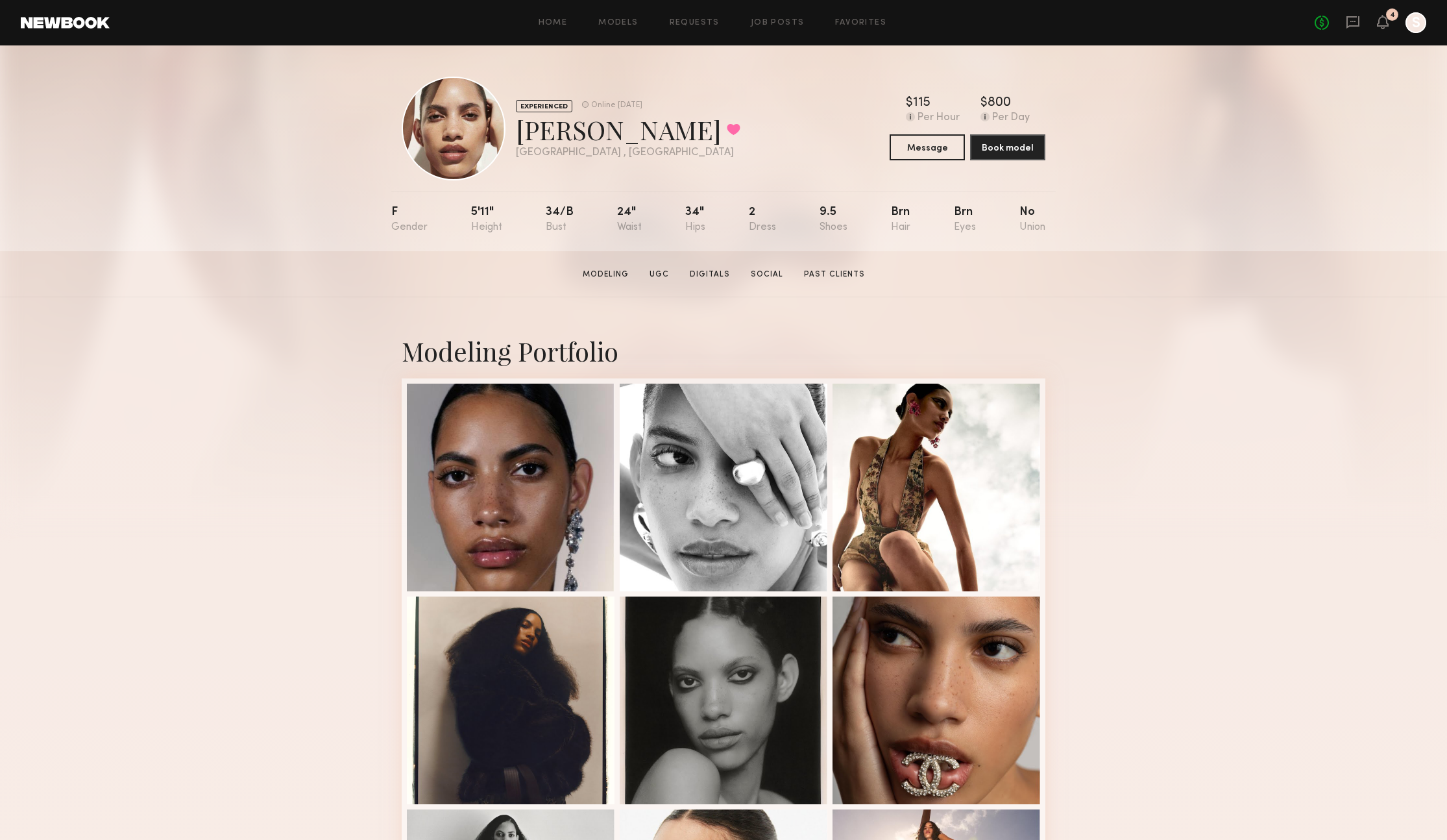
scroll to position [1, 0]
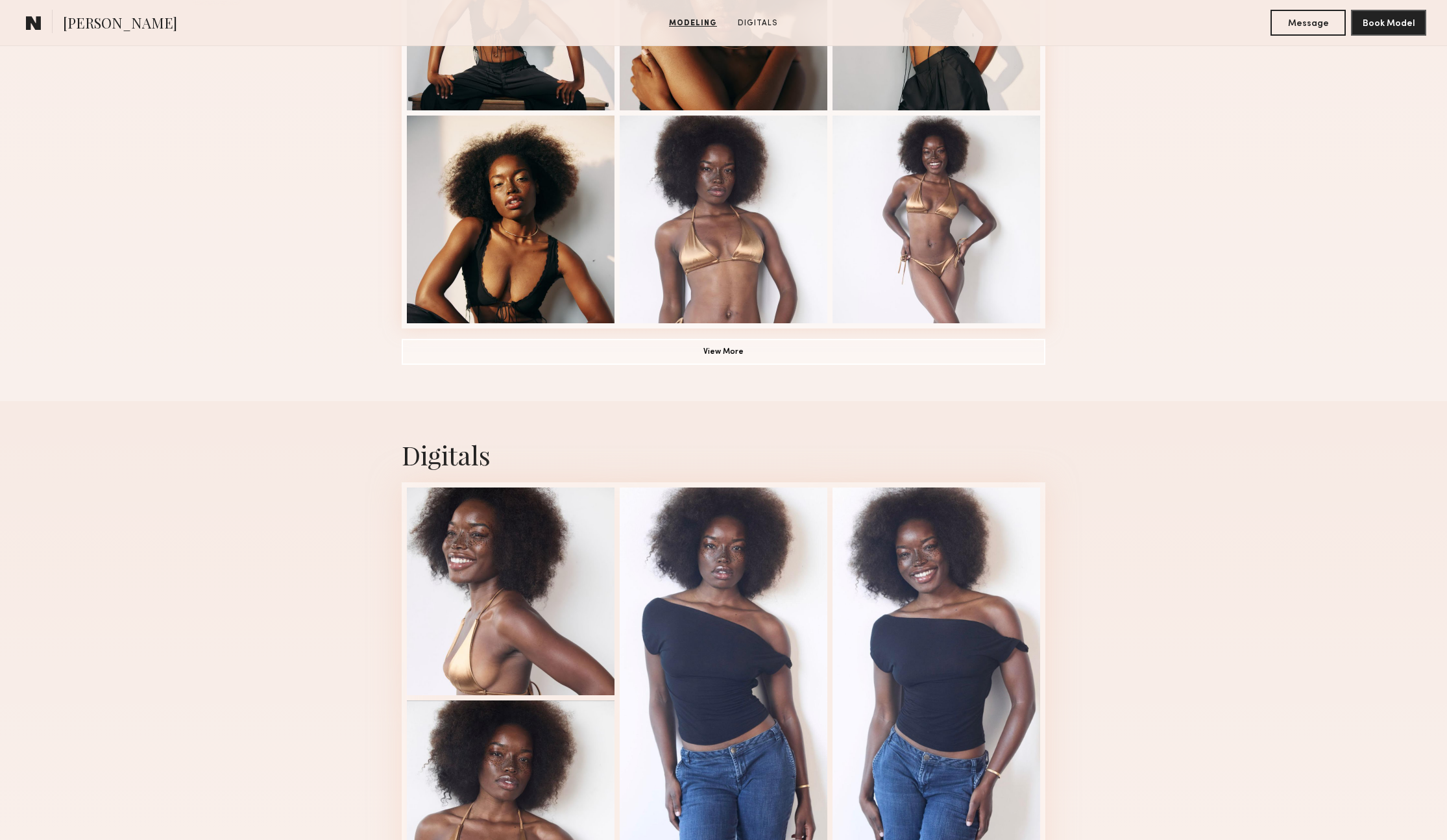
scroll to position [1075, 0]
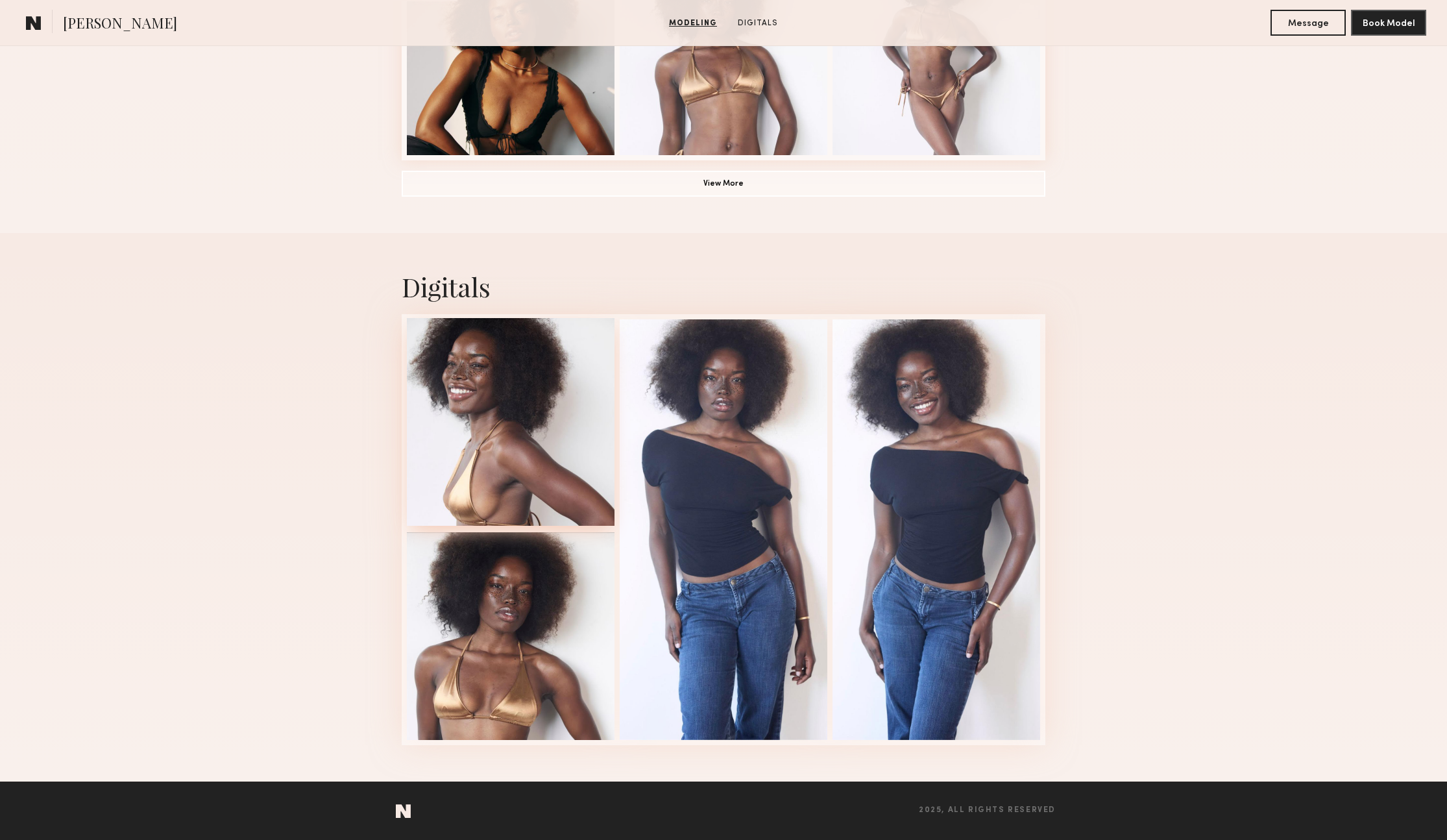
click at [482, 400] on div at bounding box center [511, 422] width 208 height 208
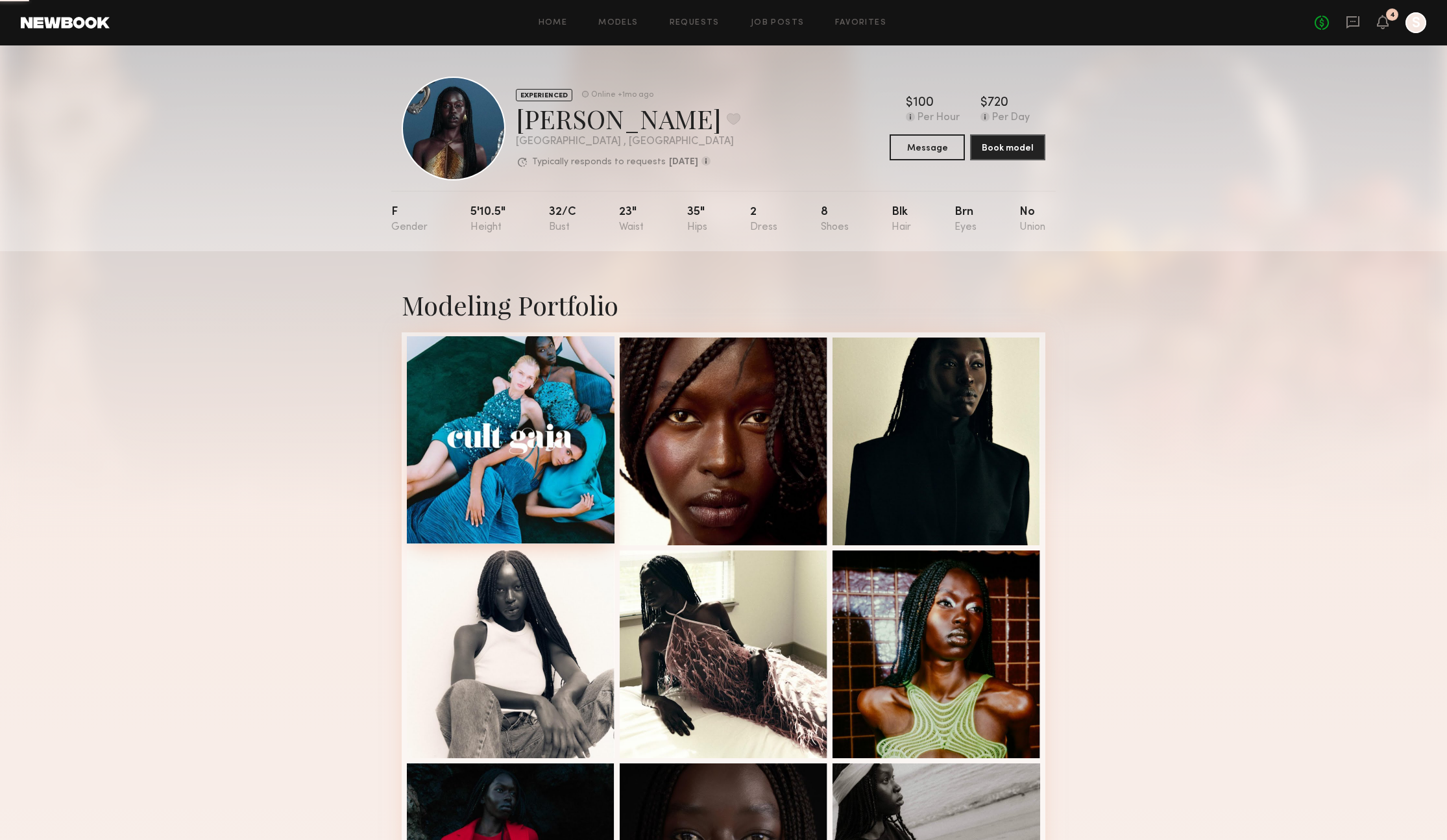
click at [516, 429] on div at bounding box center [511, 440] width 208 height 208
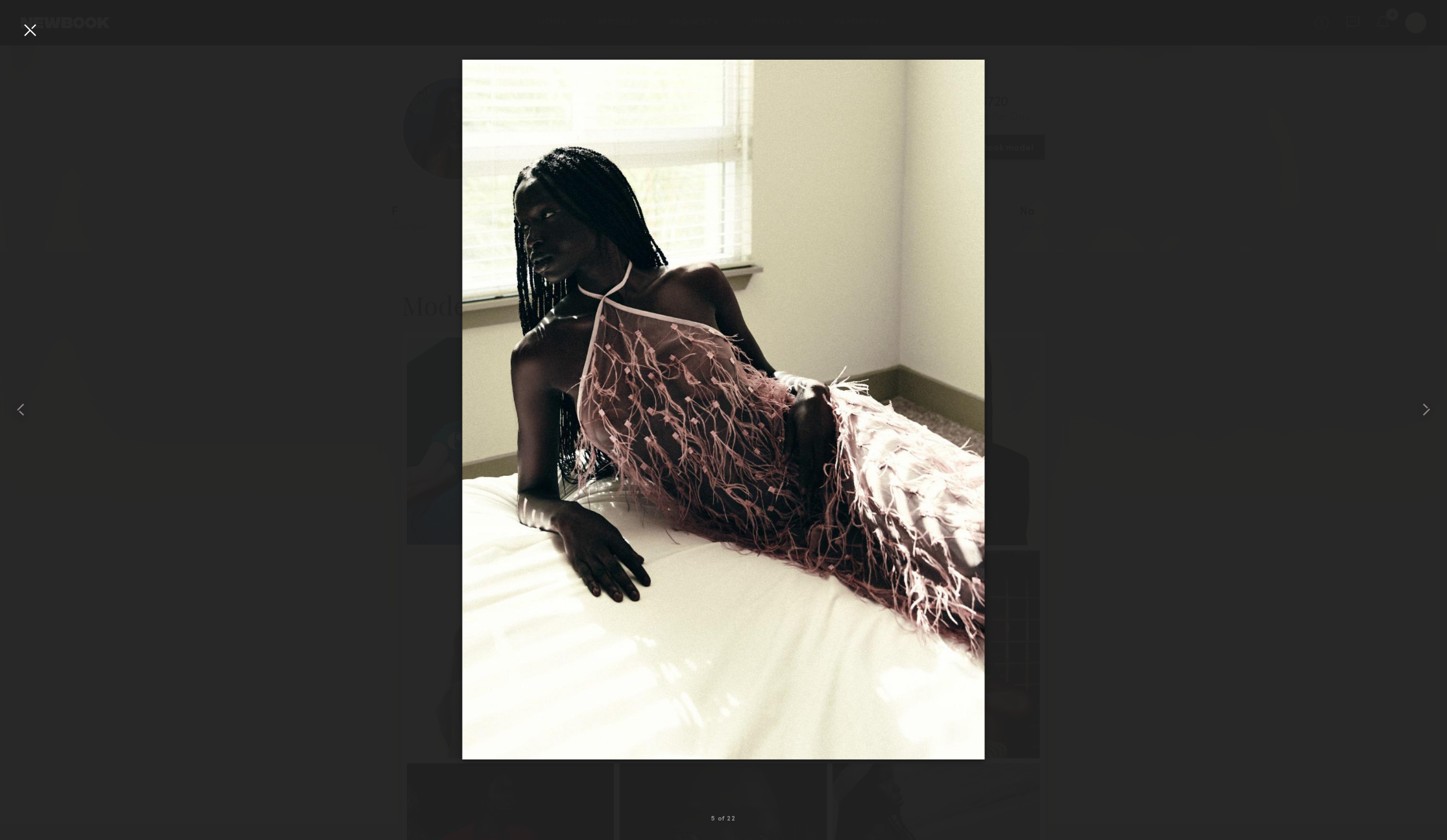
click at [191, 339] on div at bounding box center [724, 409] width 1447 height 778
click at [32, 33] on div at bounding box center [30, 30] width 21 height 21
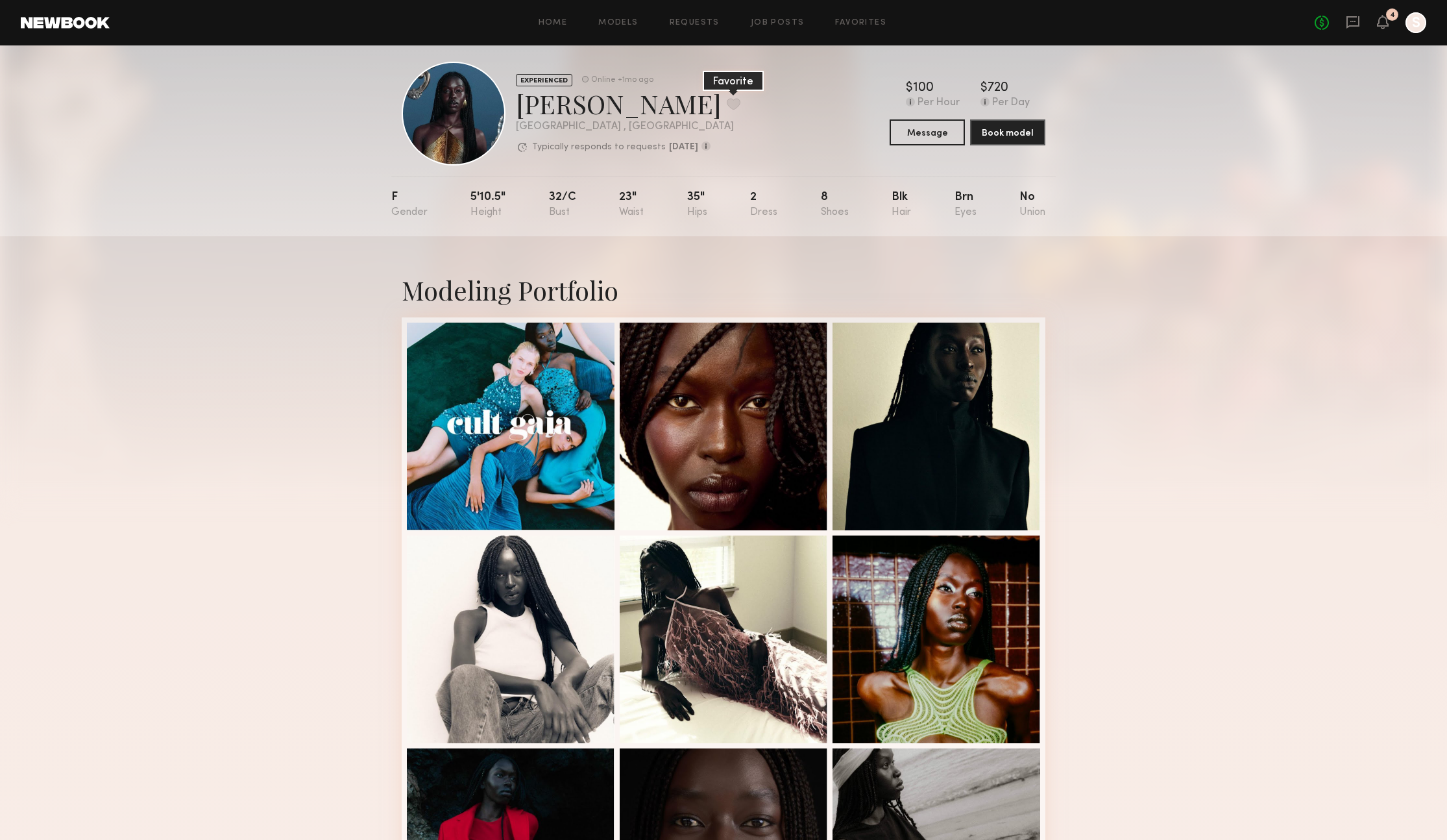
scroll to position [10, 0]
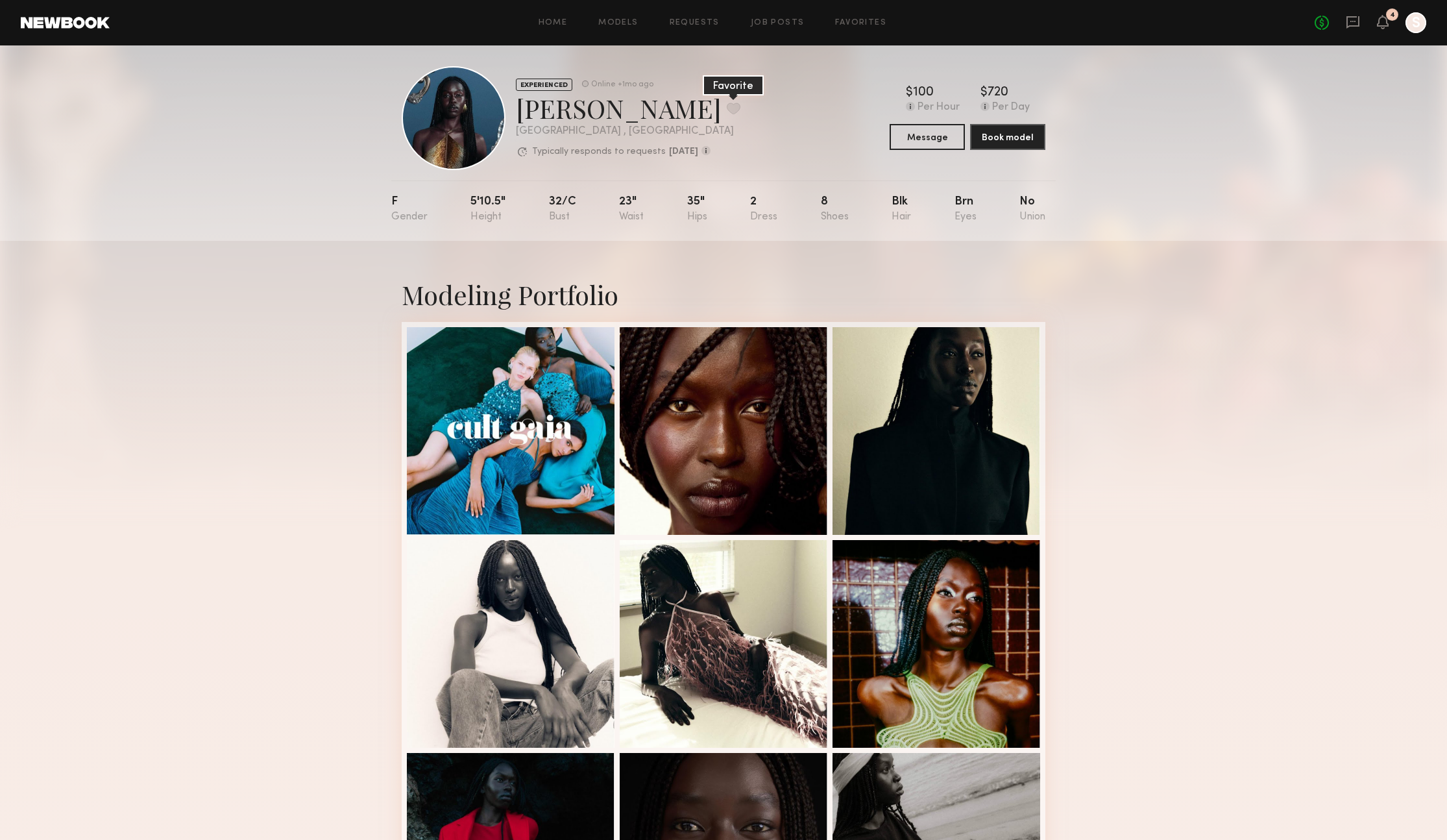
click at [727, 108] on button at bounding box center [734, 108] width 13 height 12
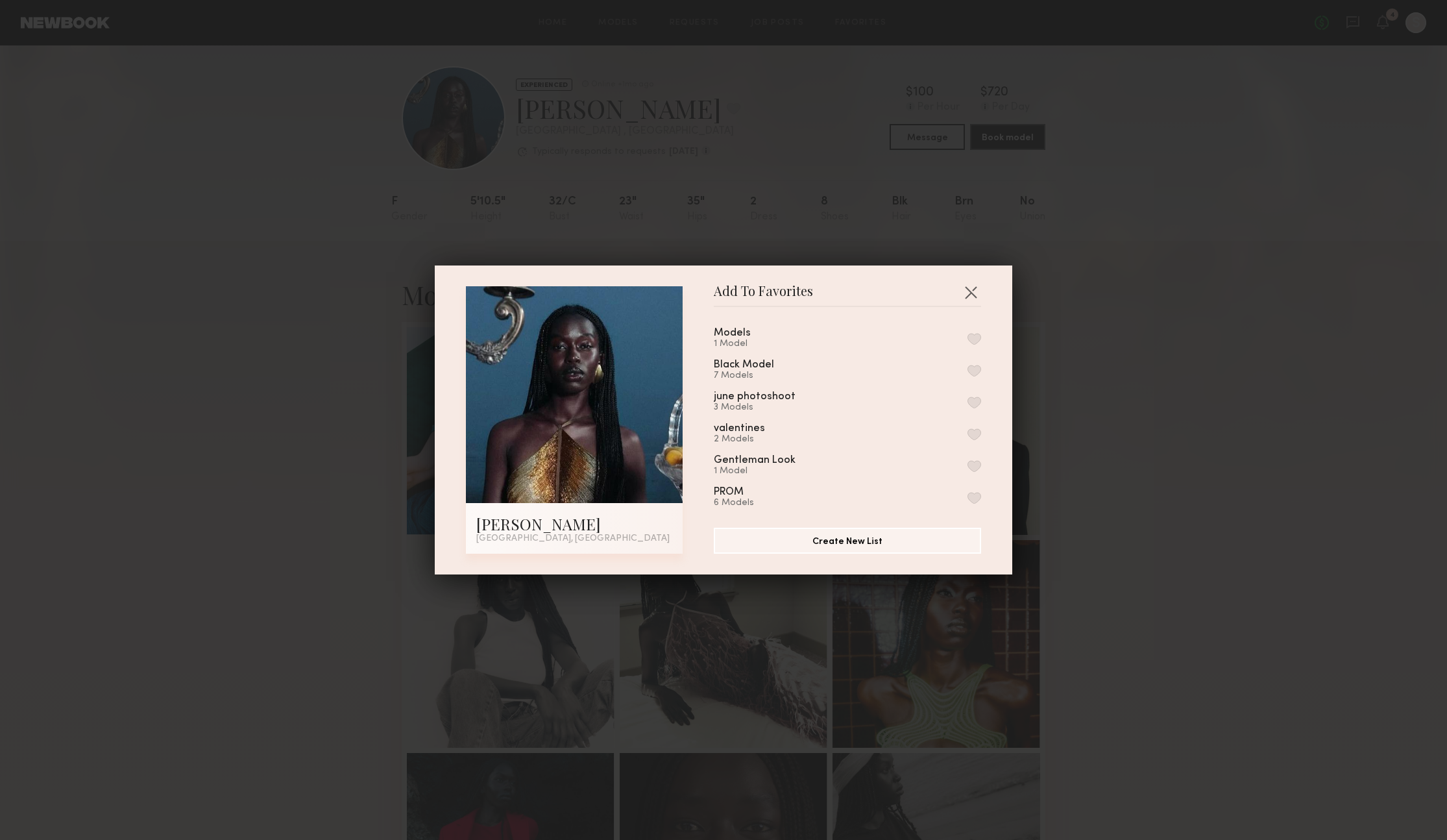
scroll to position [163, 0]
click at [972, 455] on button "button" at bounding box center [975, 461] width 13 height 12
drag, startPoint x: 969, startPoint y: 290, endPoint x: 979, endPoint y: 290, distance: 10.0
click at [969, 290] on button "button" at bounding box center [971, 292] width 21 height 21
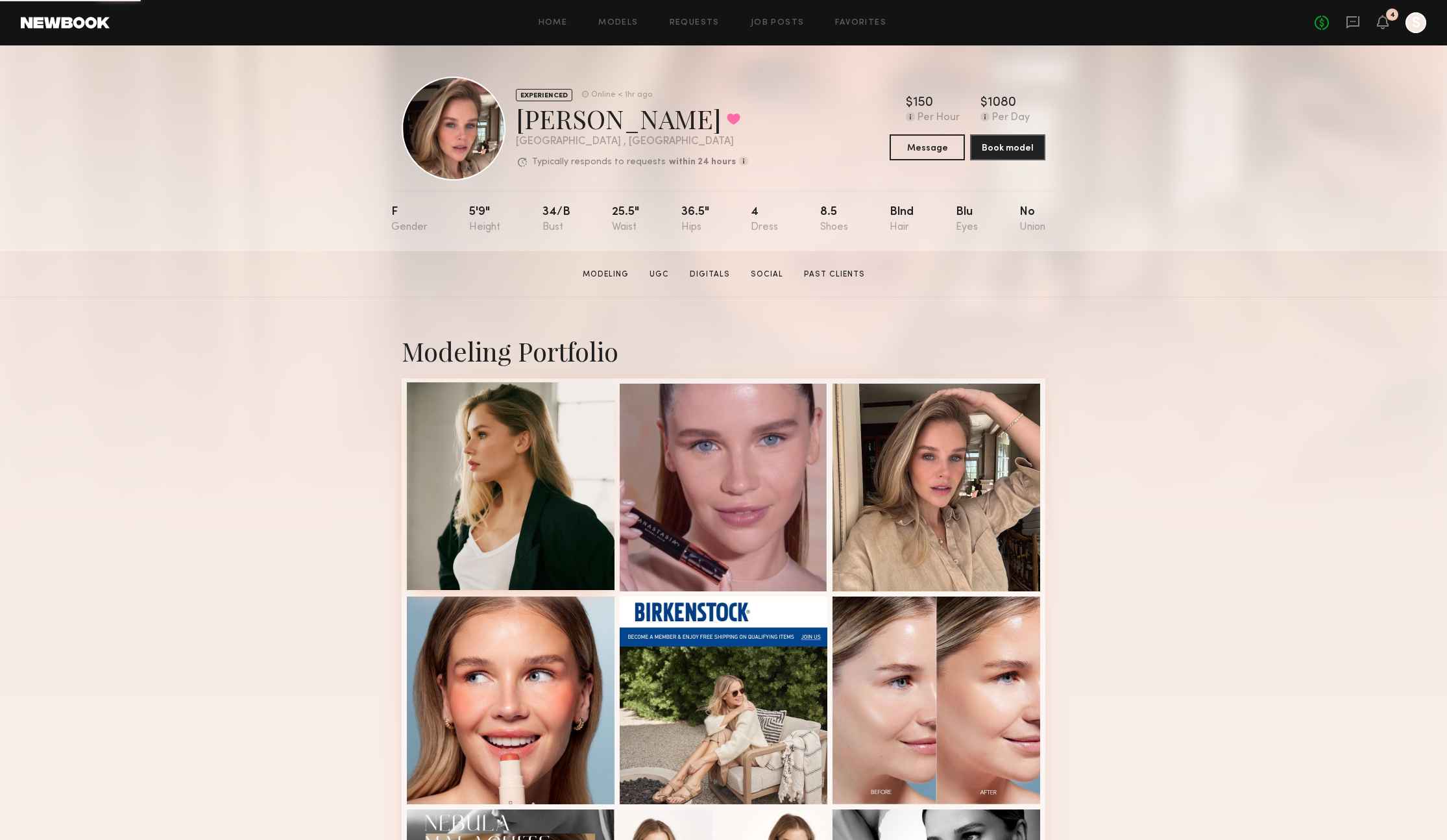
click at [550, 525] on div at bounding box center [511, 486] width 208 height 208
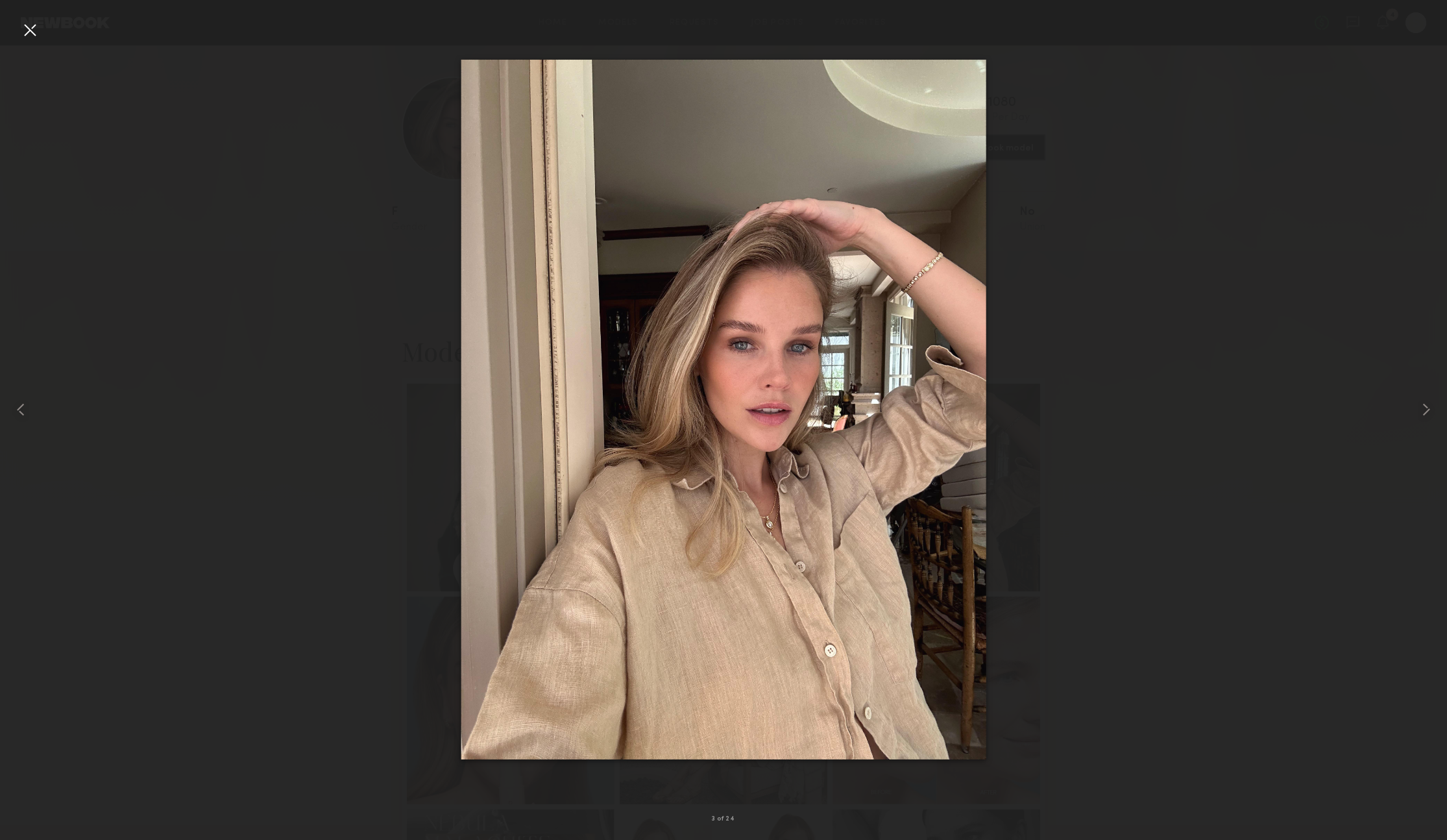
scroll to position [2, 0]
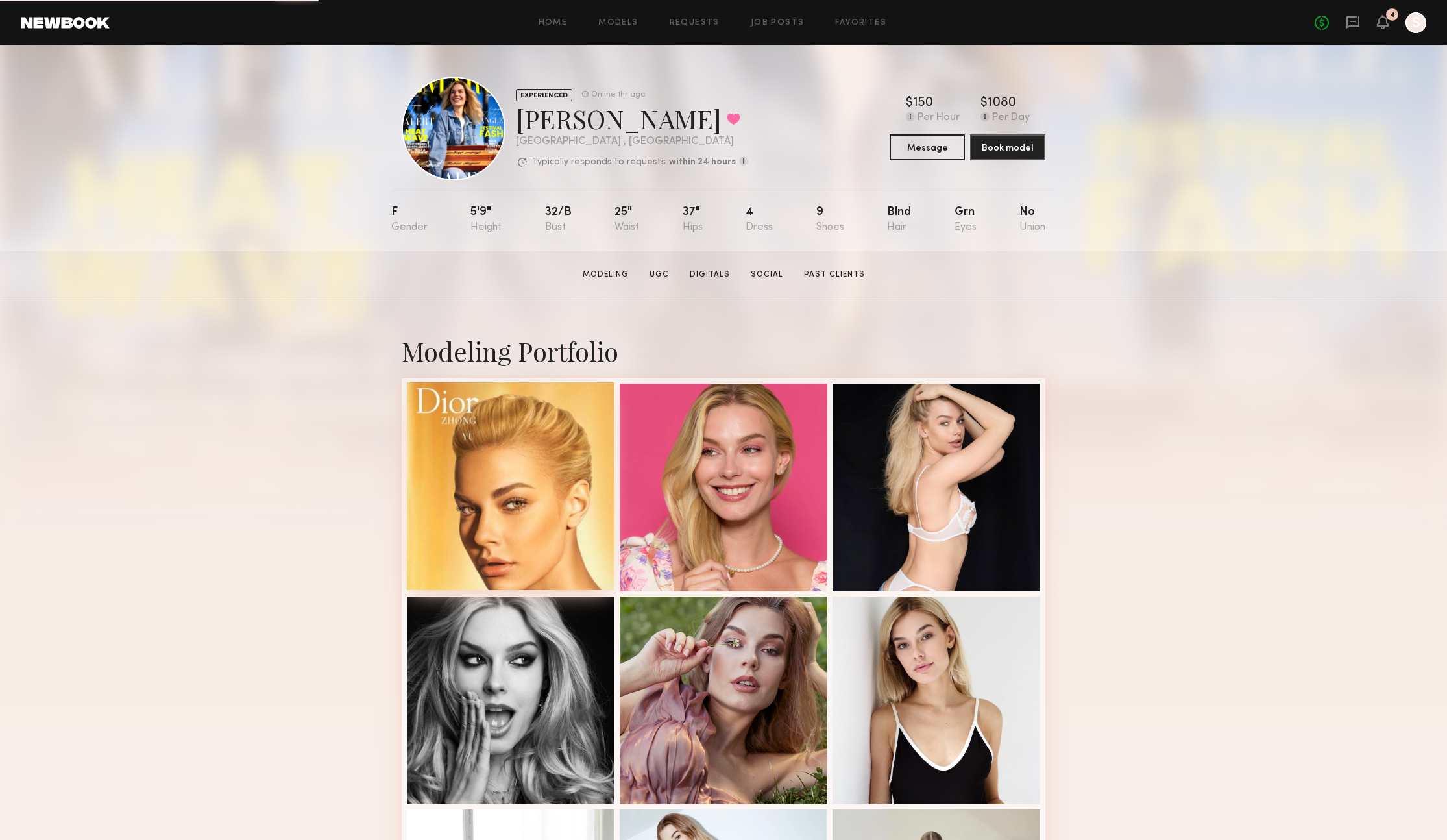
click at [550, 487] on div at bounding box center [511, 486] width 208 height 208
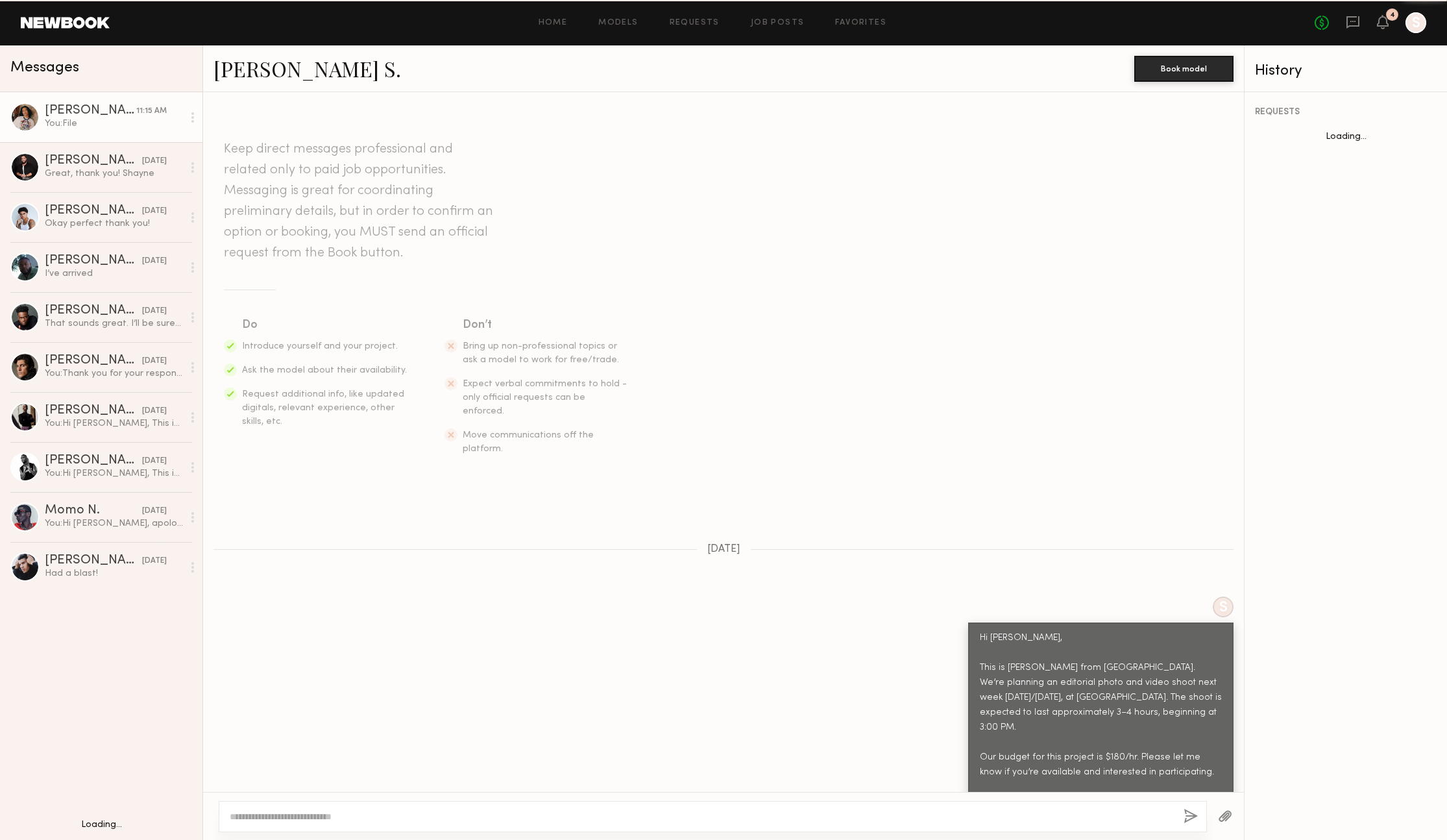
scroll to position [1081, 0]
